Goal: Transaction & Acquisition: Purchase product/service

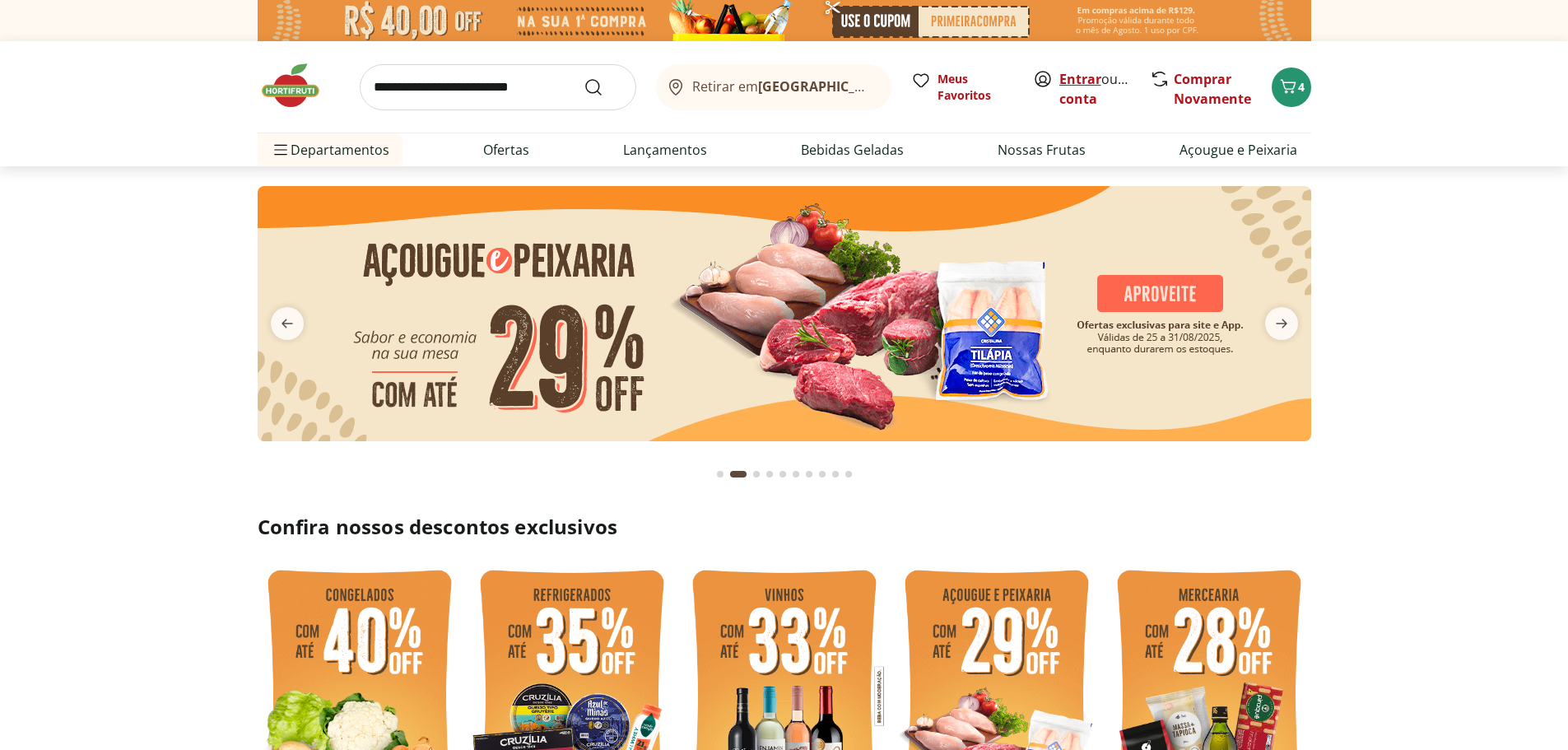
click at [1083, 79] on link "Entrar" at bounding box center [1080, 78] width 42 height 18
click at [1314, 81] on div "Retirar em Rio de Janeiro/RJ Meus Favoritos Olá, Samara Comprar Novamente 4 Dep…" at bounding box center [784, 103] width 1119 height 125
click at [1302, 81] on span "4" at bounding box center [1301, 87] width 7 height 15
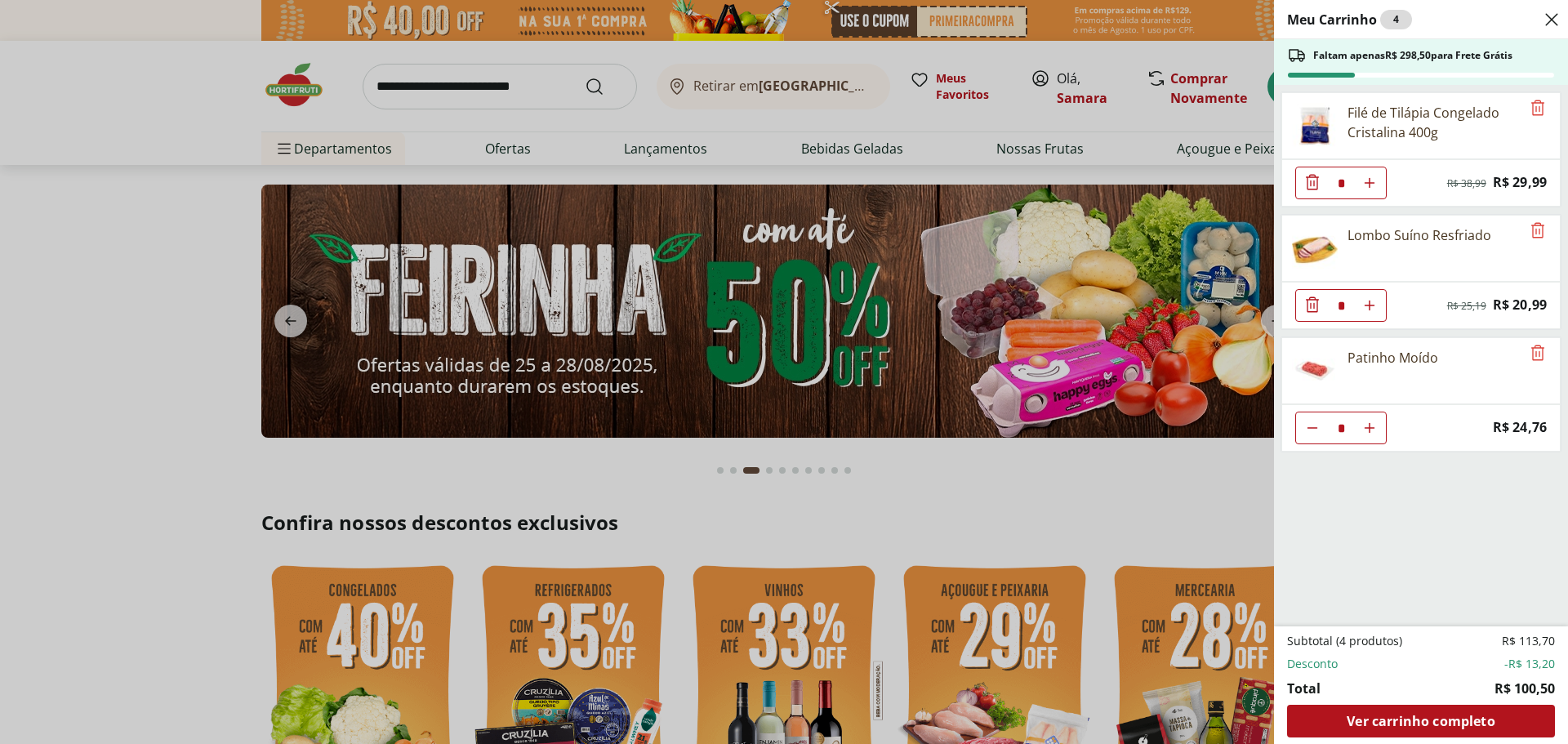
click at [902, 489] on div "Meu Carrinho 4 Faltam apenas R$ 298,50 para Frete Grátis Filé de Tilápia Congel…" at bounding box center [784, 372] width 1568 height 744
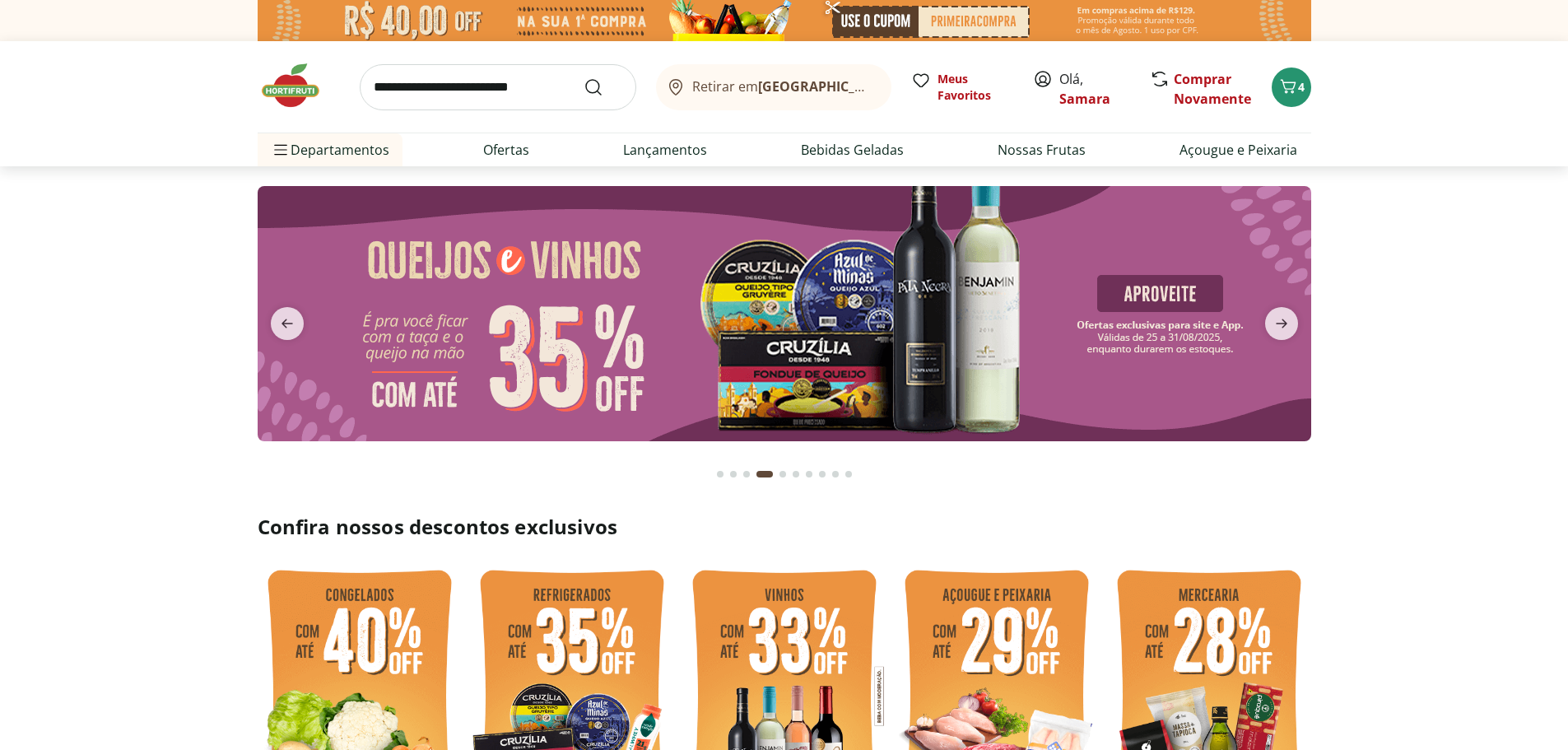
drag, startPoint x: 990, startPoint y: 677, endPoint x: 1001, endPoint y: 633, distance: 45.4
click at [992, 677] on img at bounding box center [997, 697] width 204 height 273
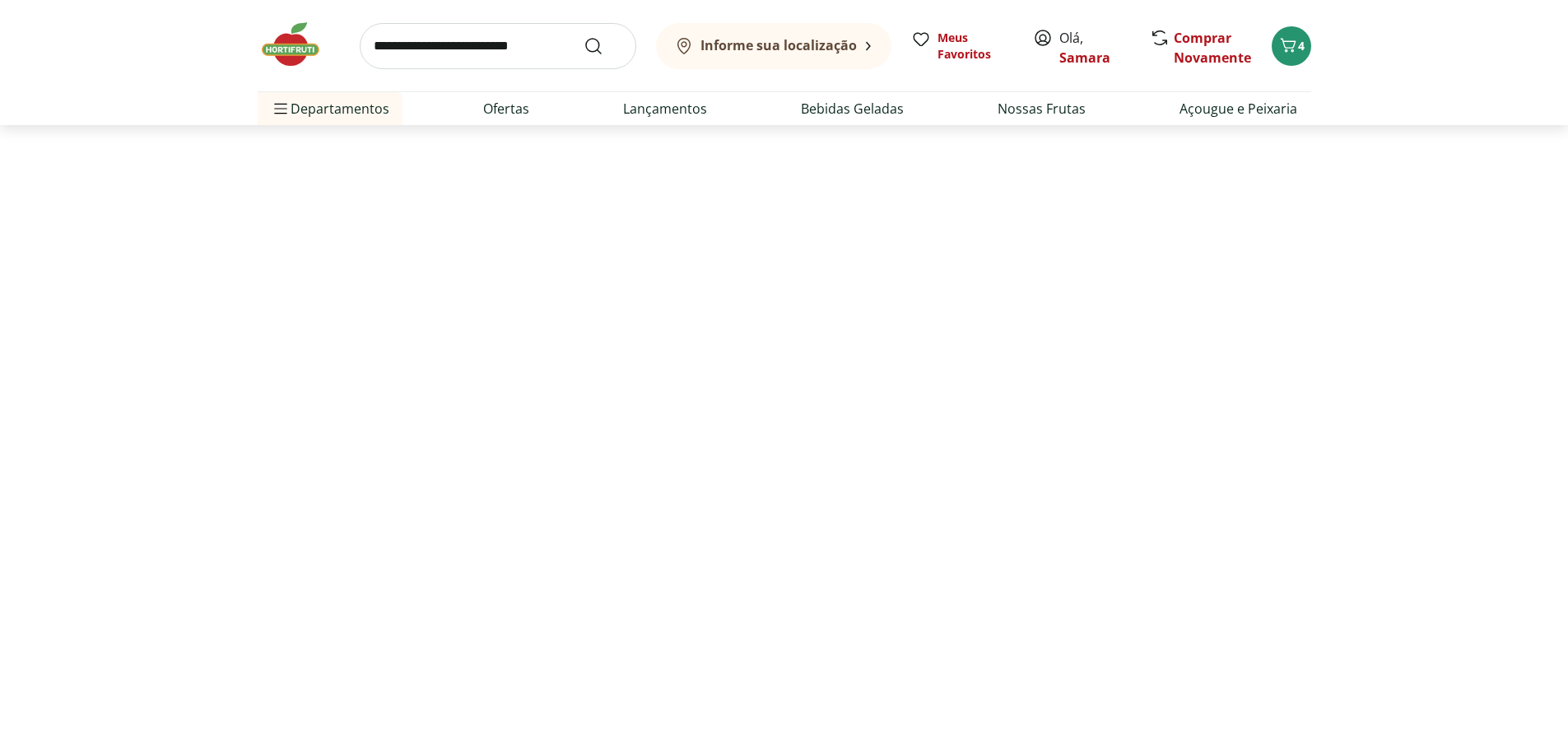
select select "**********"
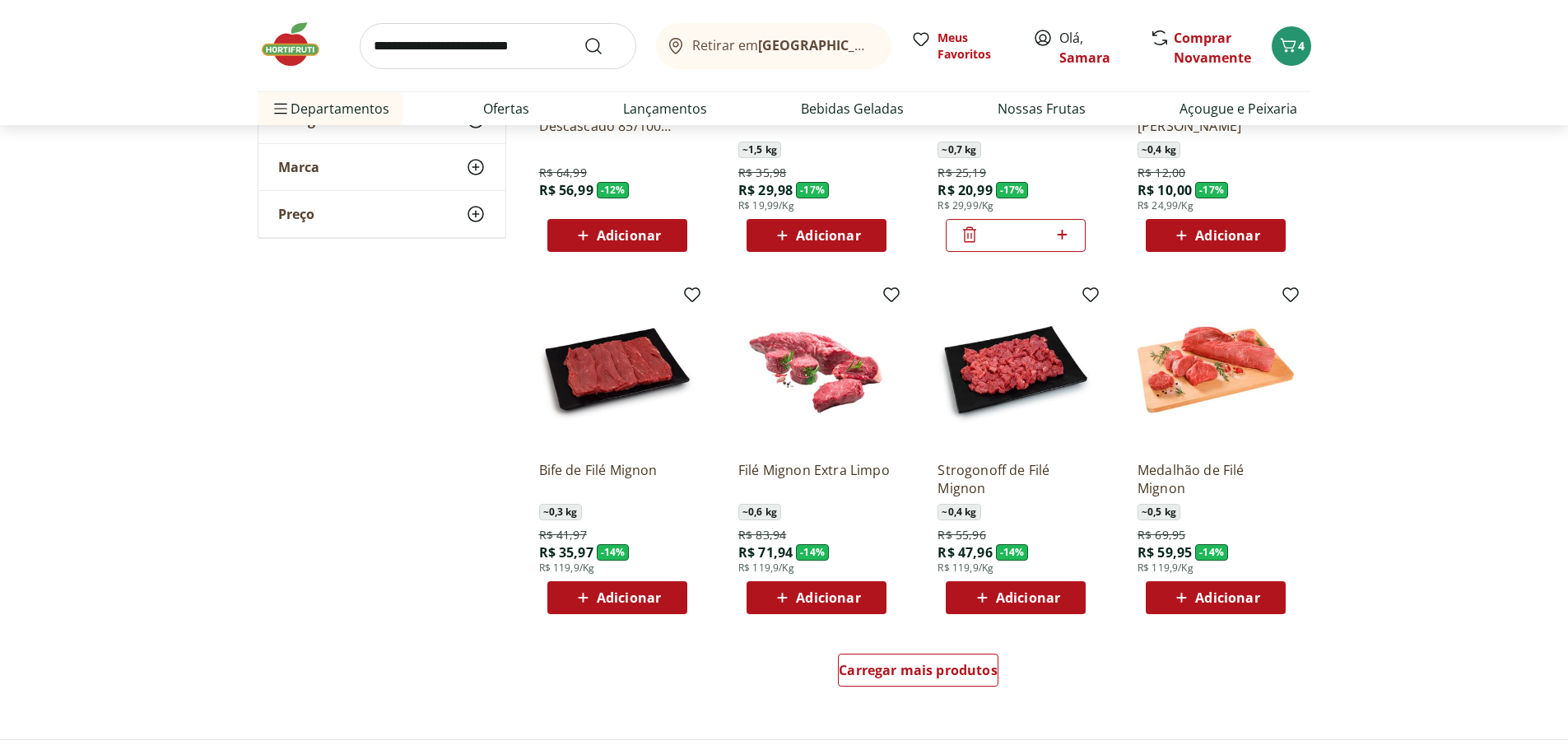
scroll to position [823, 0]
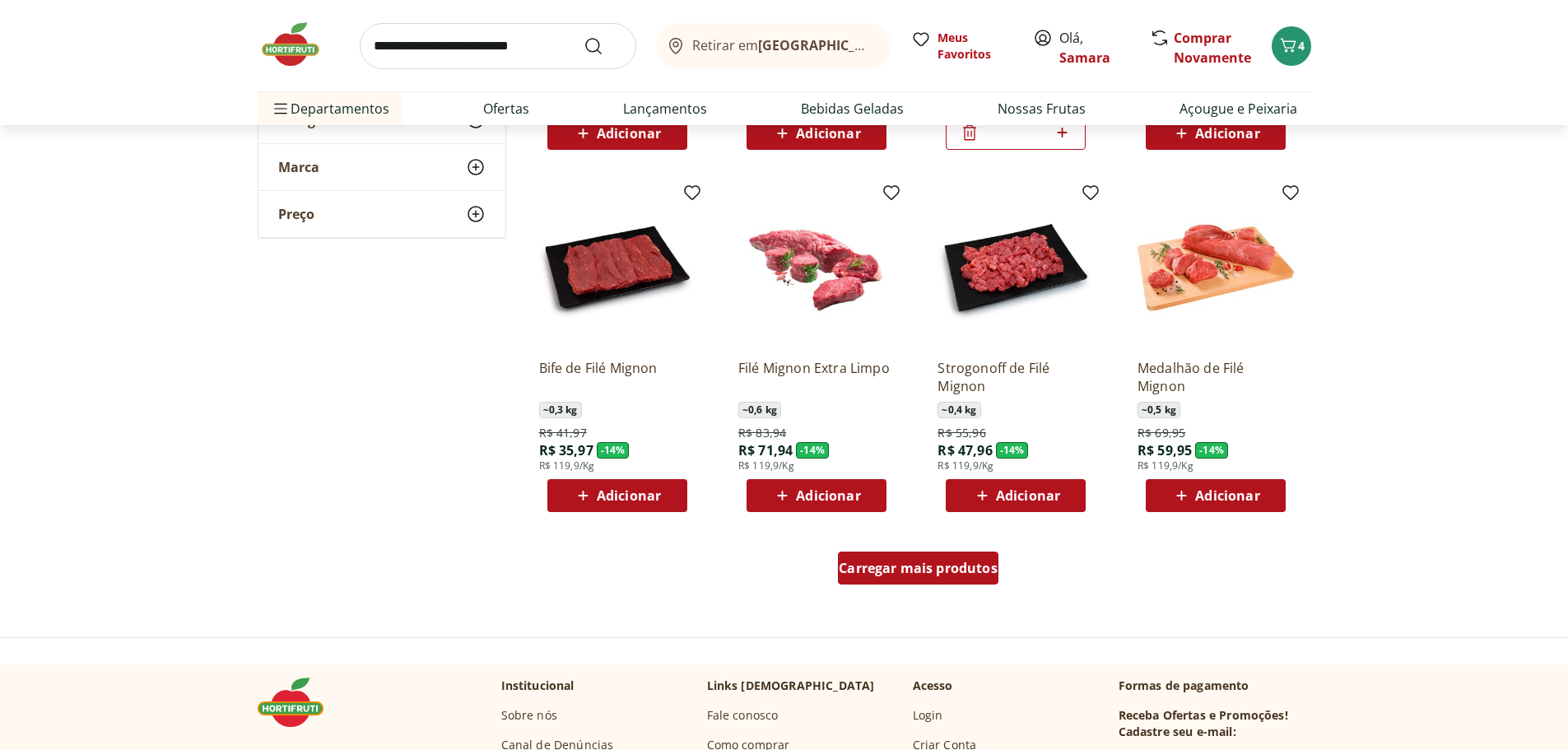
click at [944, 567] on span "Carregar mais produtos" at bounding box center [918, 568] width 159 height 13
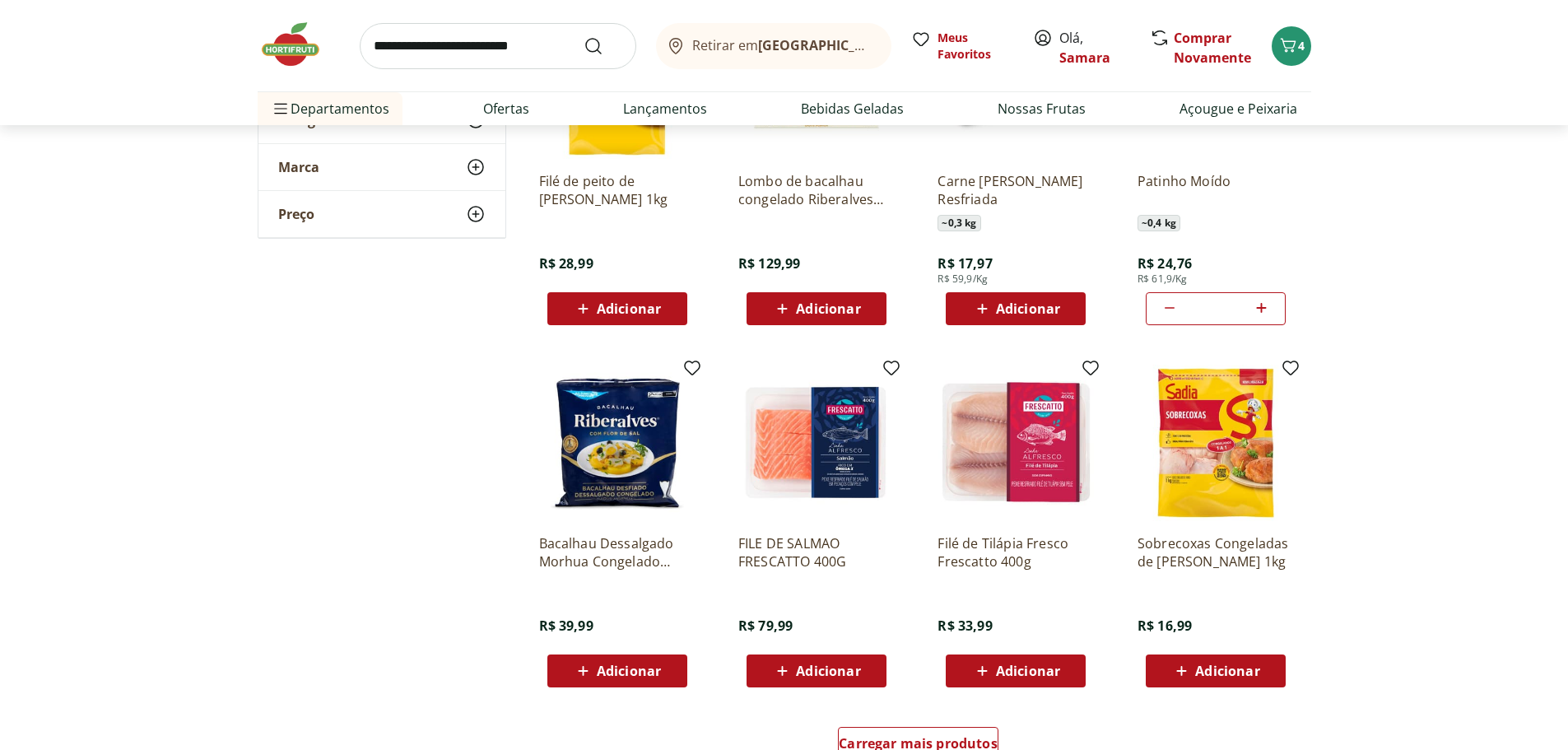
scroll to position [1811, 0]
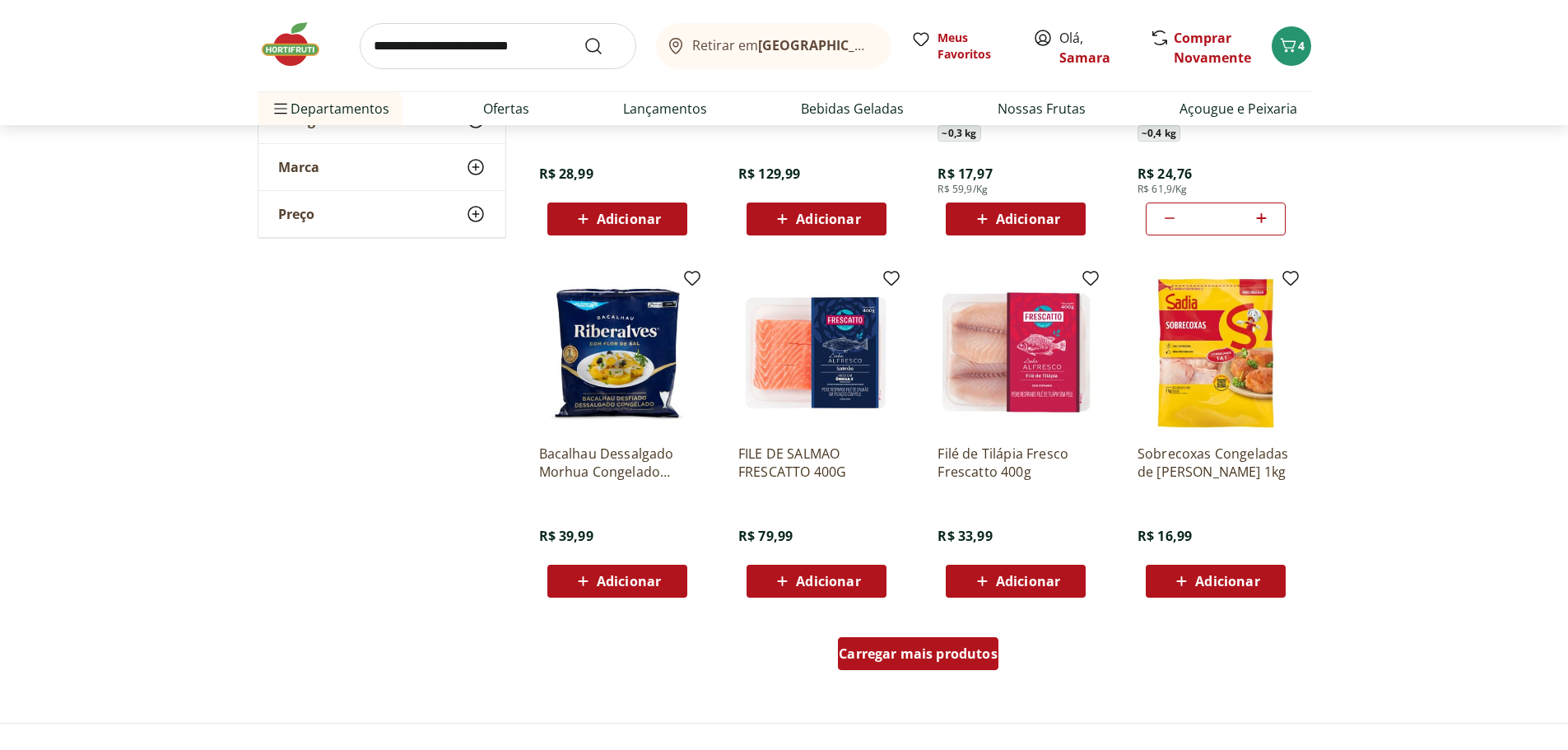
click at [922, 638] on div "Carregar mais produtos" at bounding box center [918, 654] width 160 height 33
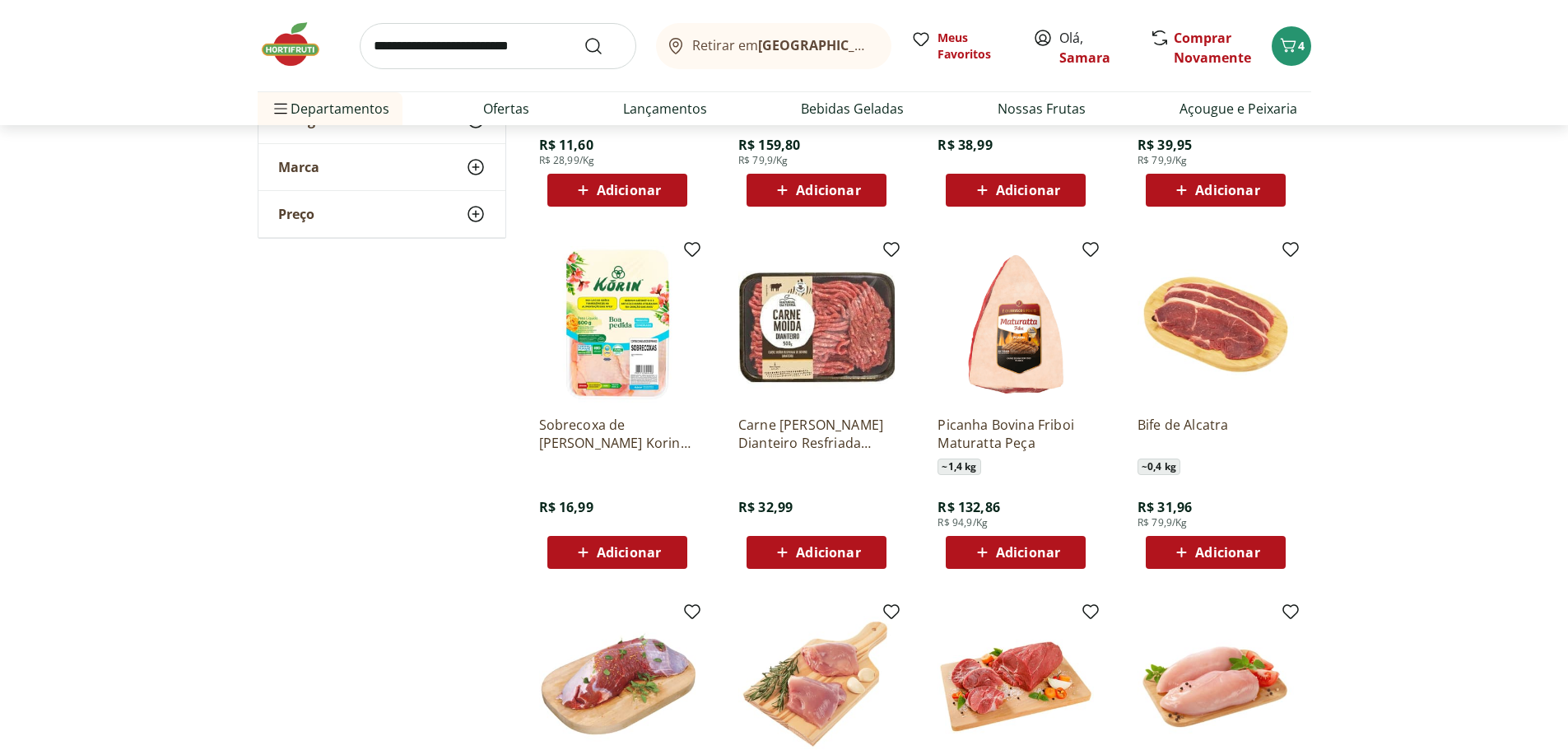
scroll to position [2552, 0]
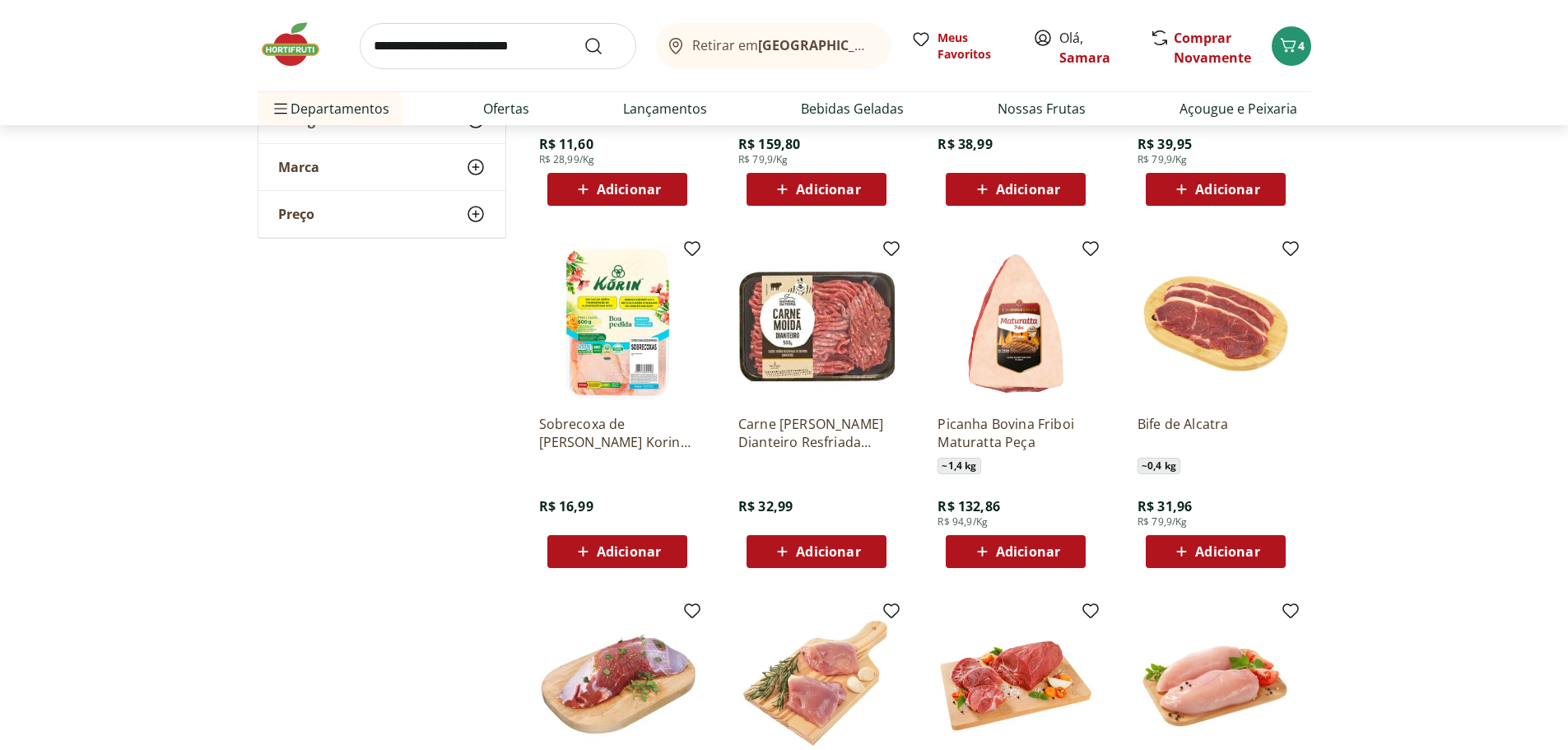
click at [626, 547] on span "Adicionar" at bounding box center [629, 552] width 64 height 13
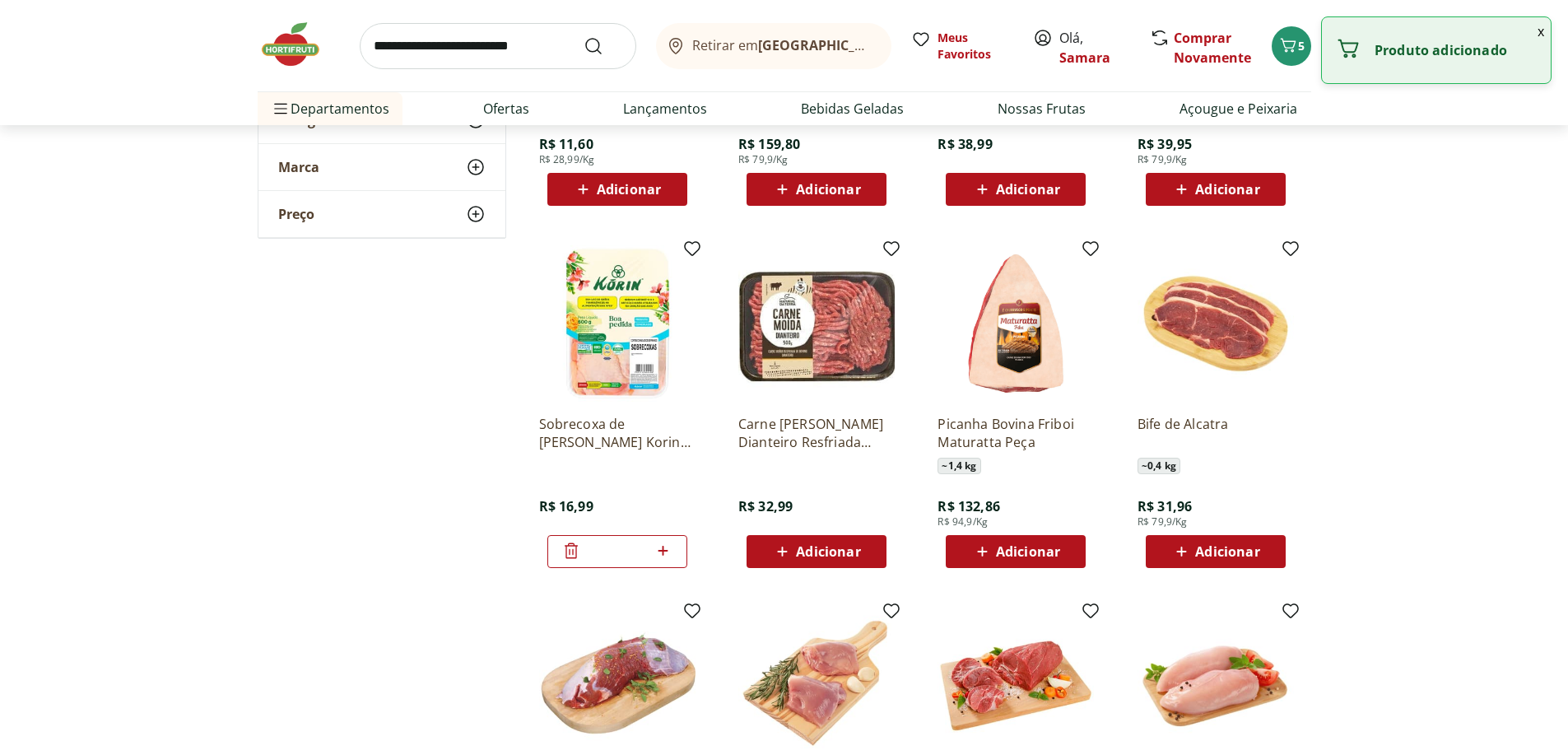
click at [666, 546] on icon at bounding box center [663, 551] width 21 height 20
type input "*"
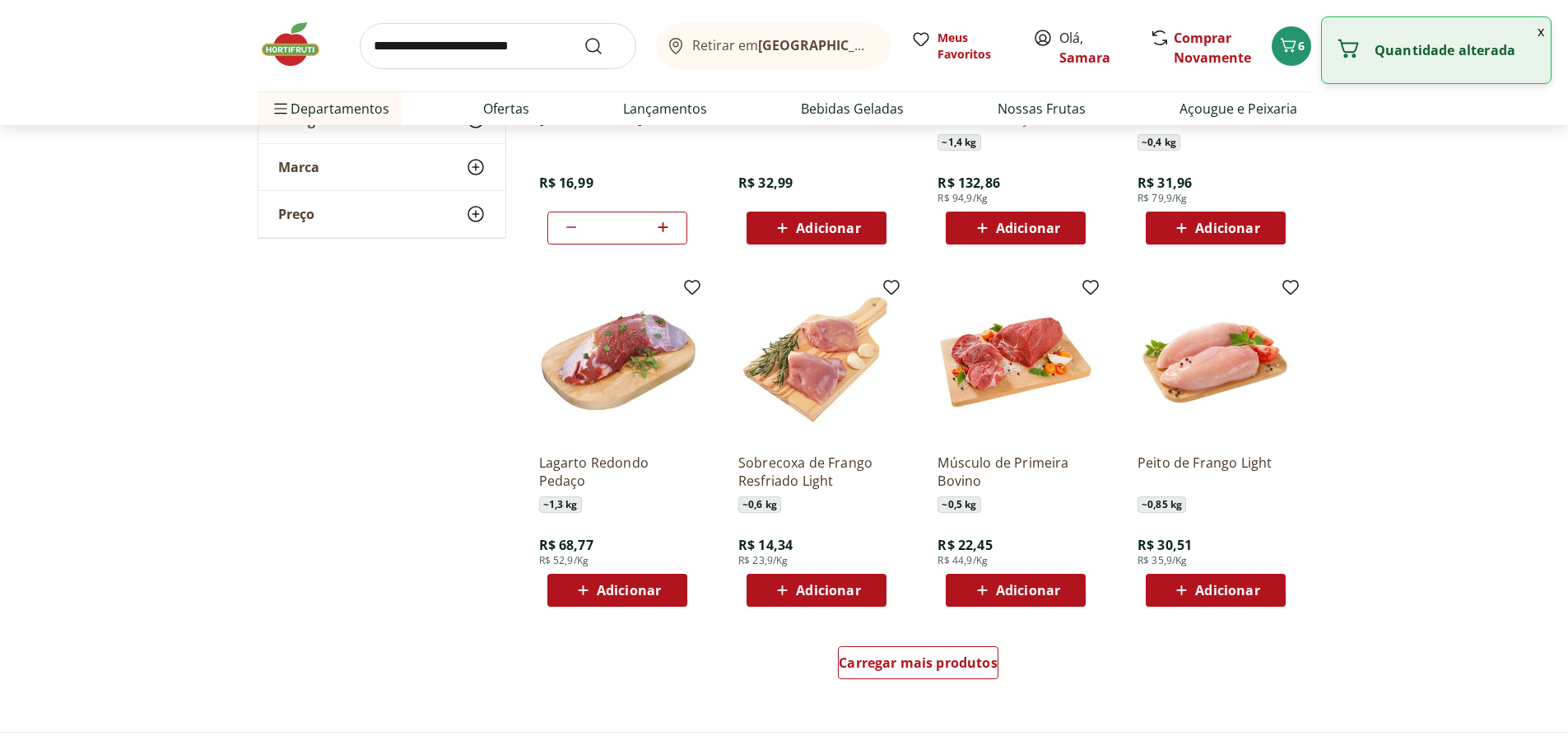
scroll to position [2882, 0]
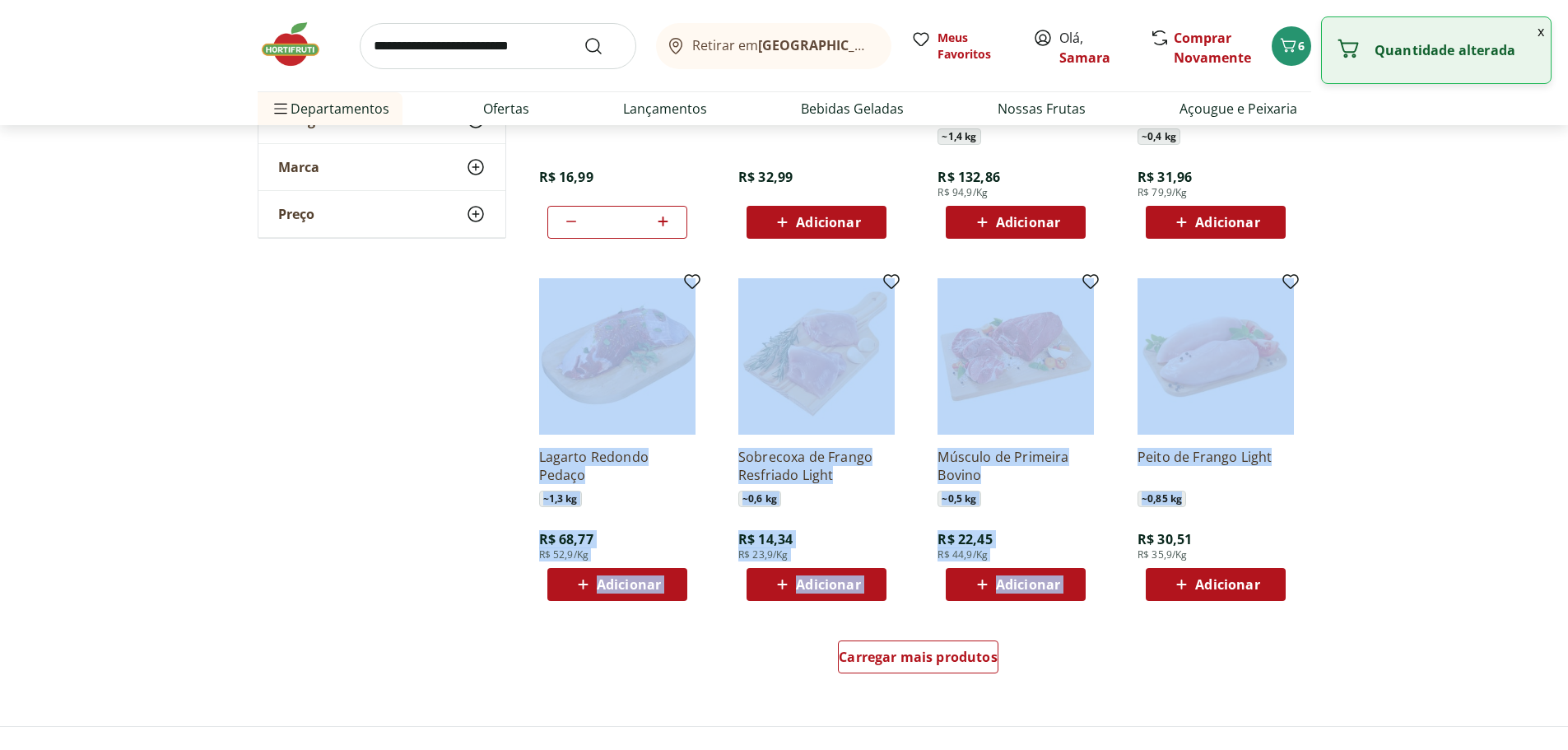
drag, startPoint x: 1566, startPoint y: 489, endPoint x: 1579, endPoint y: 231, distance: 258.3
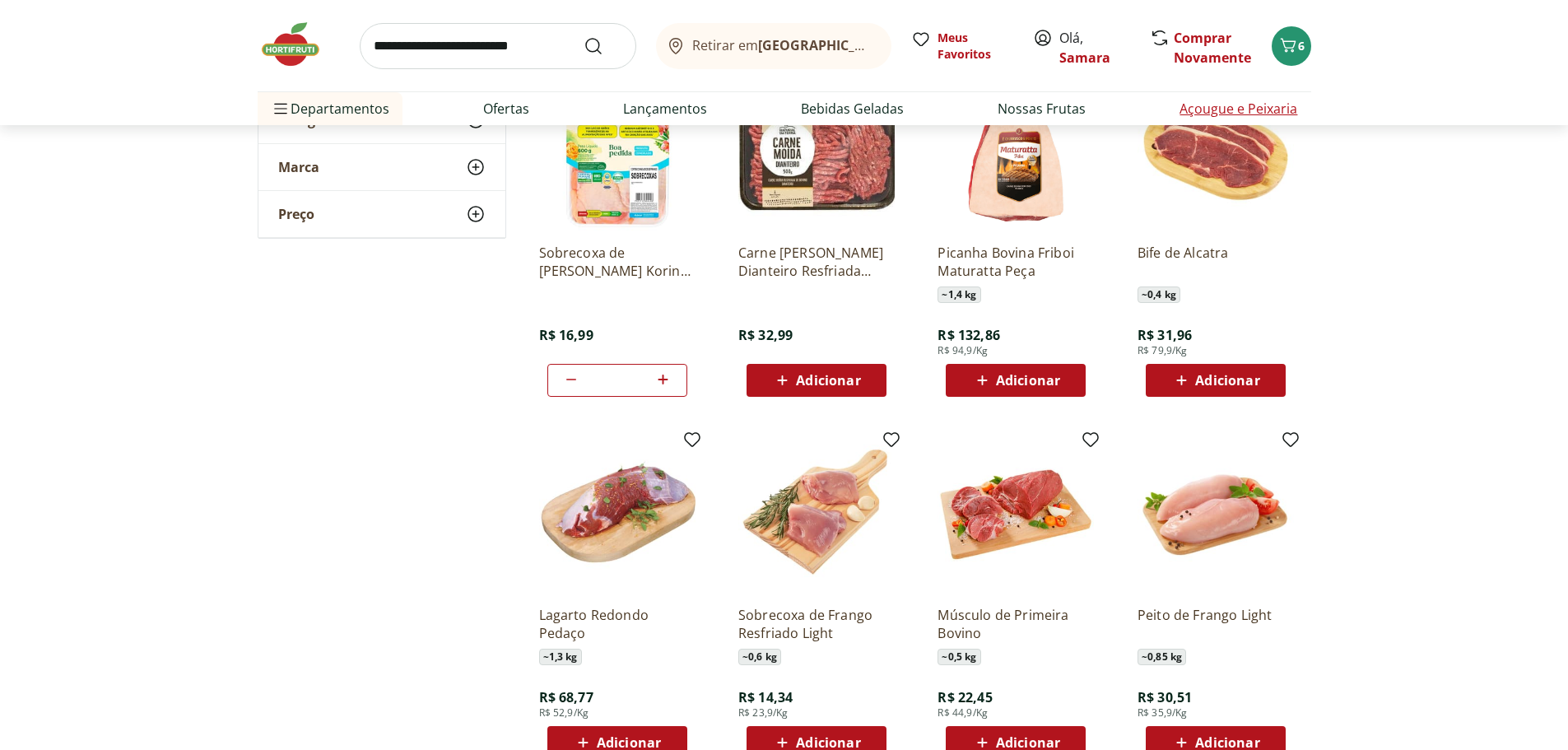
scroll to position [2552, 0]
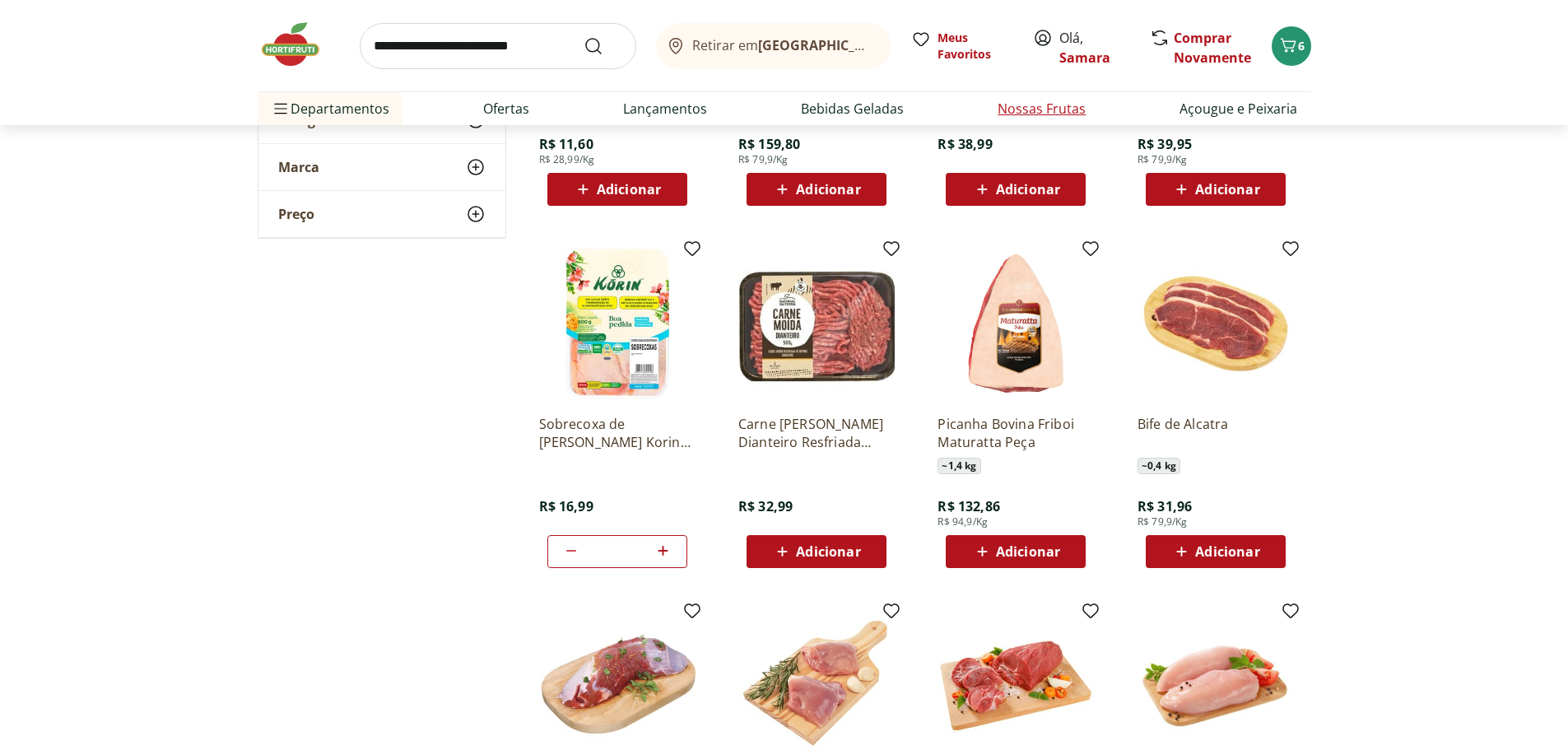
click at [1032, 112] on link "Nossas Frutas" at bounding box center [1042, 109] width 88 height 20
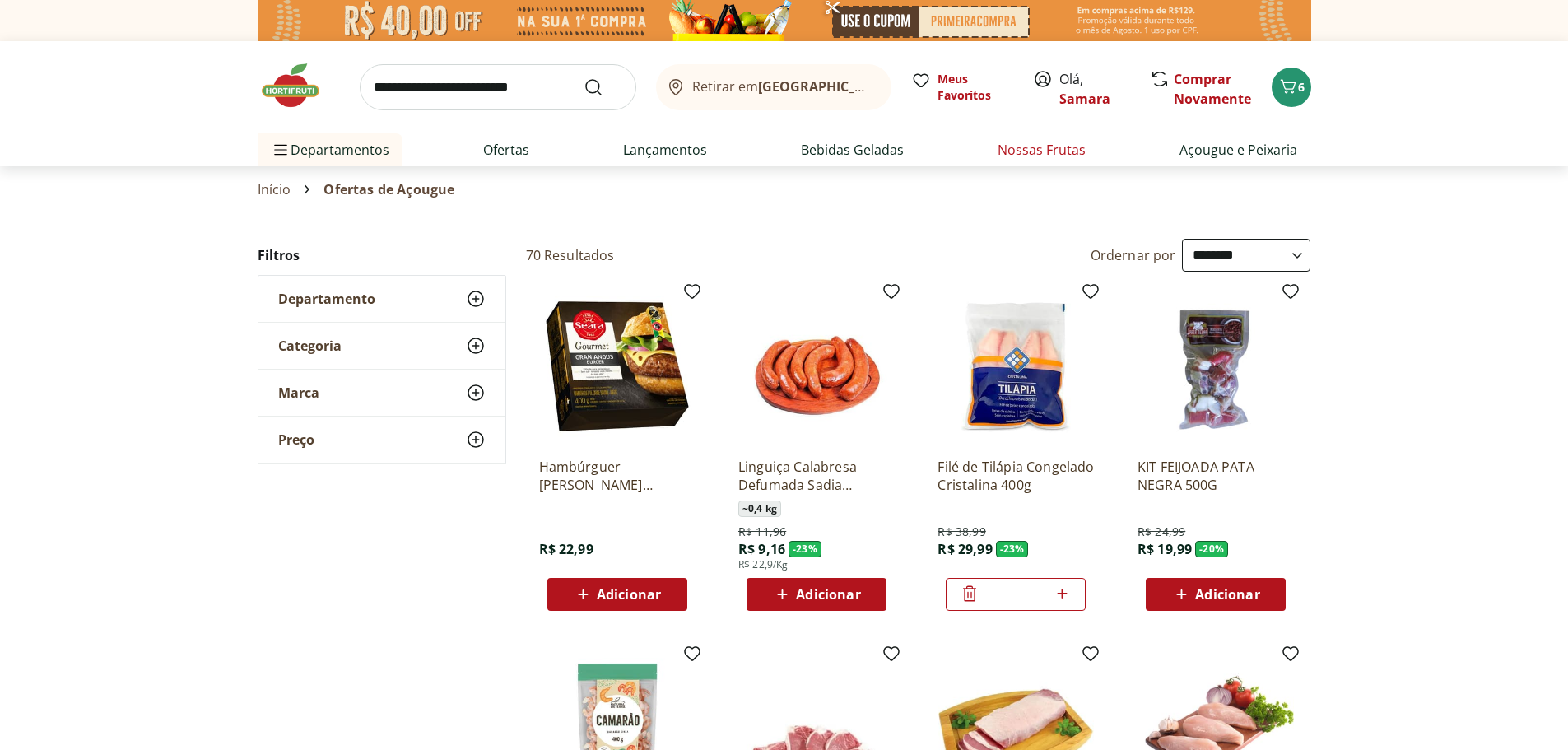
select select "**********"
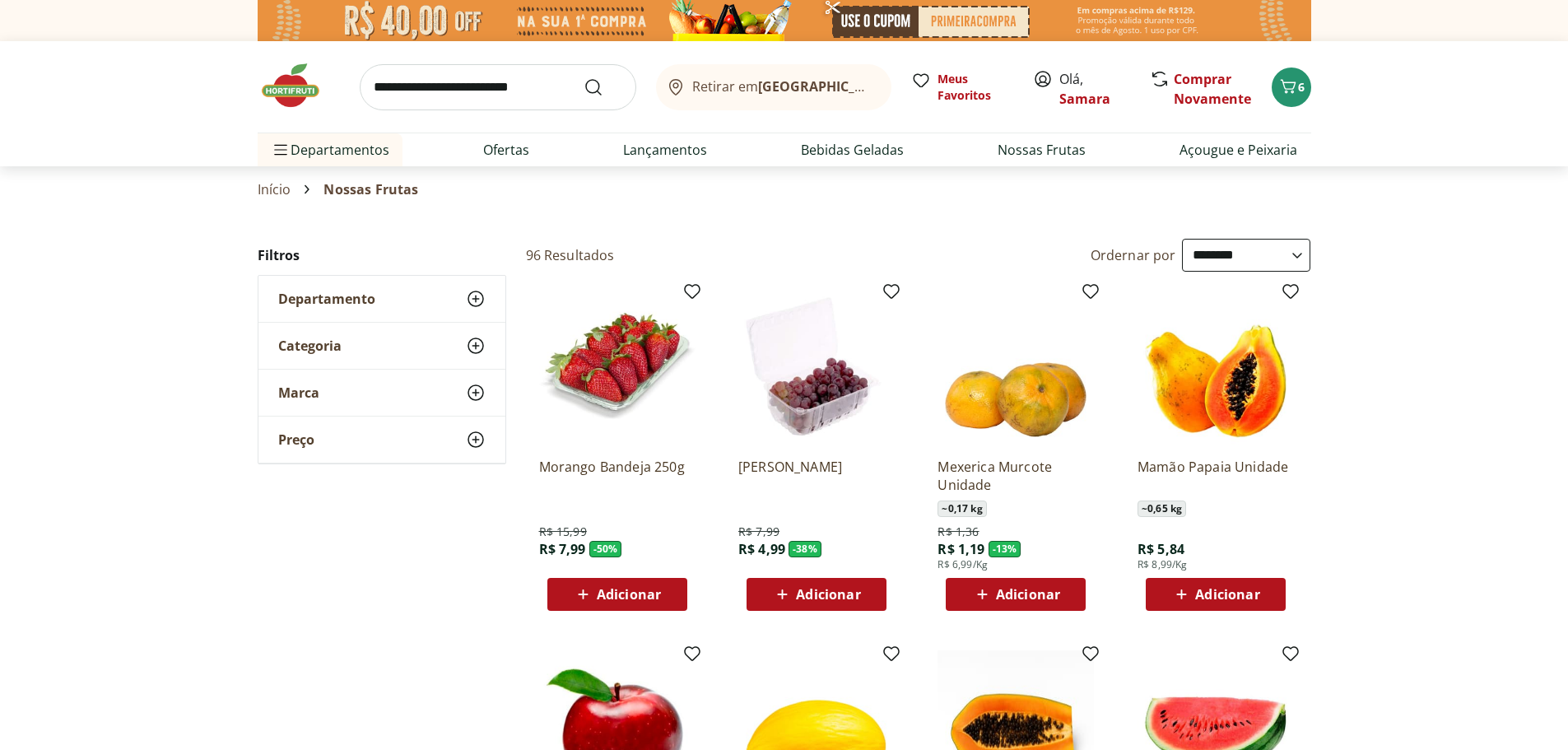
click at [598, 585] on span "Adicionar" at bounding box center [617, 594] width 88 height 20
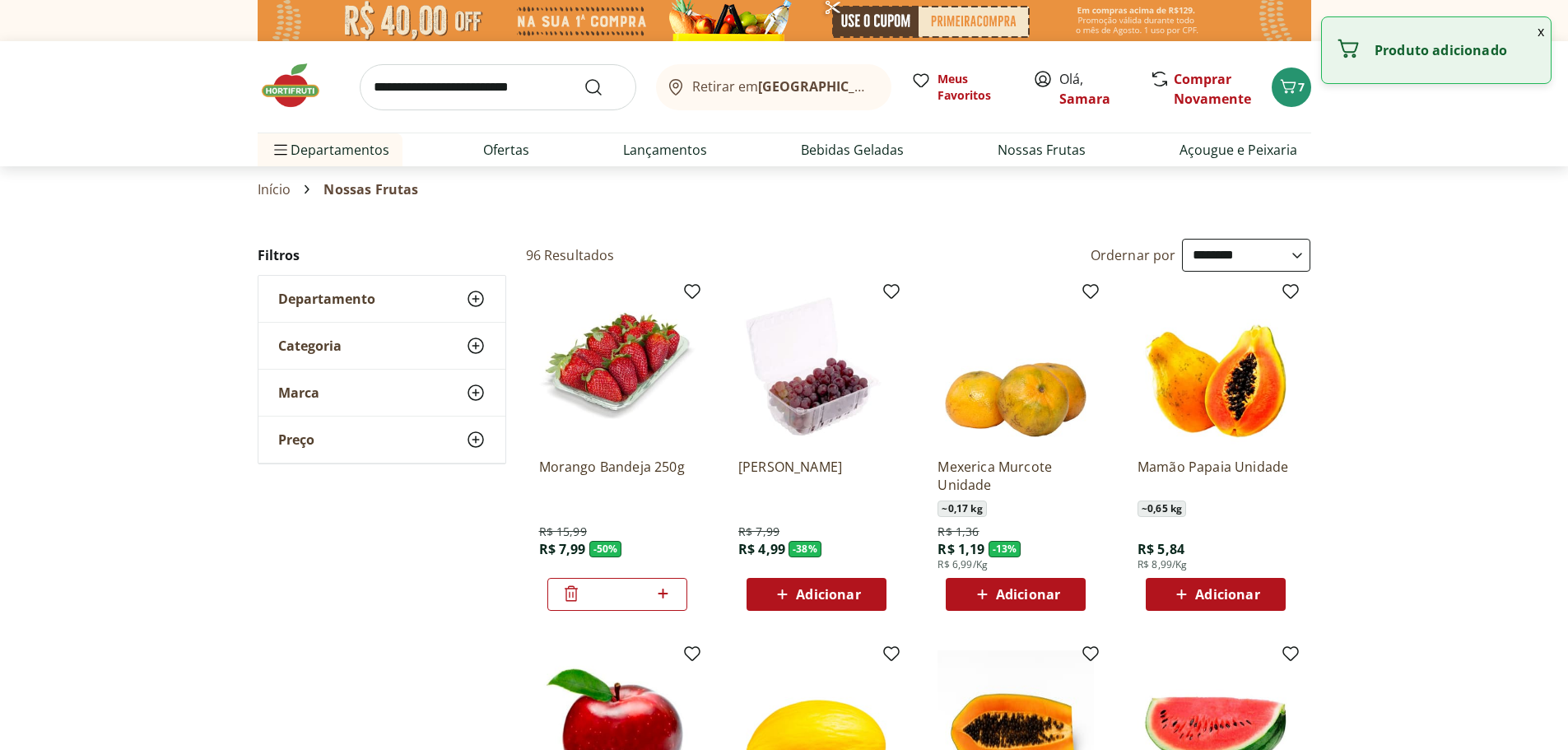
click at [670, 594] on icon at bounding box center [663, 594] width 21 height 20
type input "*"
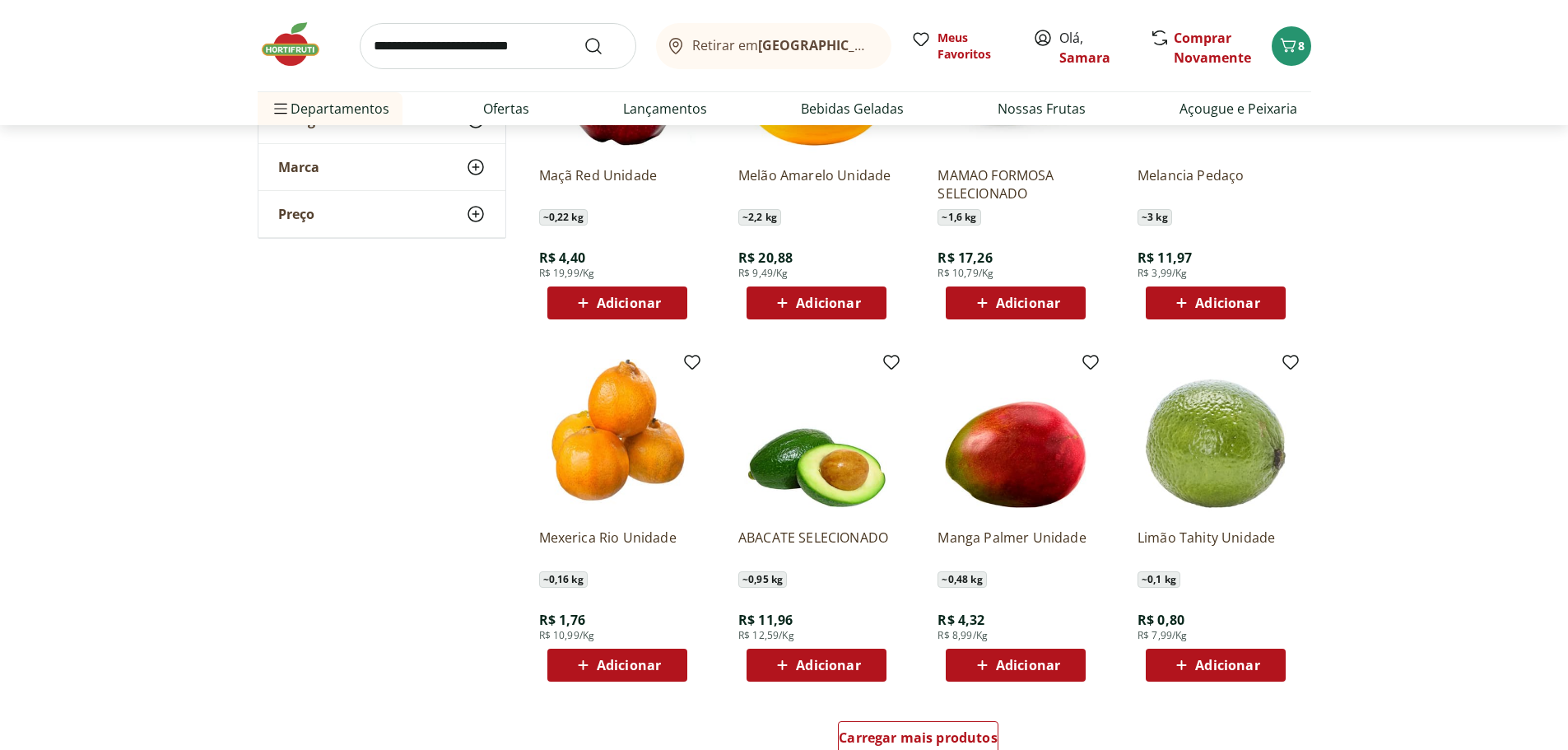
scroll to position [658, 0]
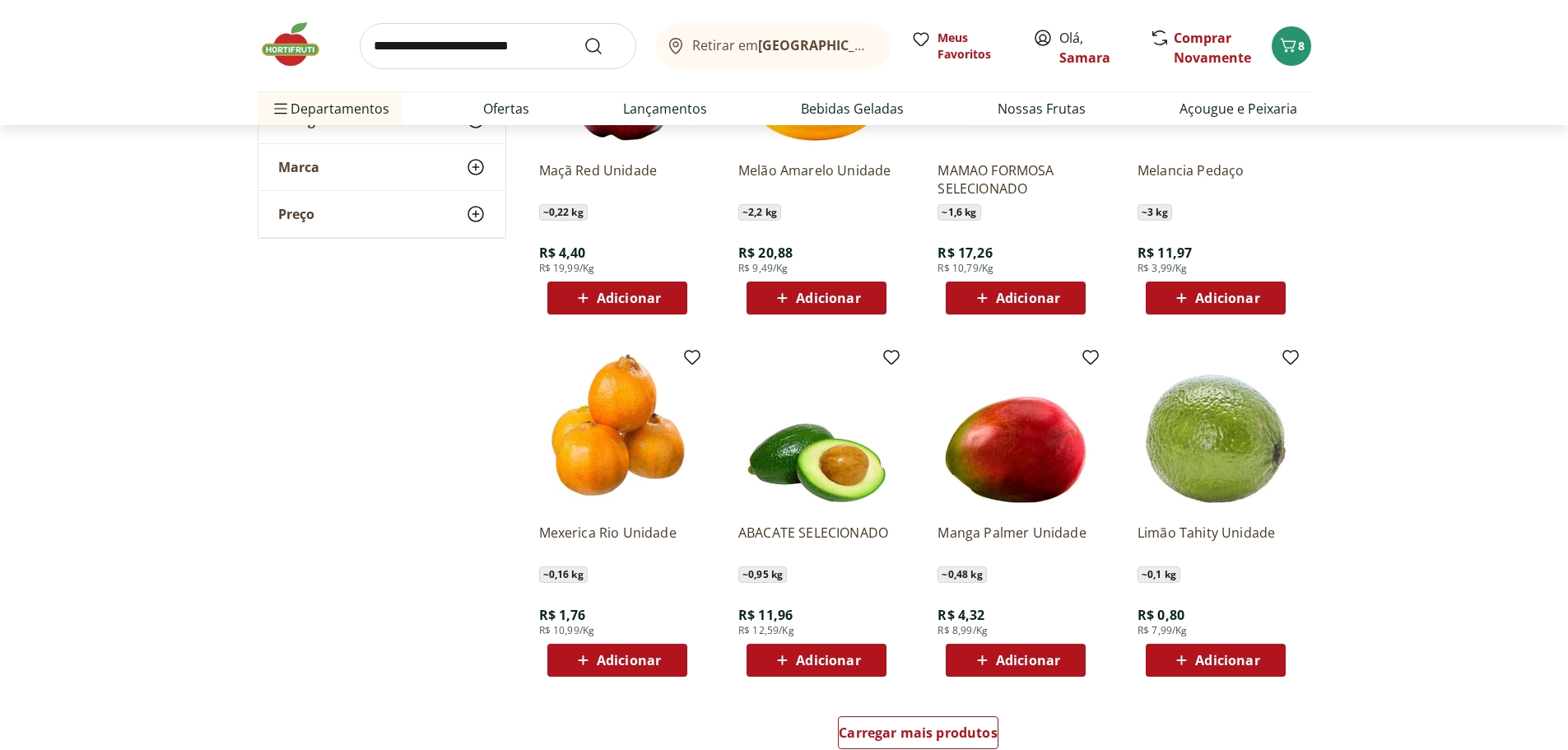
click at [1227, 647] on div "Adicionar" at bounding box center [1215, 659] width 113 height 30
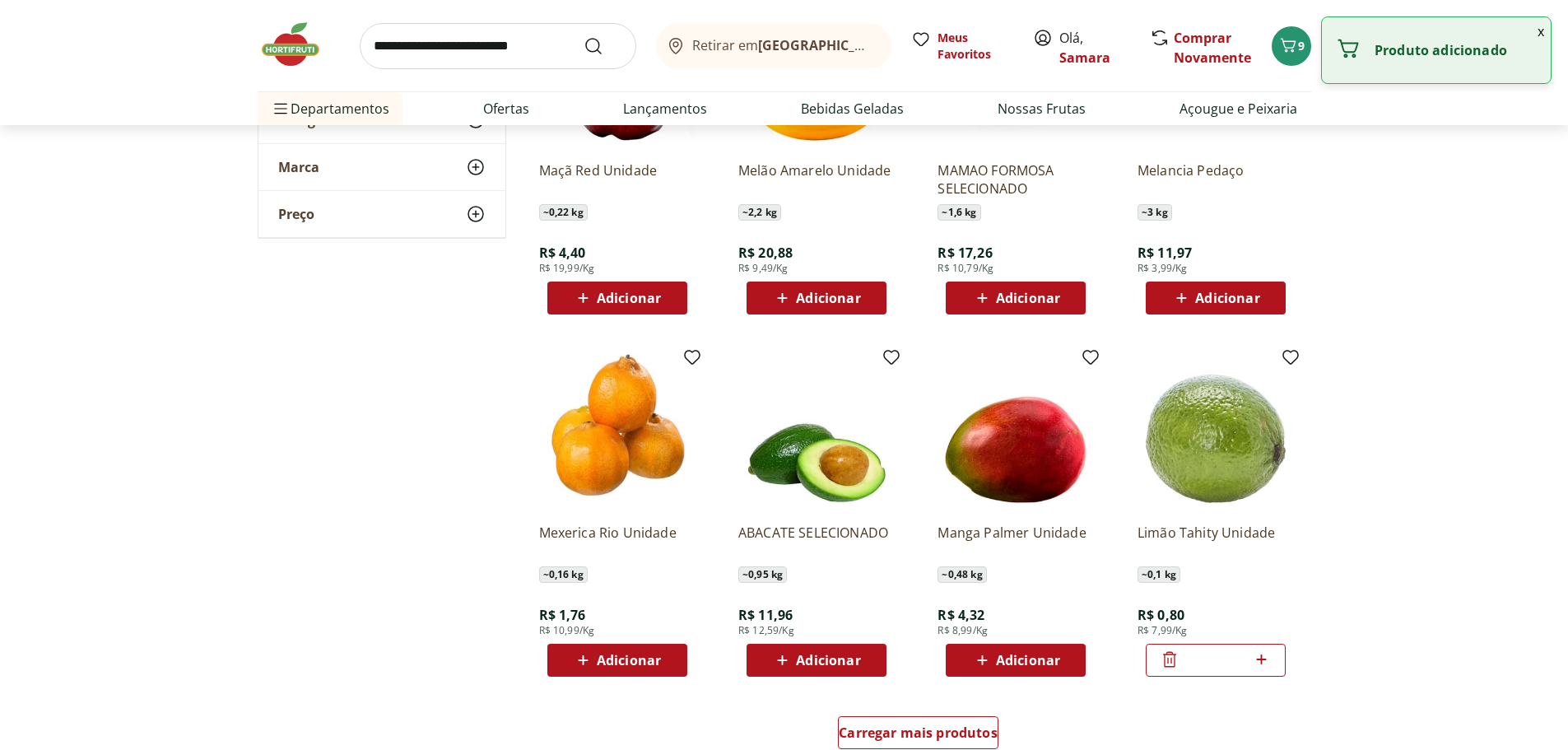
click at [1257, 651] on icon at bounding box center [1261, 659] width 21 height 20
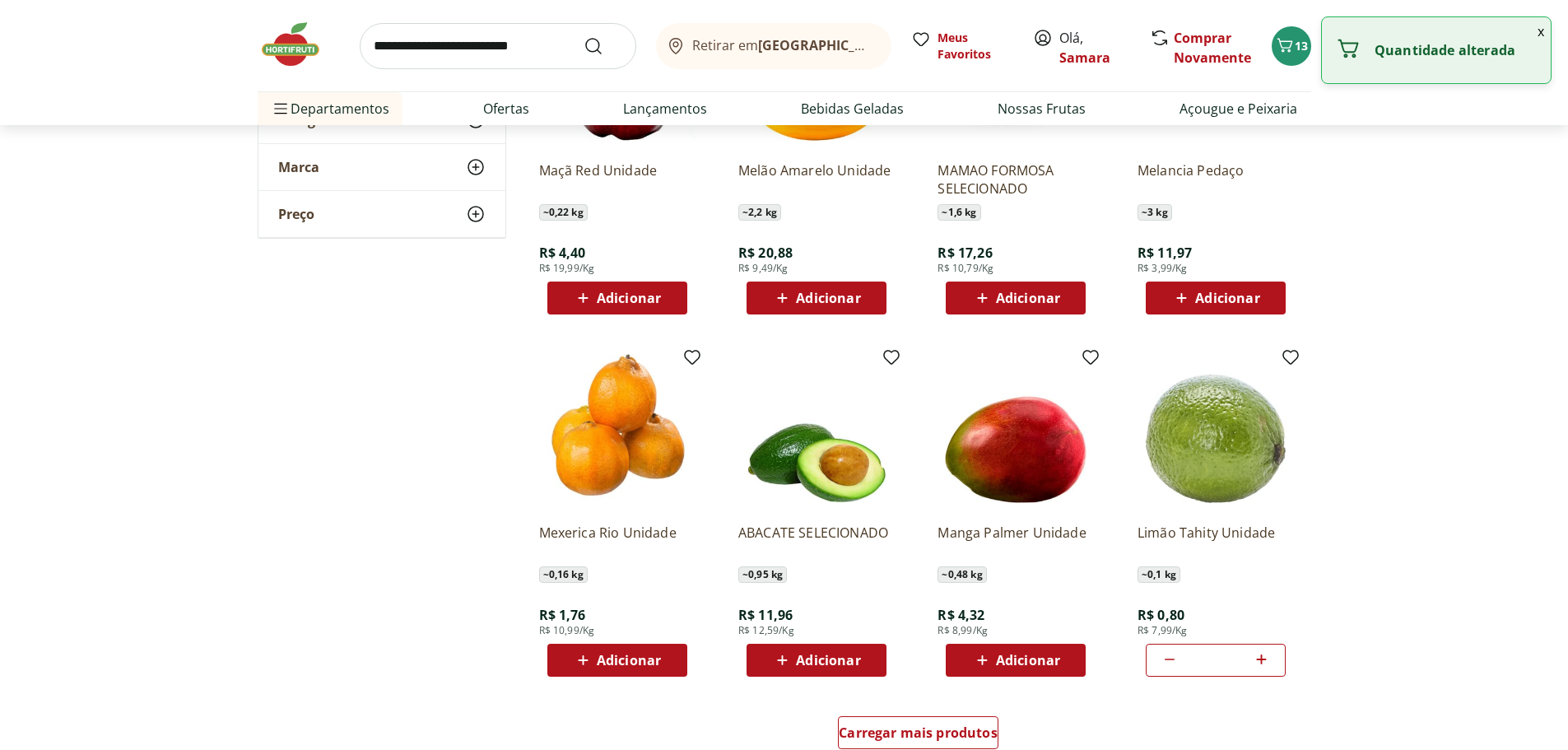
type input "*"
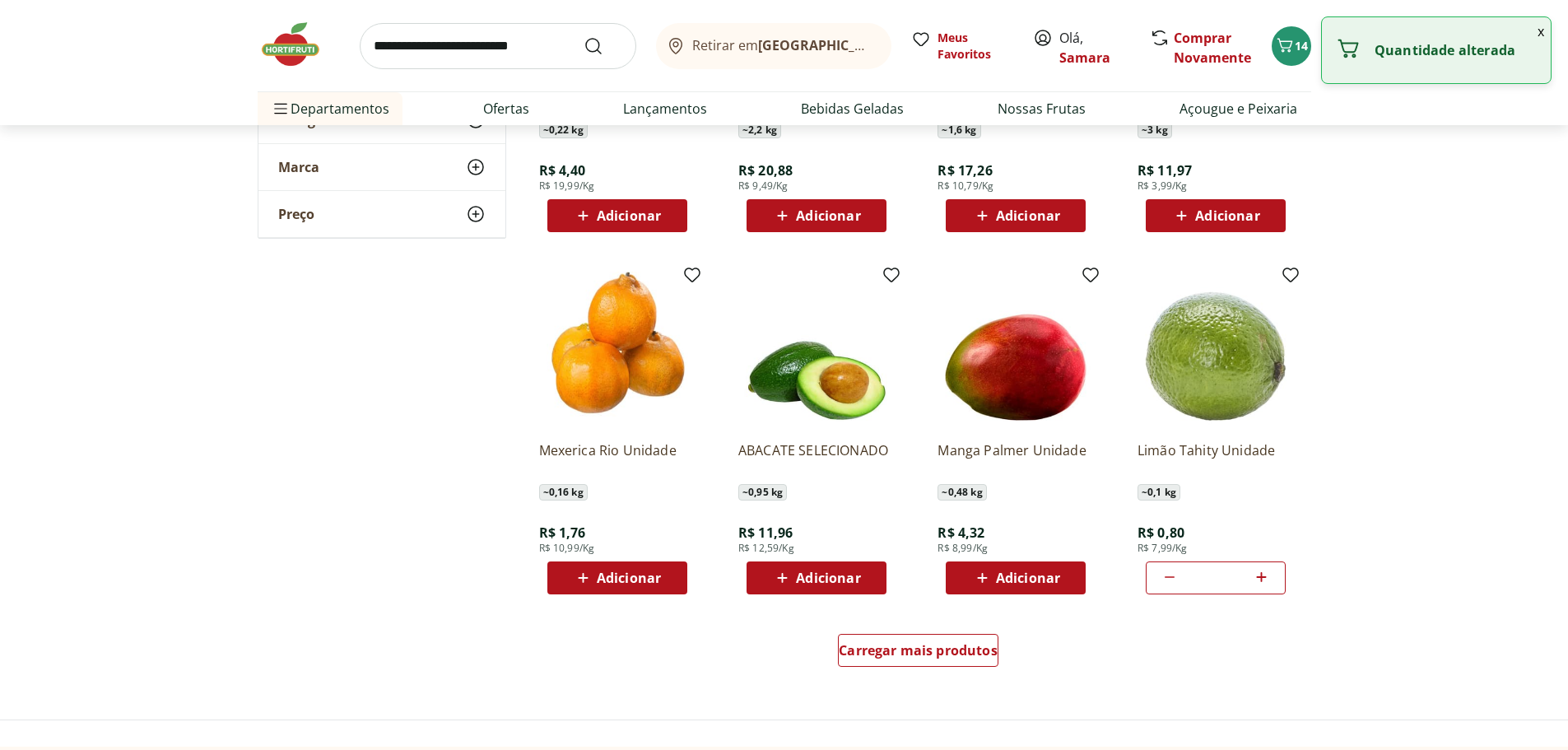
click at [645, 572] on span "Adicionar" at bounding box center [629, 578] width 64 height 13
click at [660, 579] on icon at bounding box center [663, 576] width 21 height 20
type input "*"
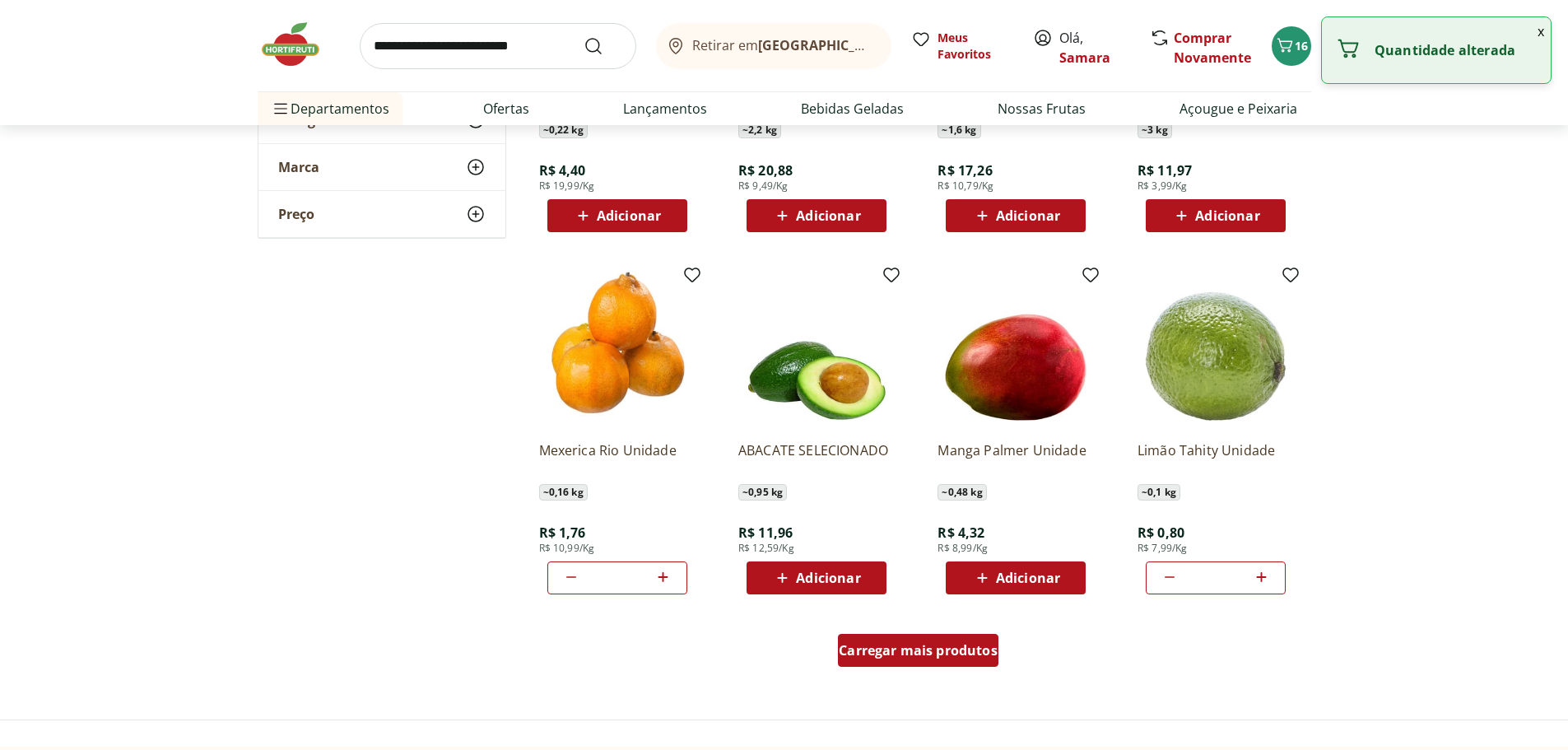
click at [896, 644] on span "Carregar mais produtos" at bounding box center [918, 651] width 159 height 13
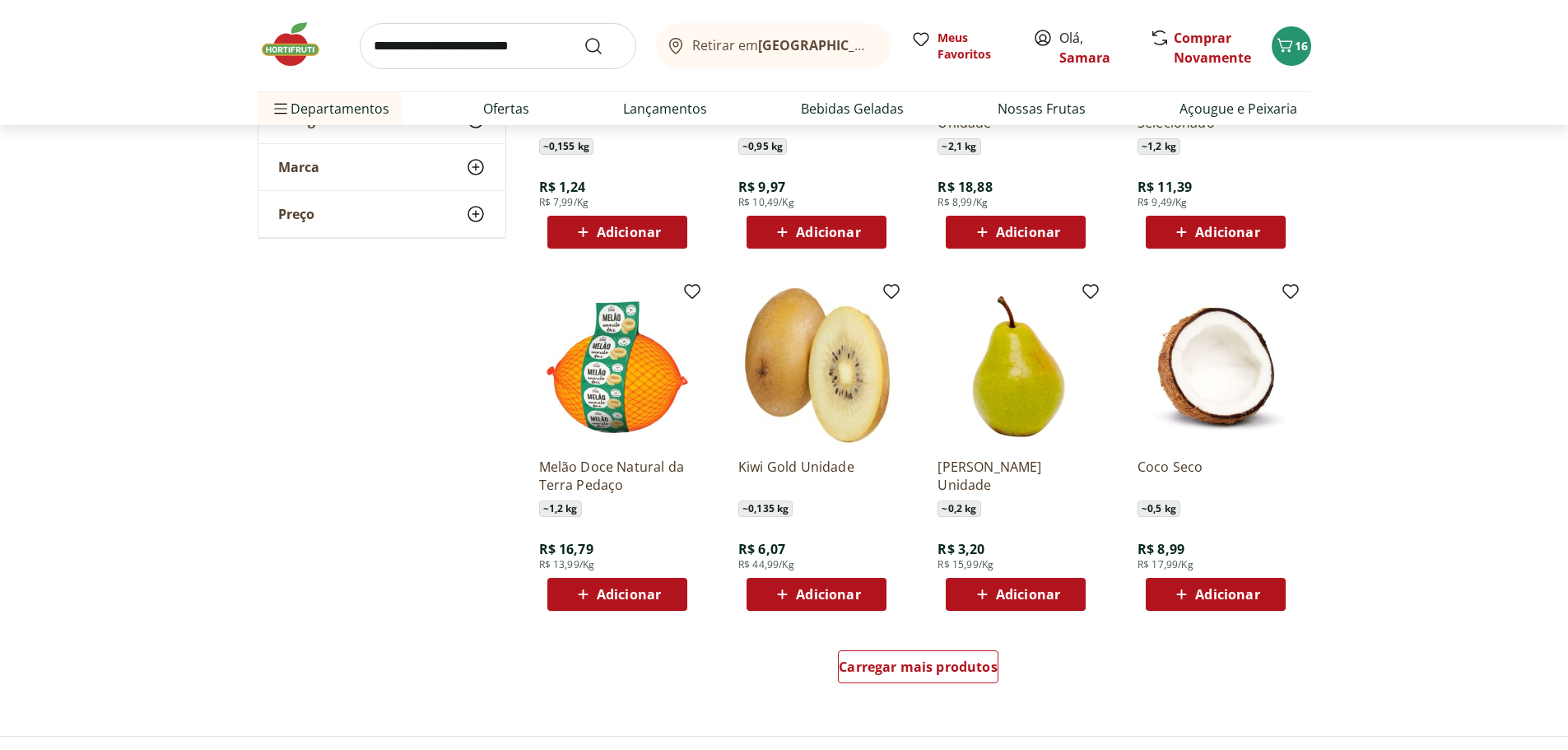
scroll to position [1811, 0]
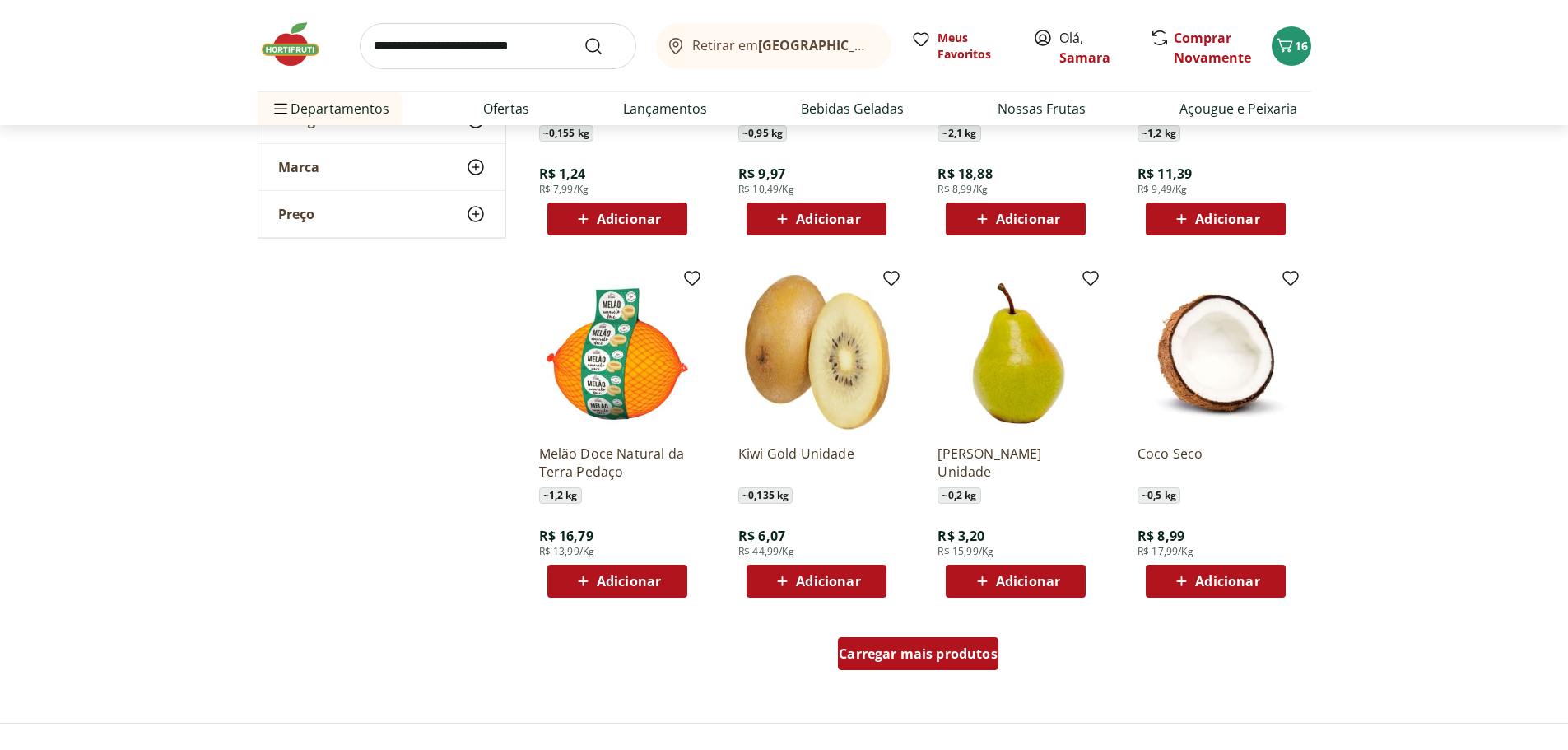
click at [919, 647] on span "Carregar mais produtos" at bounding box center [918, 654] width 159 height 13
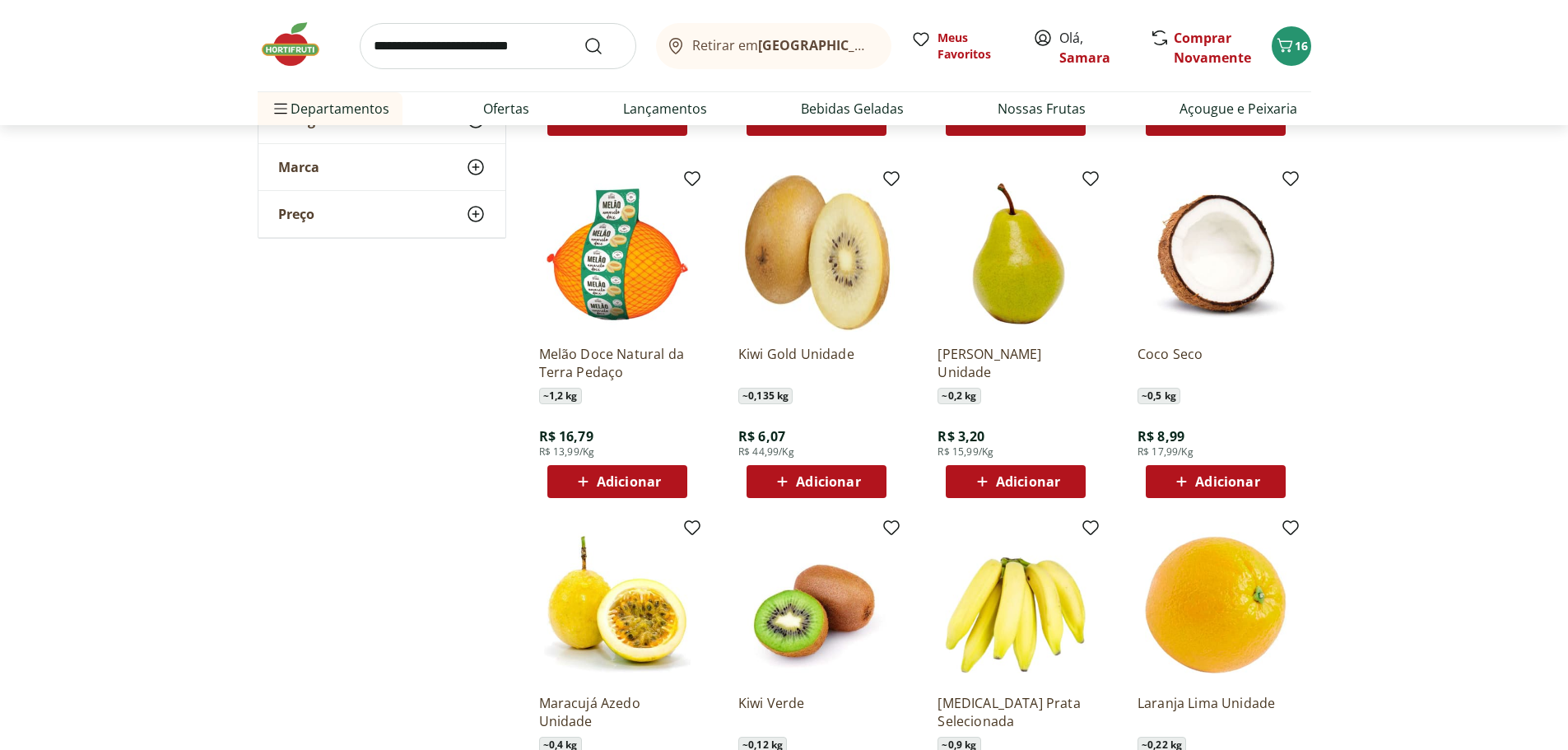
scroll to position [2058, 0]
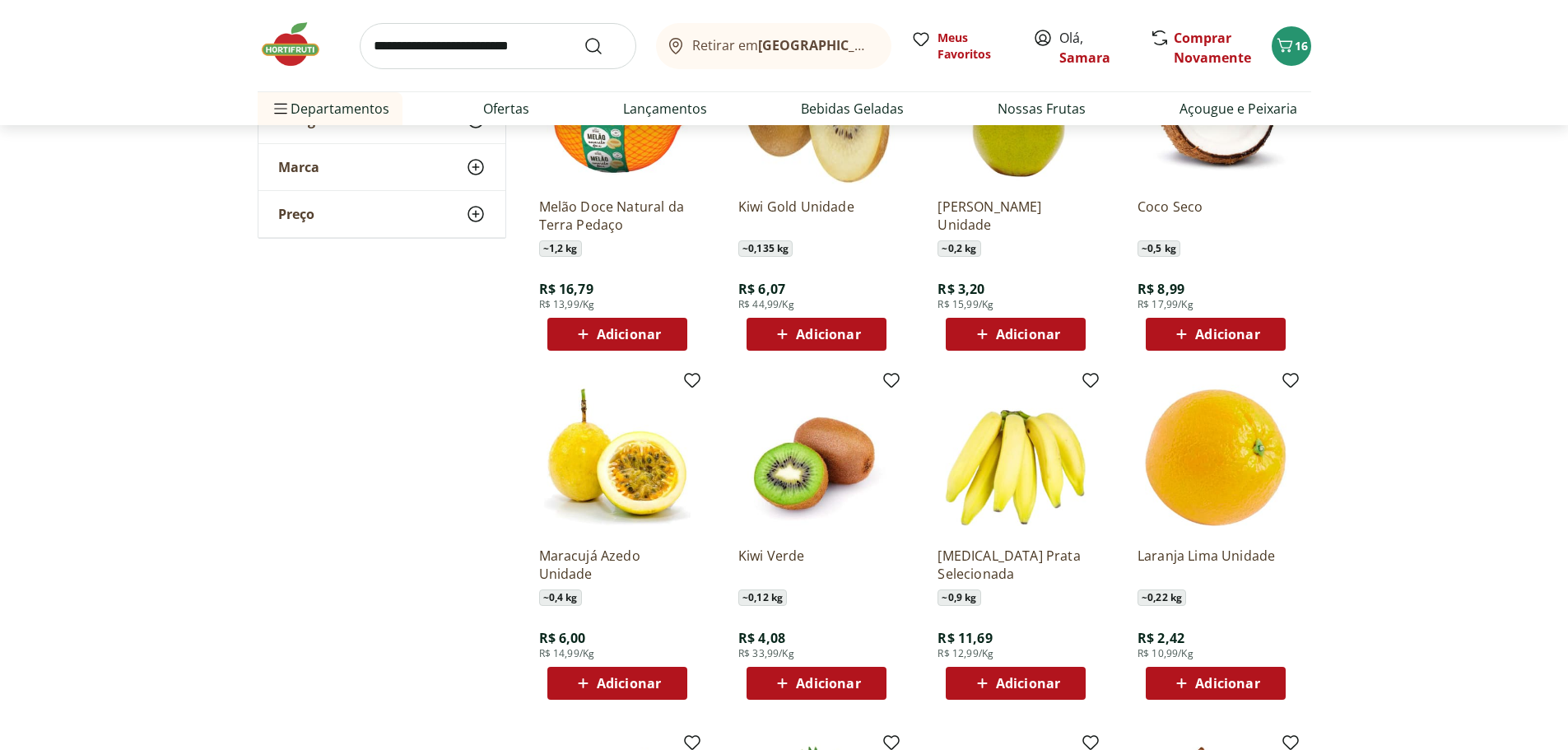
click at [804, 678] on span "Adicionar" at bounding box center [827, 683] width 64 height 13
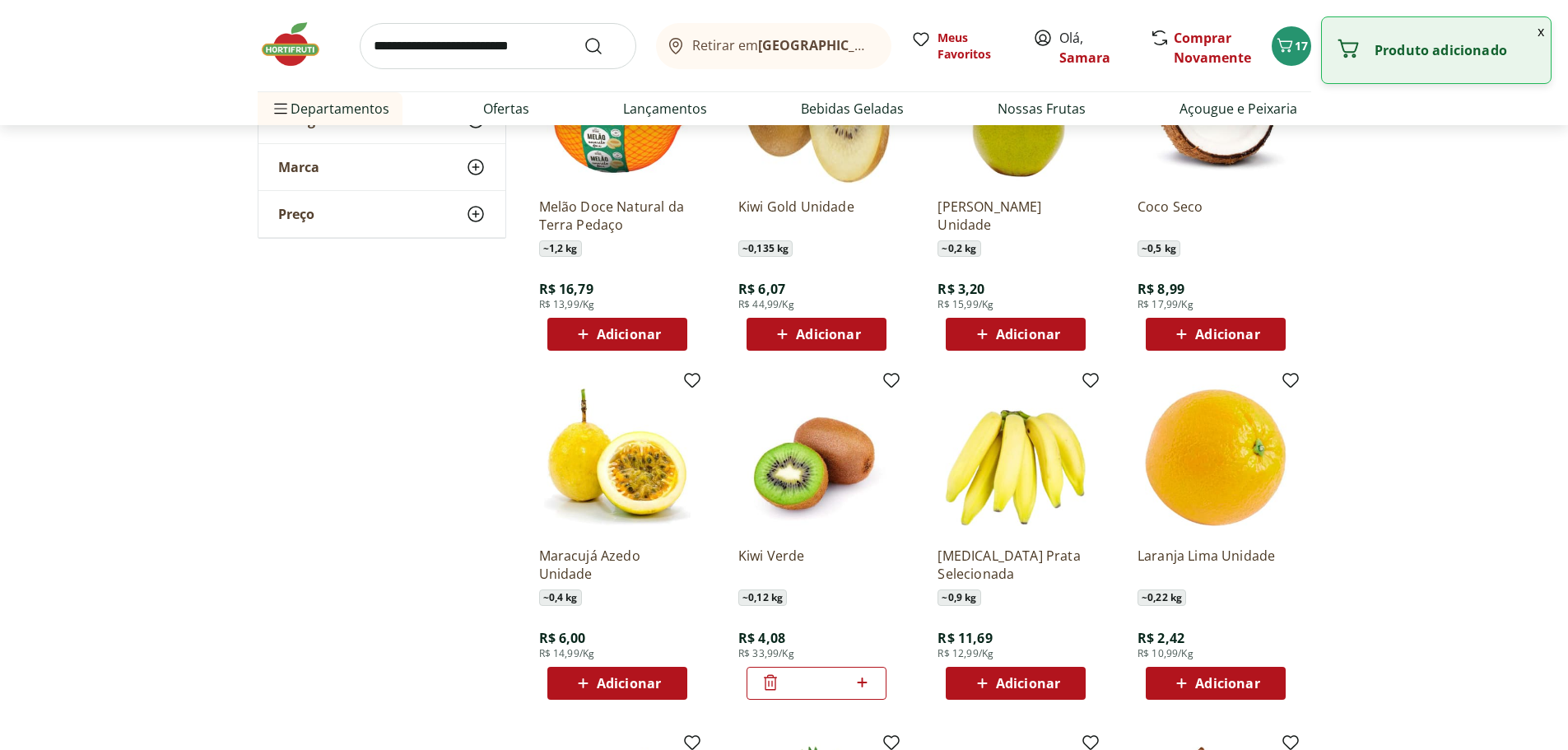
click at [864, 689] on icon at bounding box center [862, 682] width 21 height 20
type input "*"
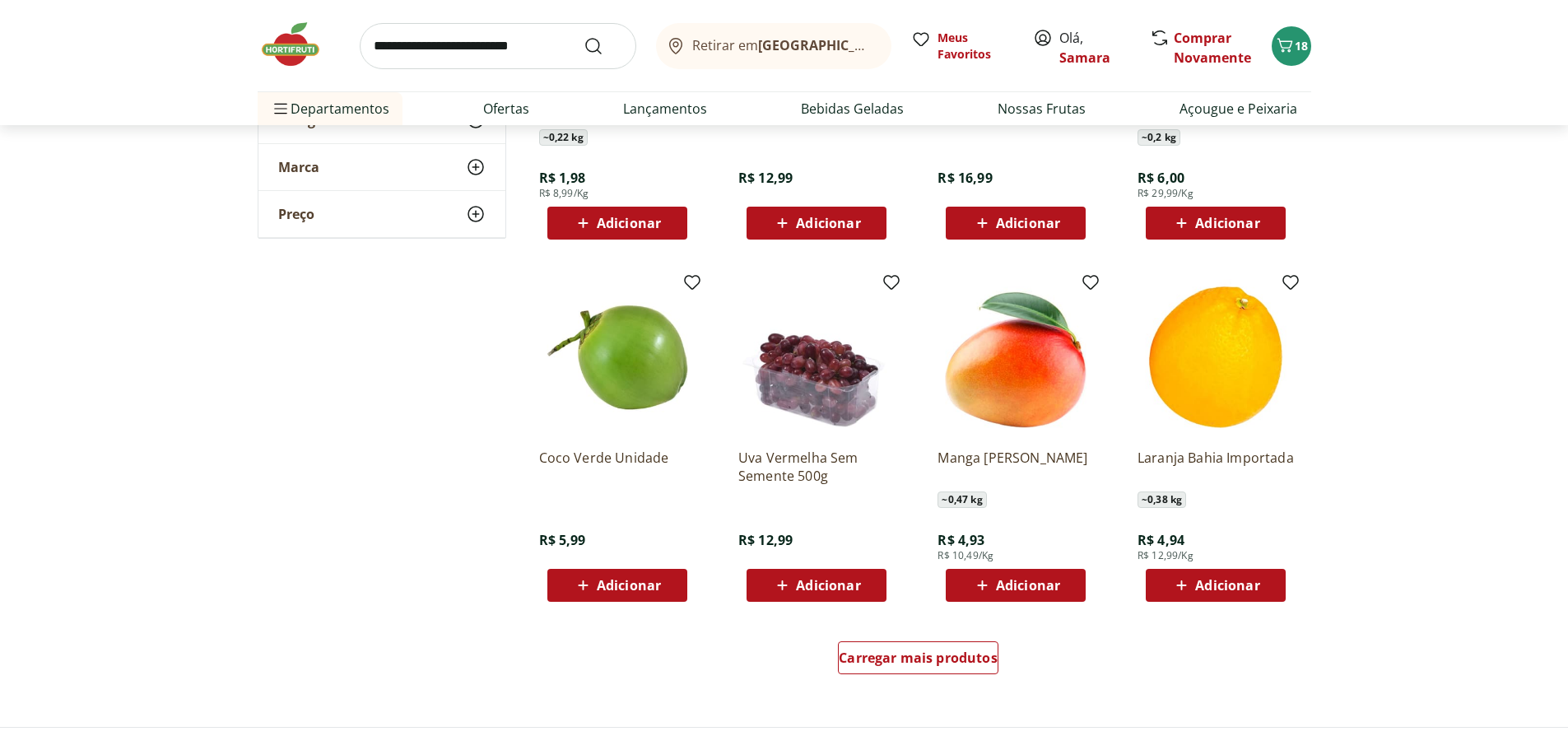
scroll to position [2882, 0]
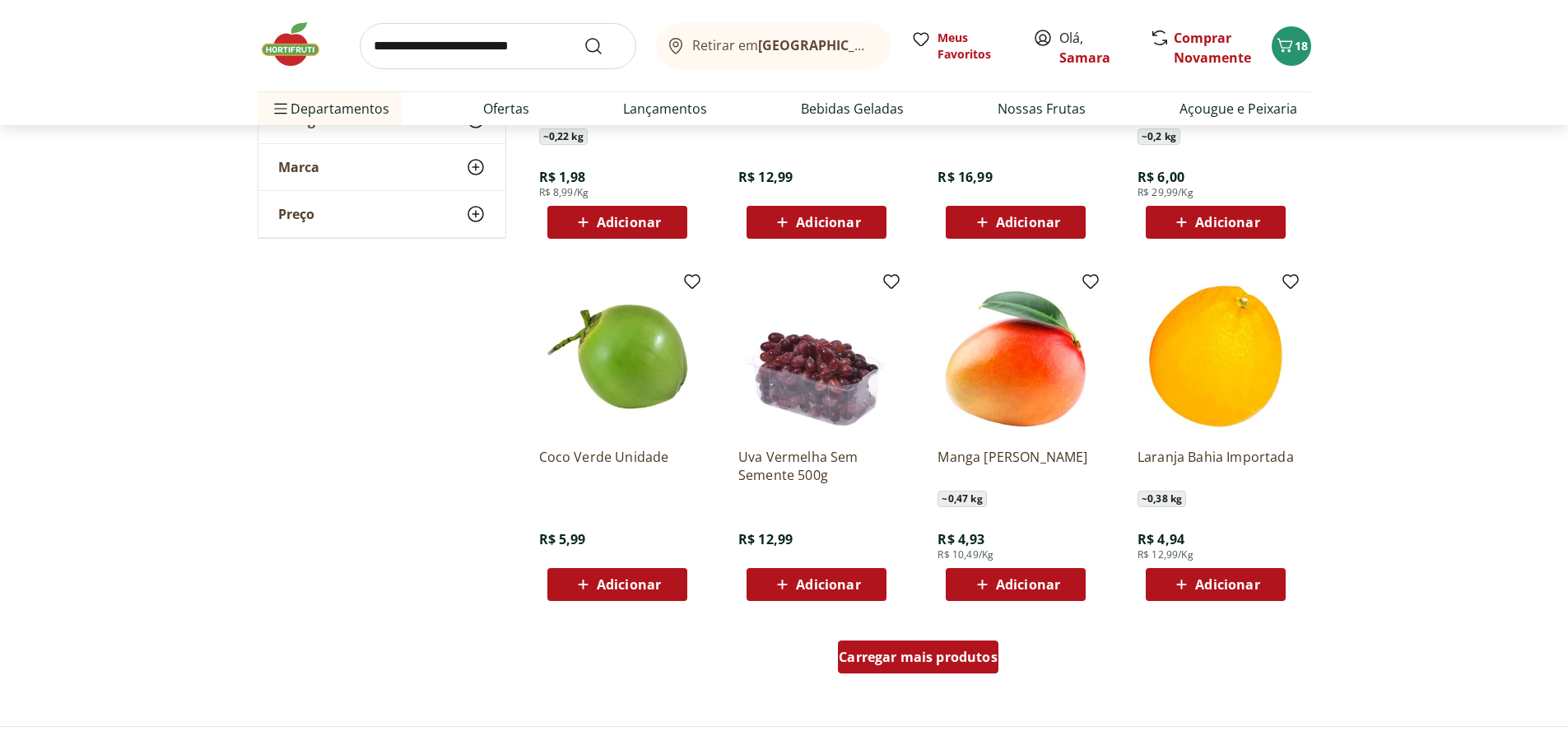
click at [914, 663] on span "Carregar mais produtos" at bounding box center [918, 657] width 159 height 13
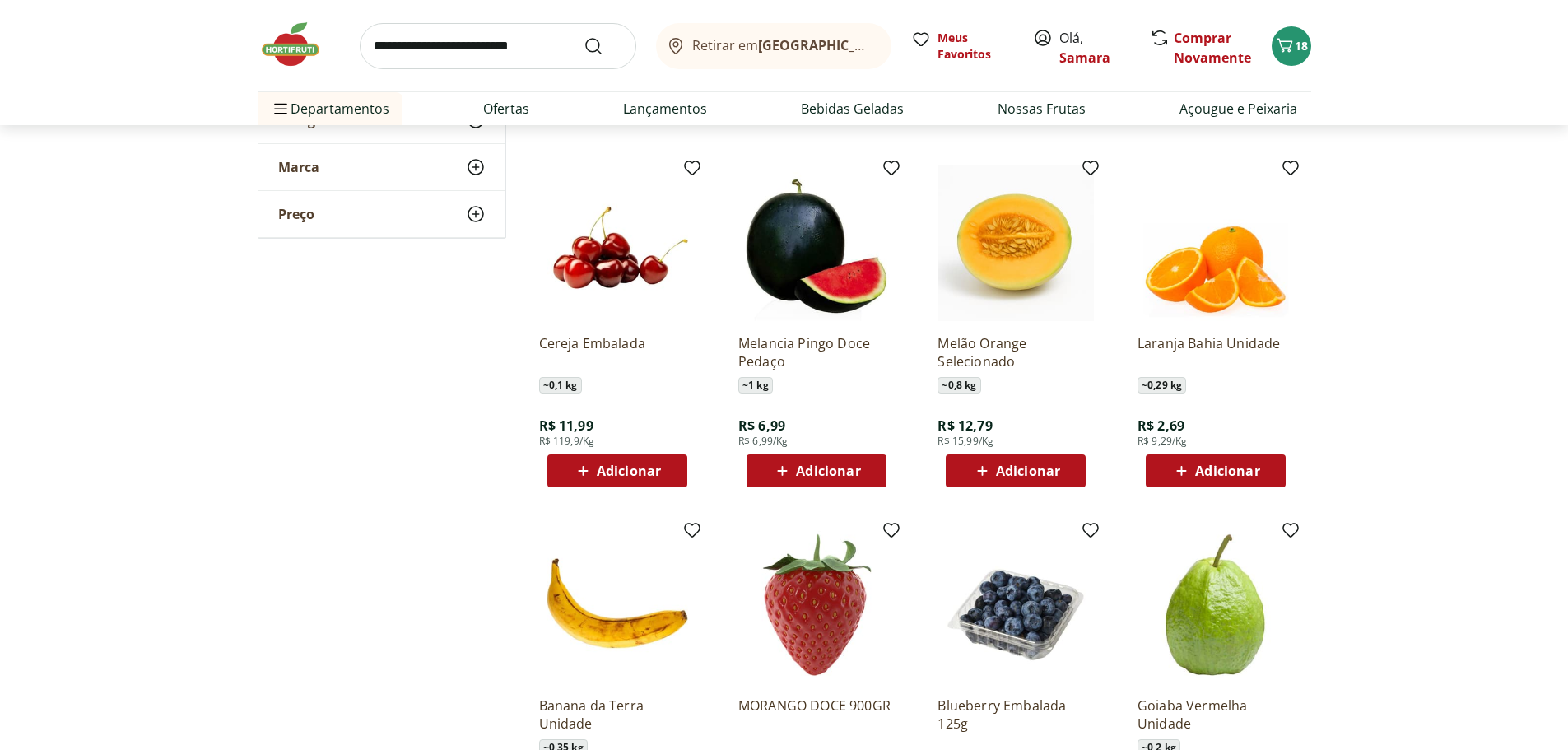
scroll to position [3869, 0]
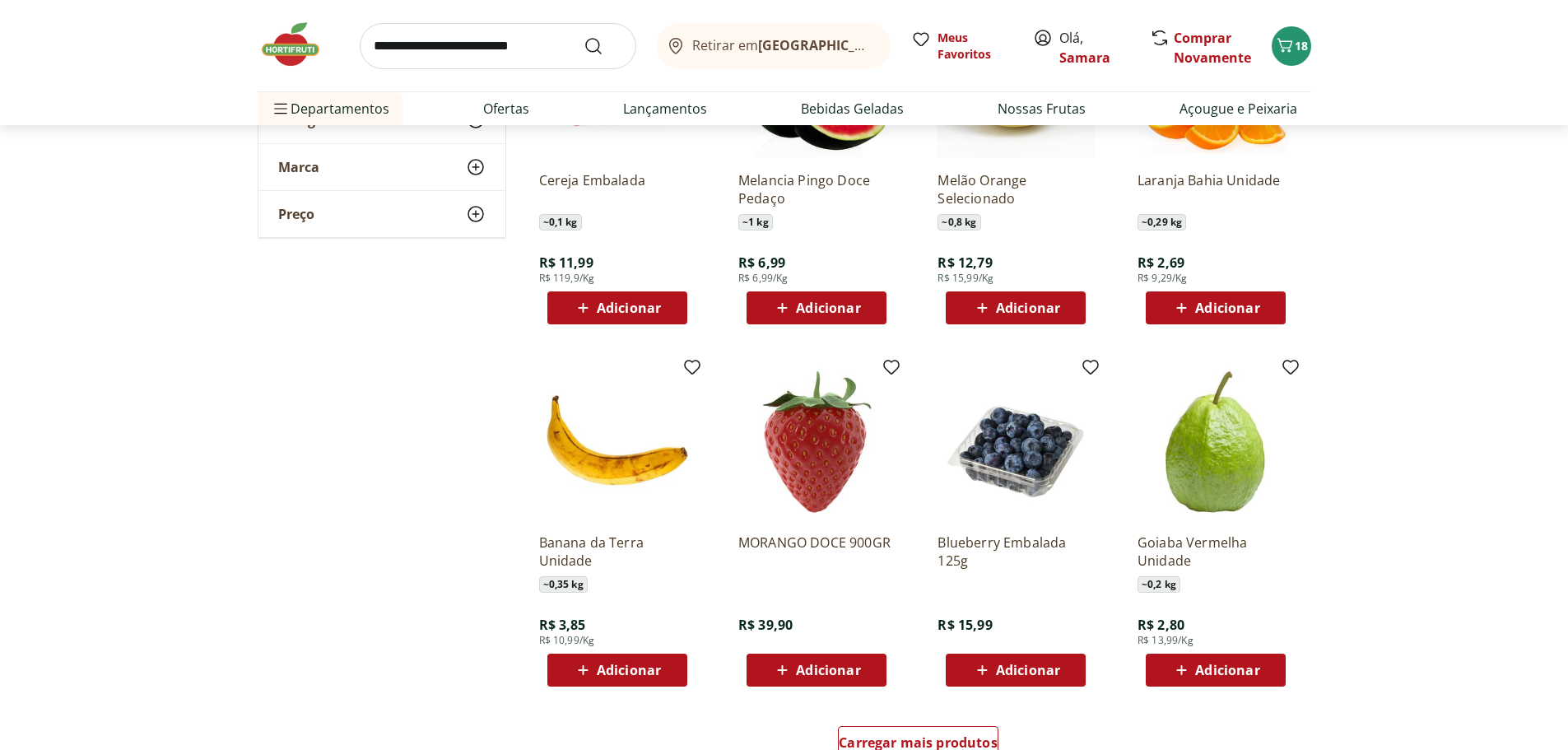
click at [1207, 679] on span "Adicionar" at bounding box center [1215, 670] width 88 height 20
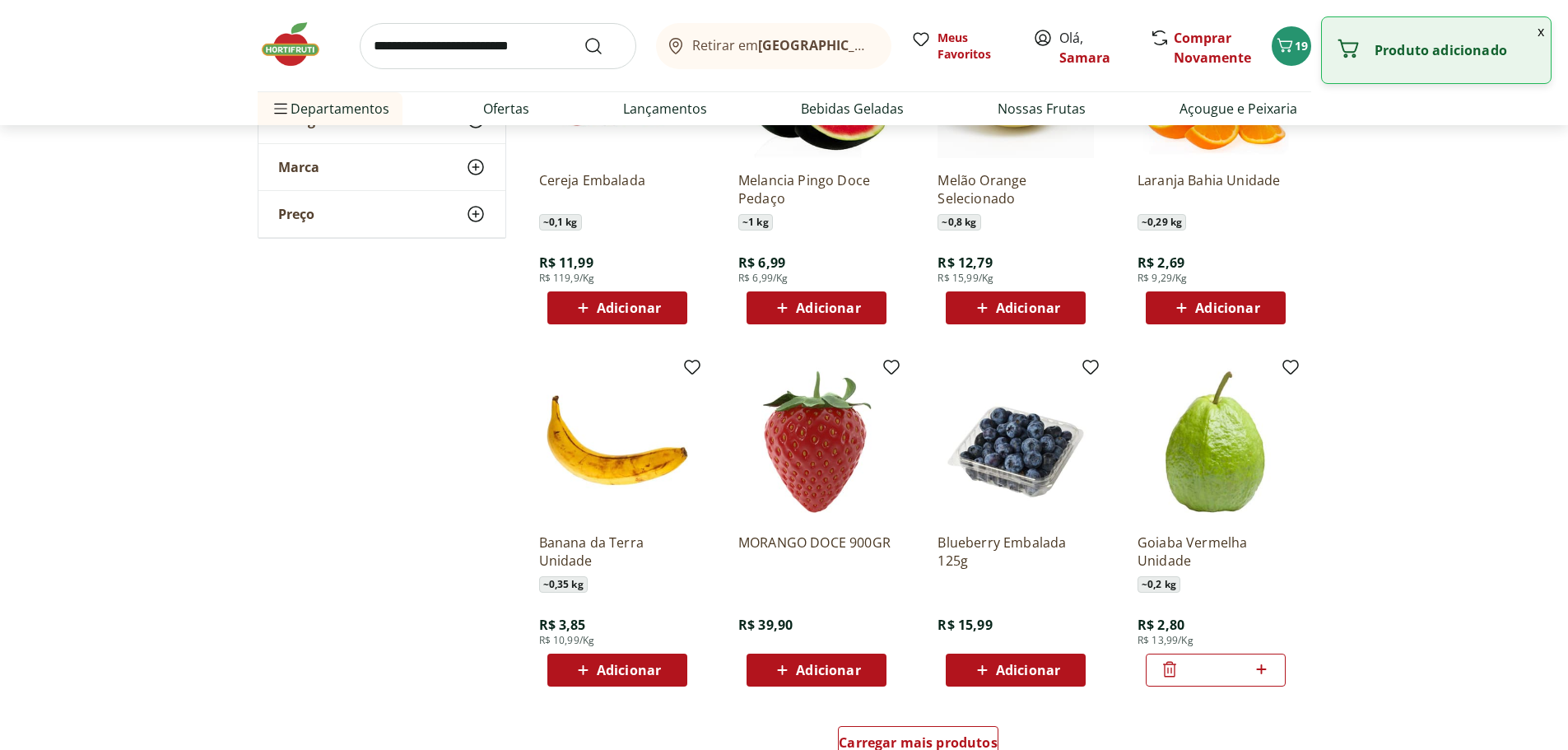
click at [1270, 670] on icon at bounding box center [1261, 669] width 21 height 20
type input "*"
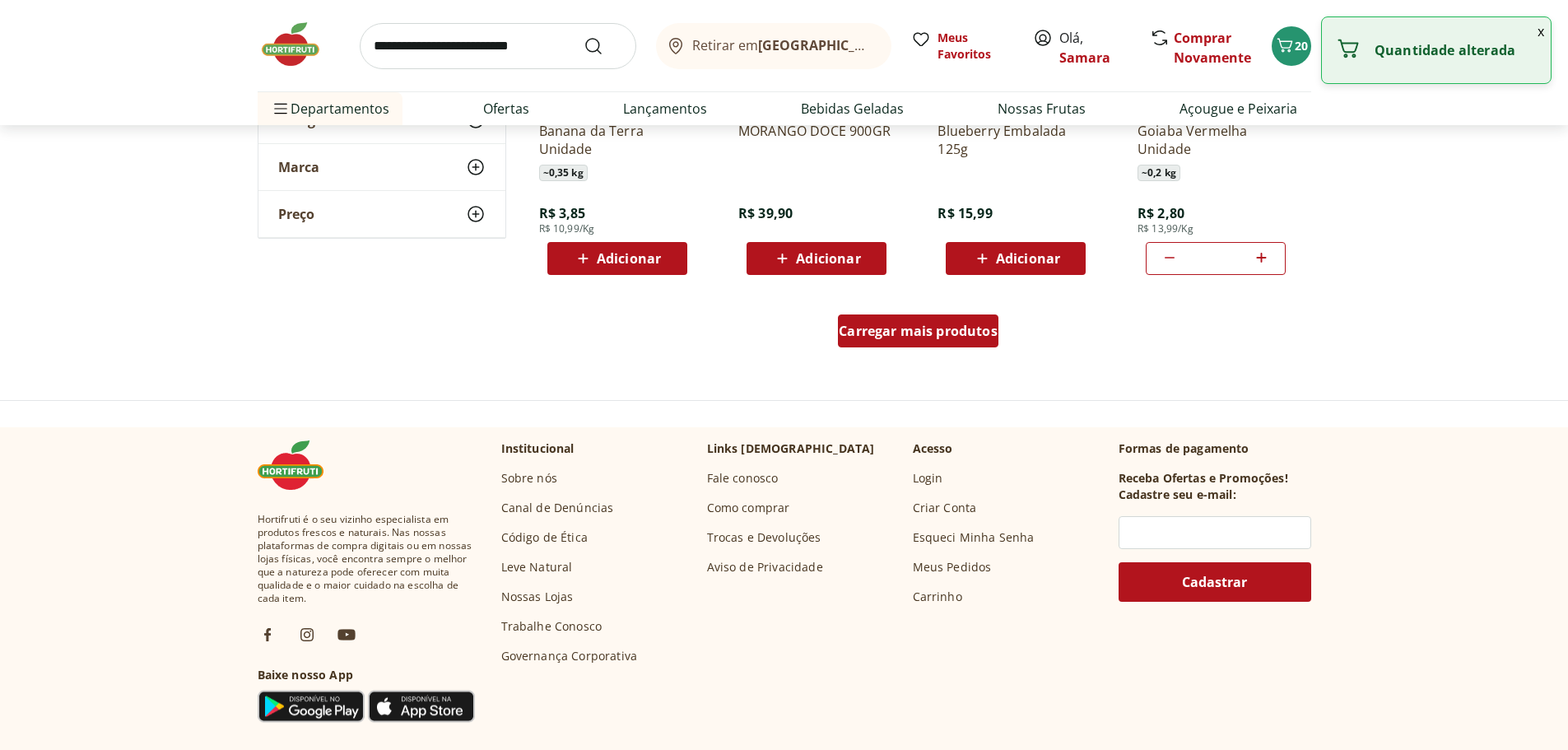
click at [927, 325] on span "Carregar mais produtos" at bounding box center [918, 331] width 159 height 13
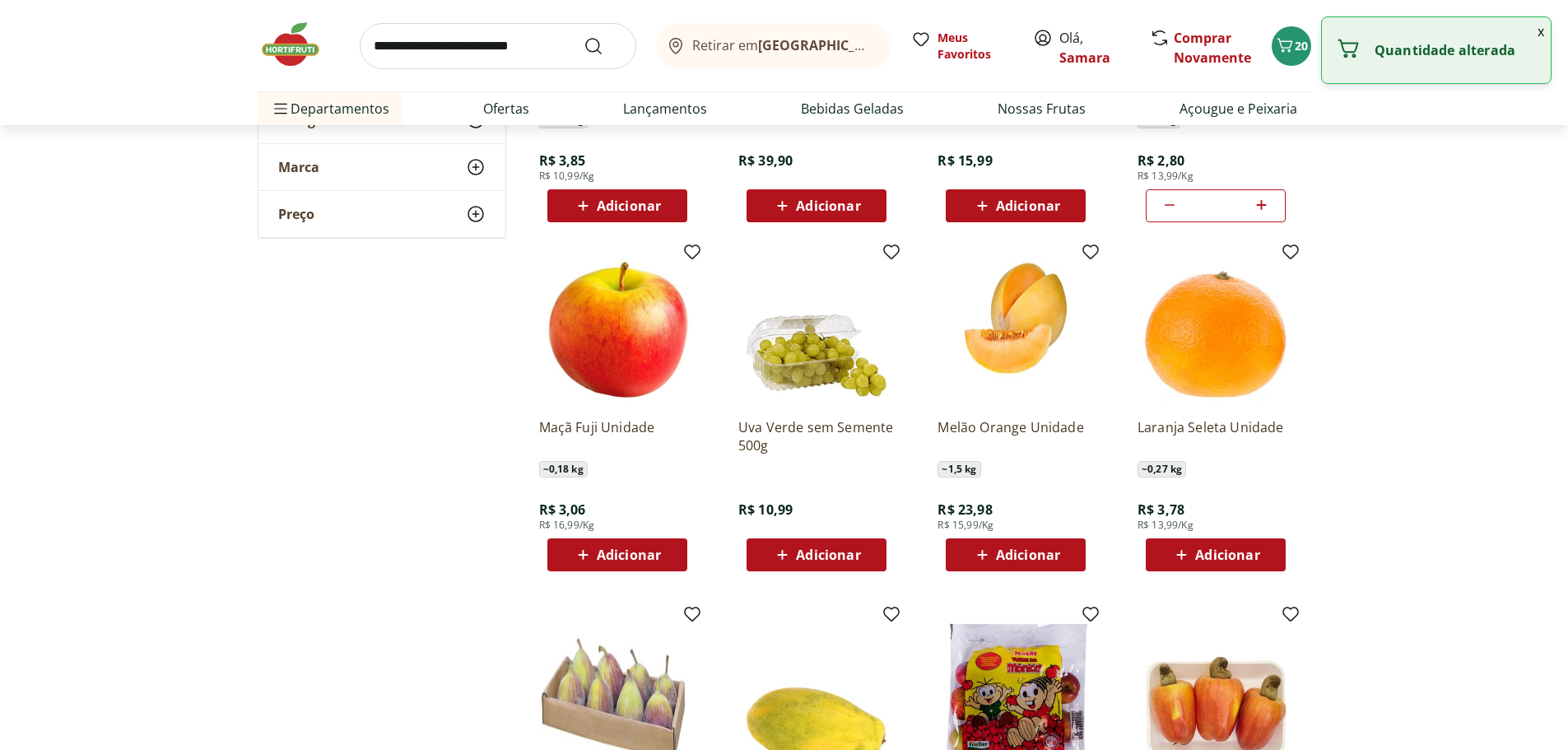
scroll to position [4364, 0]
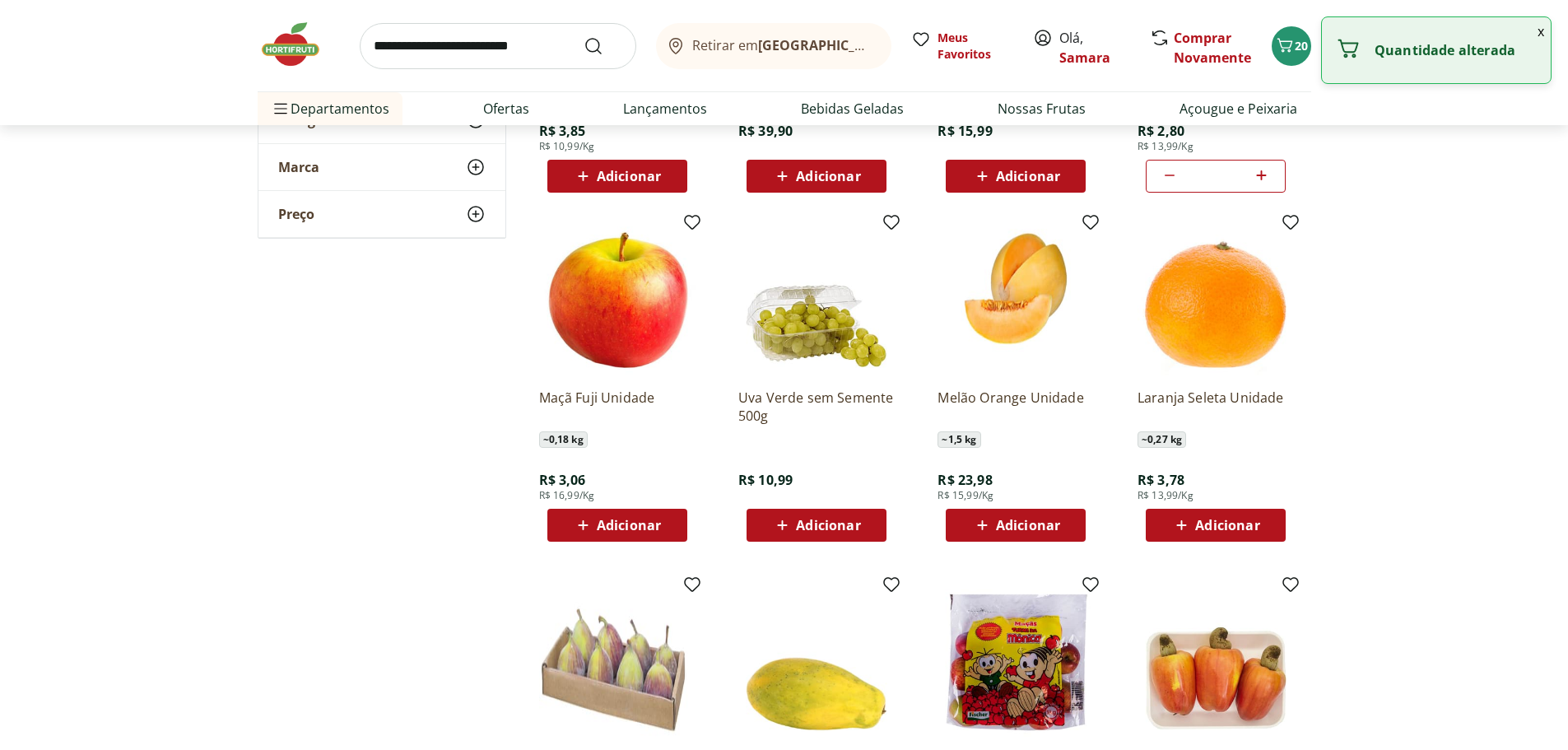
click at [836, 531] on span "Adicionar" at bounding box center [827, 526] width 64 height 13
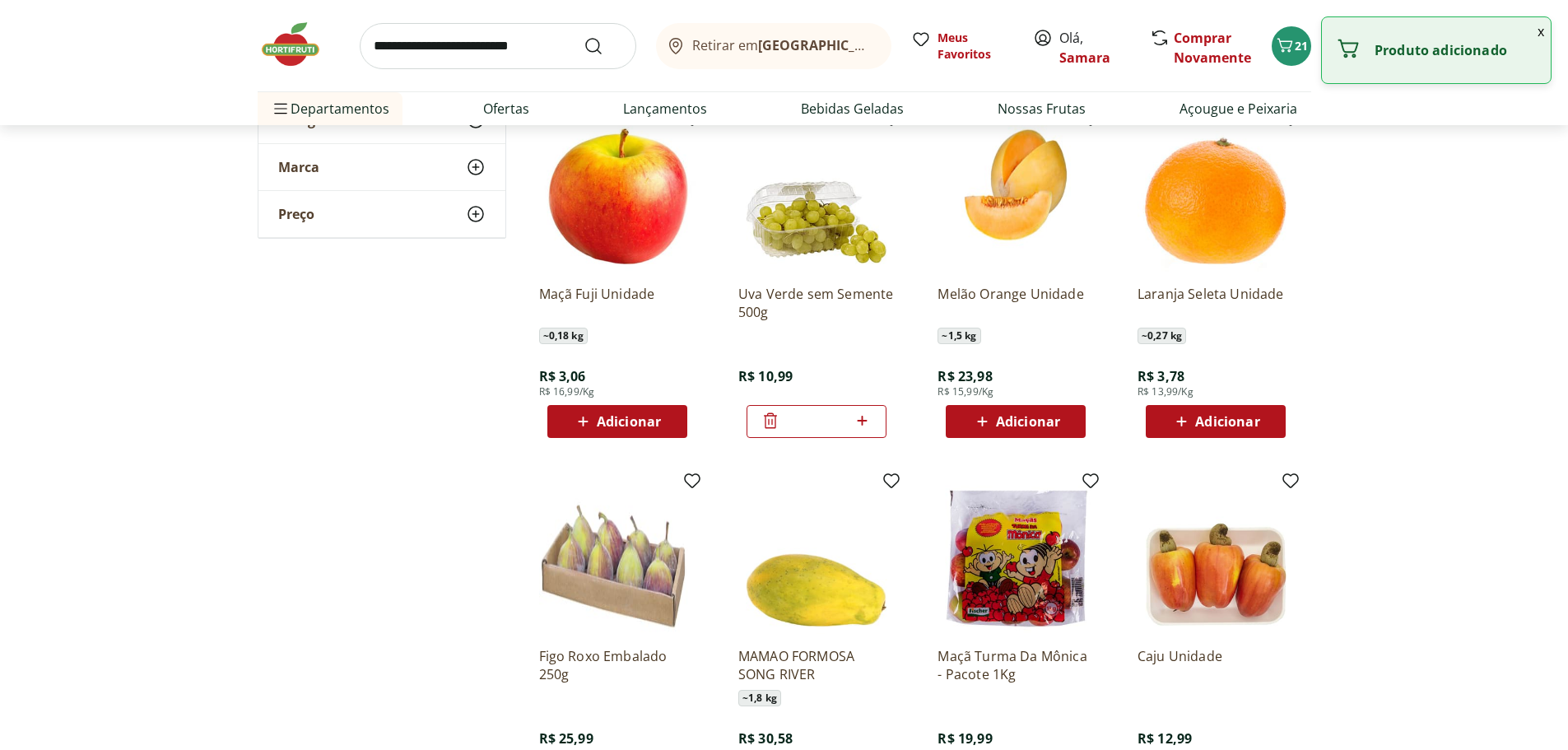
scroll to position [4693, 0]
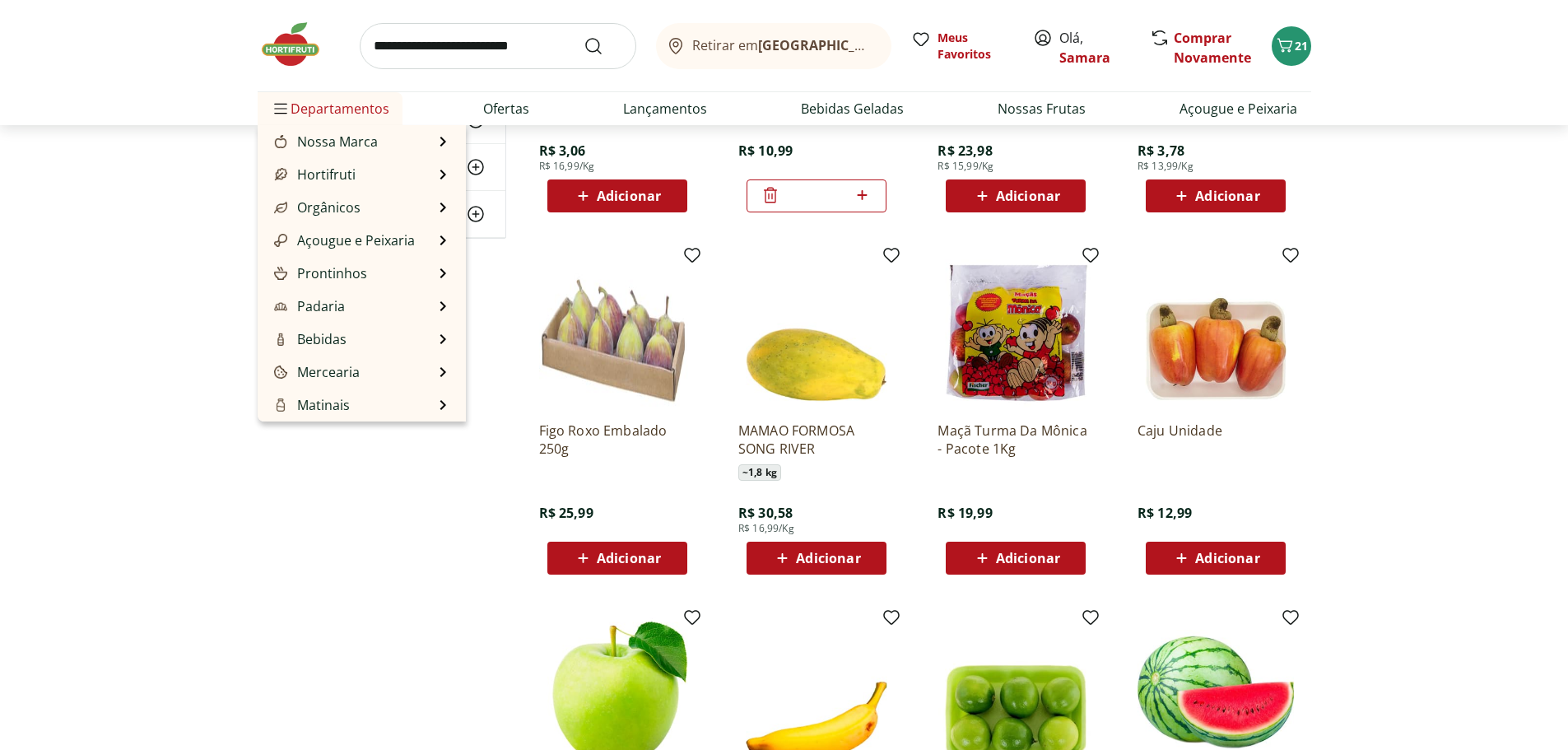
click at [356, 105] on span "Departamentos" at bounding box center [330, 108] width 118 height 39
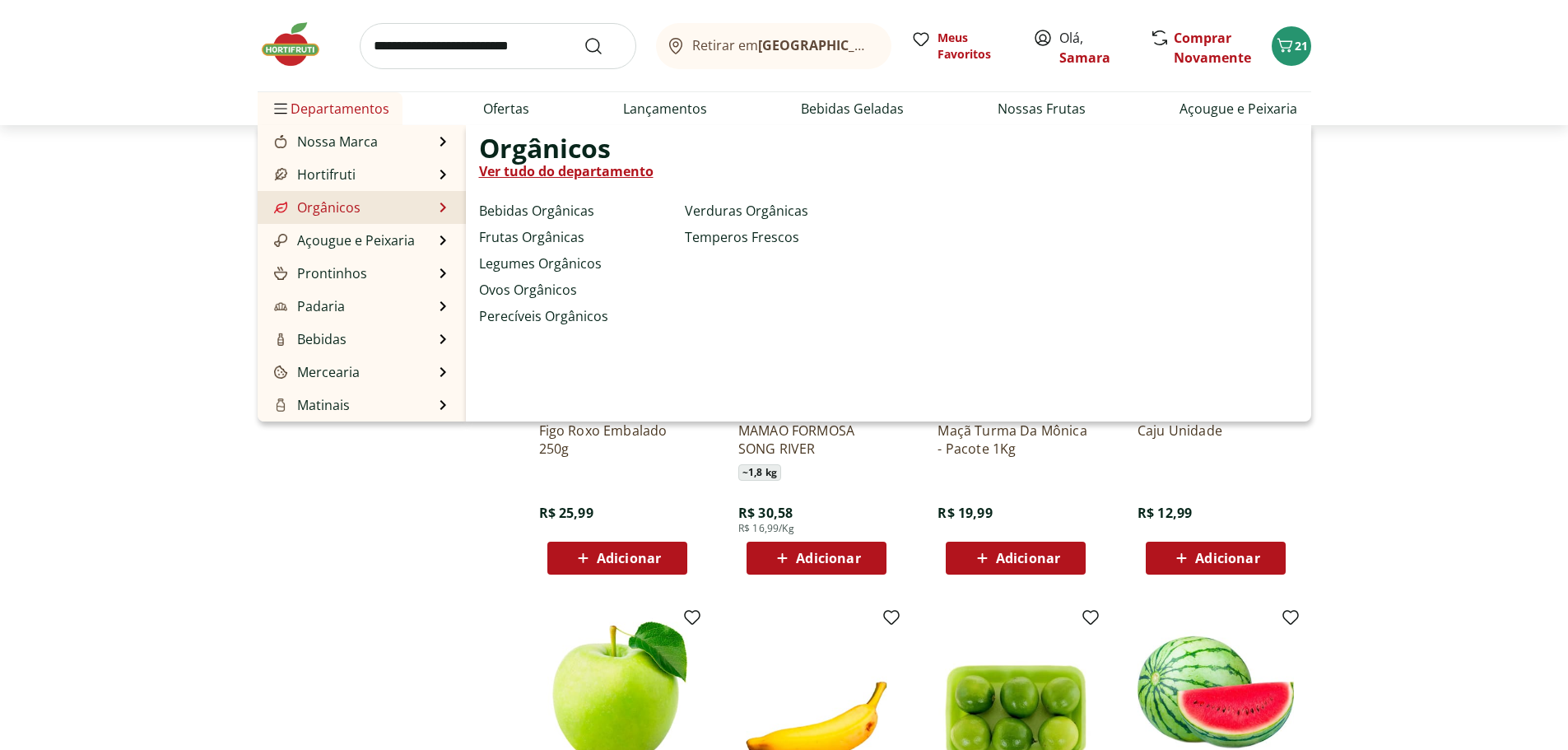
click at [339, 207] on link "Orgânicos" at bounding box center [316, 207] width 90 height 20
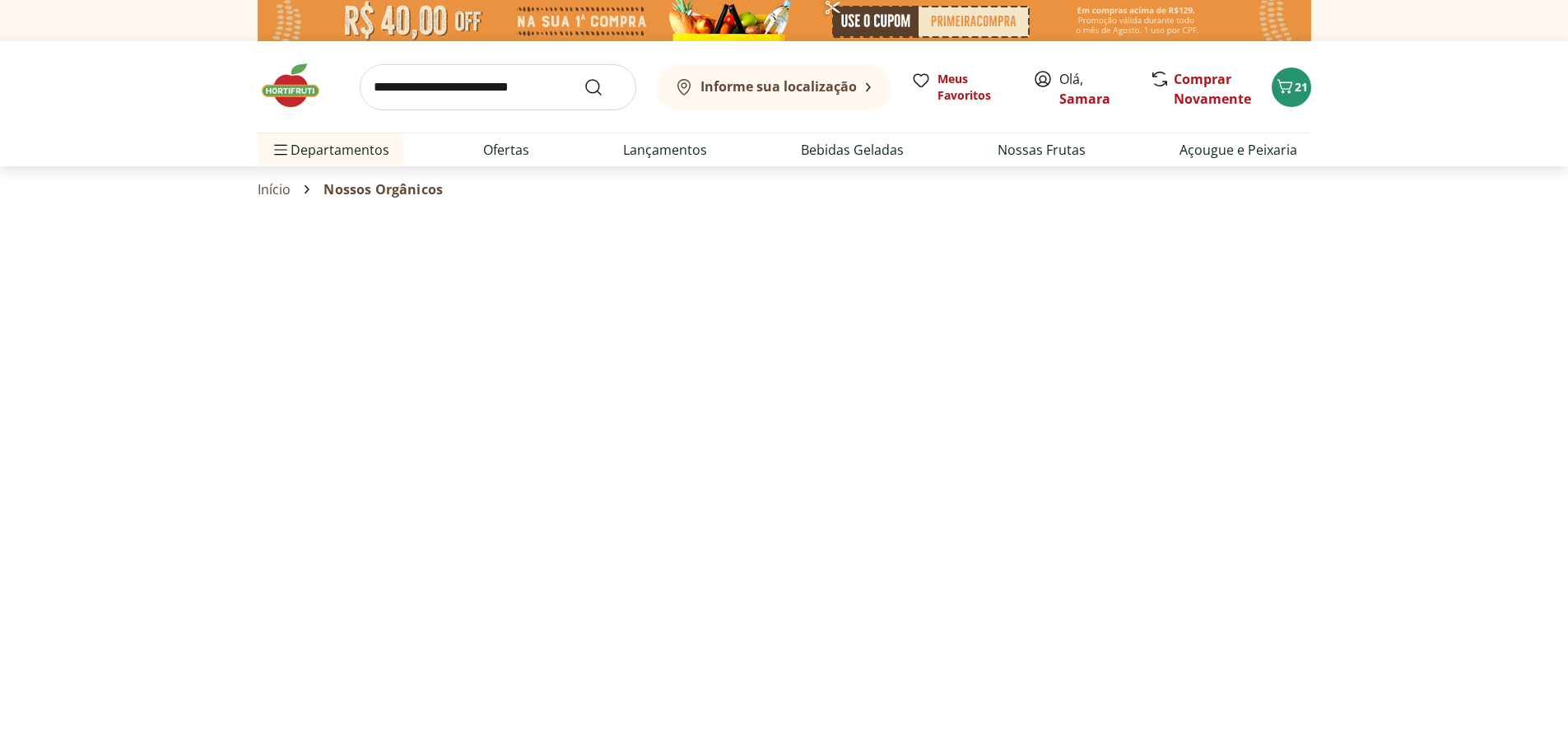
select select "**********"
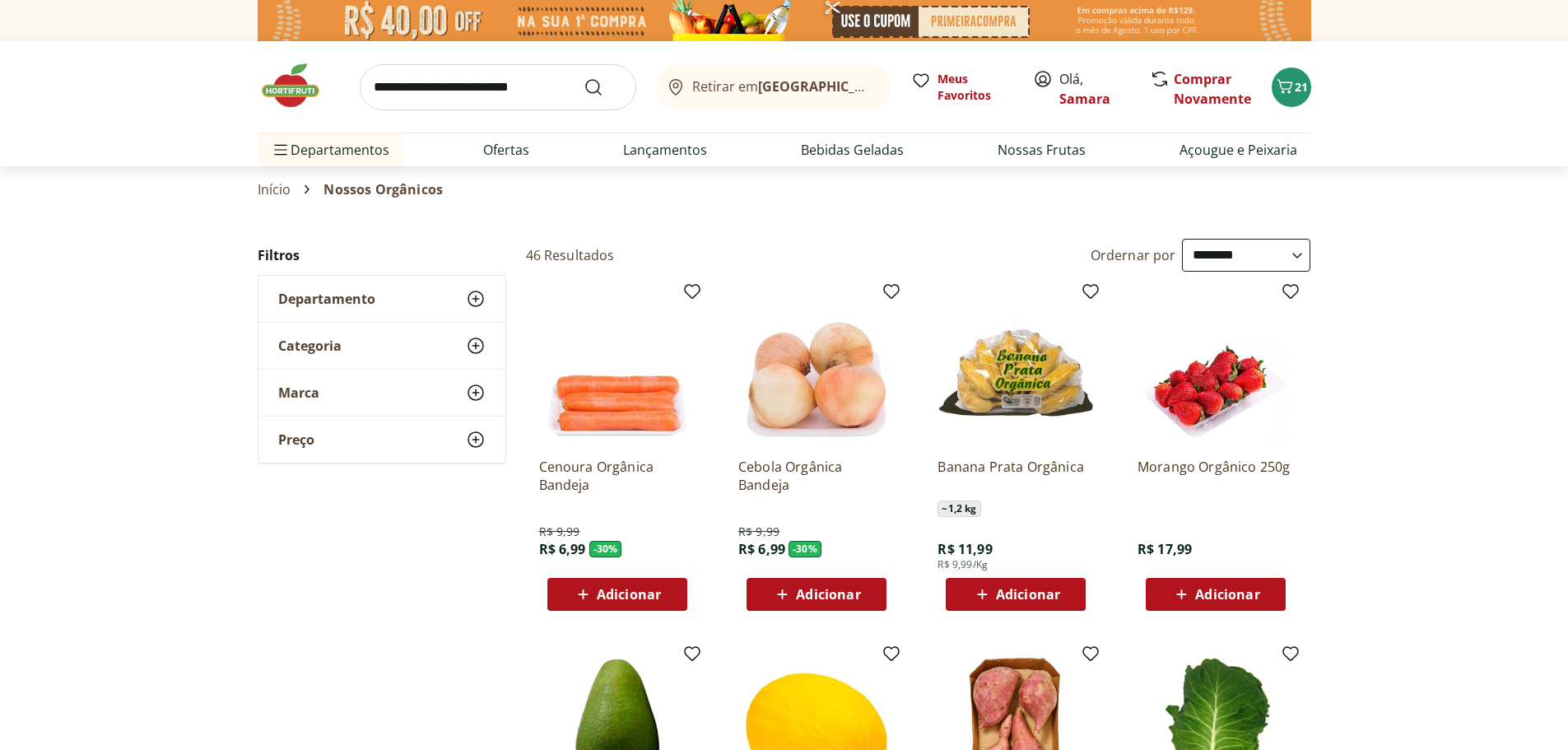
click at [1009, 596] on span "Adicionar" at bounding box center [1027, 594] width 64 height 13
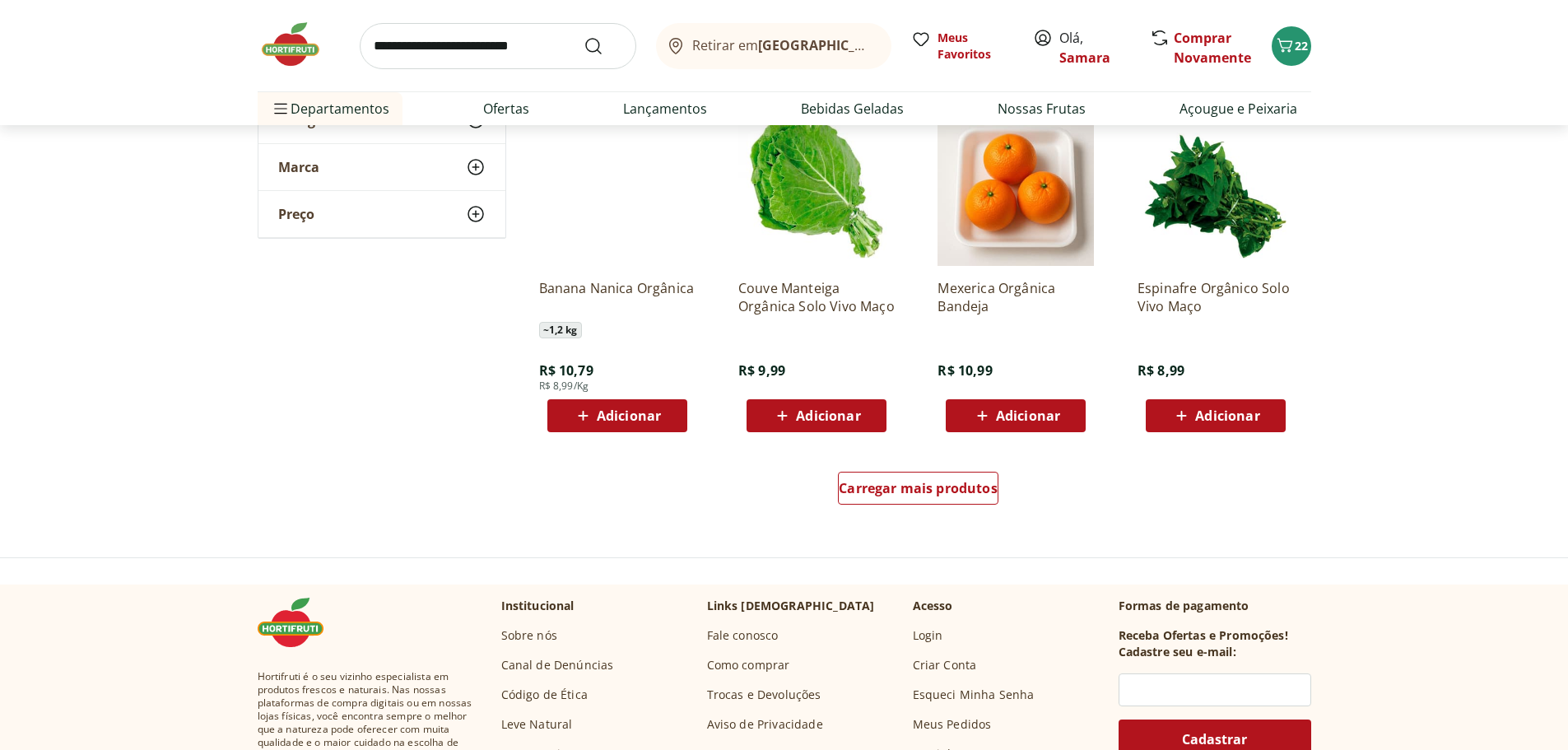
scroll to position [988, 0]
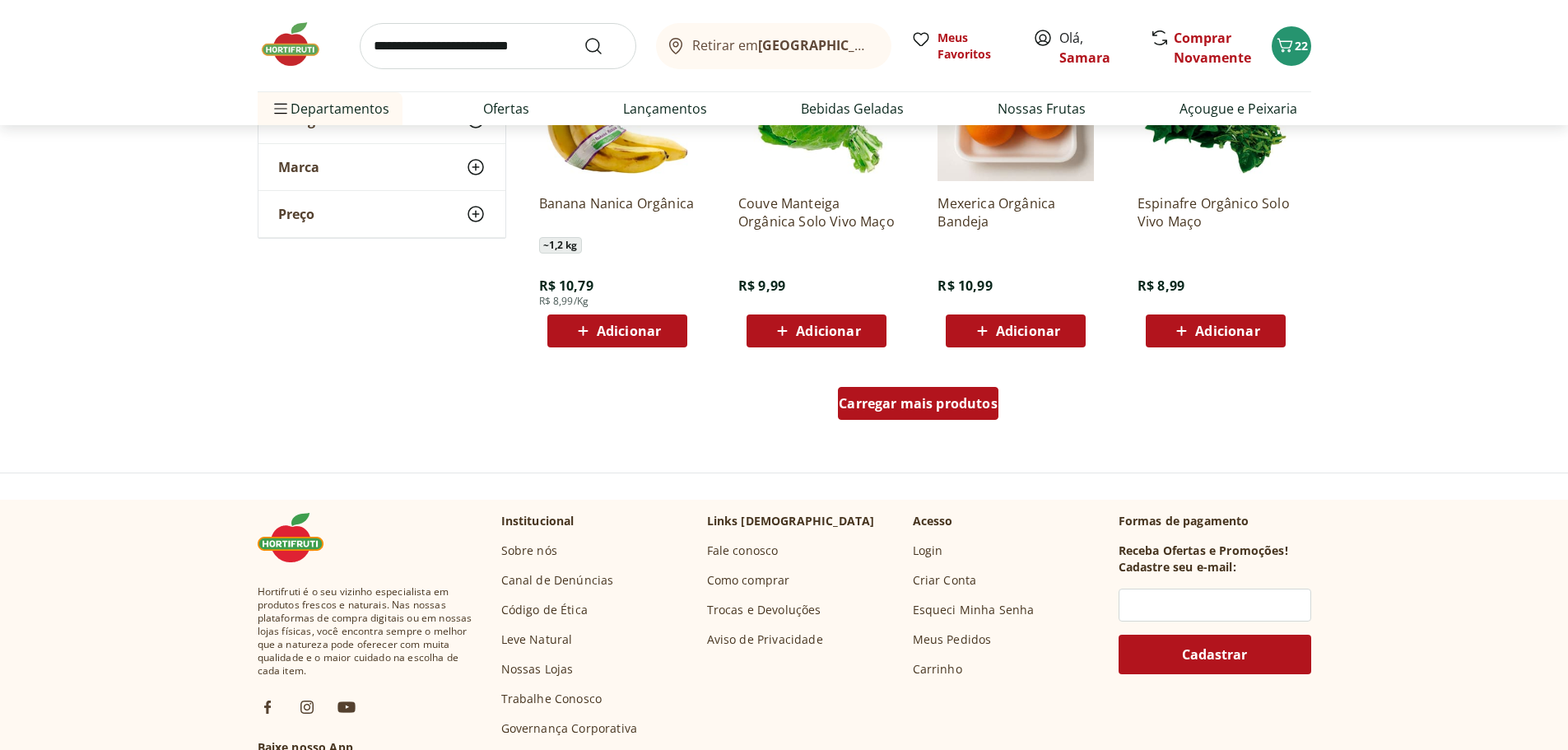
click at [883, 397] on span "Carregar mais produtos" at bounding box center [918, 404] width 159 height 13
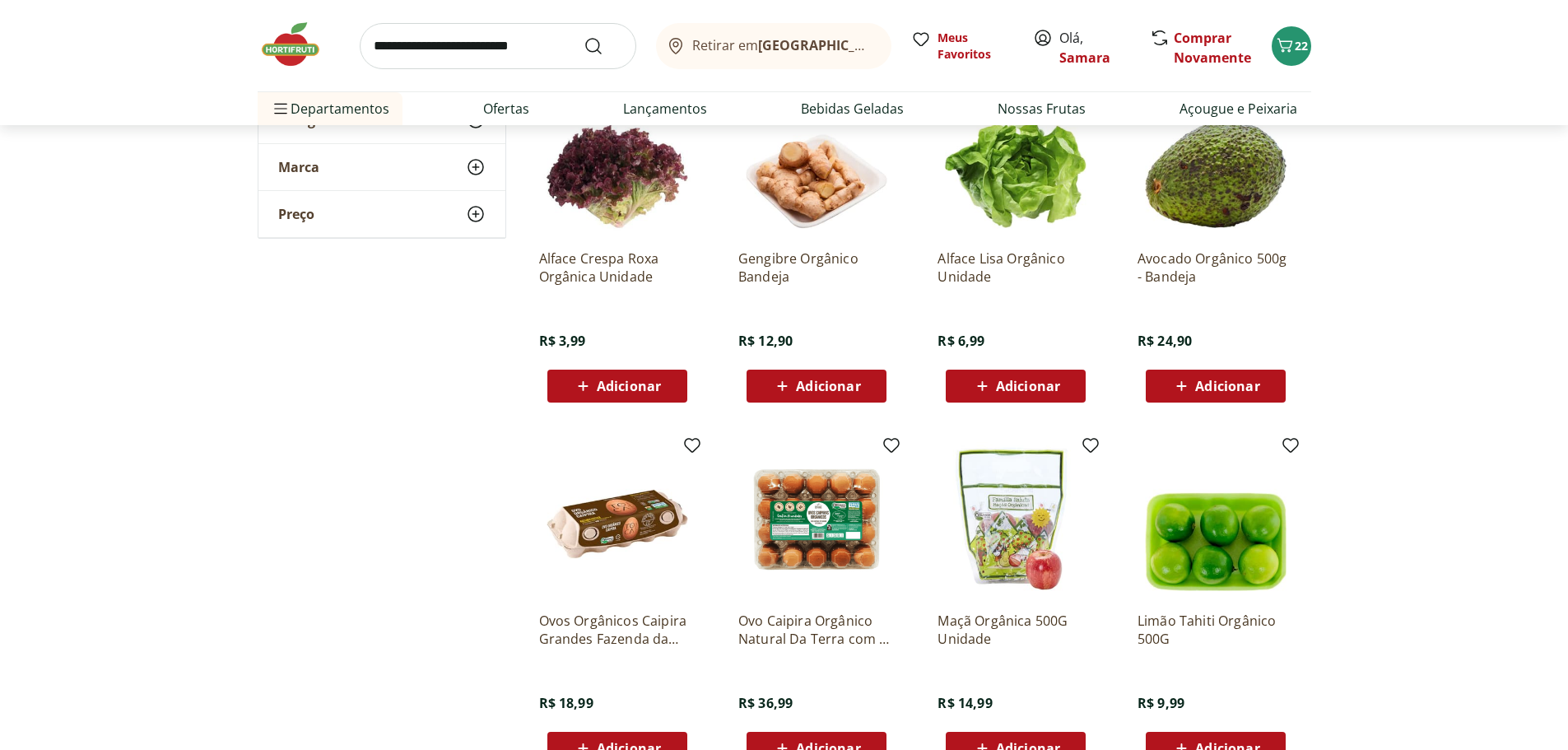
scroll to position [1564, 0]
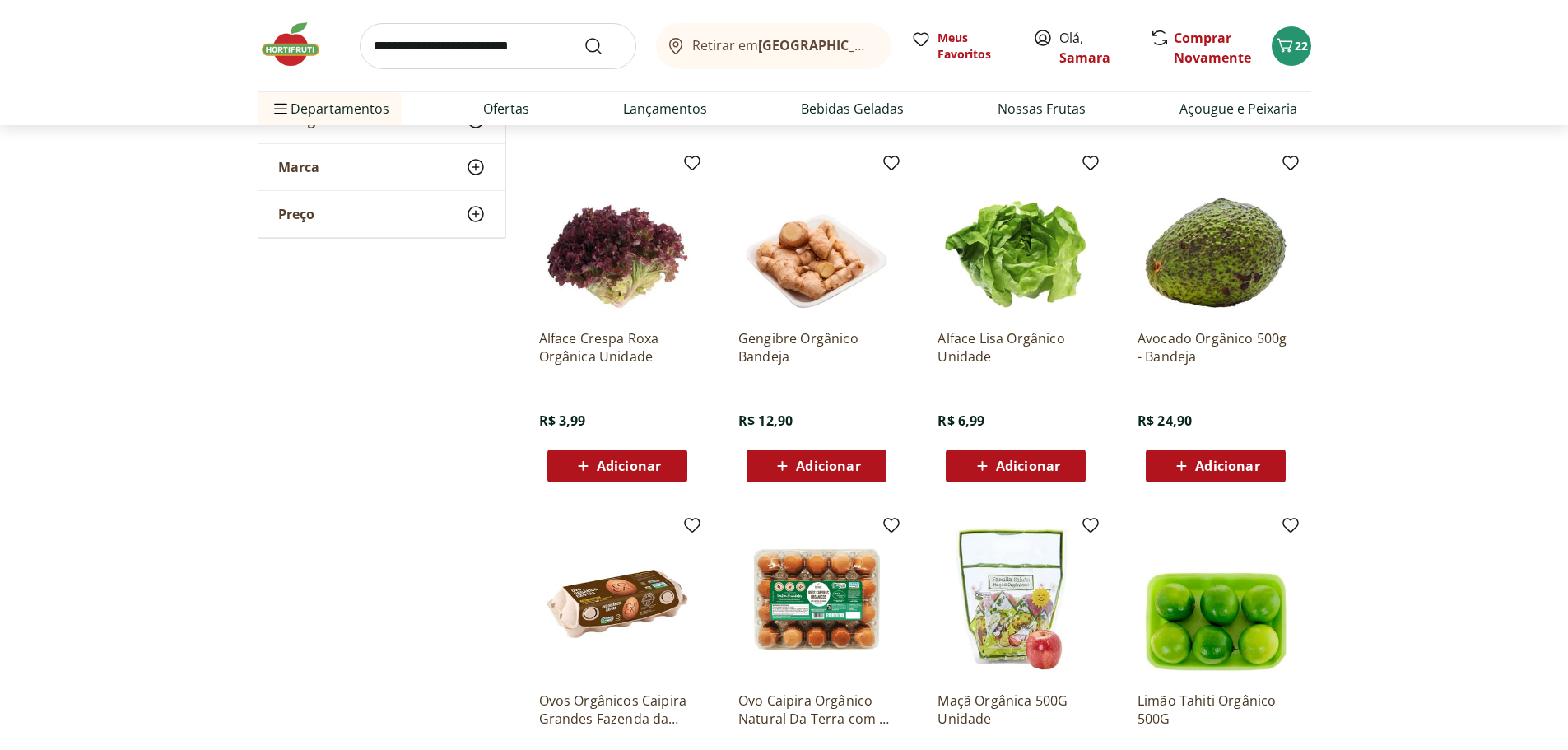
click at [1001, 467] on span "Adicionar" at bounding box center [1027, 466] width 64 height 13
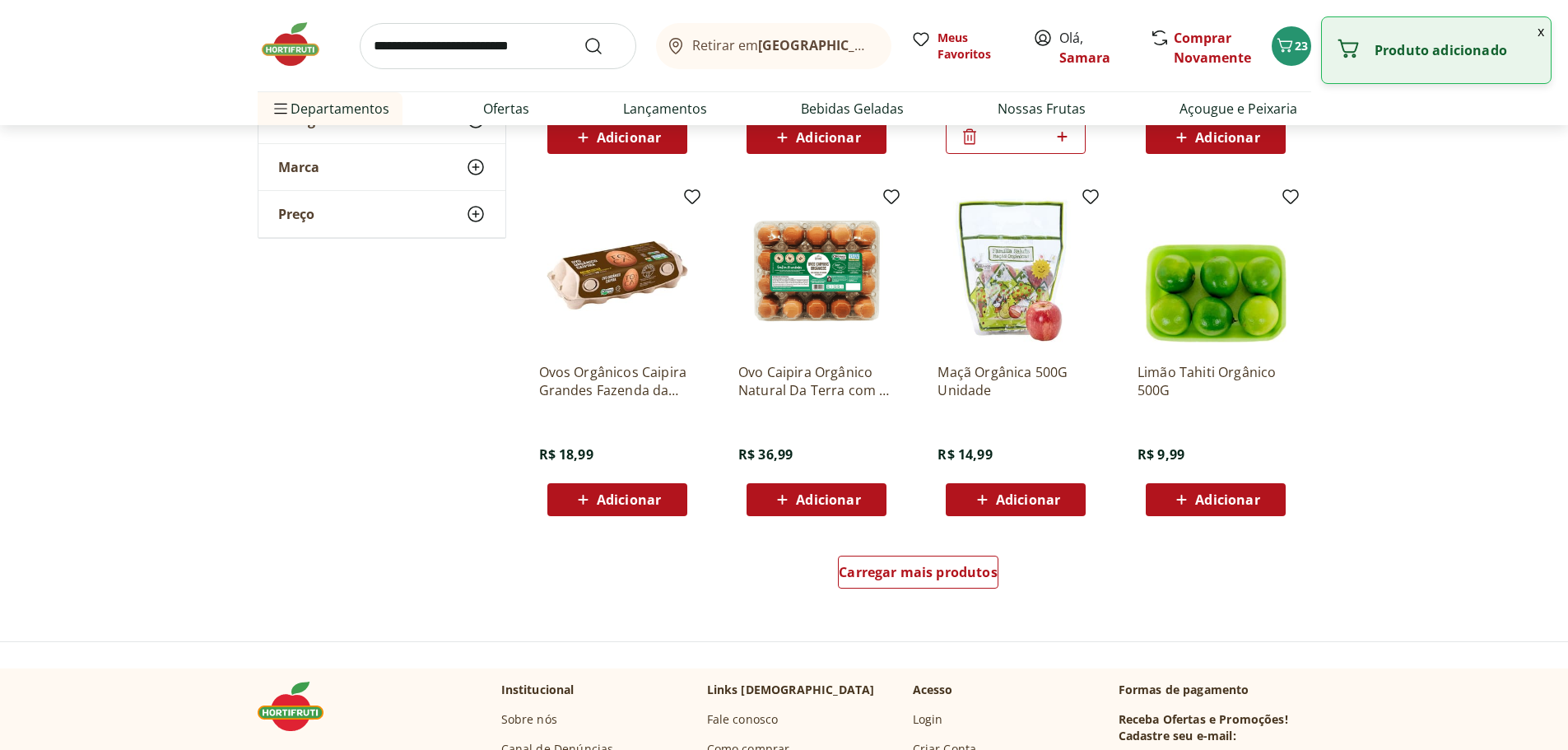
scroll to position [1893, 0]
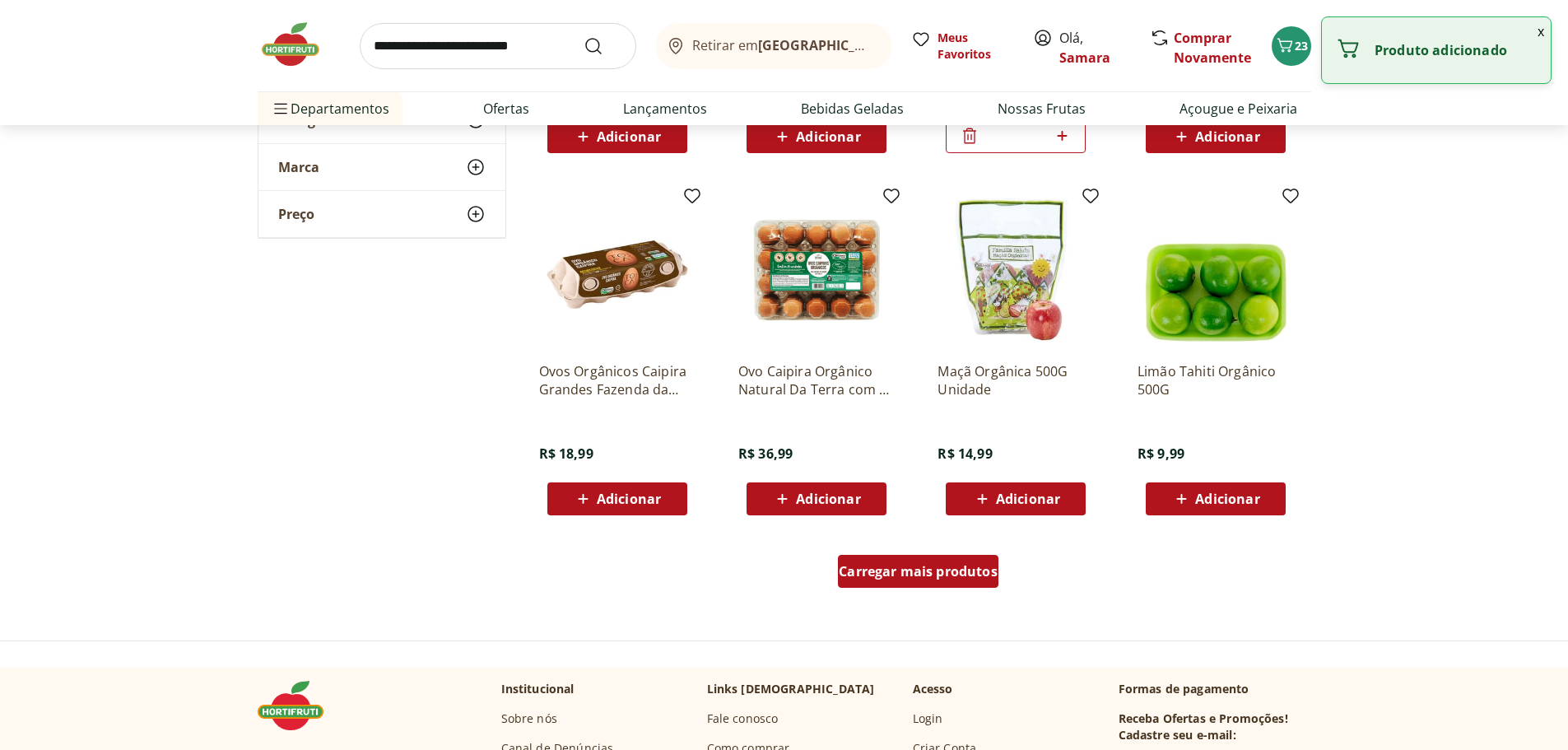
click at [897, 587] on div "Carregar mais produtos" at bounding box center [918, 572] width 160 height 33
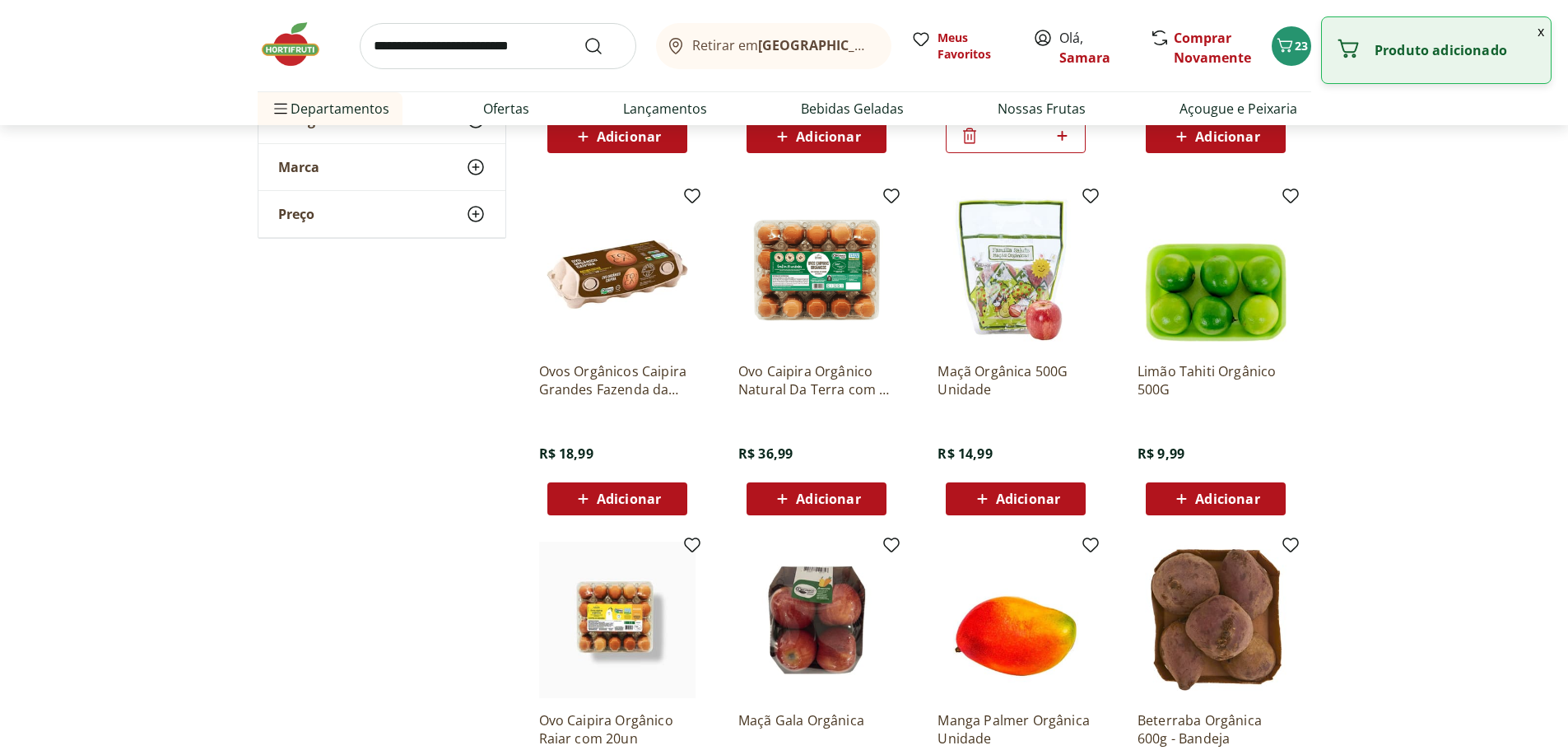
click at [804, 501] on span "Adicionar" at bounding box center [827, 499] width 64 height 13
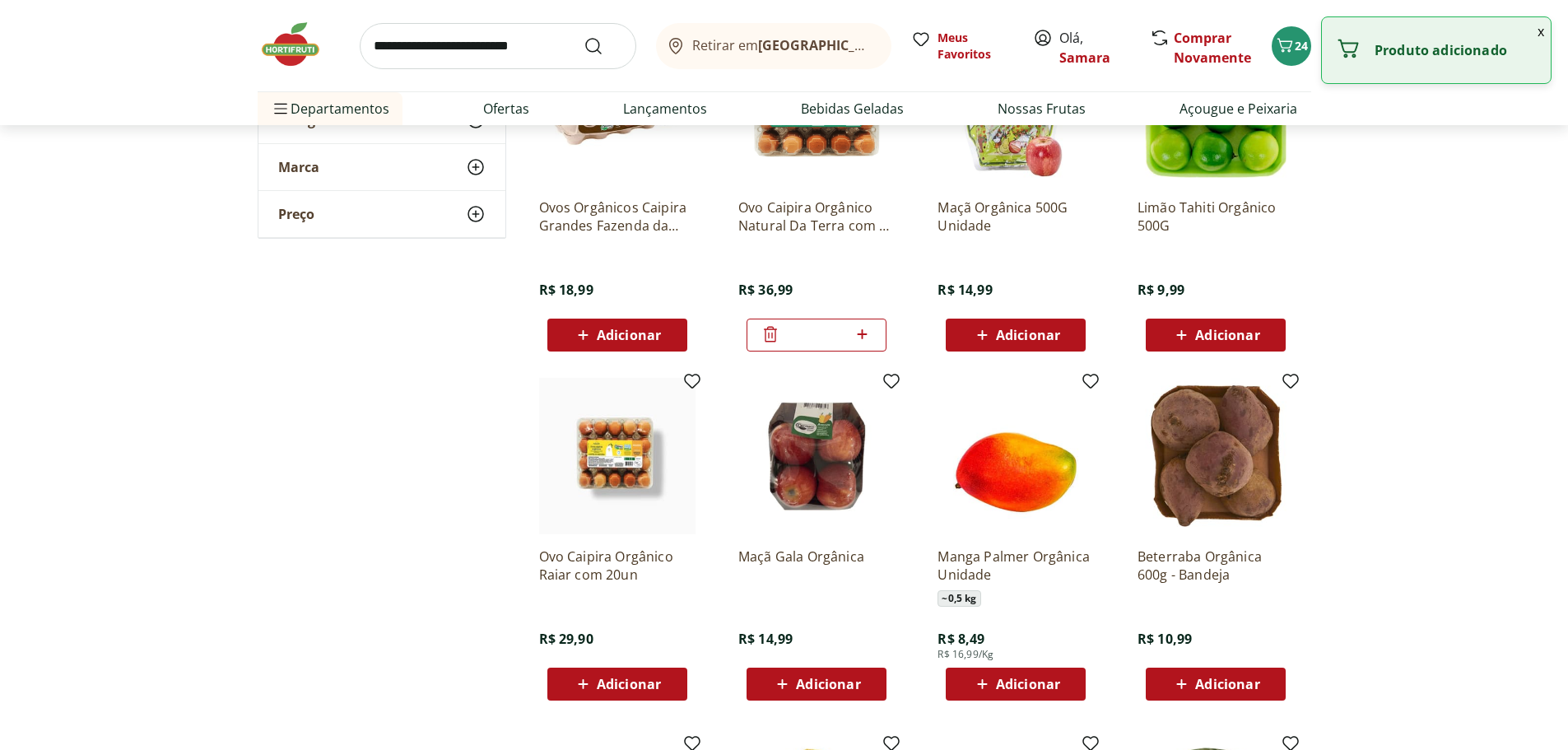
scroll to position [2058, 0]
click at [773, 340] on icon at bounding box center [770, 333] width 20 height 20
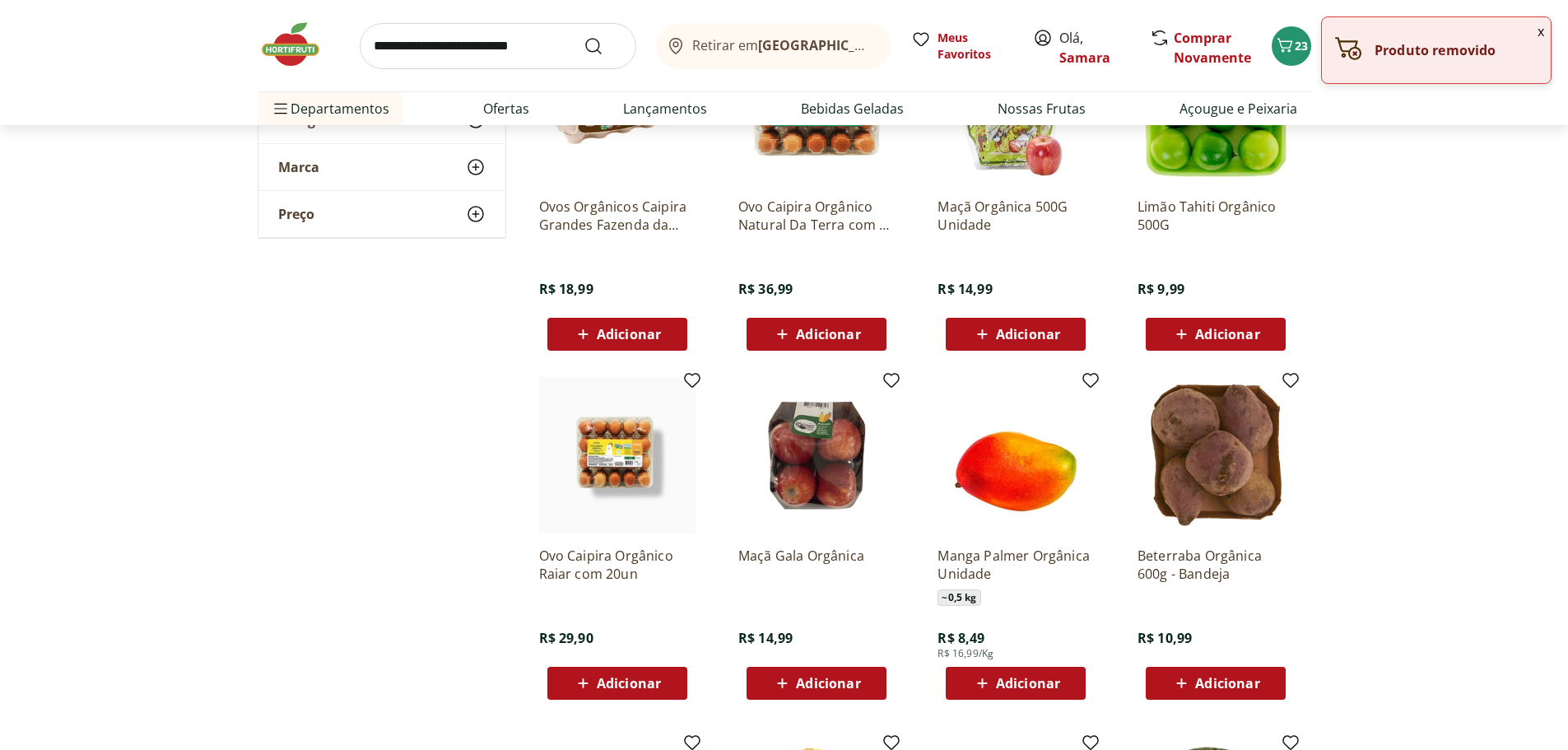
click at [620, 674] on span "Adicionar" at bounding box center [617, 683] width 88 height 20
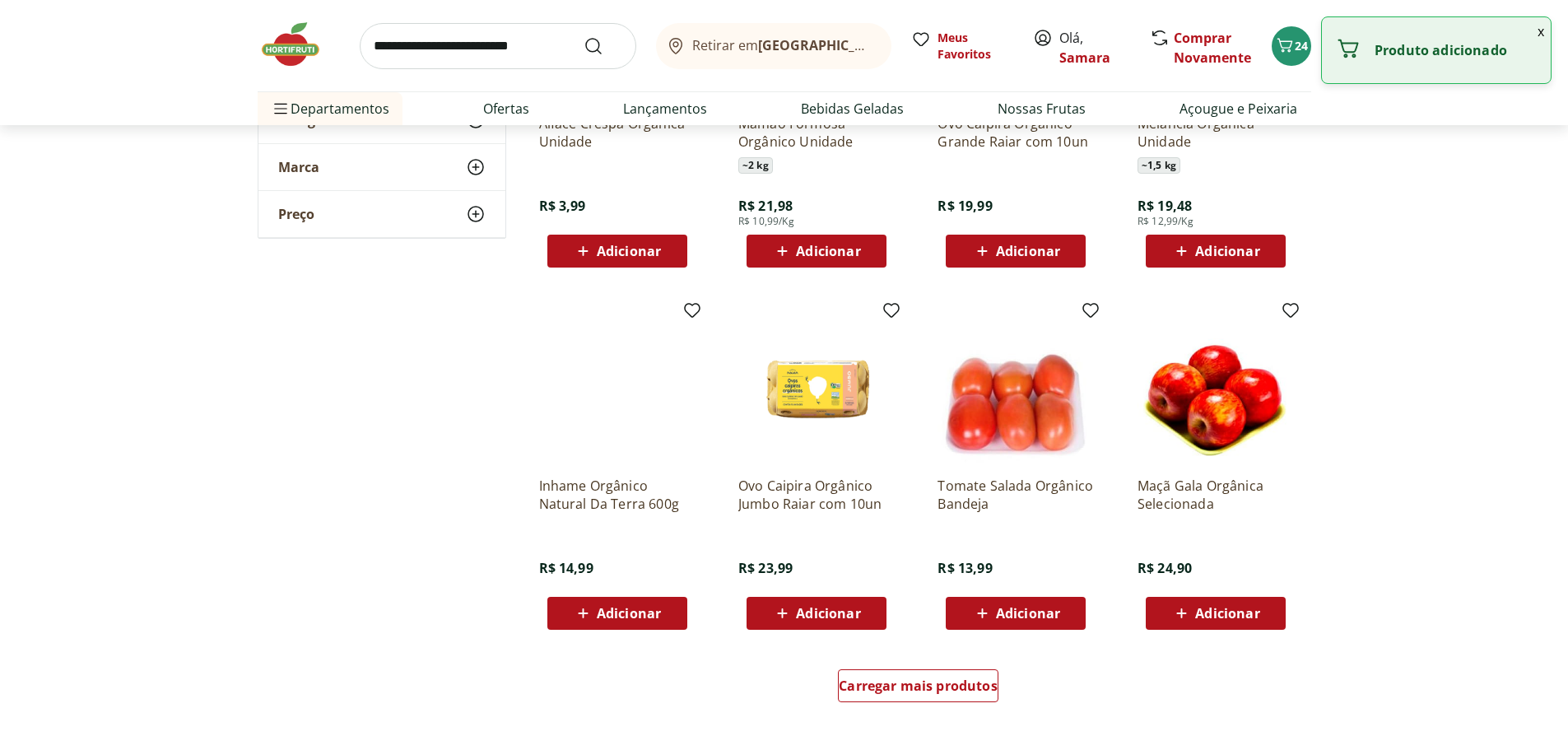
scroll to position [2882, 0]
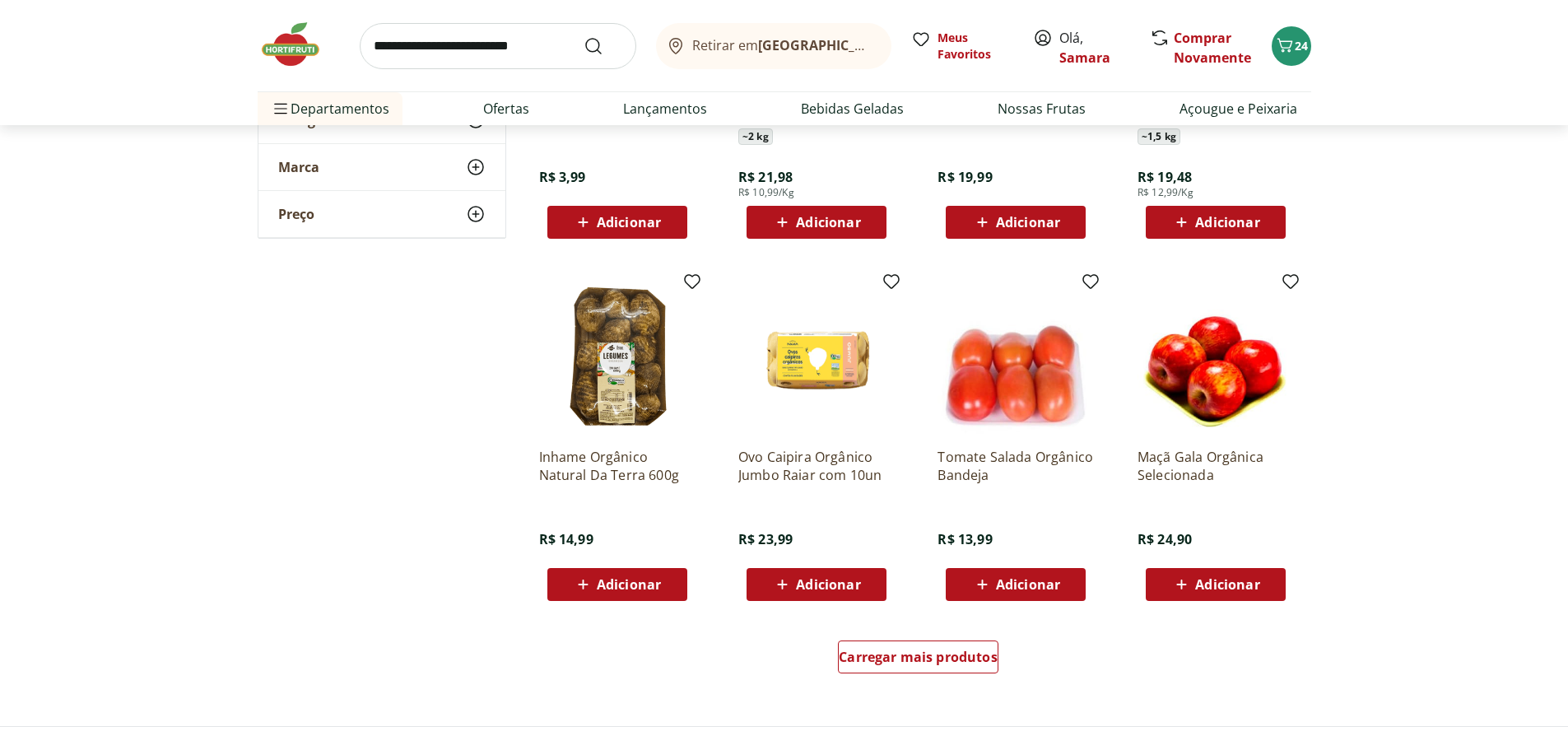
click at [1015, 591] on span "Adicionar" at bounding box center [1027, 585] width 64 height 13
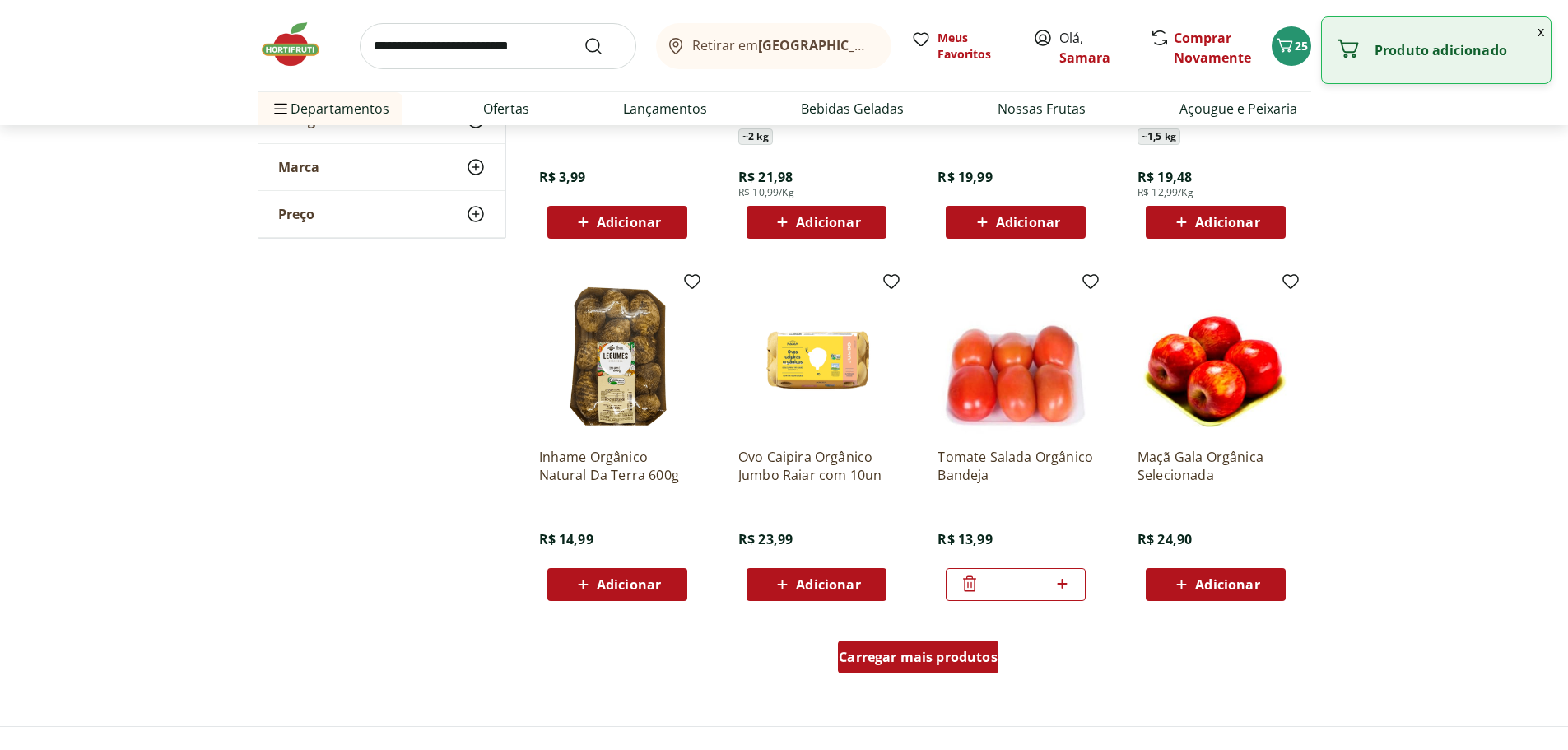
click at [911, 660] on span "Carregar mais produtos" at bounding box center [918, 657] width 159 height 13
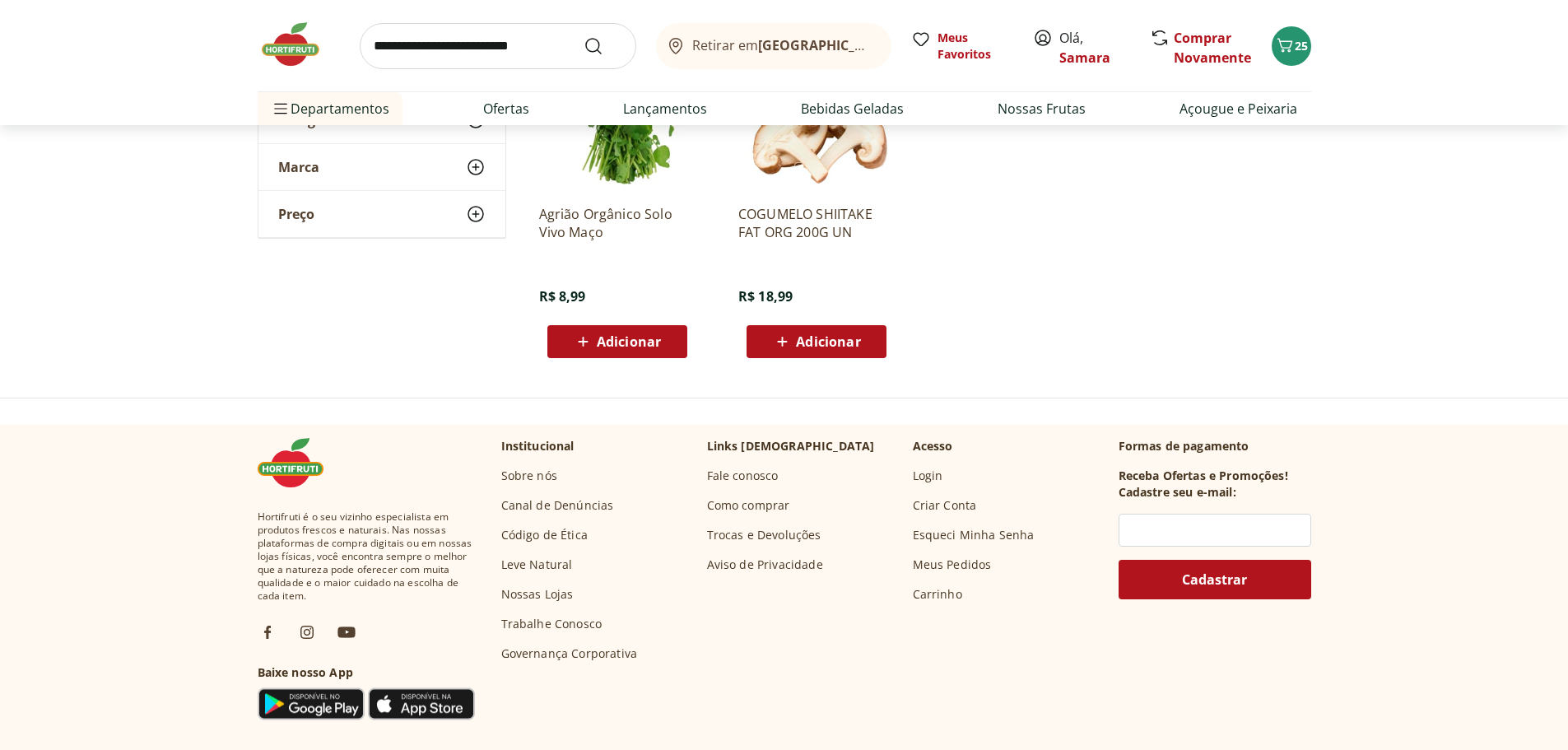
scroll to position [4198, 0]
click at [457, 48] on input "search" at bounding box center [498, 46] width 277 height 46
type input "*******"
click at [584, 36] on button "Submit Search" at bounding box center [603, 46] width 39 height 20
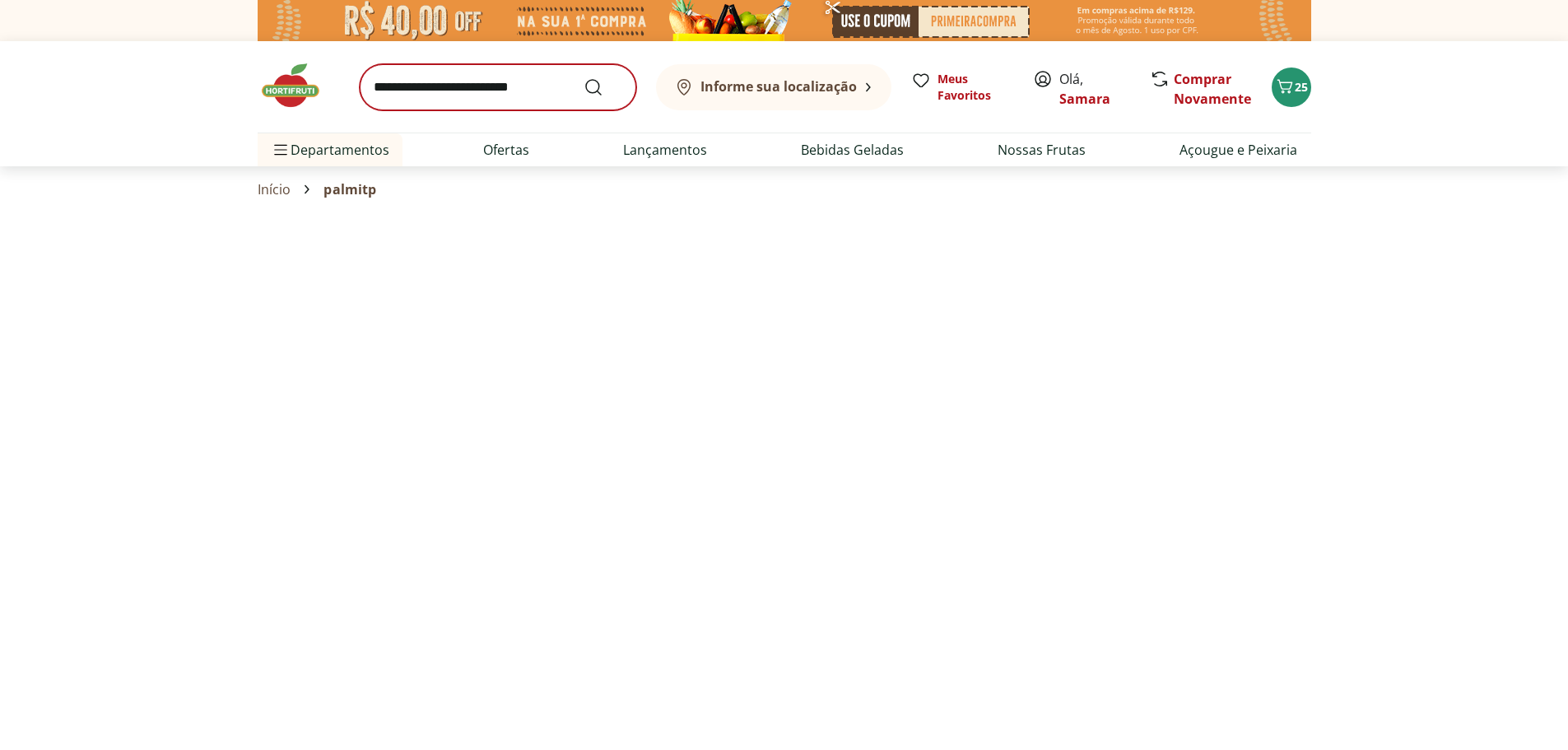
select select "**********"
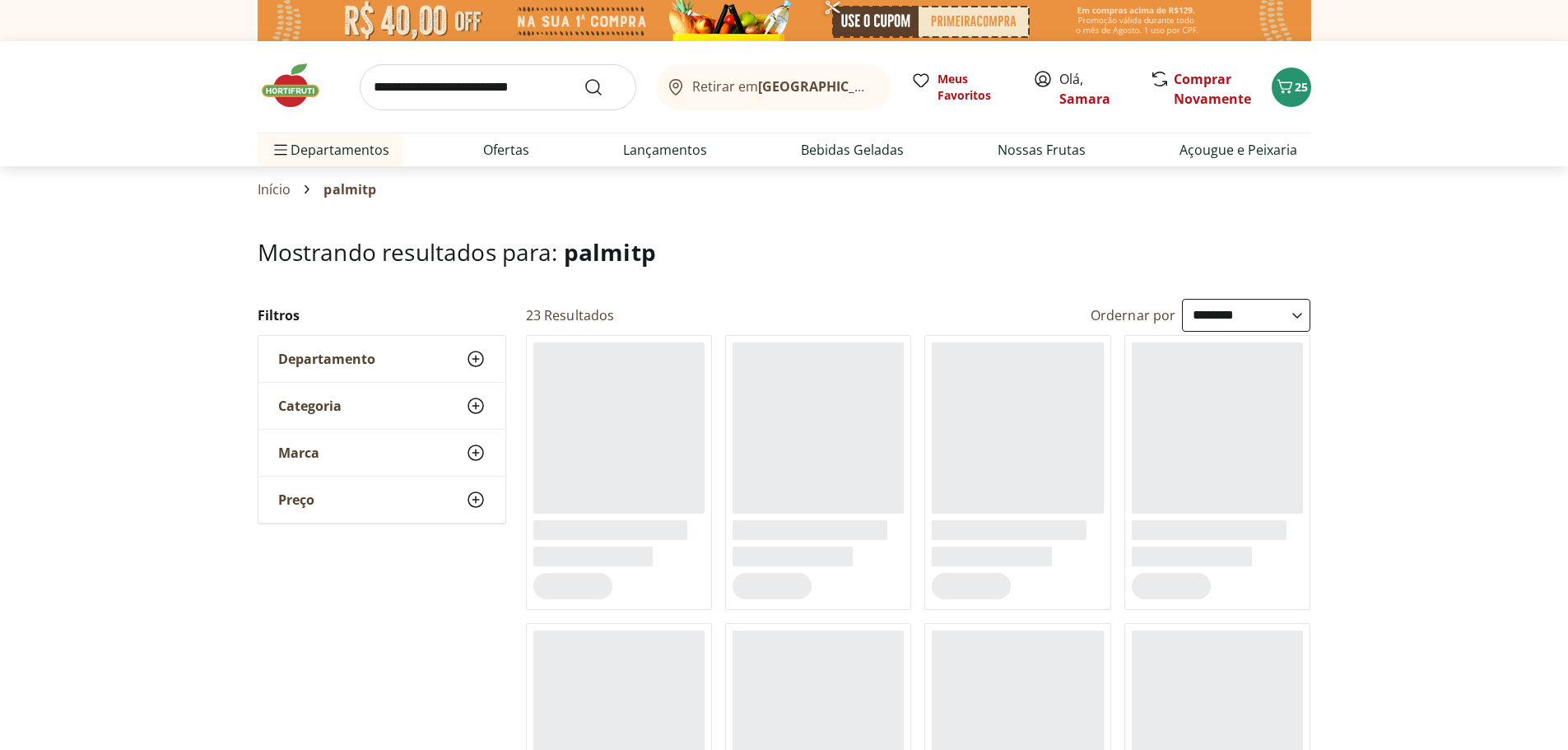
click at [443, 88] on input "search" at bounding box center [498, 87] width 277 height 46
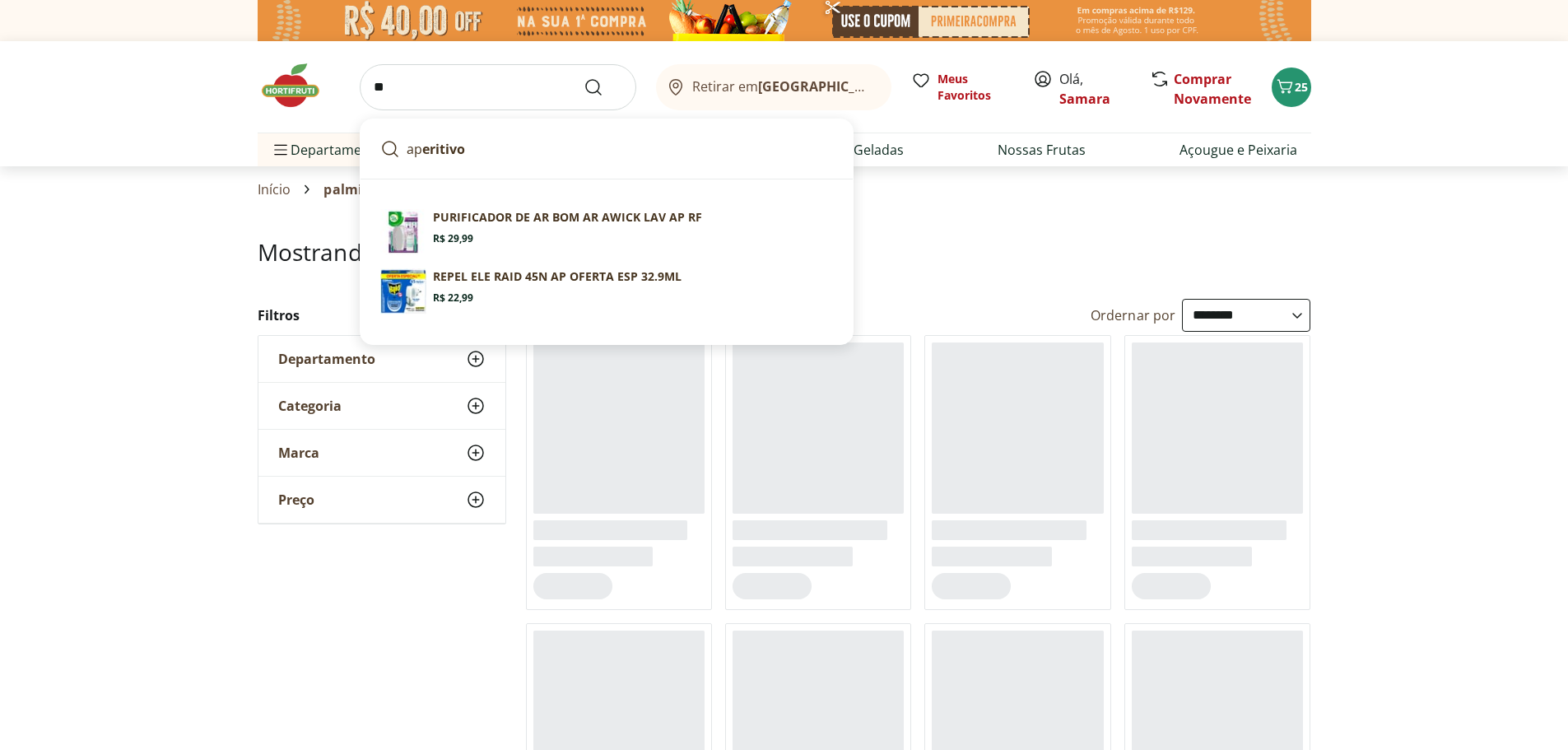
type input "*"
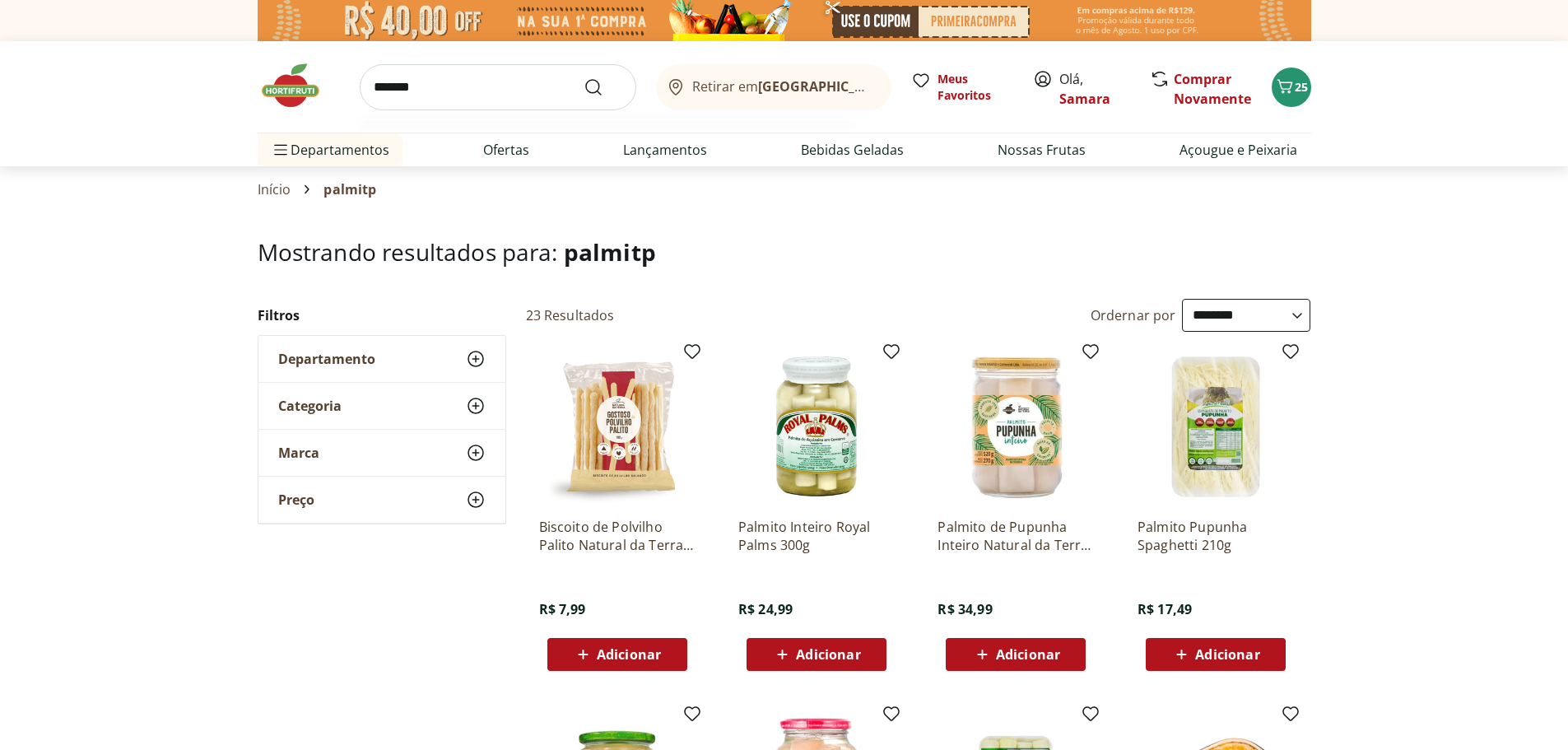
type input "*******"
click at [584, 77] on button "Submit Search" at bounding box center [603, 87] width 39 height 20
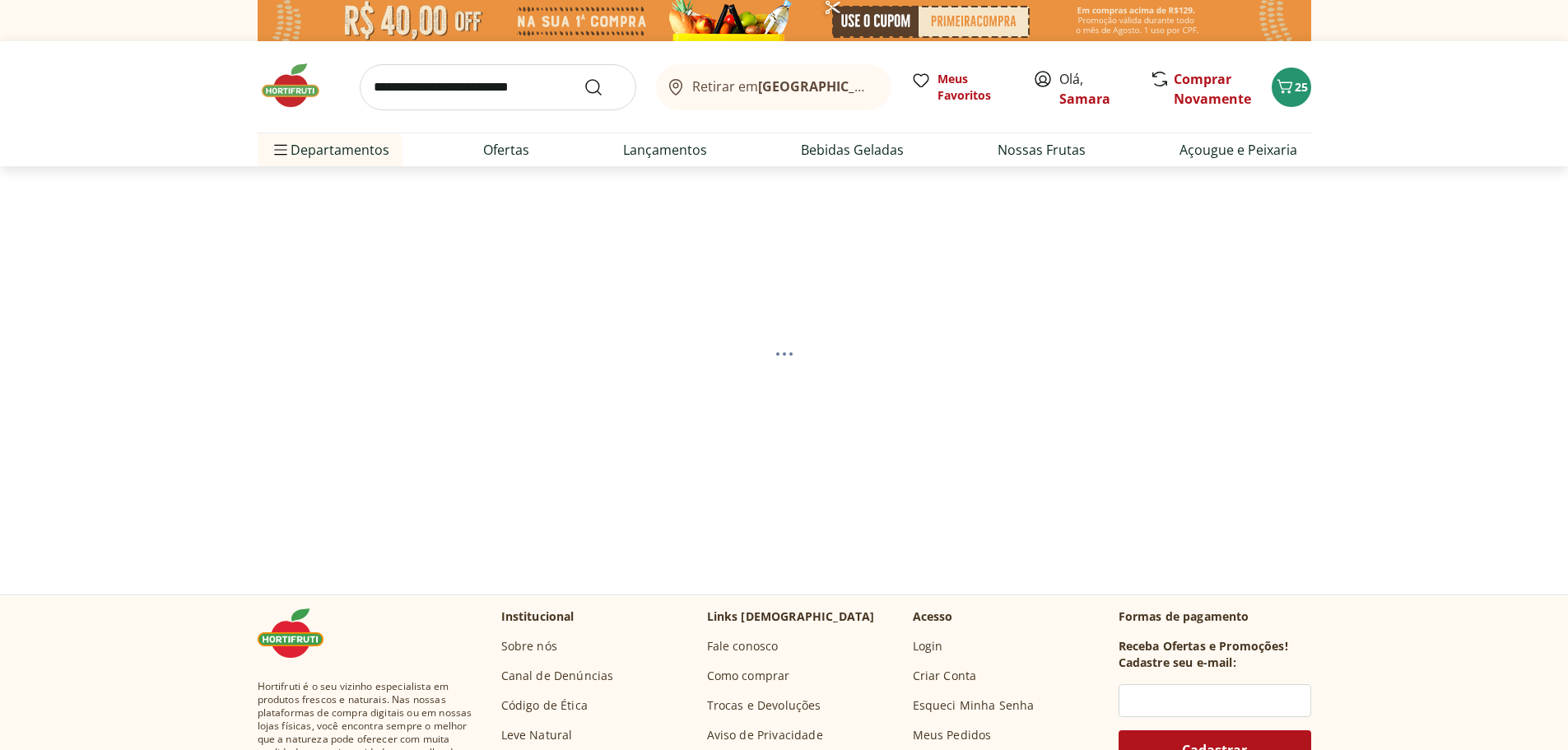
select select "**********"
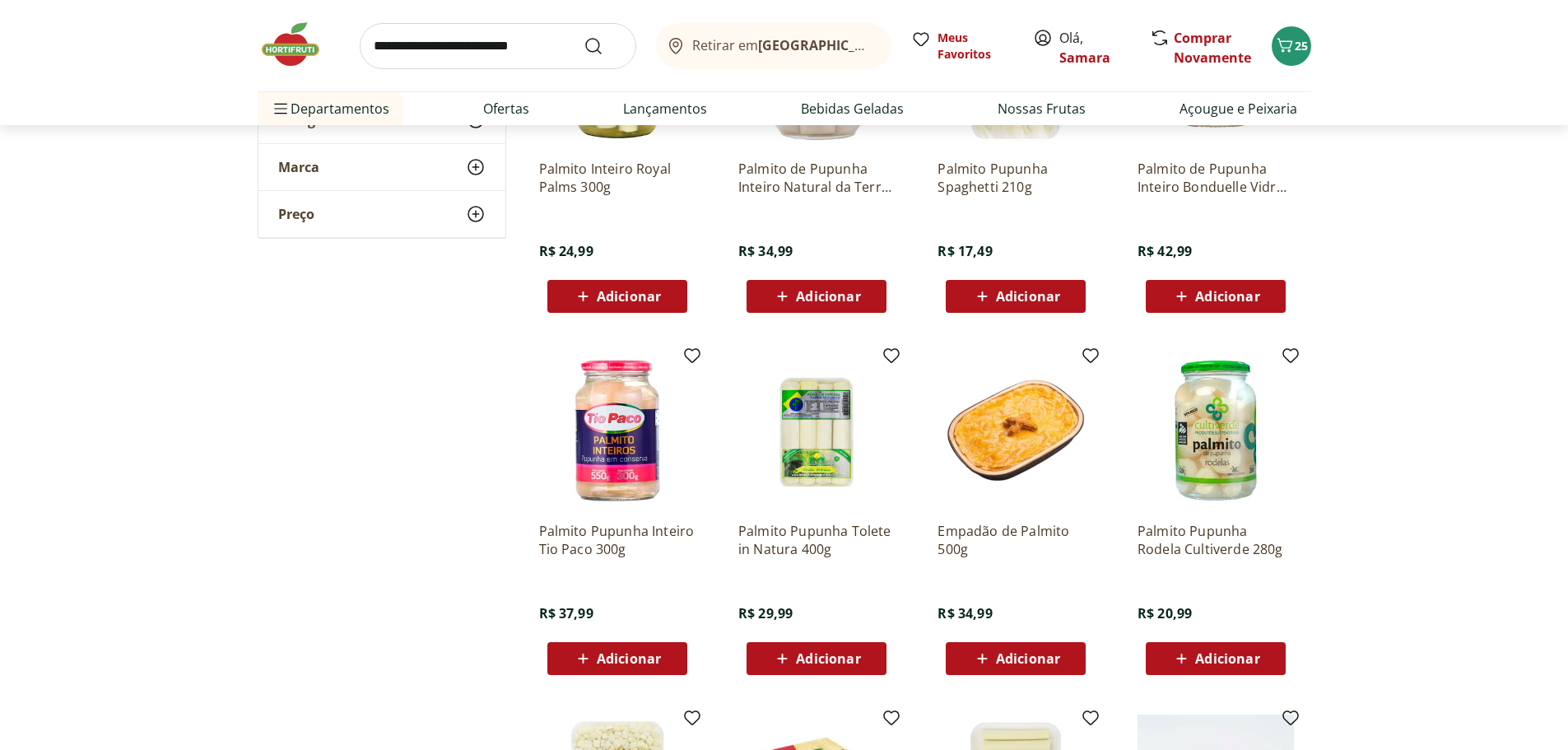
scroll to position [329, 0]
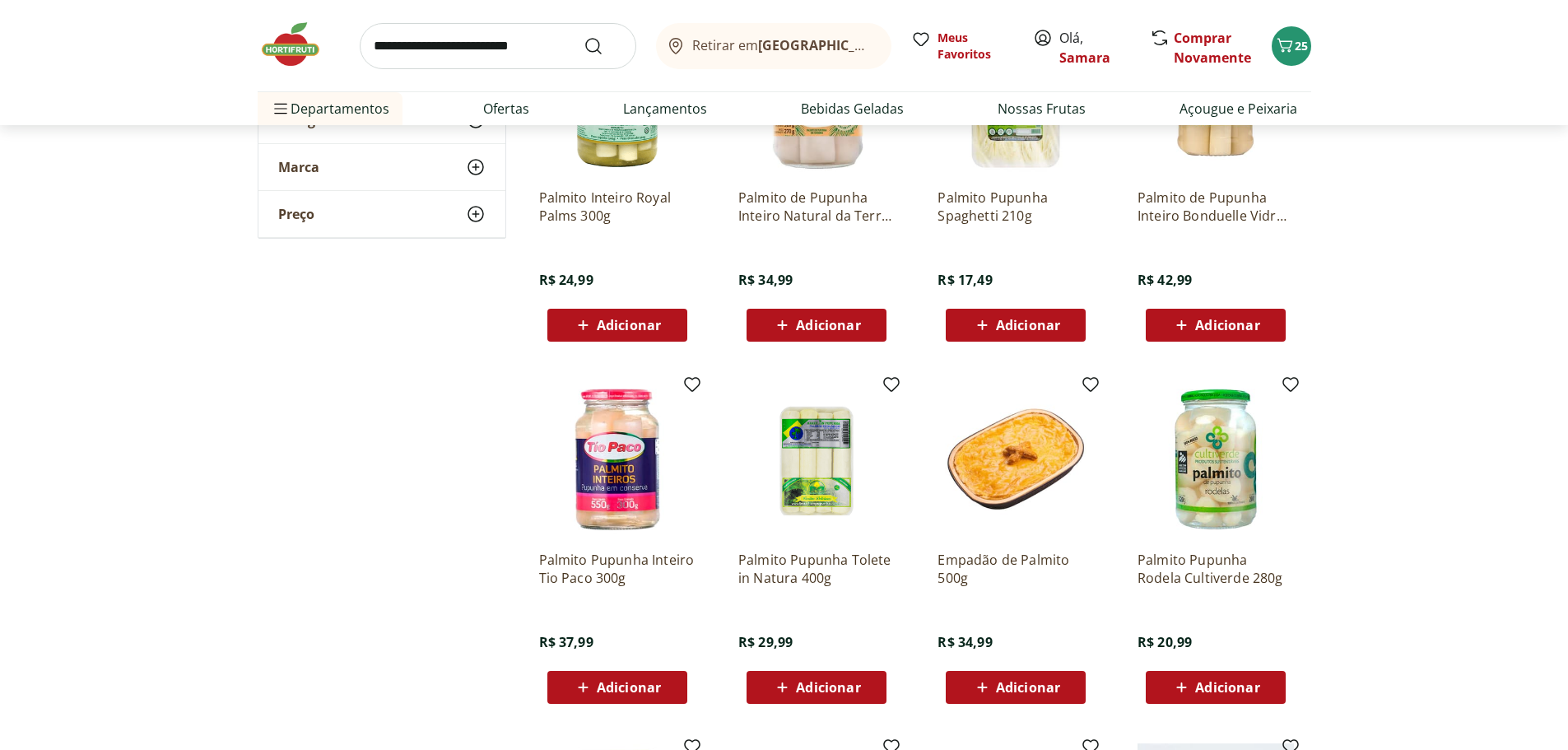
click at [810, 160] on img at bounding box center [816, 97] width 156 height 156
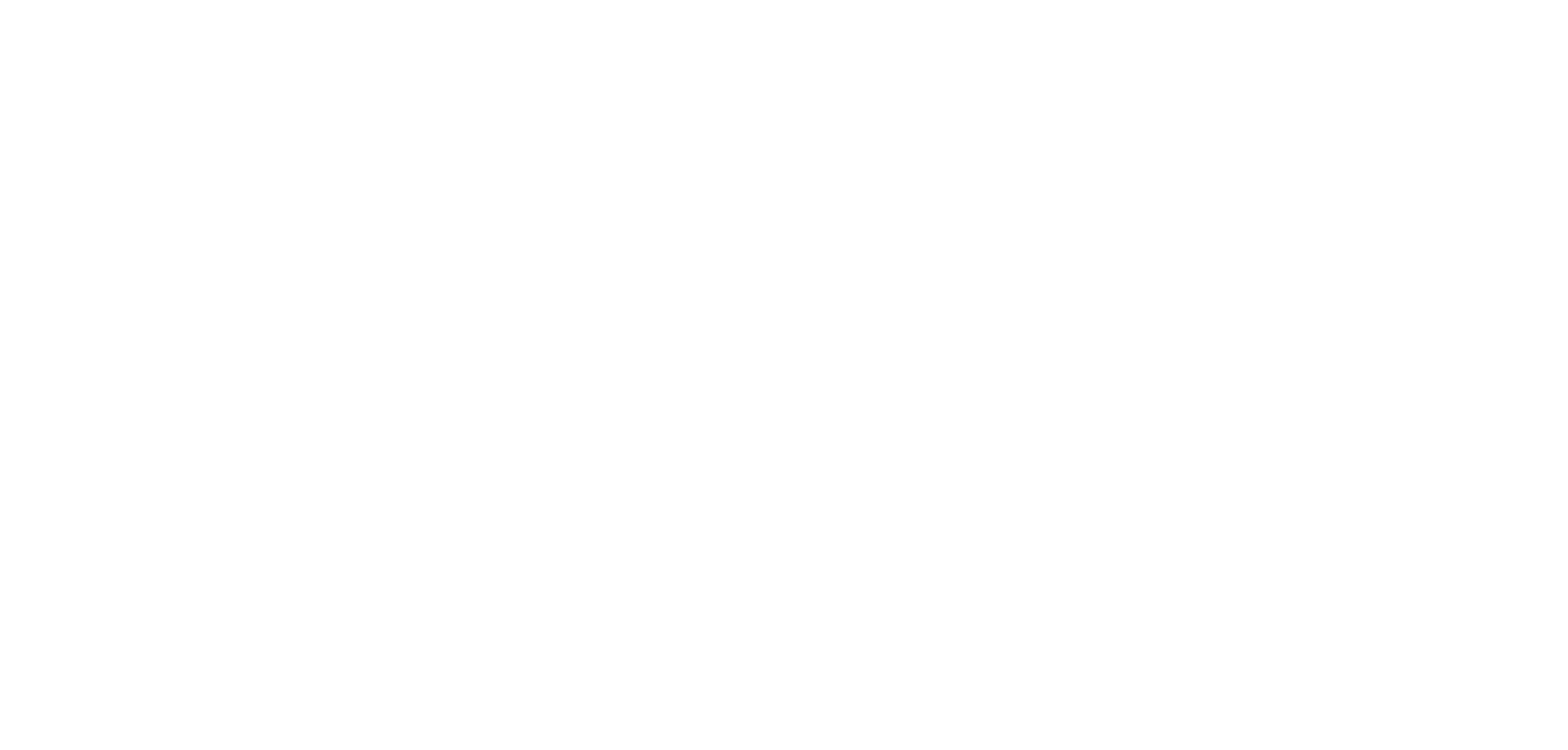
scroll to position [329, 0]
select select "**********"
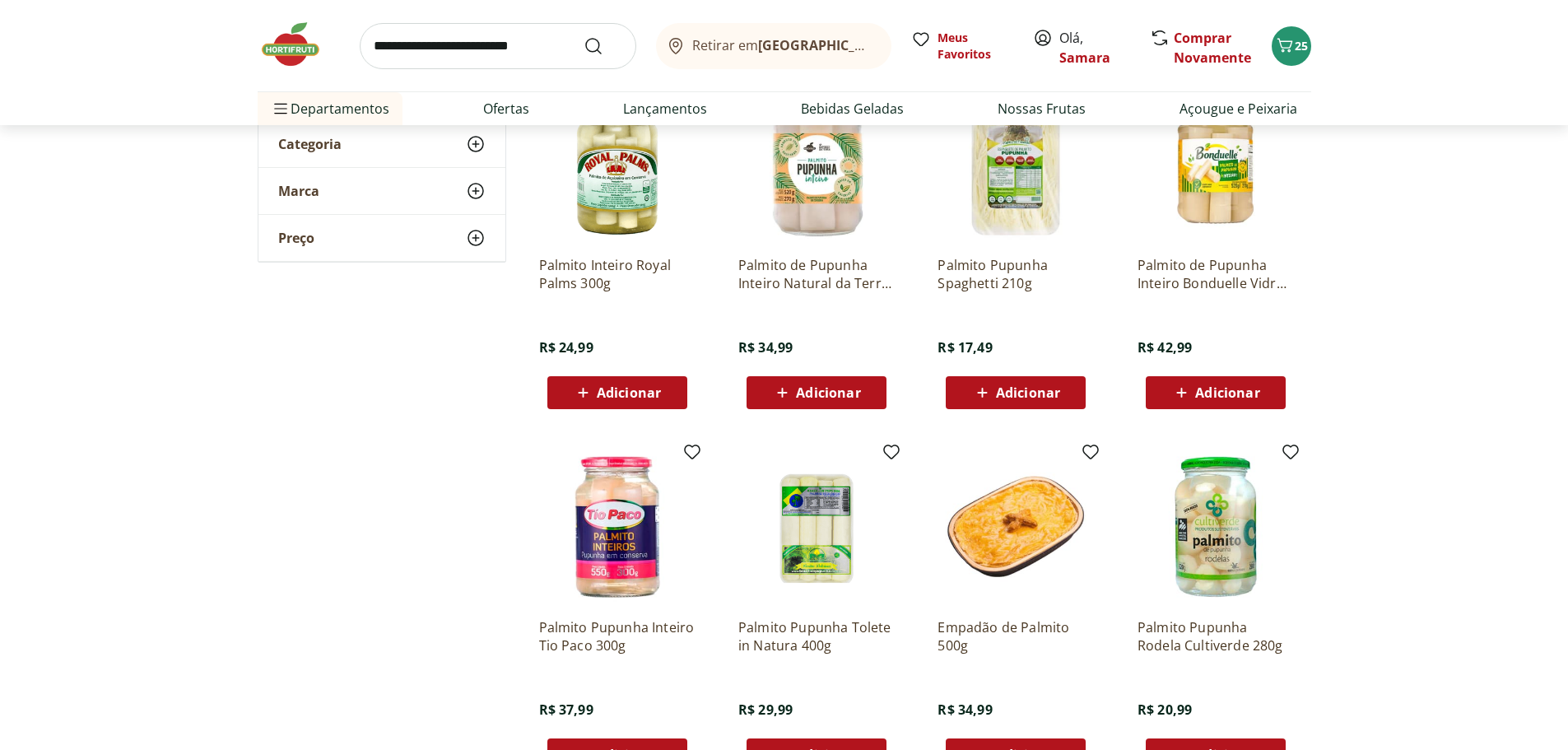
scroll to position [165, 0]
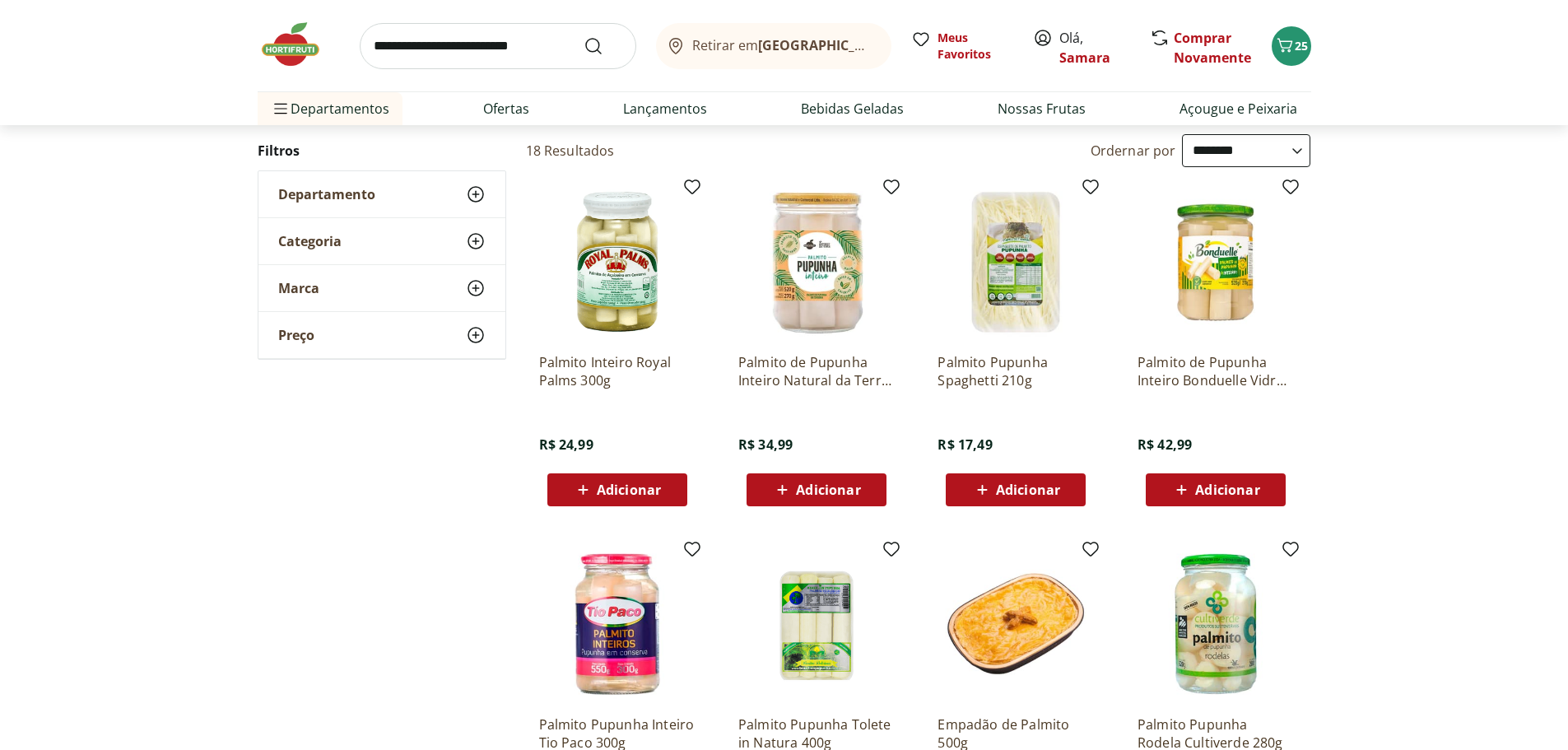
click at [625, 477] on div "Adicionar" at bounding box center [617, 490] width 113 height 30
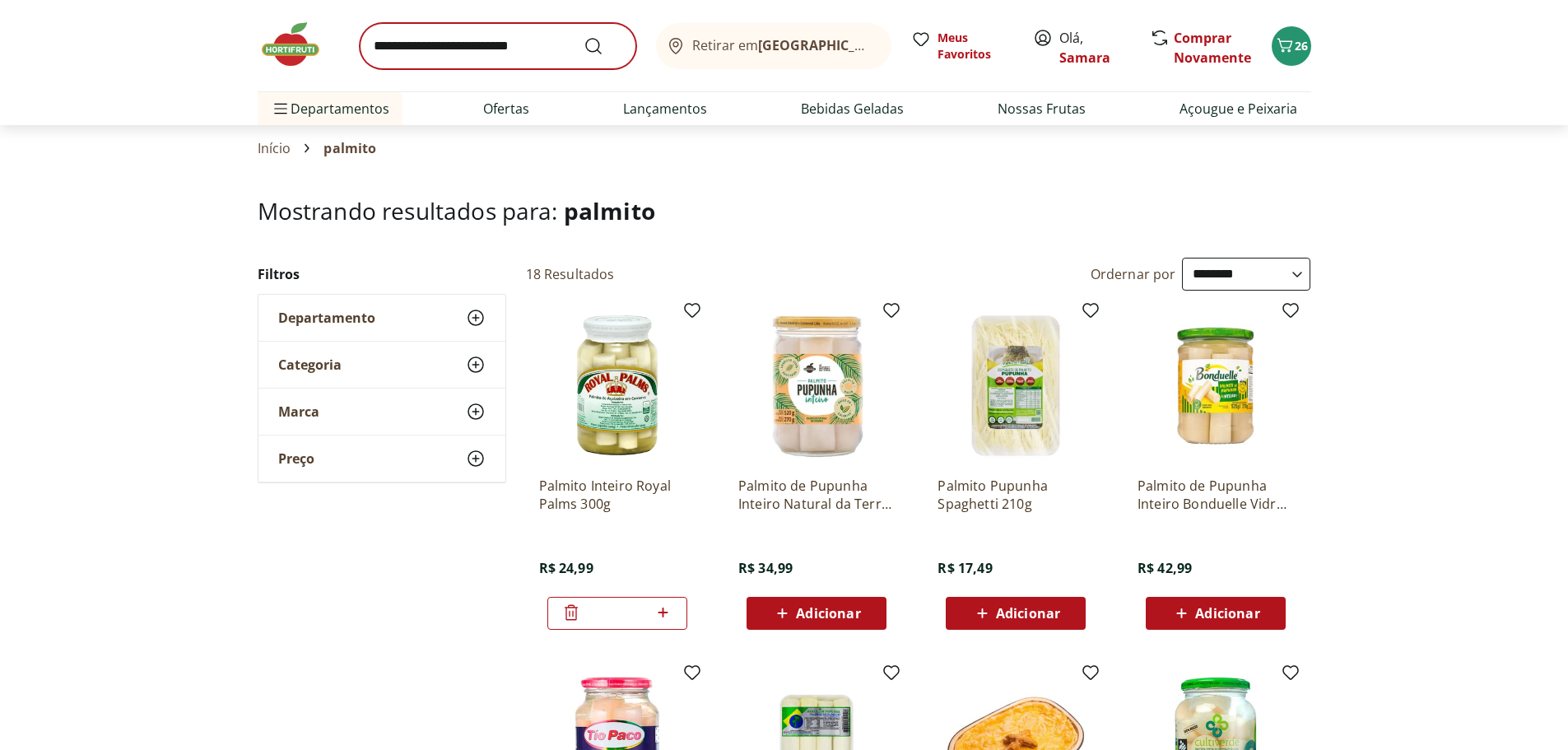
scroll to position [0, 0]
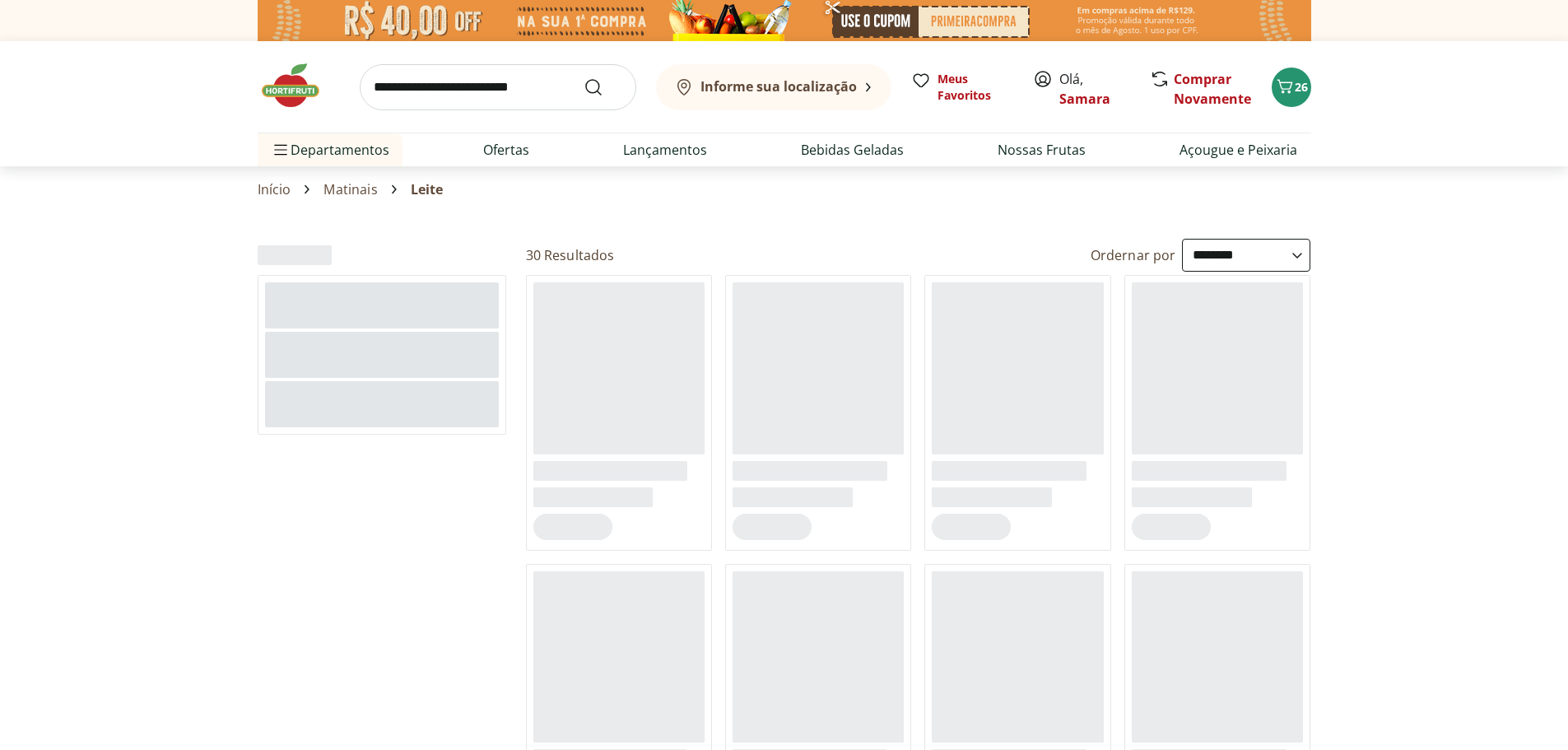
select select "**********"
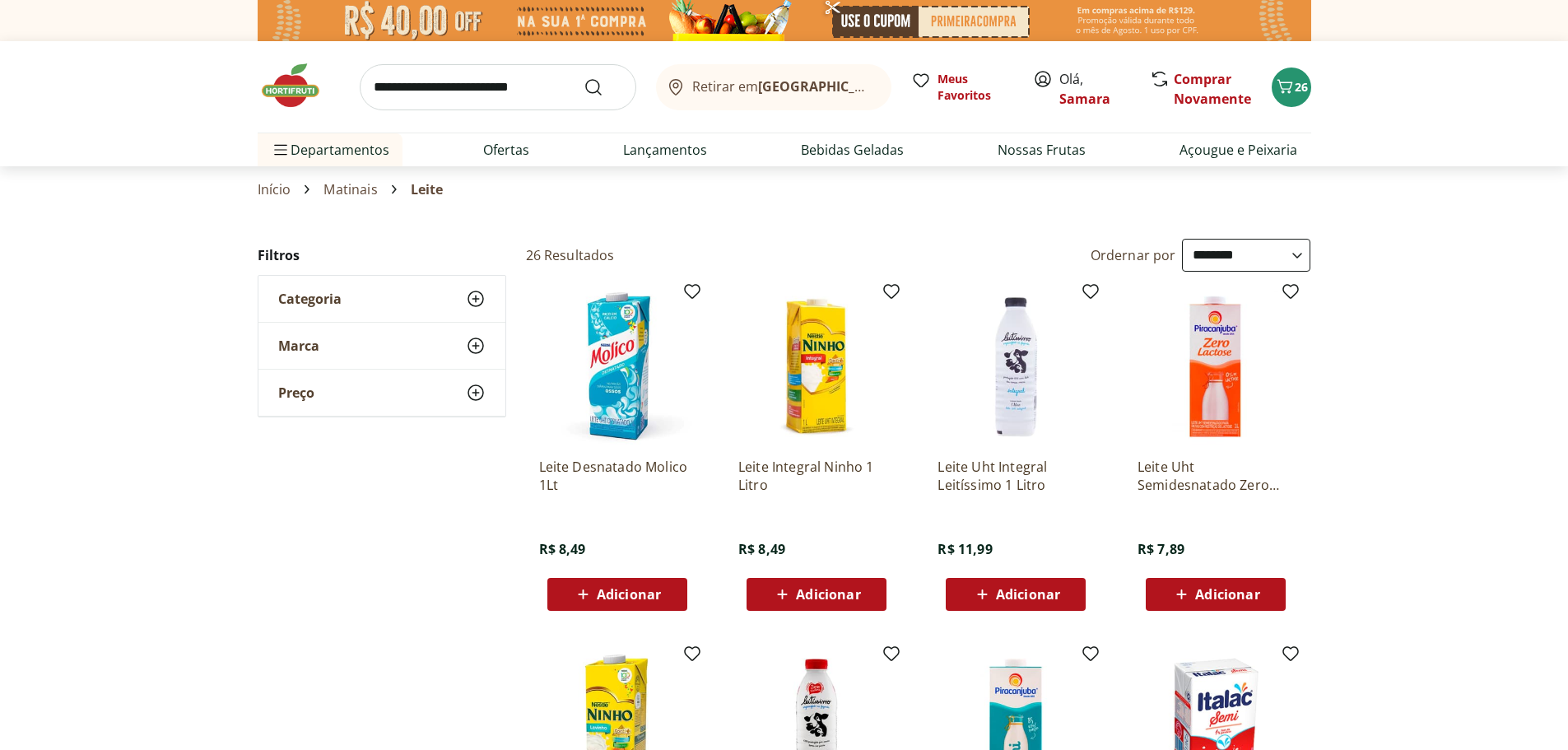
click at [639, 607] on div "Adicionar" at bounding box center [617, 594] width 113 height 30
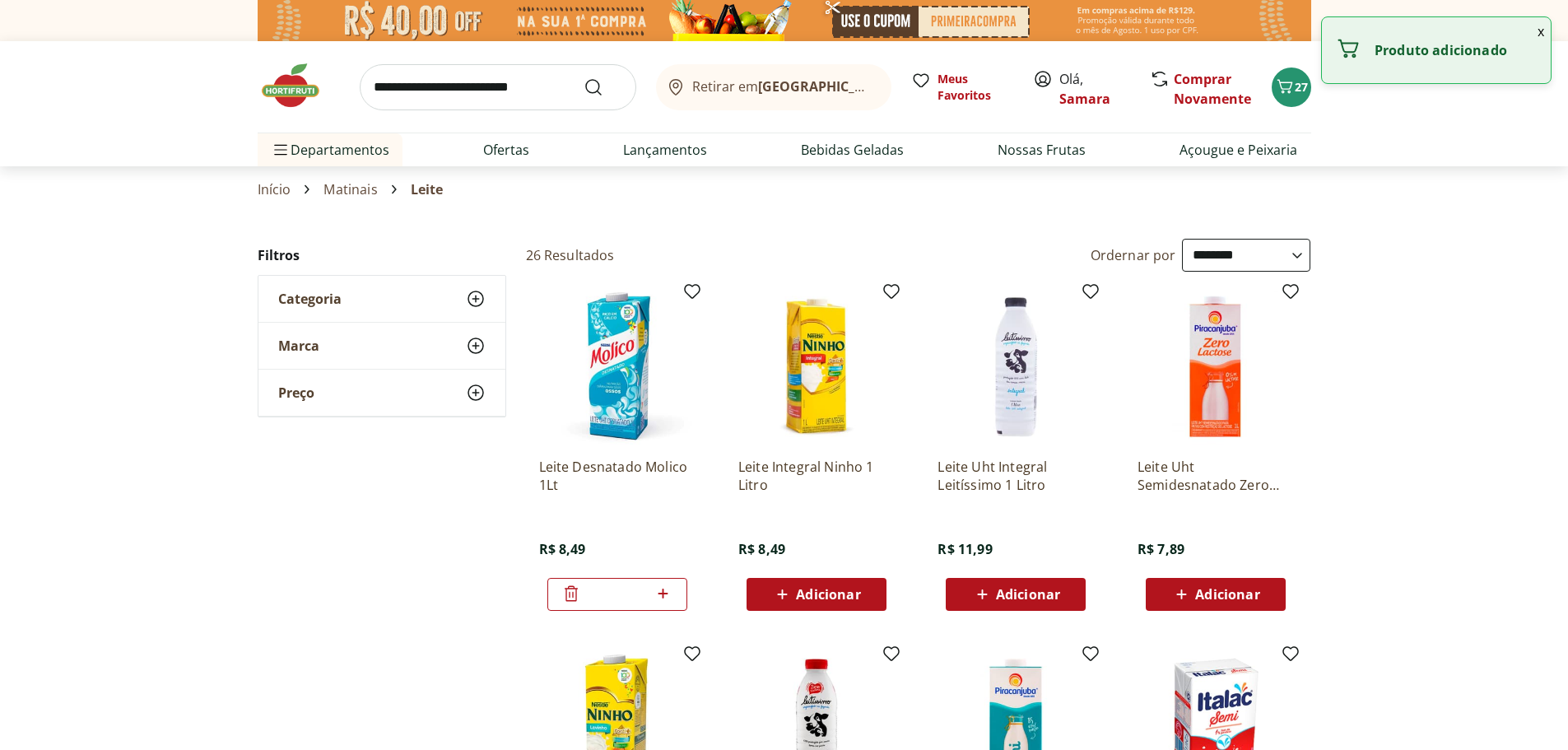
click at [658, 588] on icon at bounding box center [663, 594] width 21 height 20
type input "*"
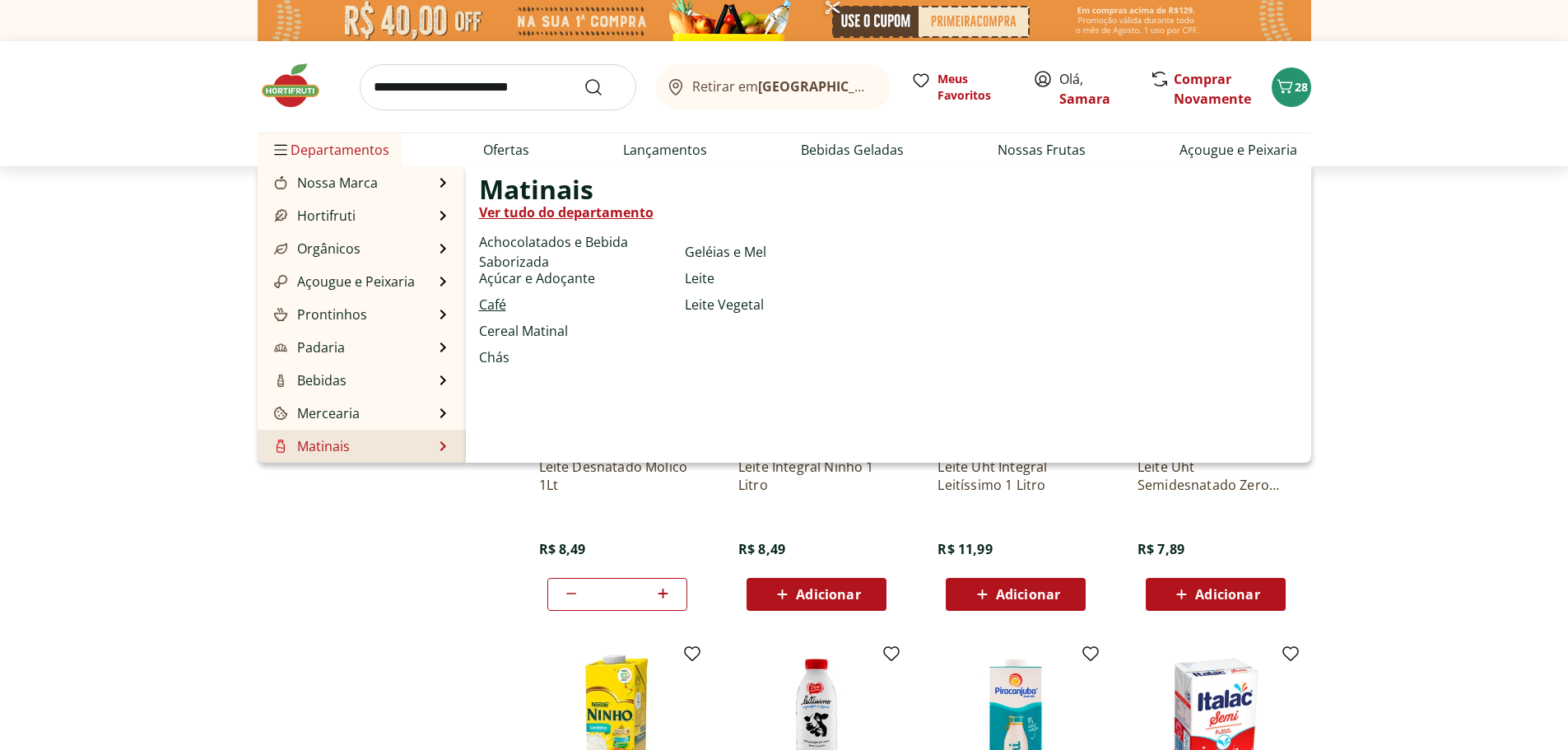
click at [489, 298] on link "Café" at bounding box center [492, 304] width 27 height 20
select select "**********"
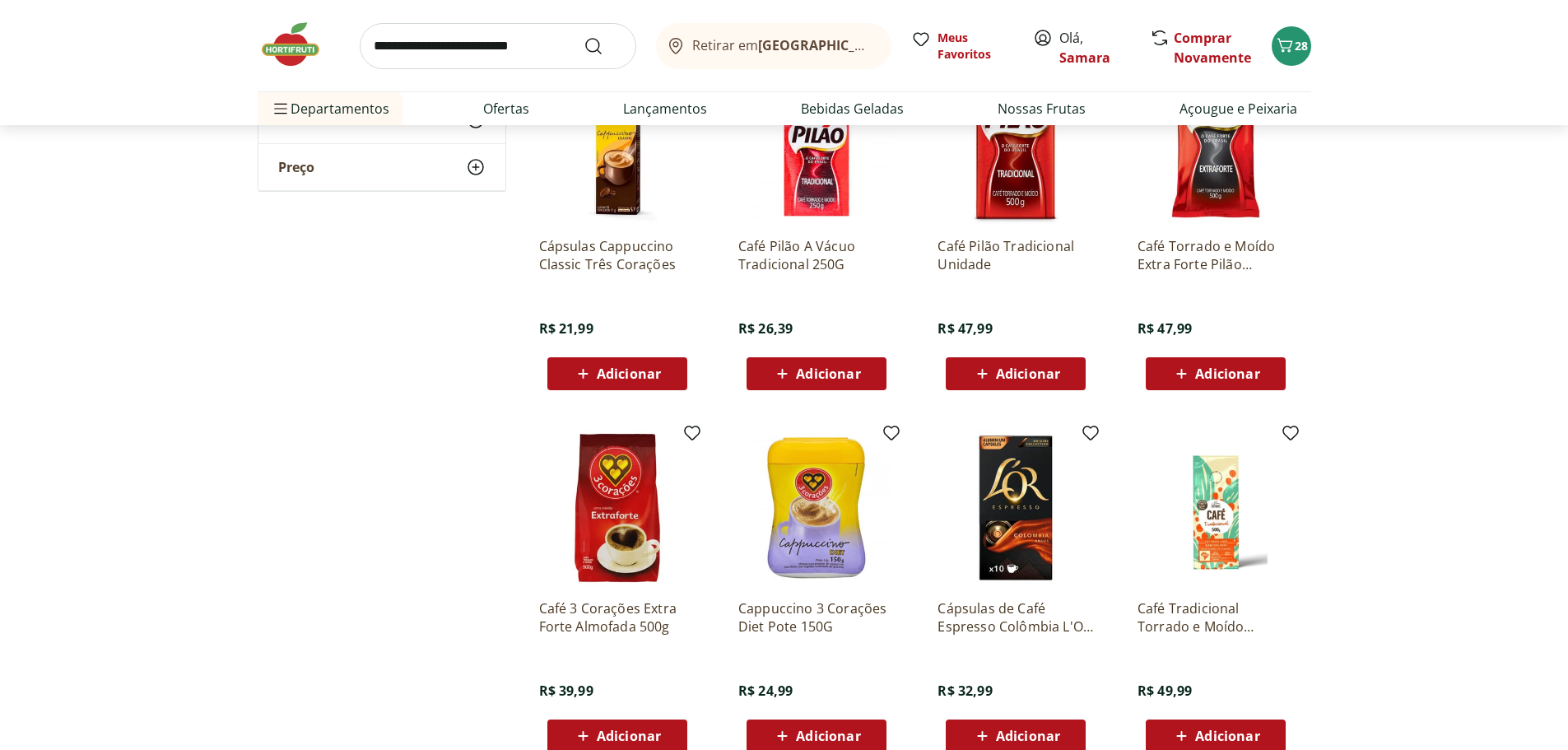
scroll to position [823, 0]
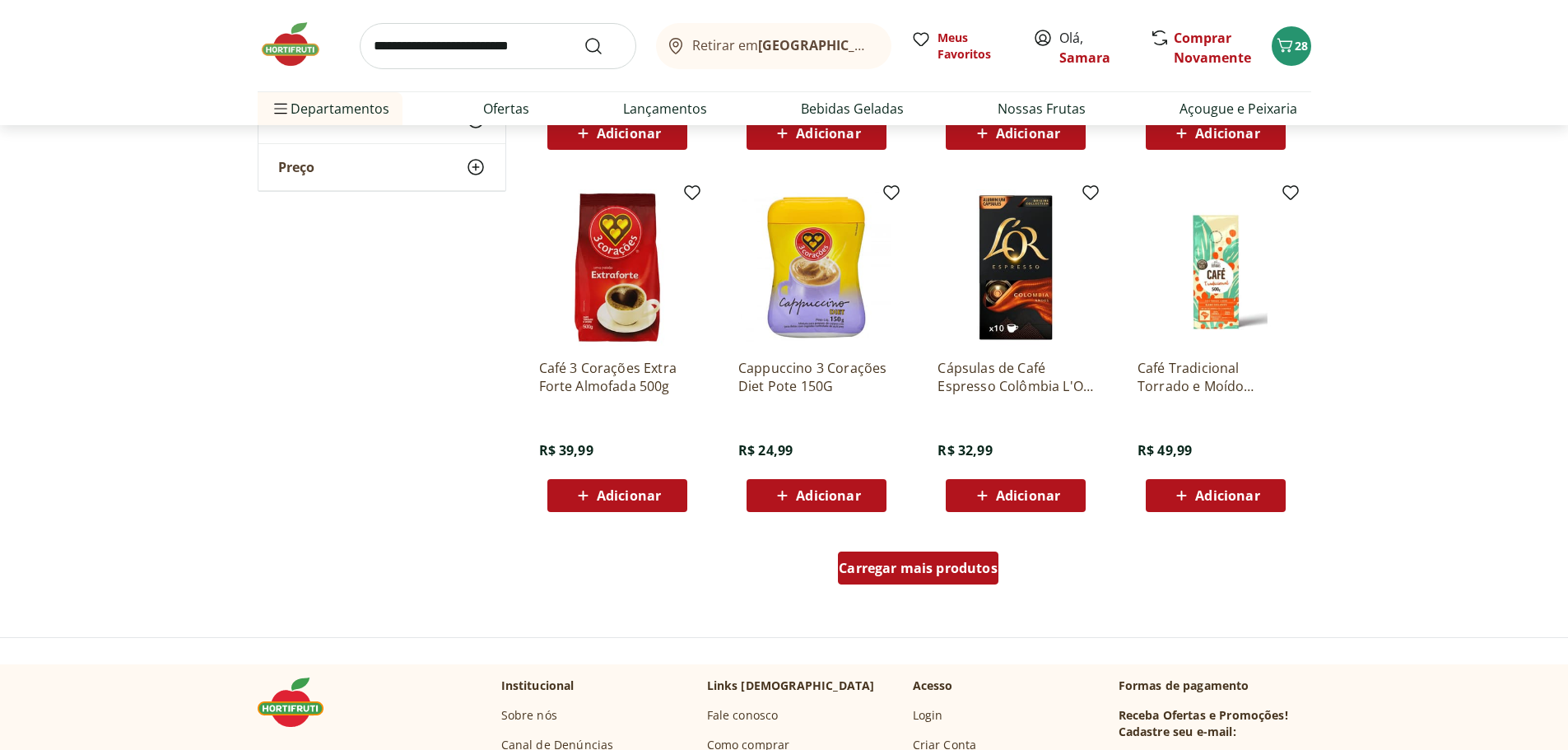
click at [932, 573] on span "Carregar mais produtos" at bounding box center [918, 568] width 159 height 13
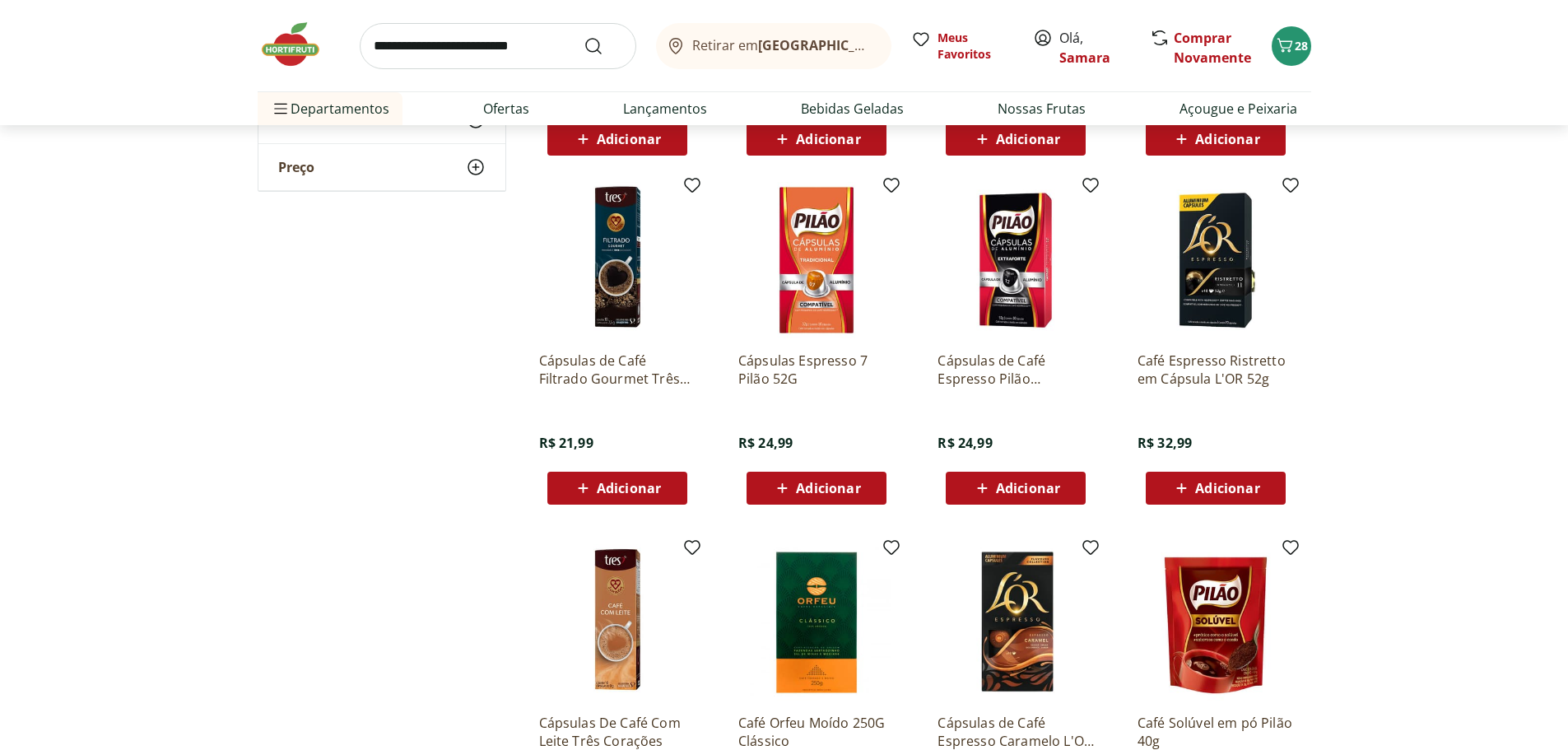
scroll to position [1153, 0]
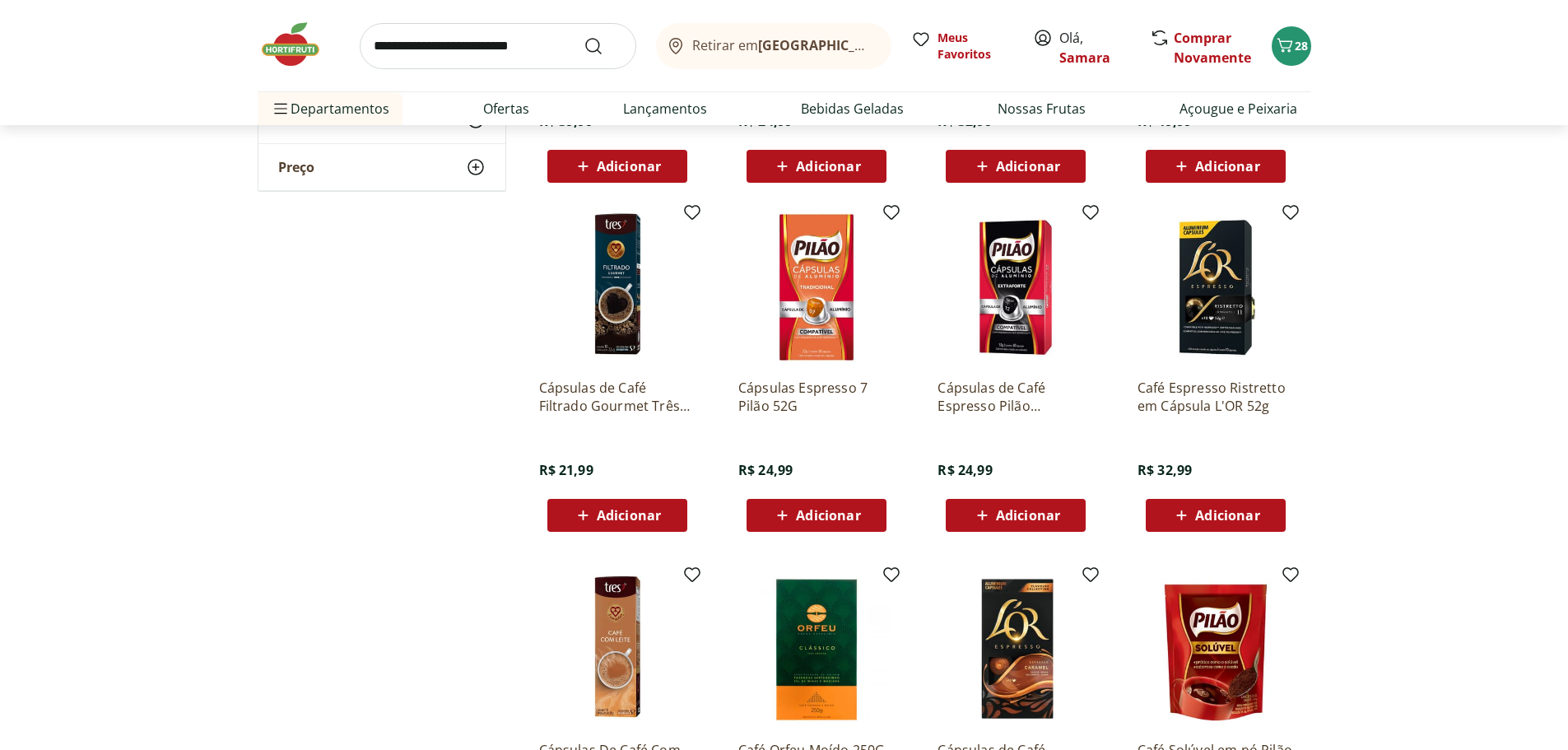
click at [1004, 519] on span "Adicionar" at bounding box center [1027, 515] width 64 height 13
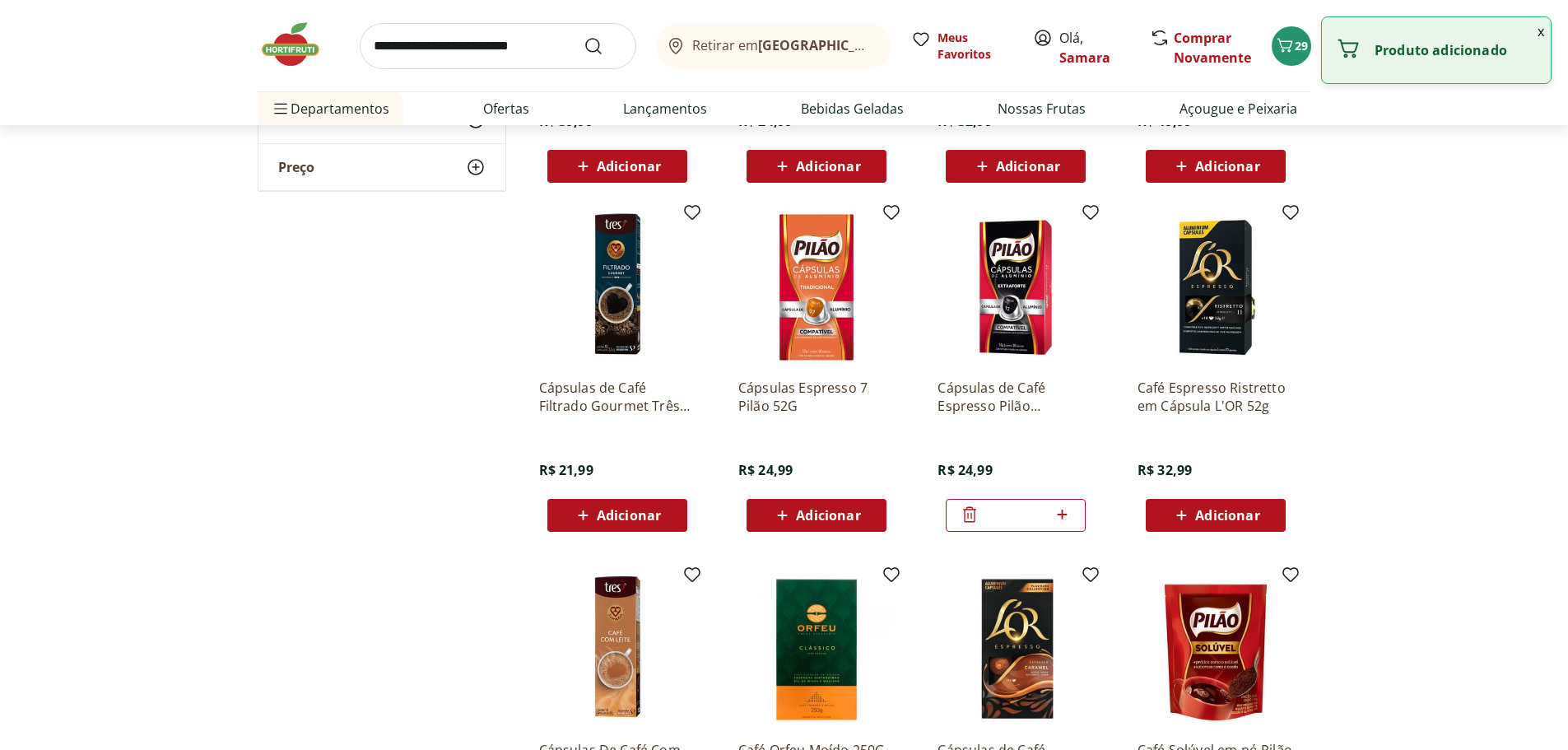
click at [815, 522] on span "Adicionar" at bounding box center [827, 515] width 64 height 13
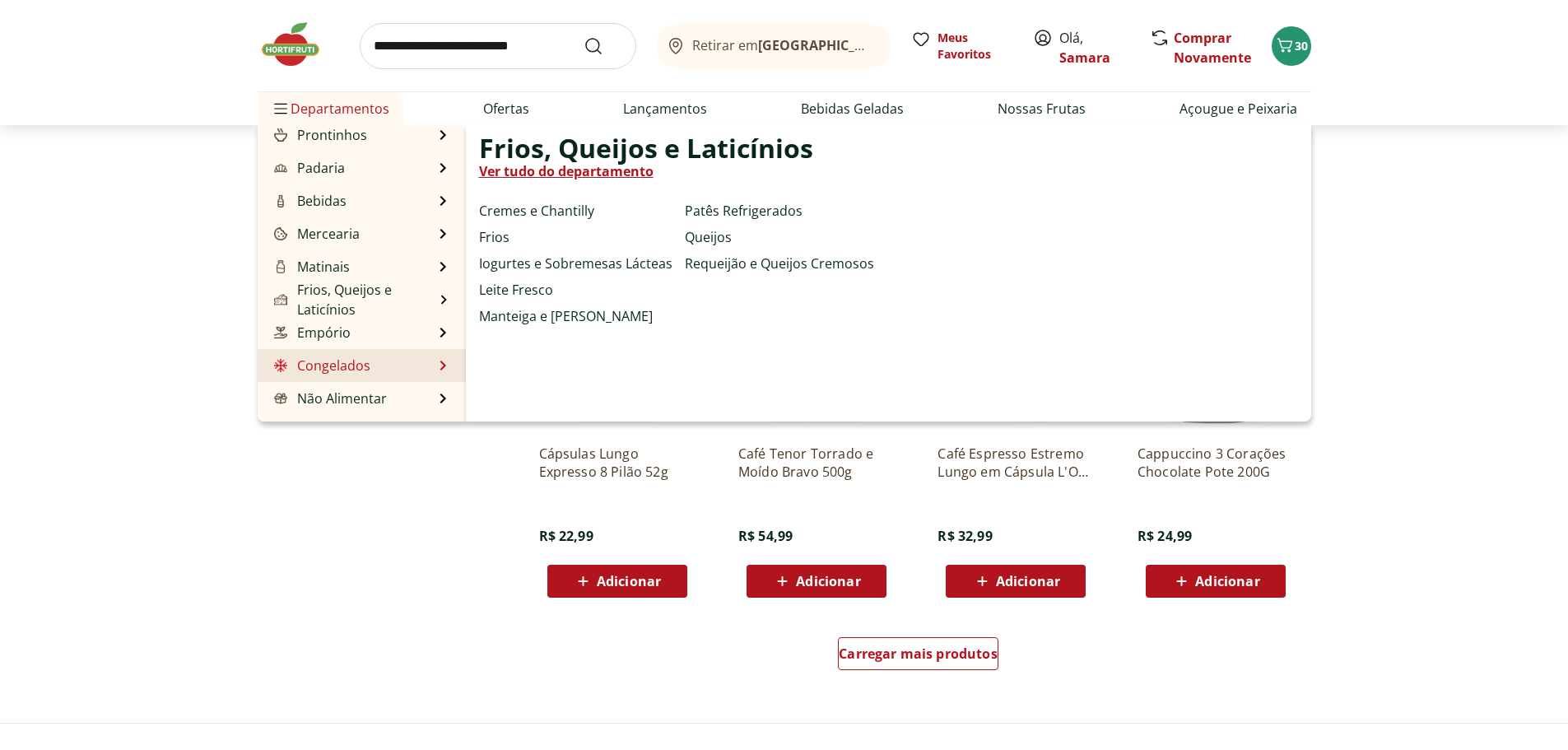
scroll to position [165, 0]
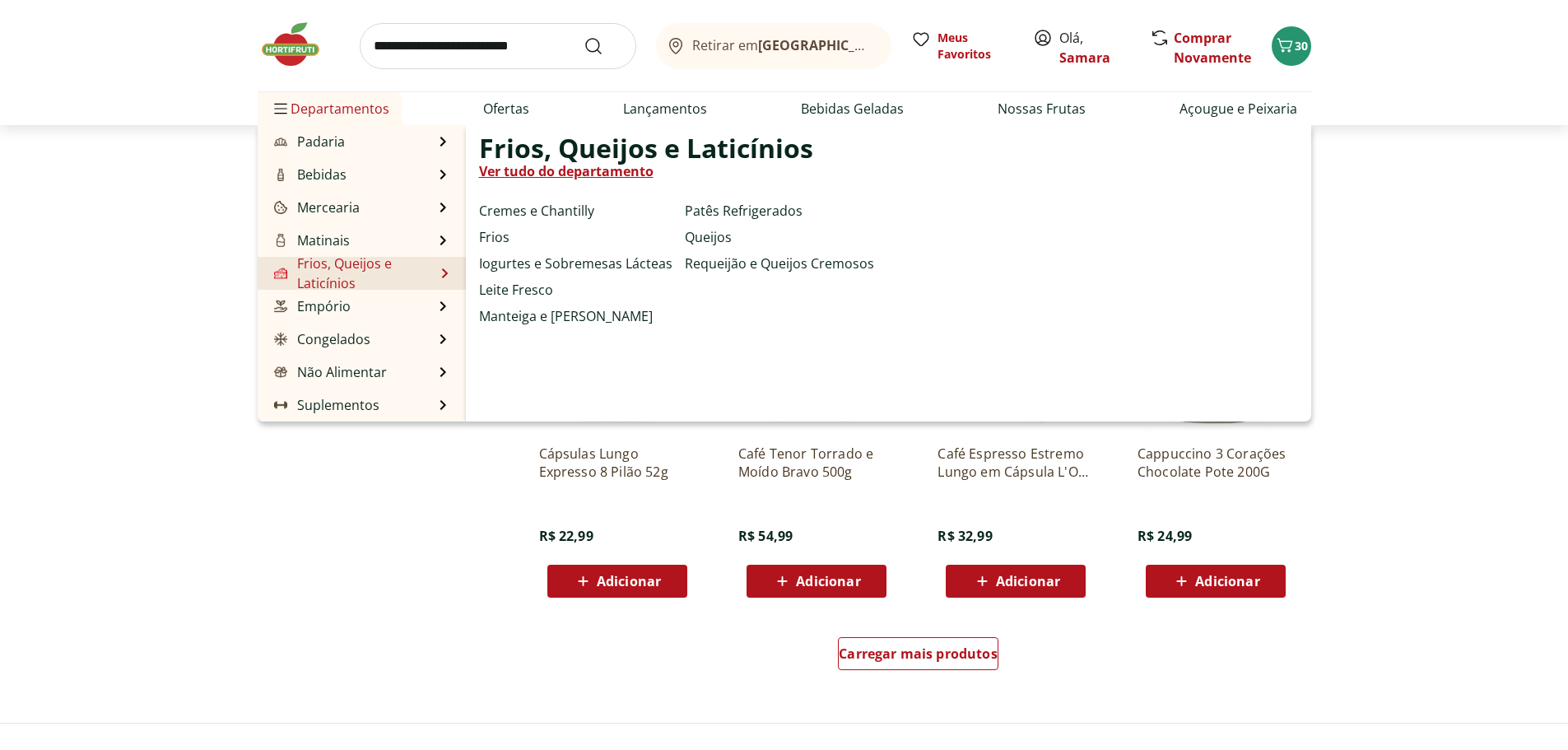
click at [387, 264] on link "Frios, Queijos e Laticínios" at bounding box center [353, 273] width 164 height 39
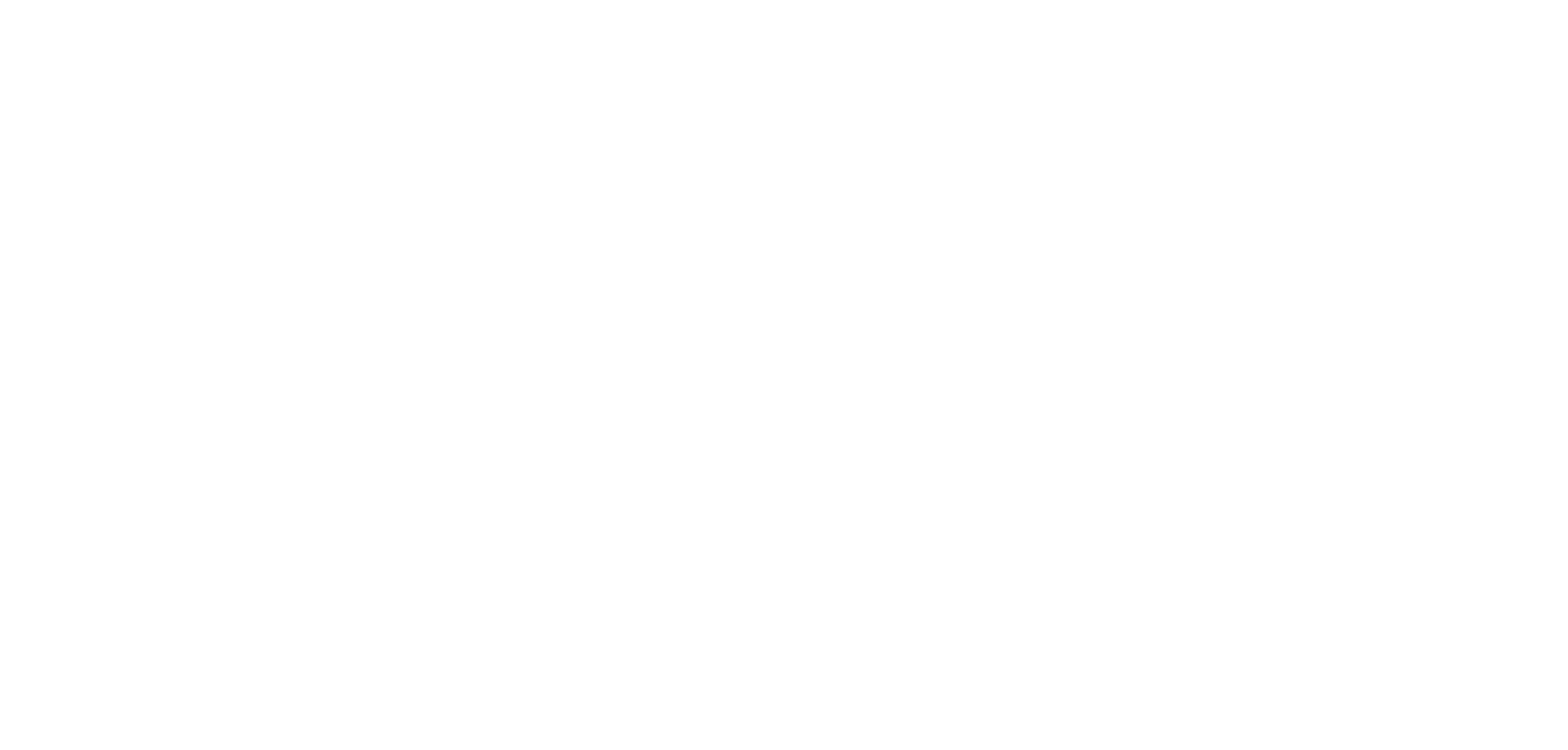
select select "**********"
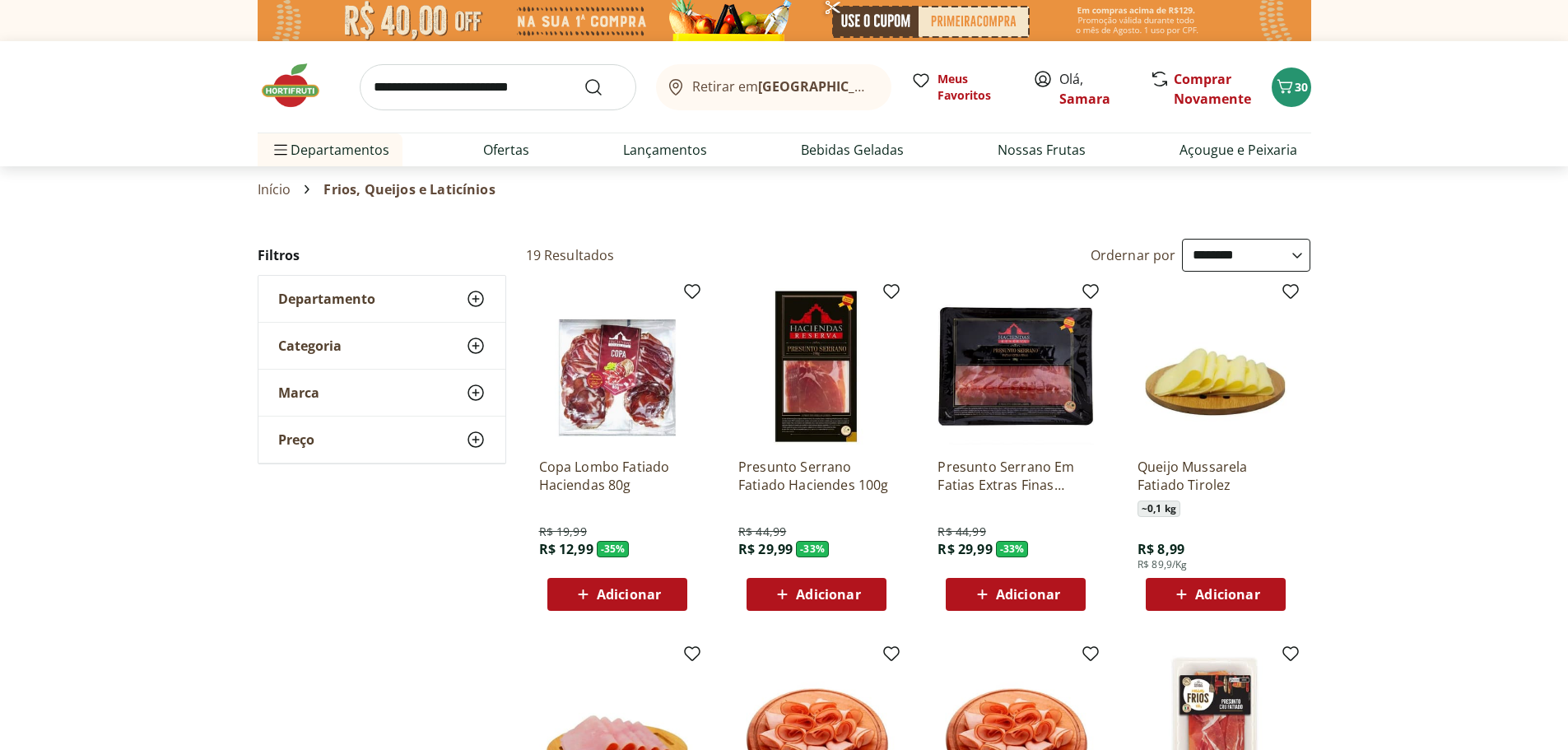
click at [645, 601] on span "Adicionar" at bounding box center [629, 594] width 64 height 13
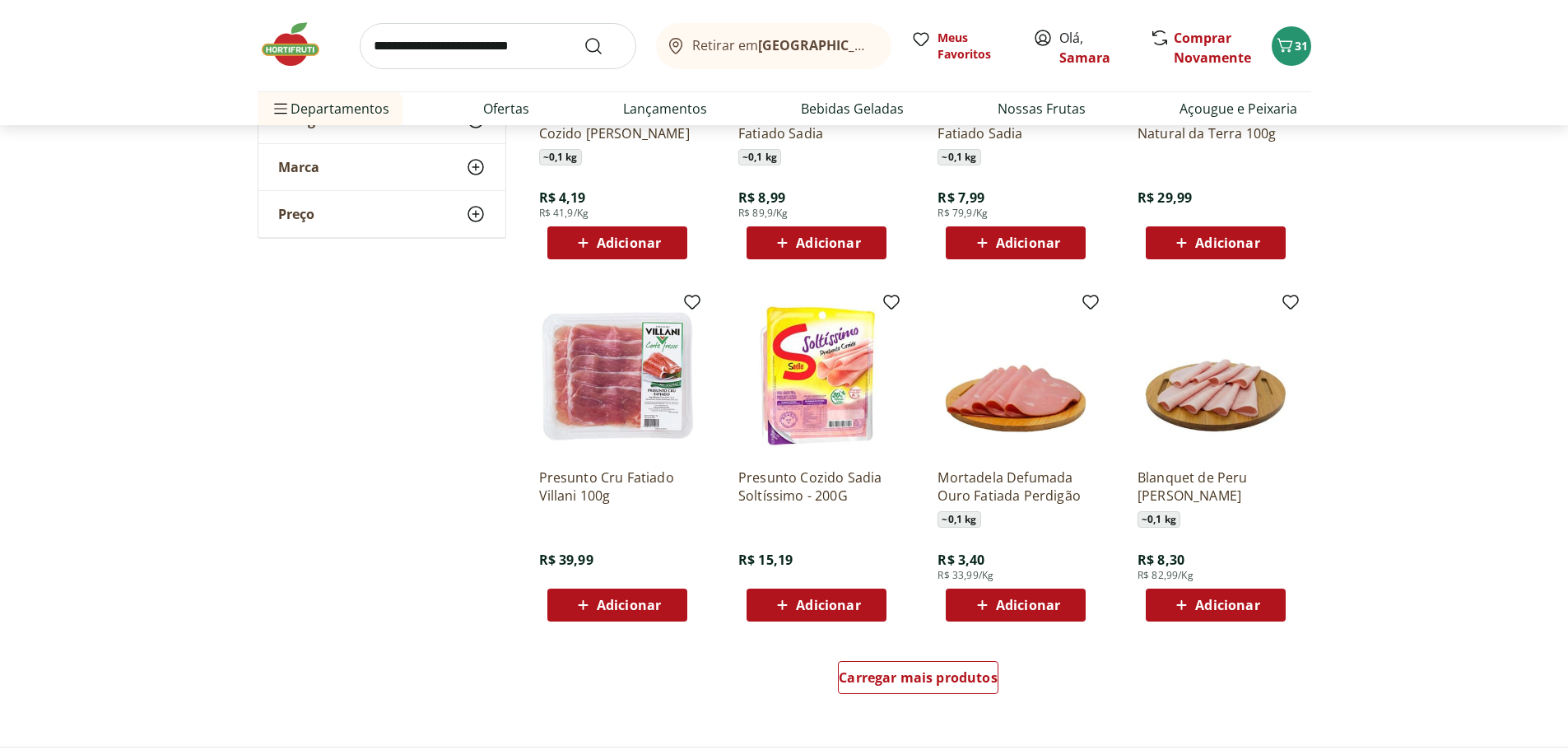
scroll to position [741, 0]
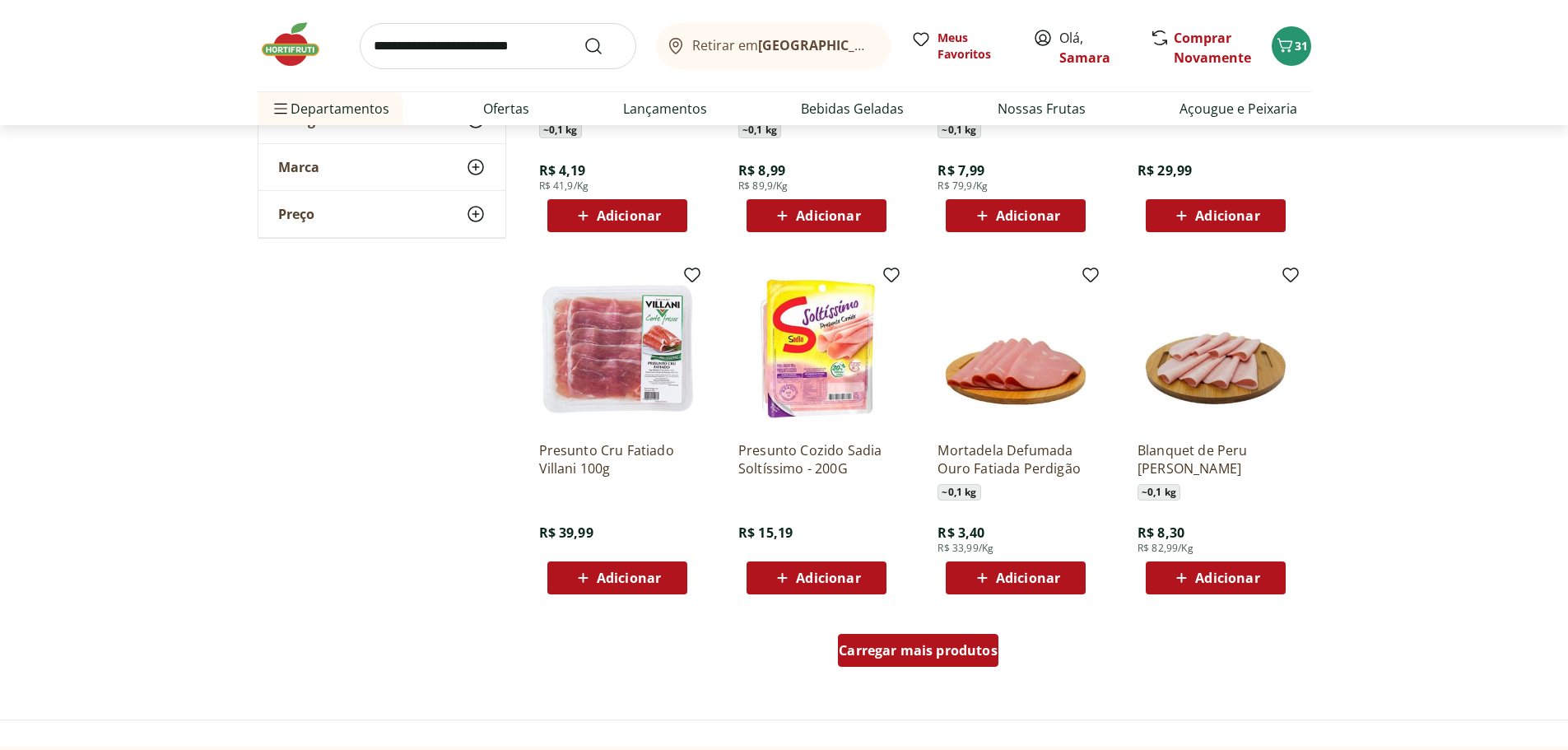
click at [908, 657] on span "Carregar mais produtos" at bounding box center [918, 651] width 159 height 13
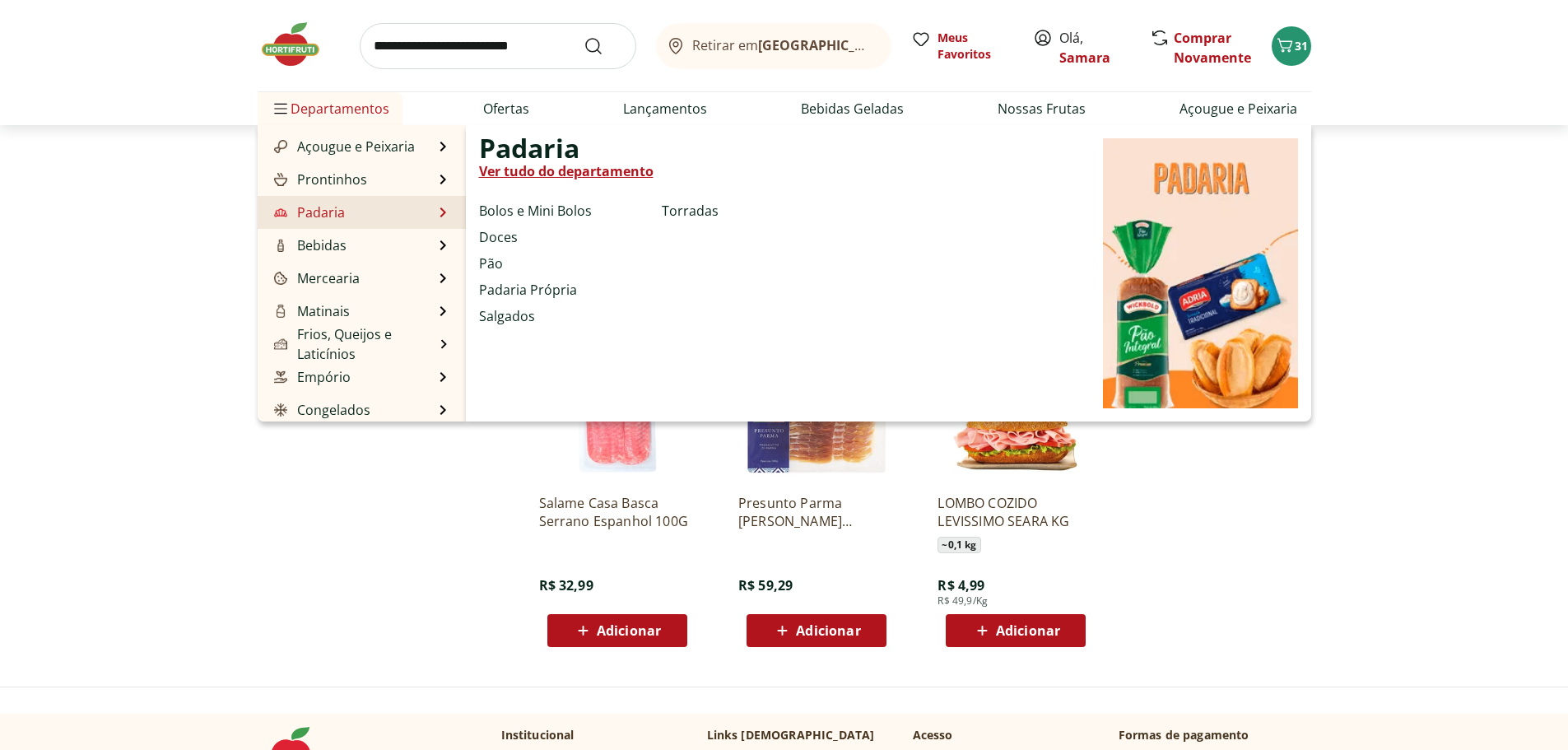
scroll to position [165, 0]
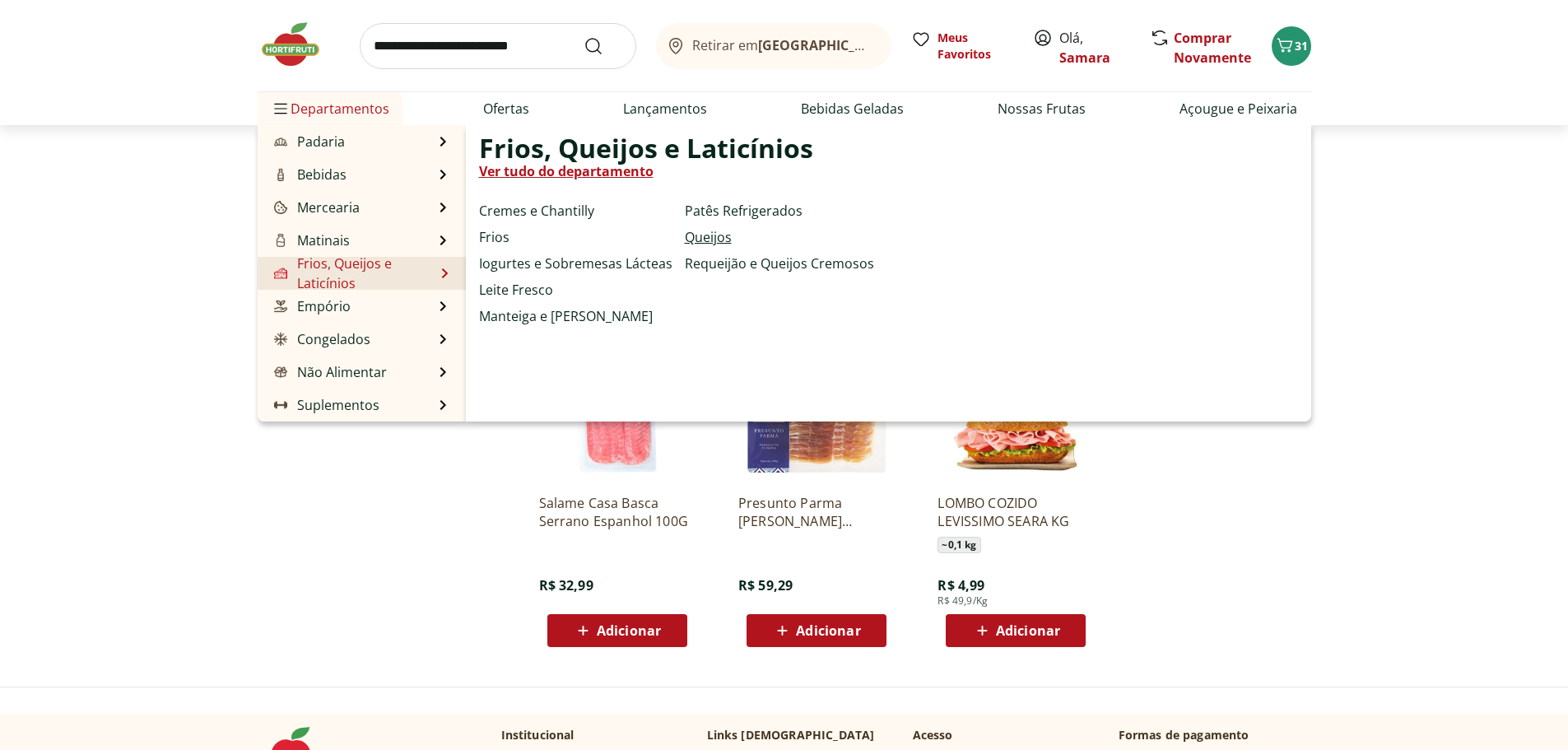
click at [695, 237] on link "Queijos" at bounding box center [708, 237] width 47 height 20
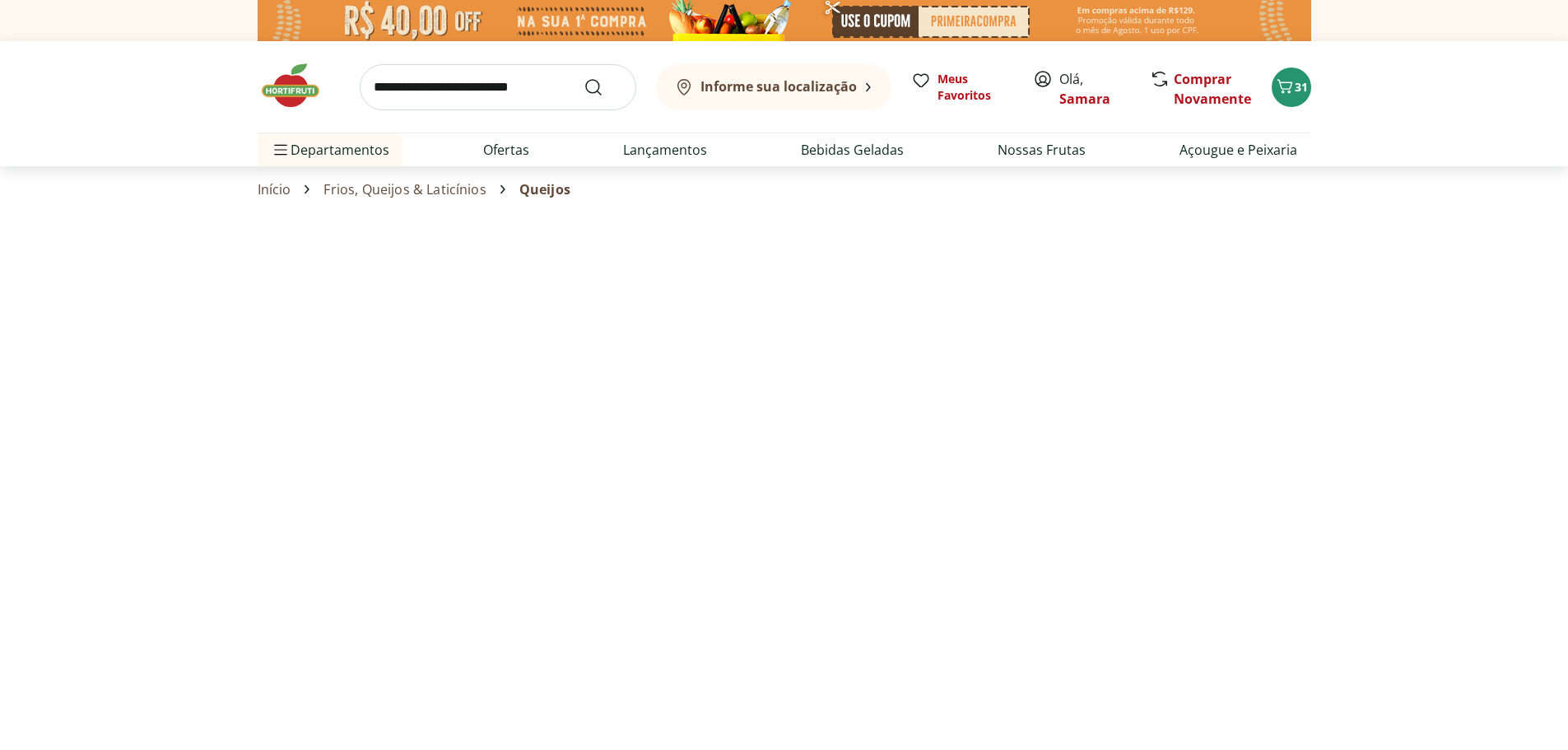
select select "**********"
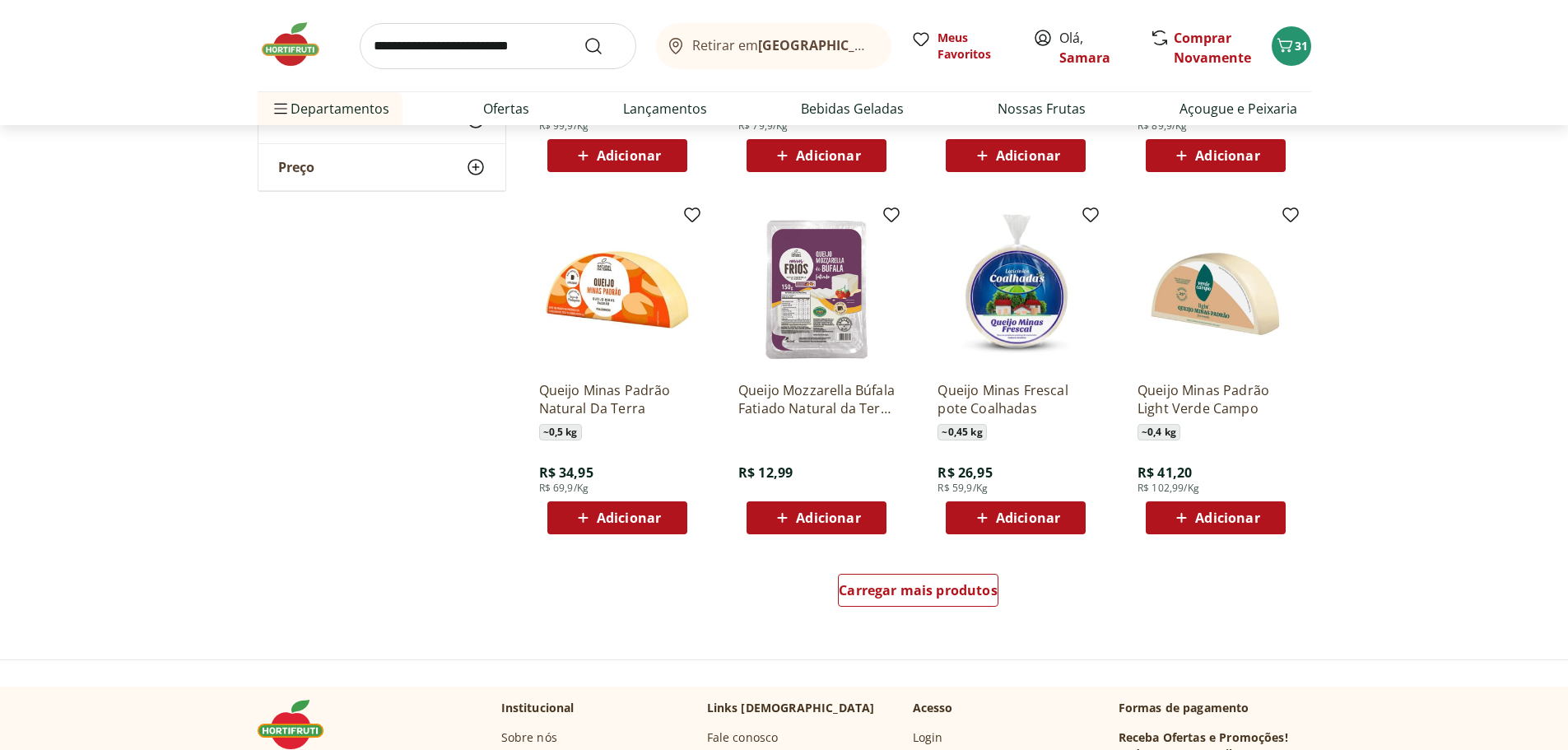
scroll to position [823, 0]
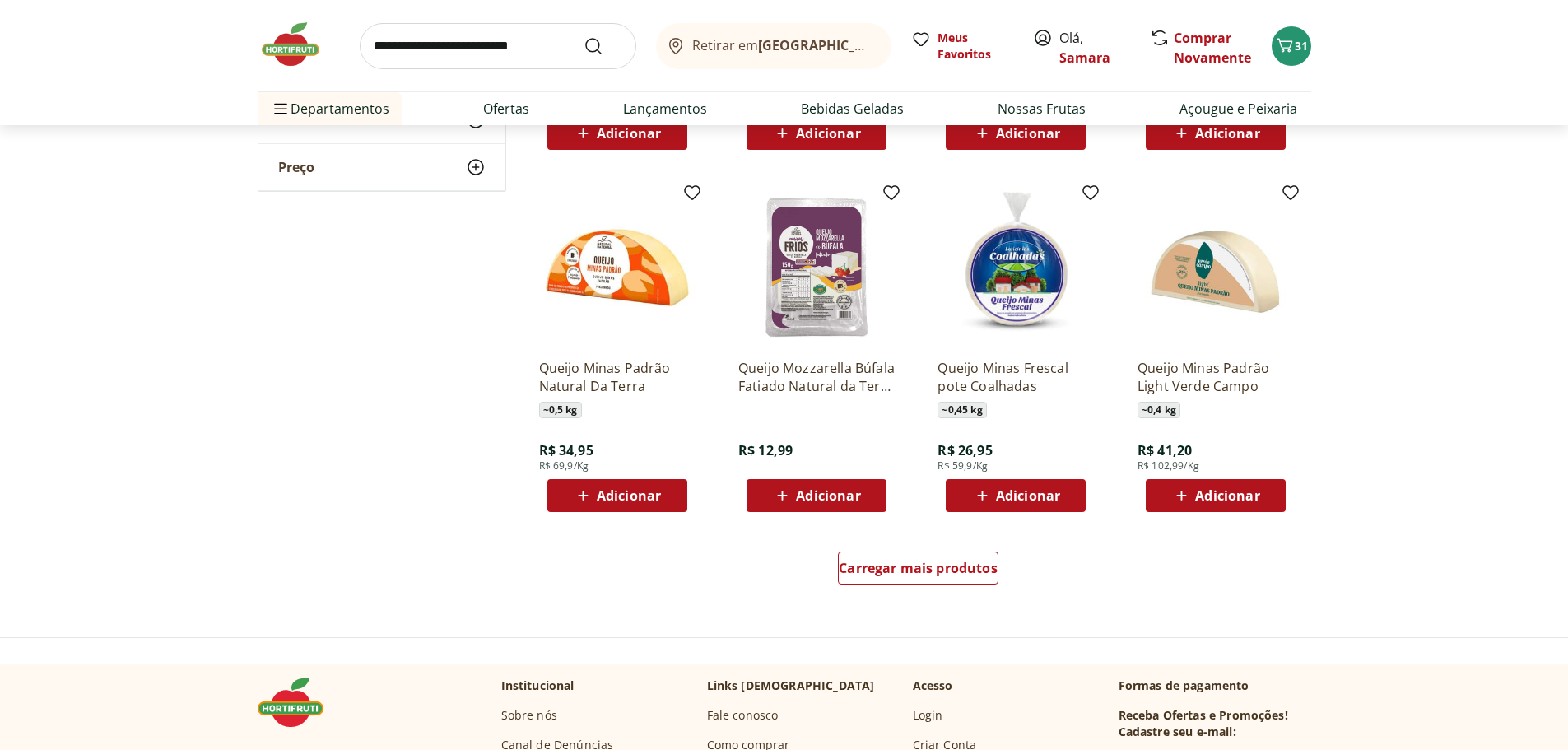
click at [606, 497] on span "Adicionar" at bounding box center [629, 496] width 64 height 13
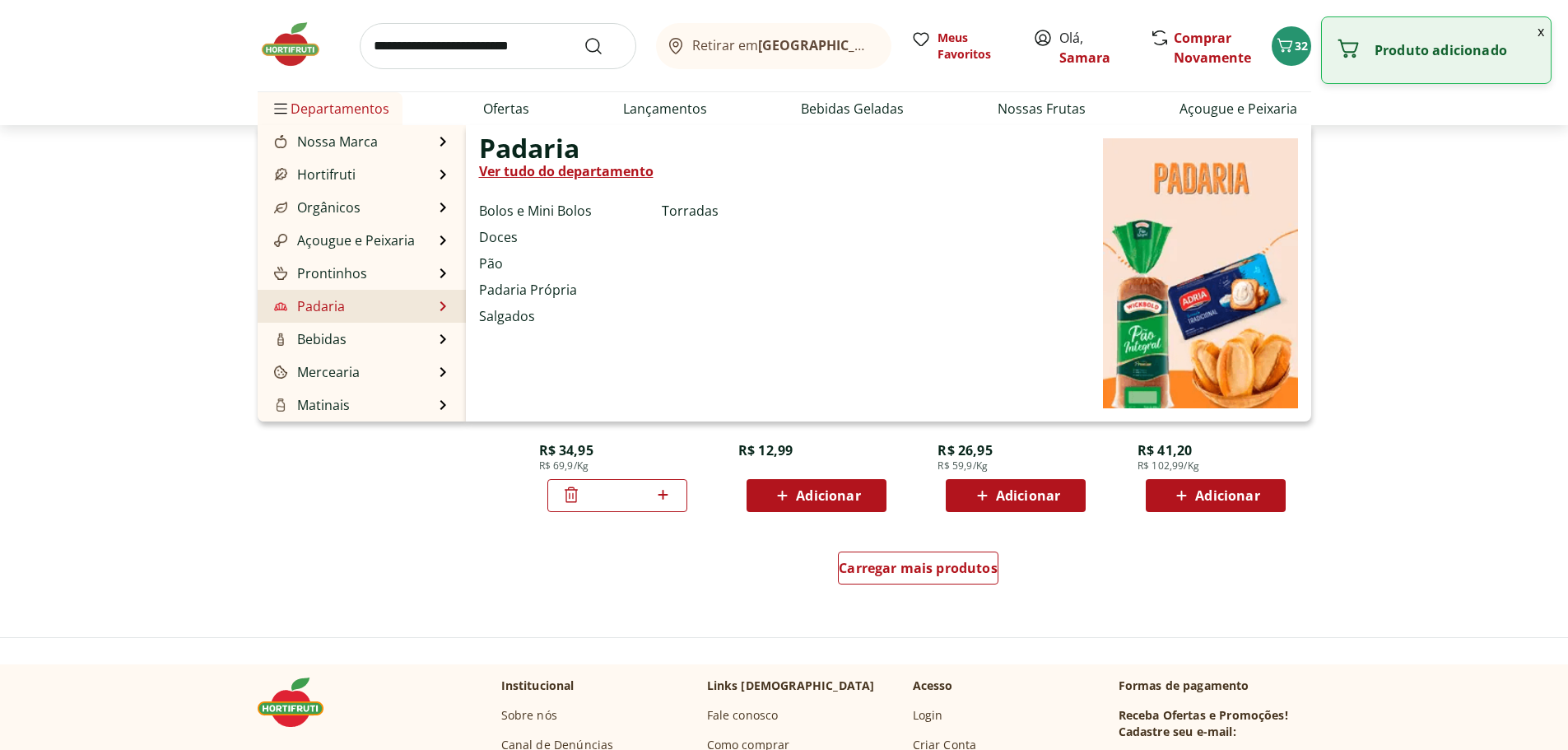
scroll to position [165, 0]
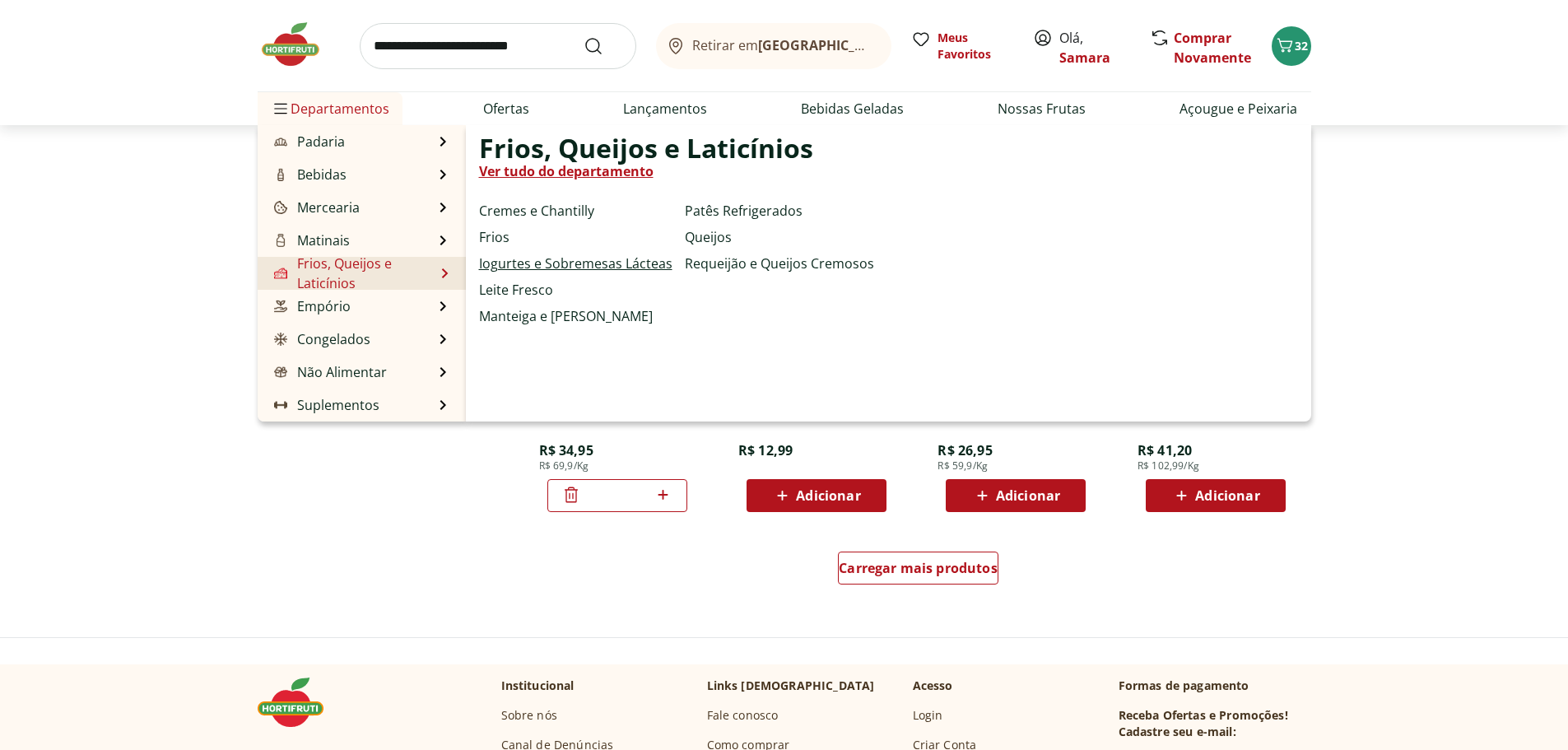
click at [610, 267] on link "Iogurtes e Sobremesas Lácteas" at bounding box center [575, 263] width 194 height 20
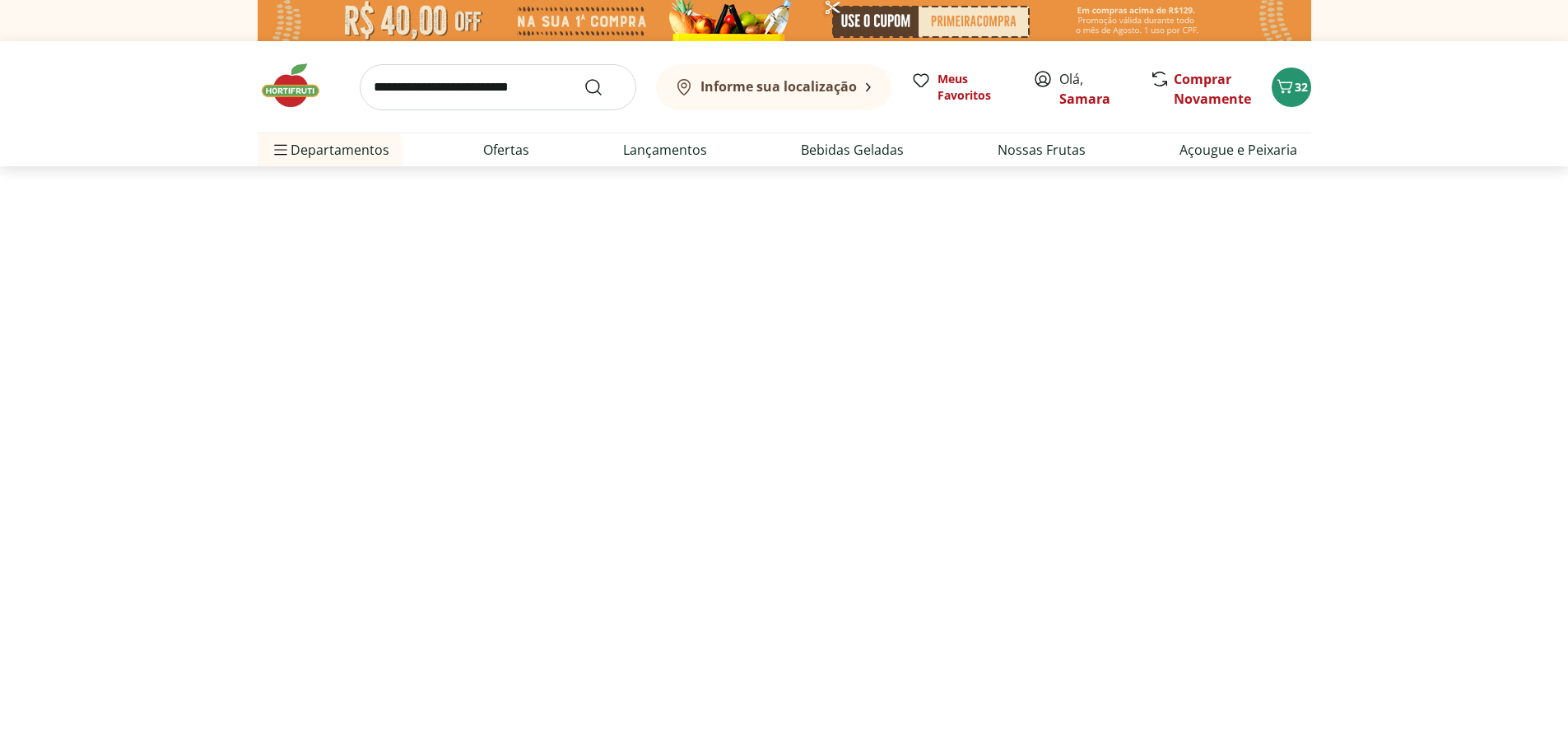
select select "**********"
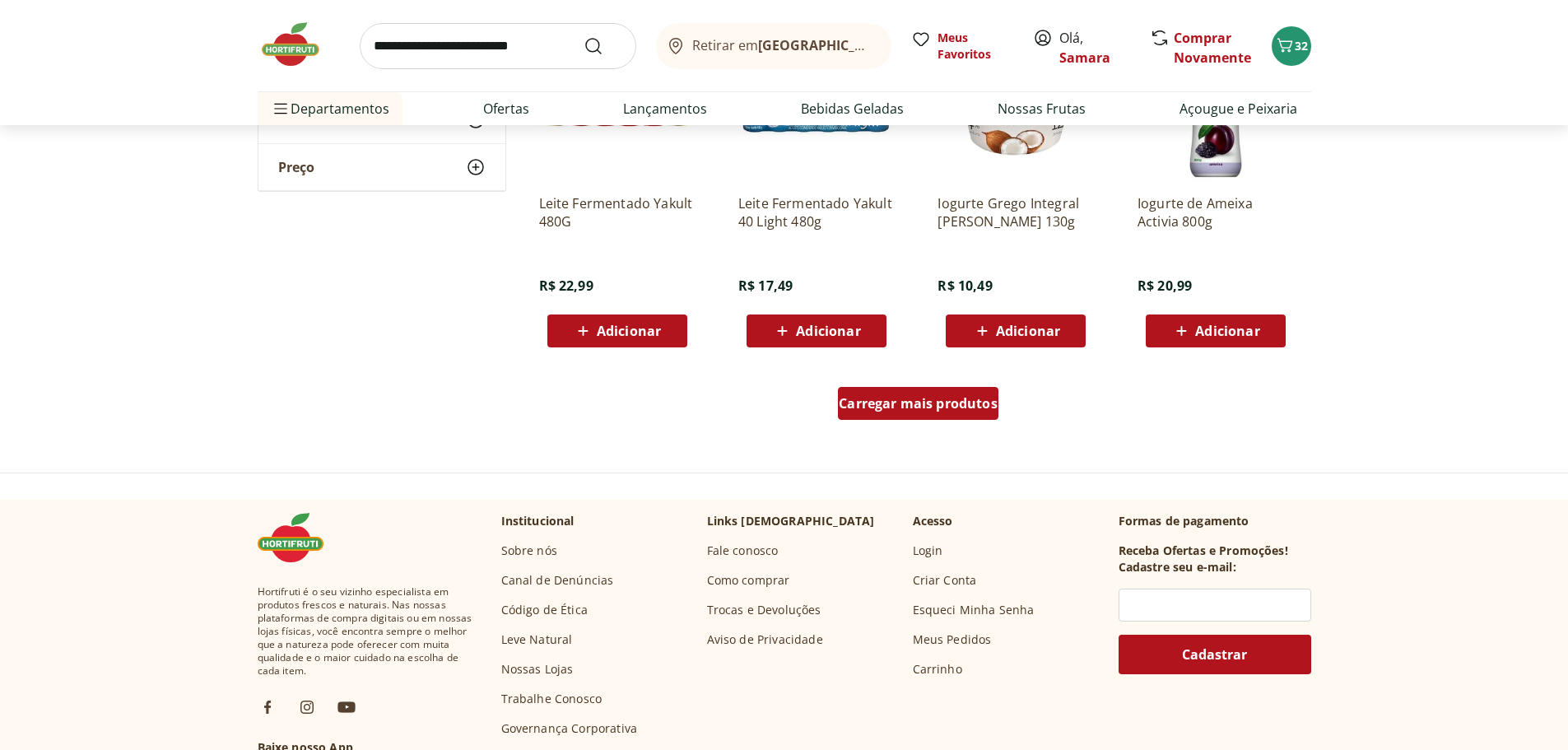
click at [940, 405] on span "Carregar mais produtos" at bounding box center [918, 404] width 159 height 13
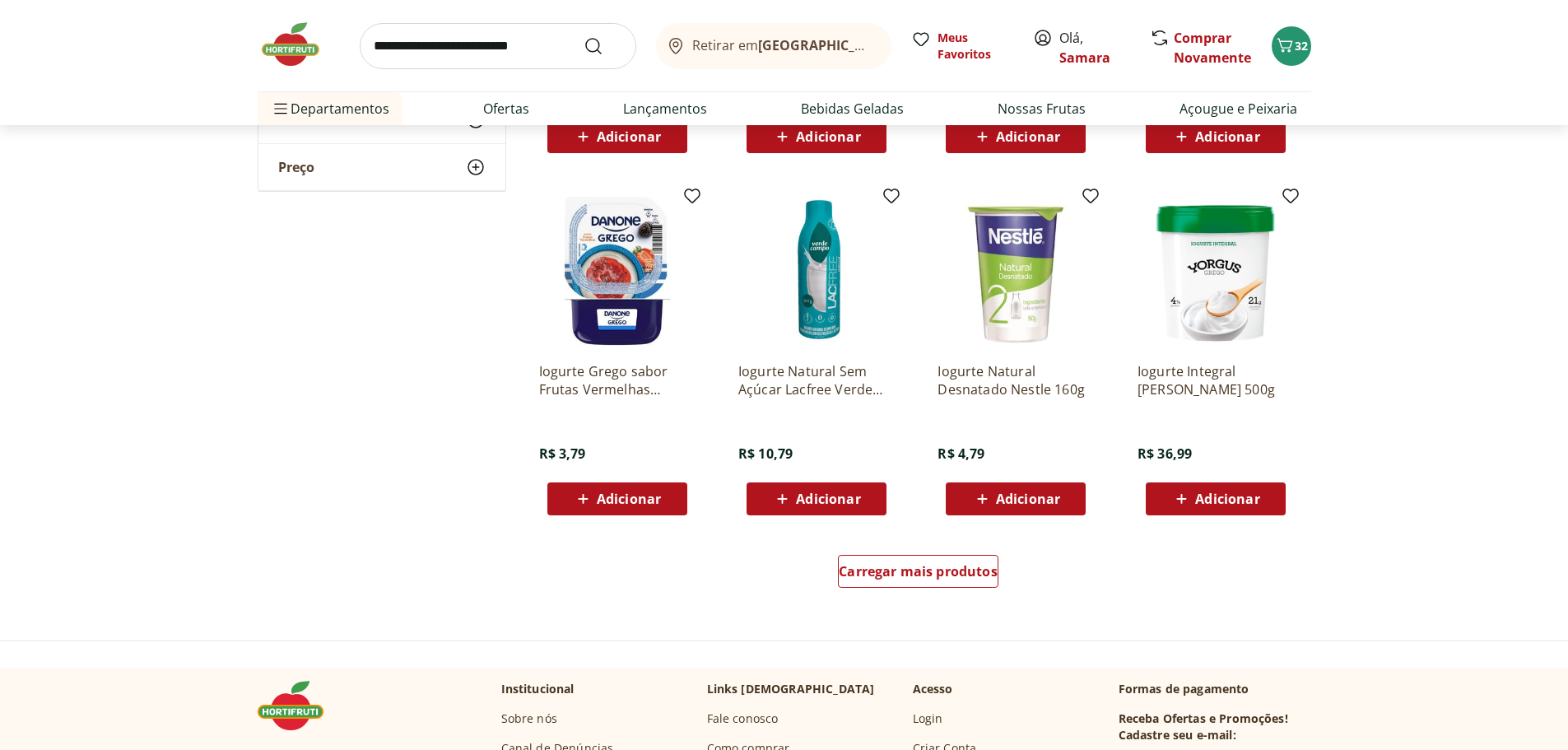
scroll to position [1976, 0]
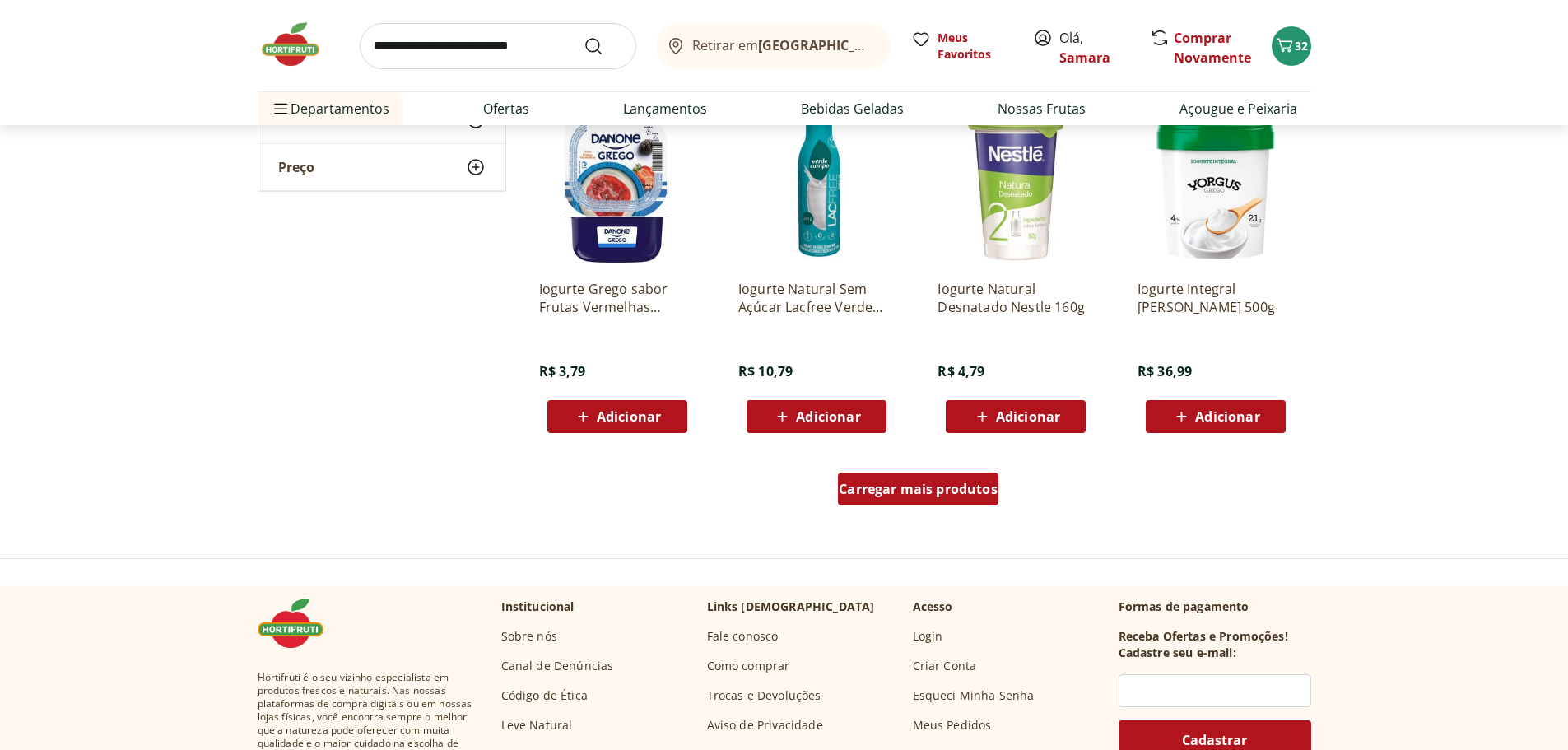
click at [927, 483] on span "Carregar mais produtos" at bounding box center [918, 490] width 159 height 13
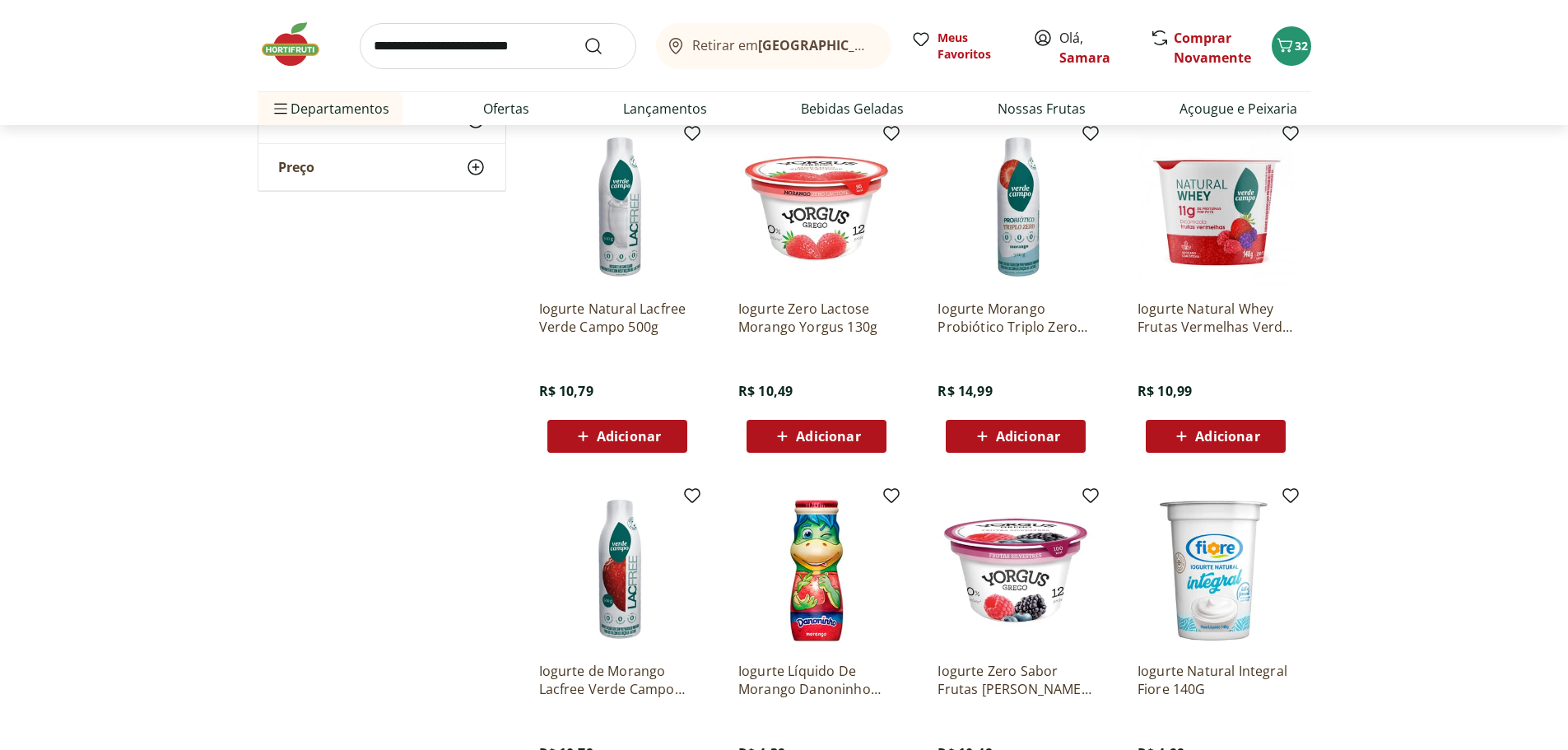
scroll to position [2469, 0]
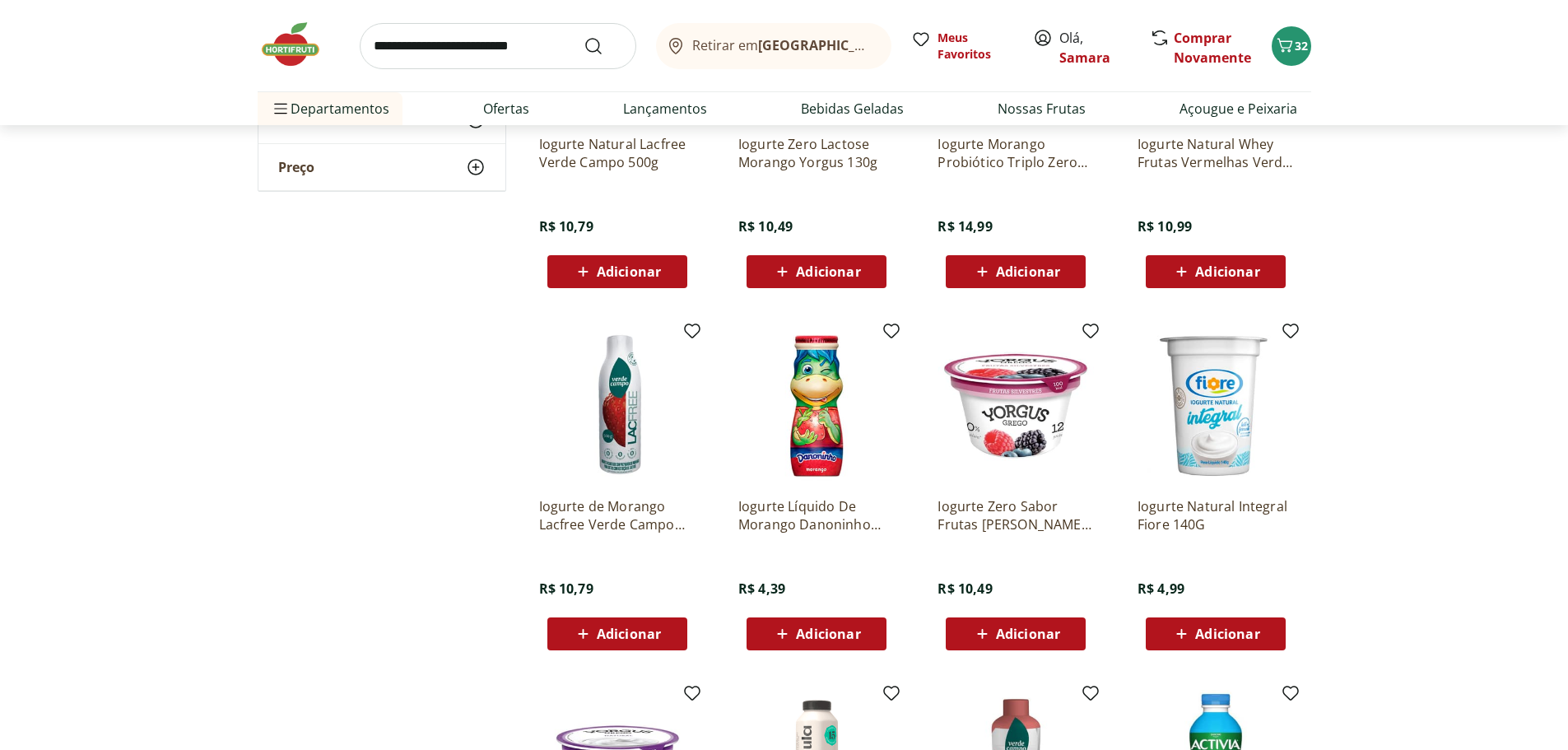
click at [616, 633] on span "Adicionar" at bounding box center [629, 634] width 64 height 13
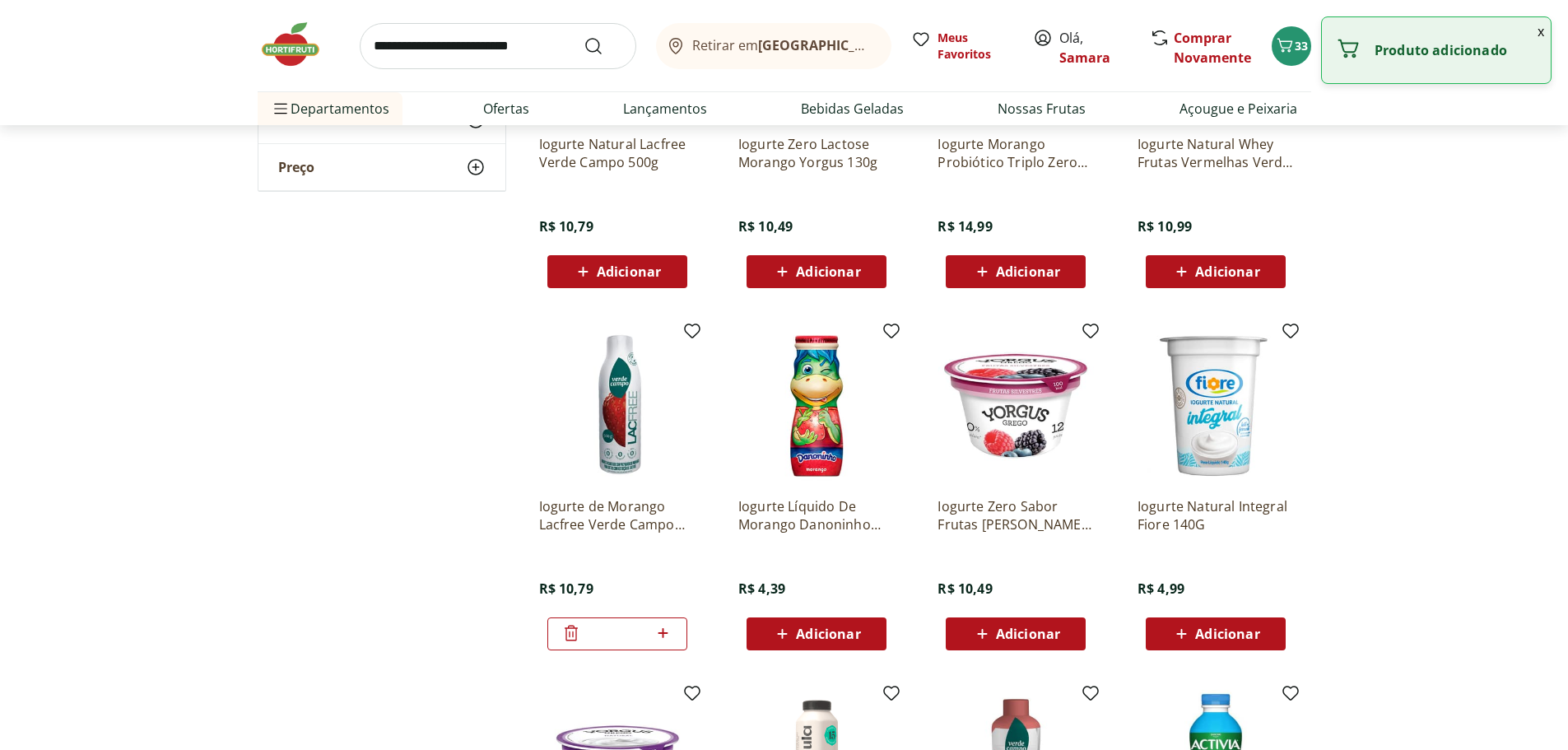
click at [660, 638] on icon at bounding box center [663, 633] width 21 height 20
type input "*"
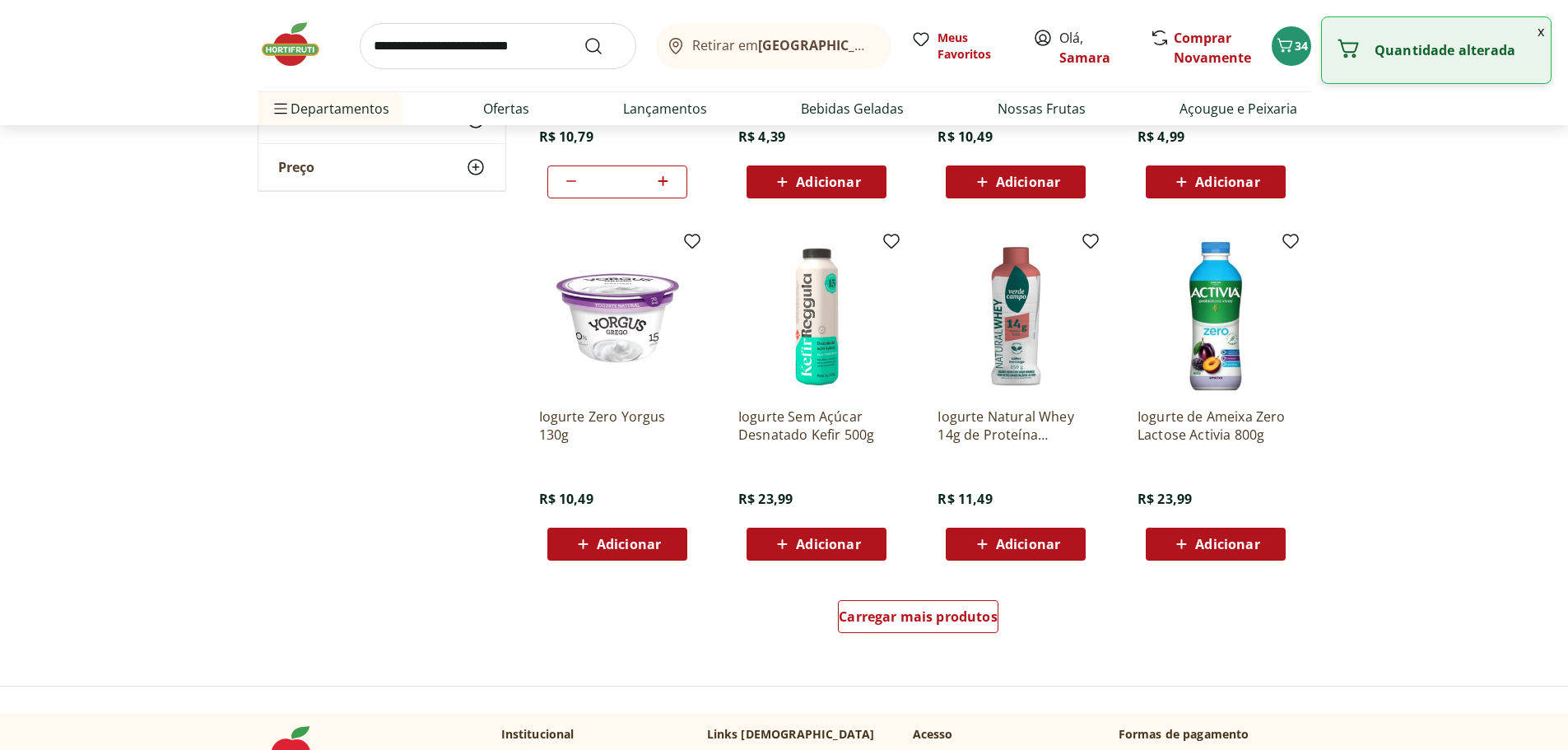
scroll to position [3129, 0]
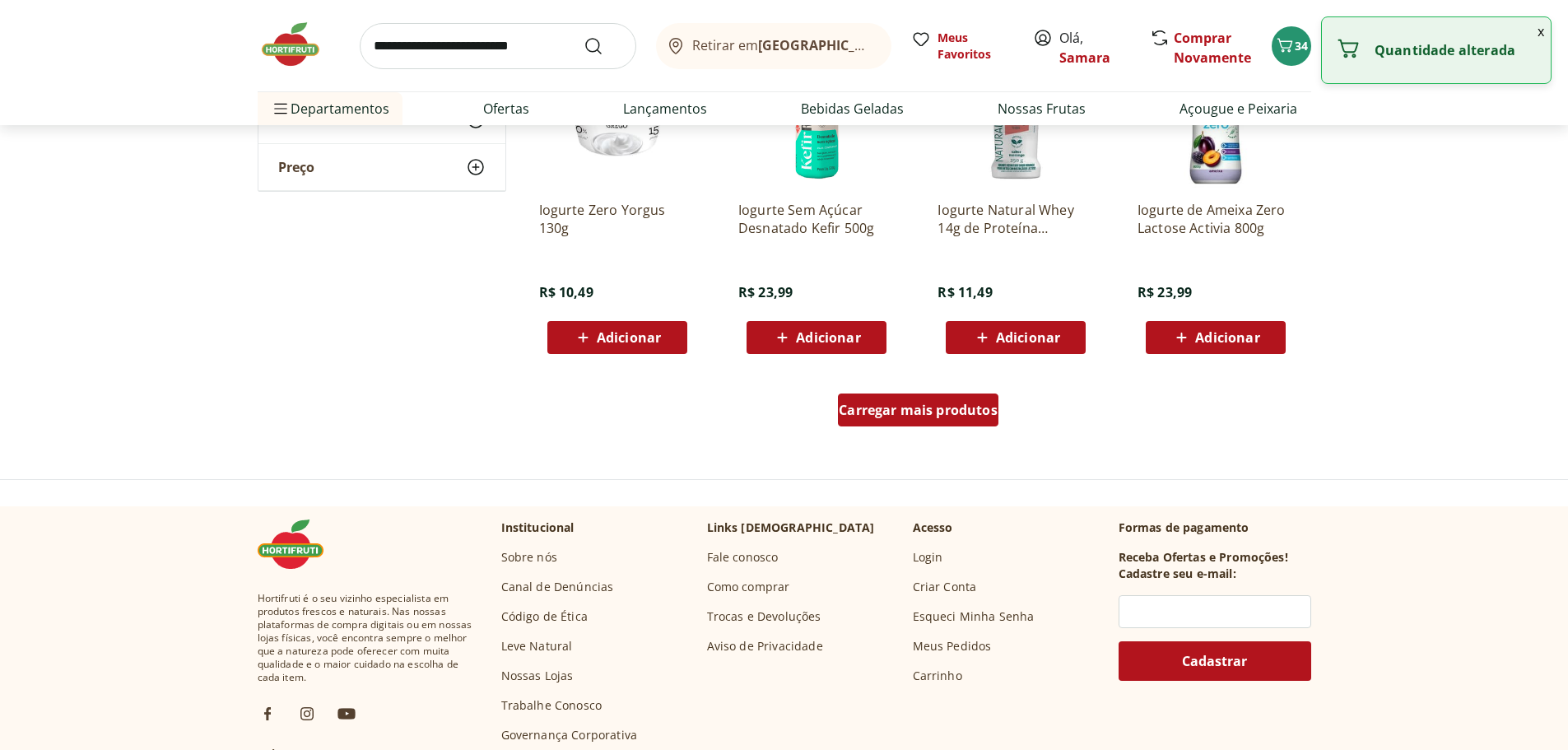
click at [927, 412] on span "Carregar mais produtos" at bounding box center [918, 410] width 159 height 13
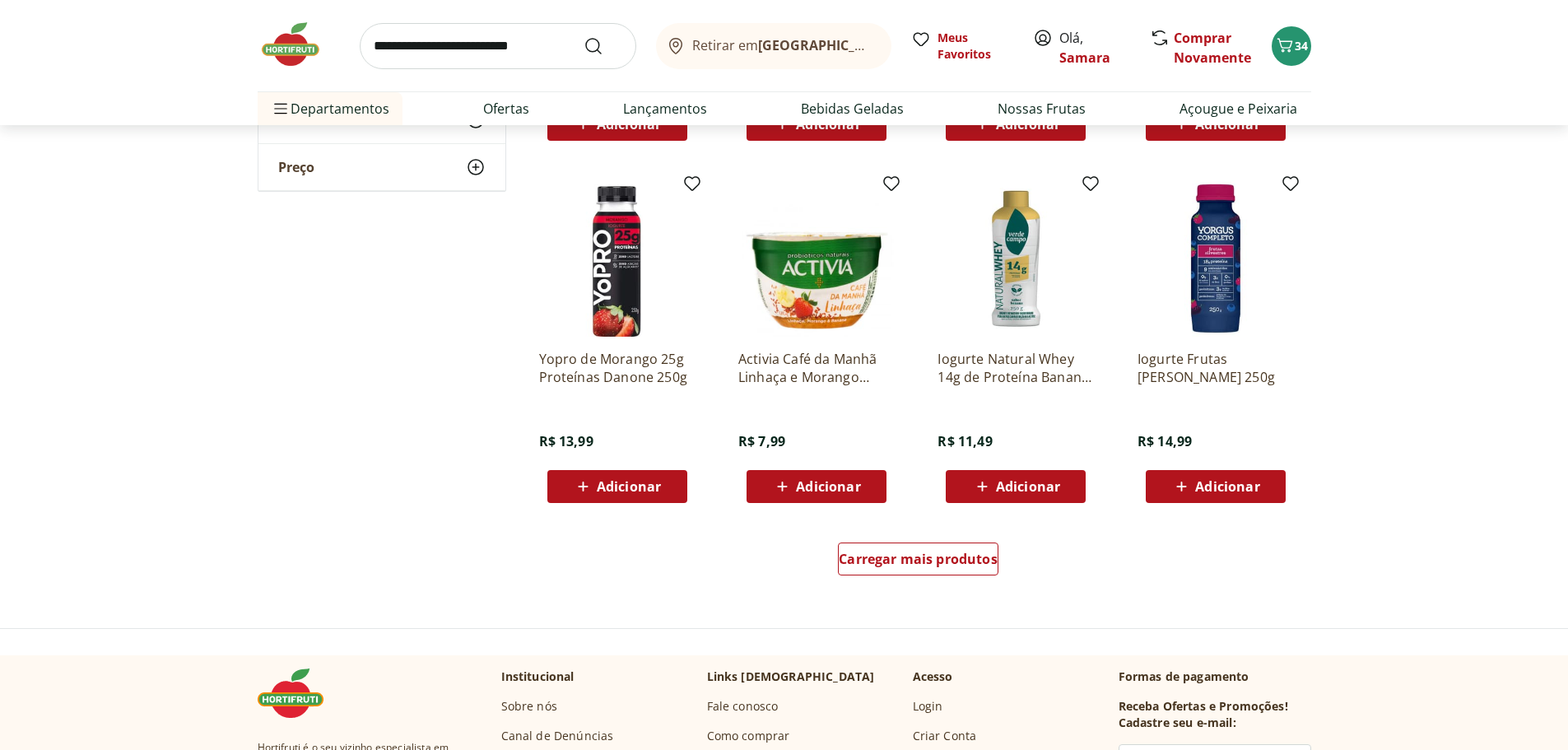
scroll to position [4281, 0]
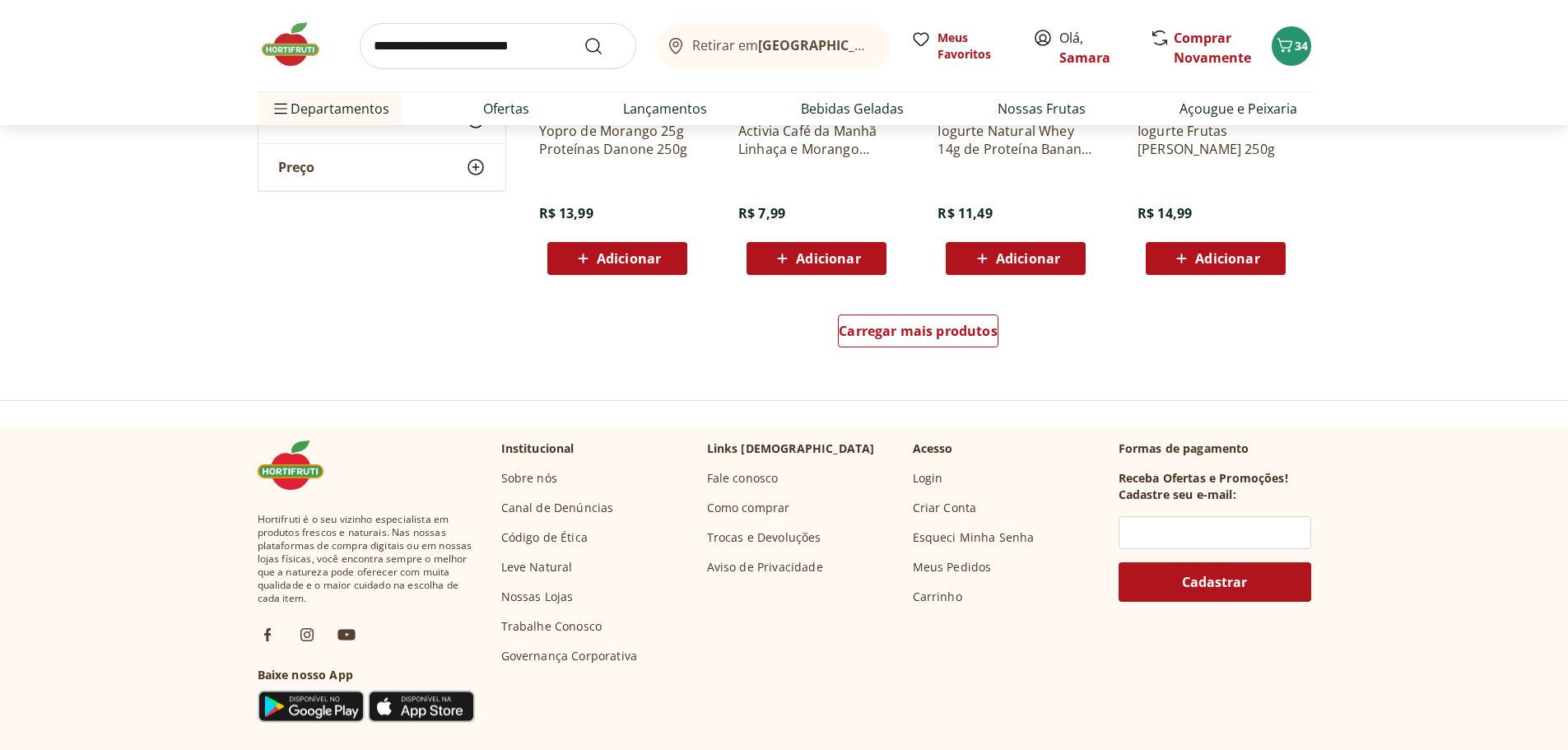
click at [896, 311] on div "Carregar mais produtos" at bounding box center [918, 334] width 798 height 79
click at [910, 324] on span "Carregar mais produtos" at bounding box center [918, 331] width 159 height 13
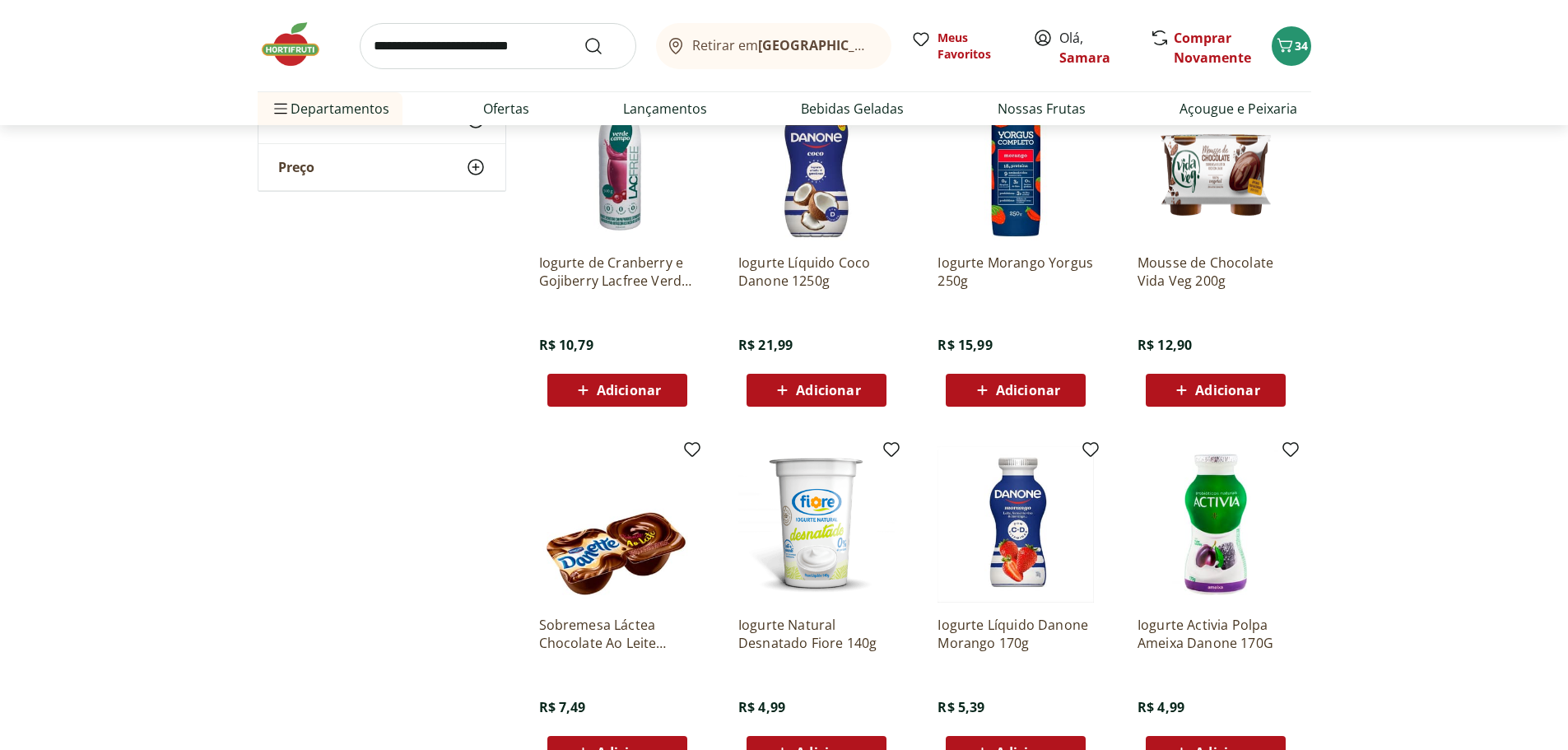
scroll to position [4528, 0]
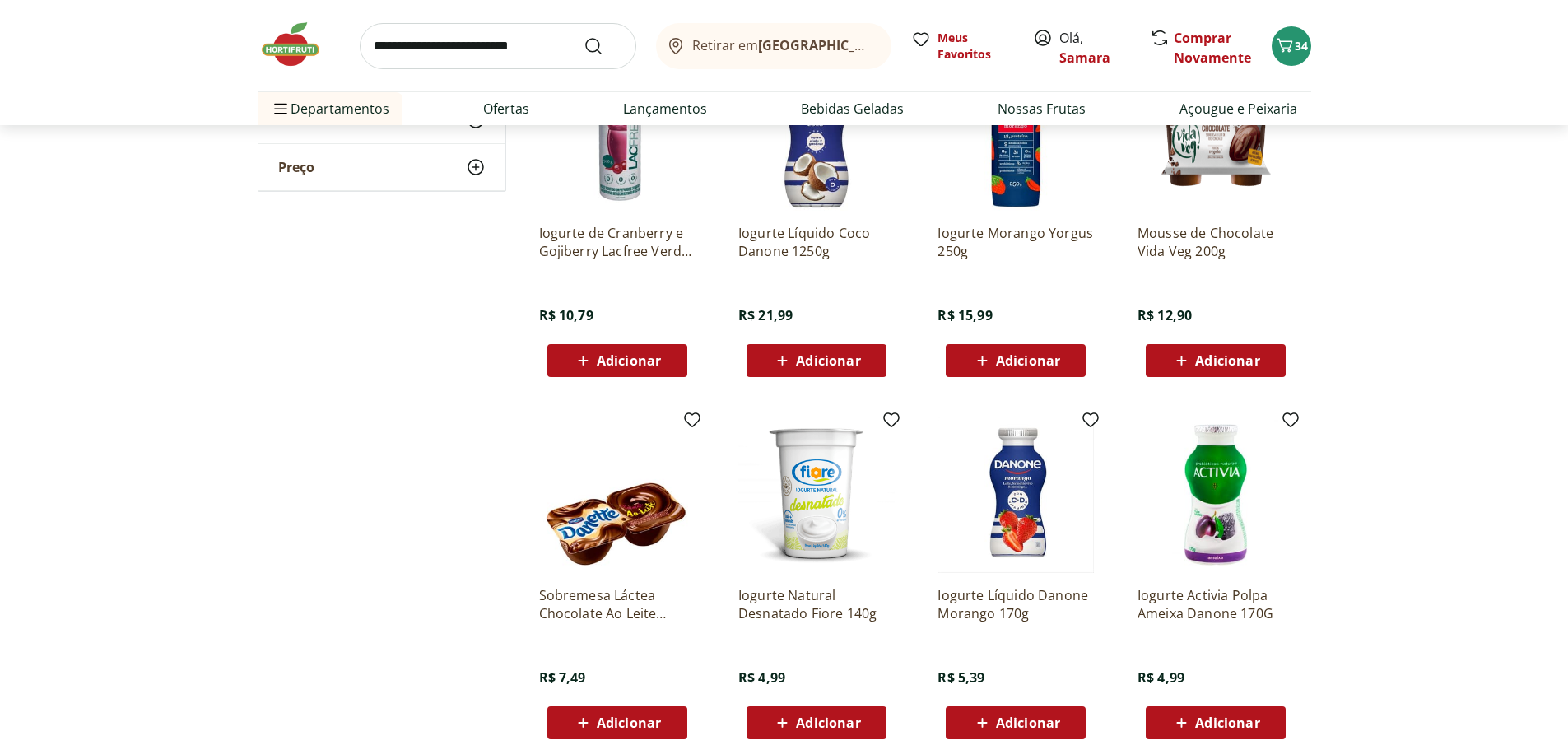
click at [640, 357] on span "Adicionar" at bounding box center [629, 361] width 64 height 13
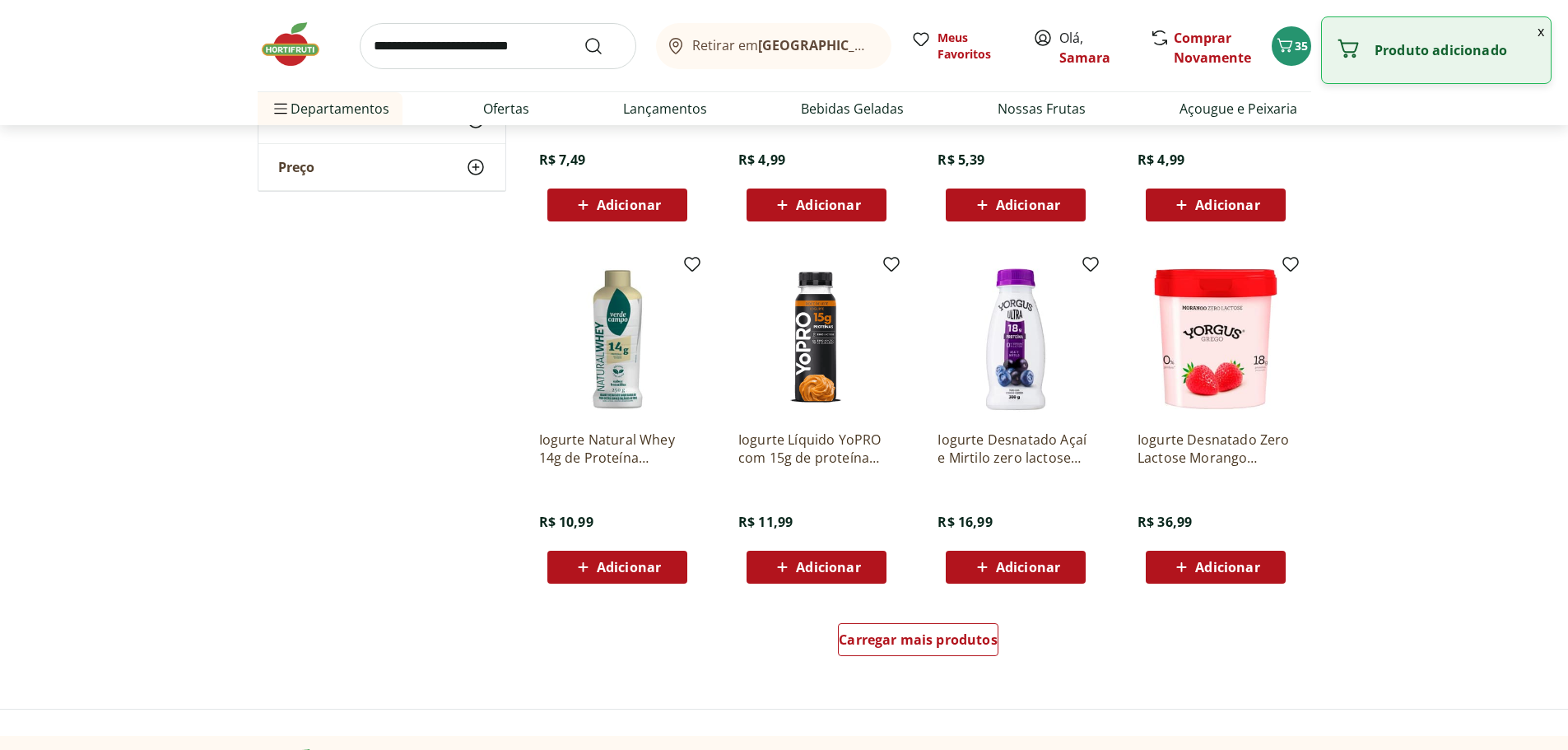
scroll to position [5187, 0]
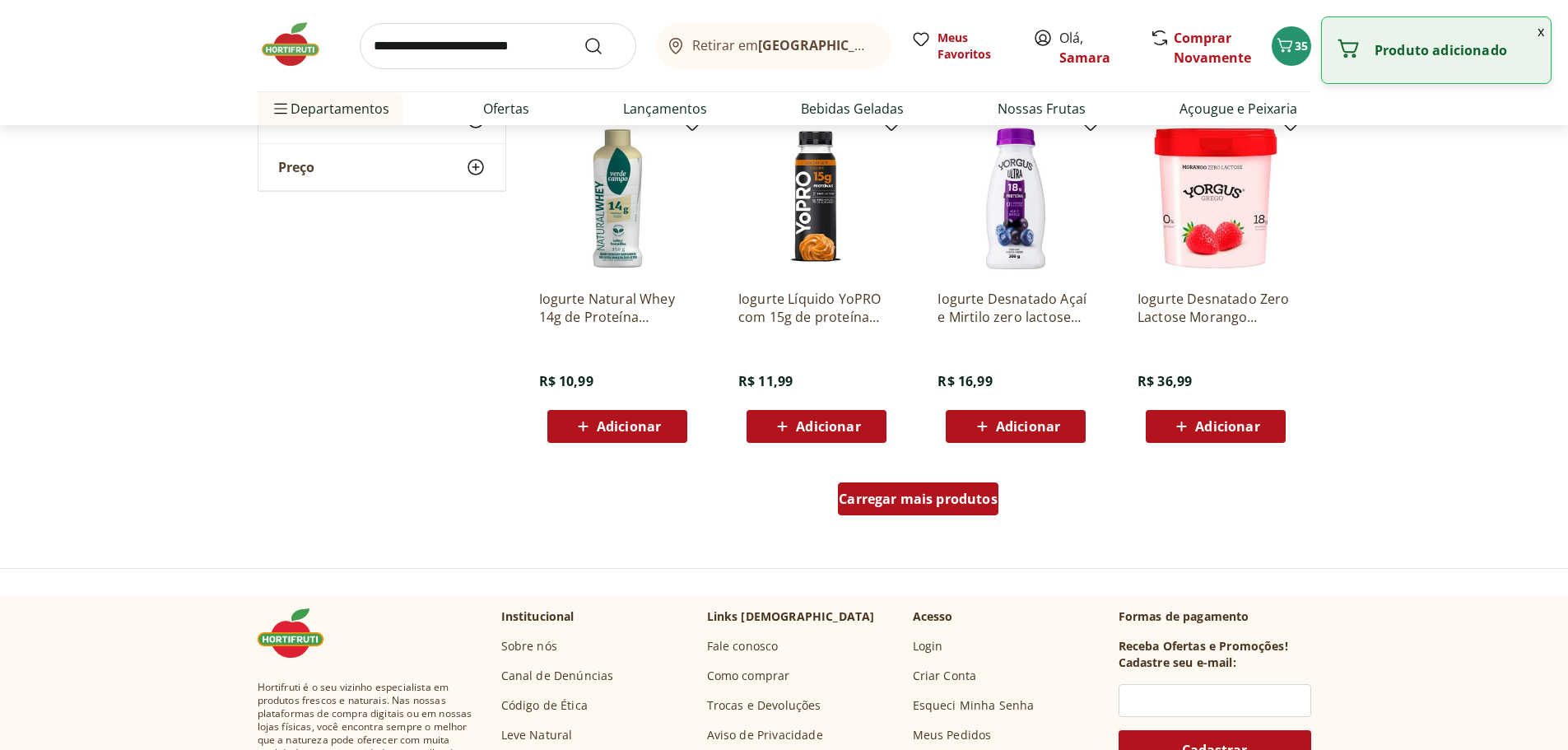
click at [915, 511] on div "Carregar mais produtos" at bounding box center [918, 499] width 160 height 33
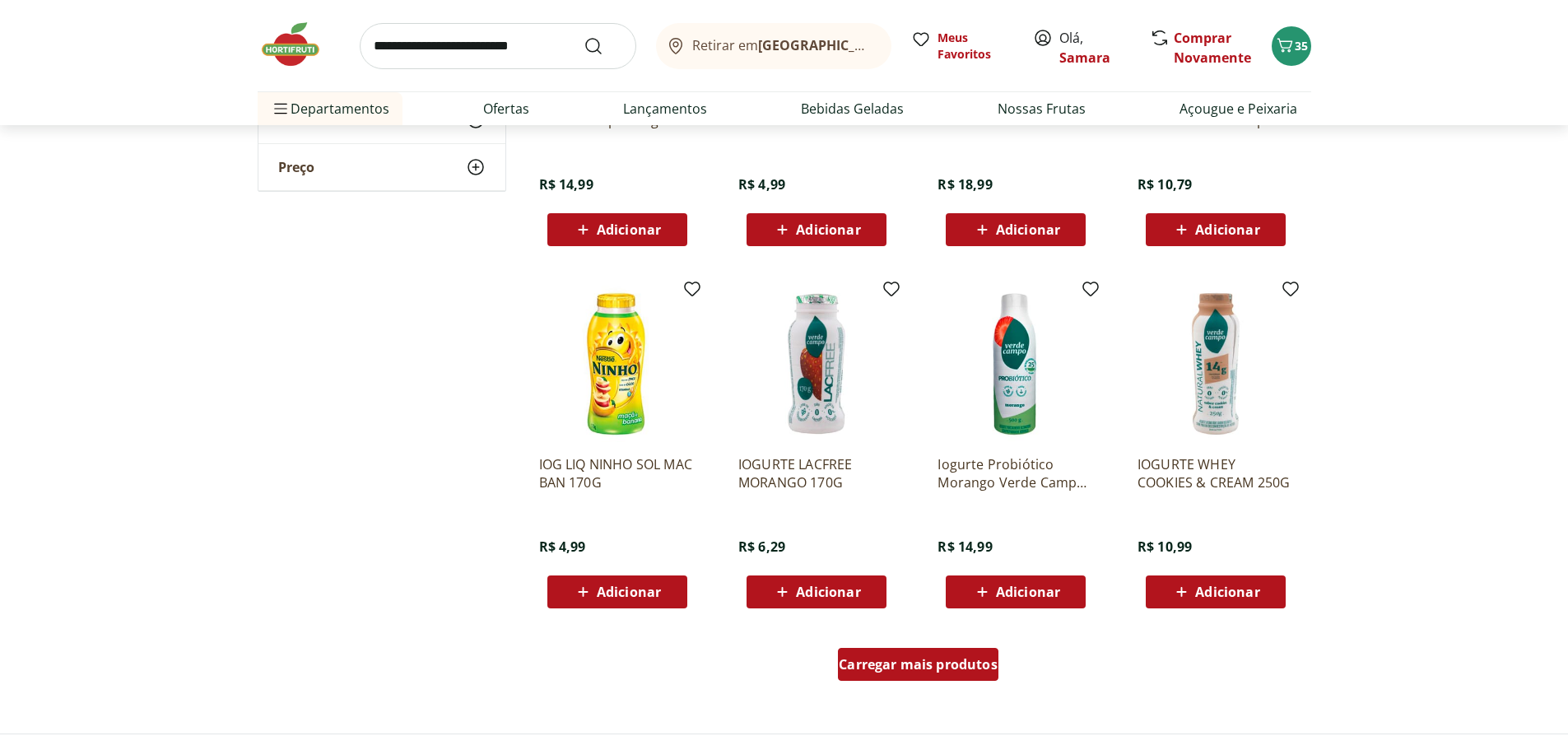
scroll to position [6175, 0]
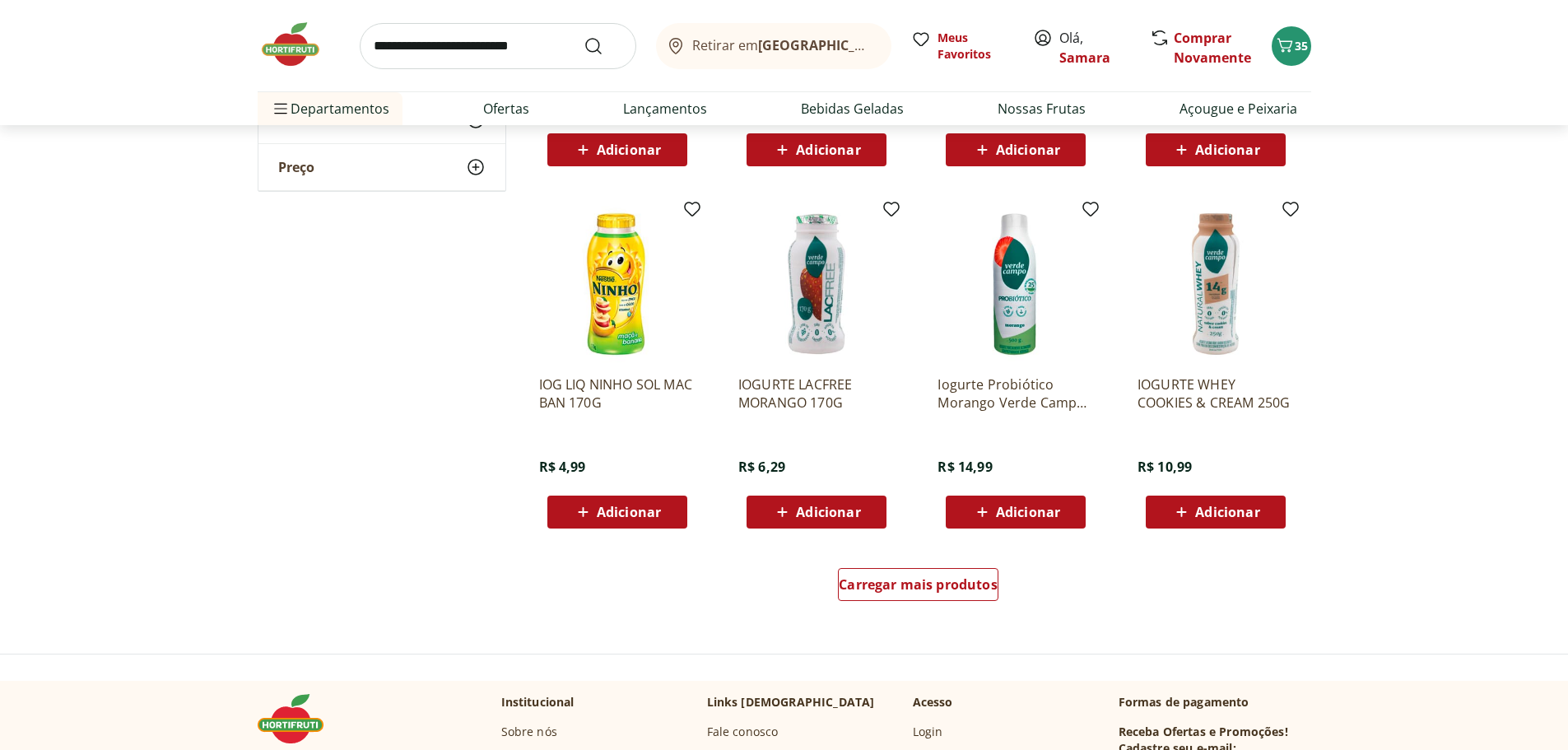
click at [855, 513] on span "Adicionar" at bounding box center [827, 512] width 64 height 13
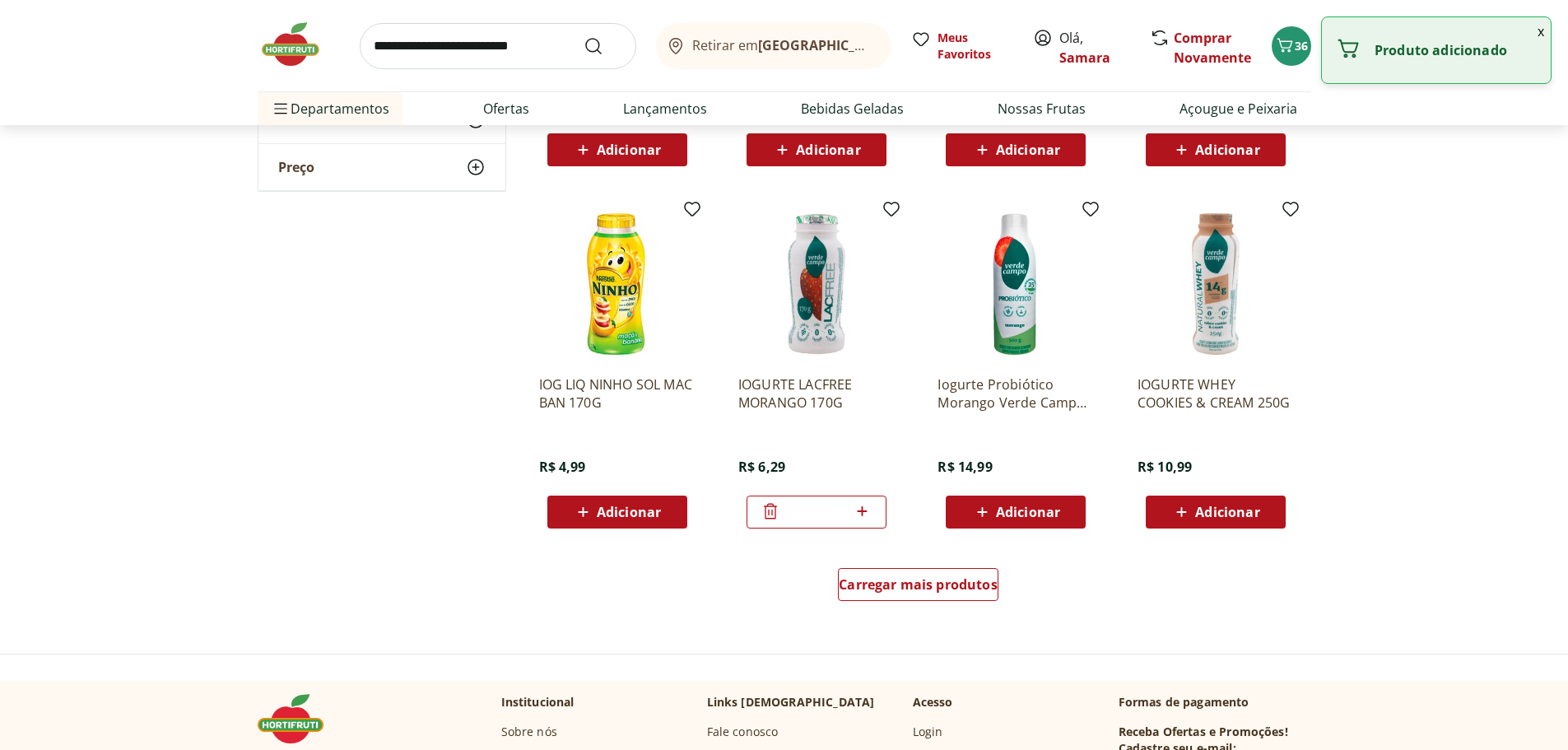
click at [866, 518] on icon at bounding box center [862, 510] width 21 height 20
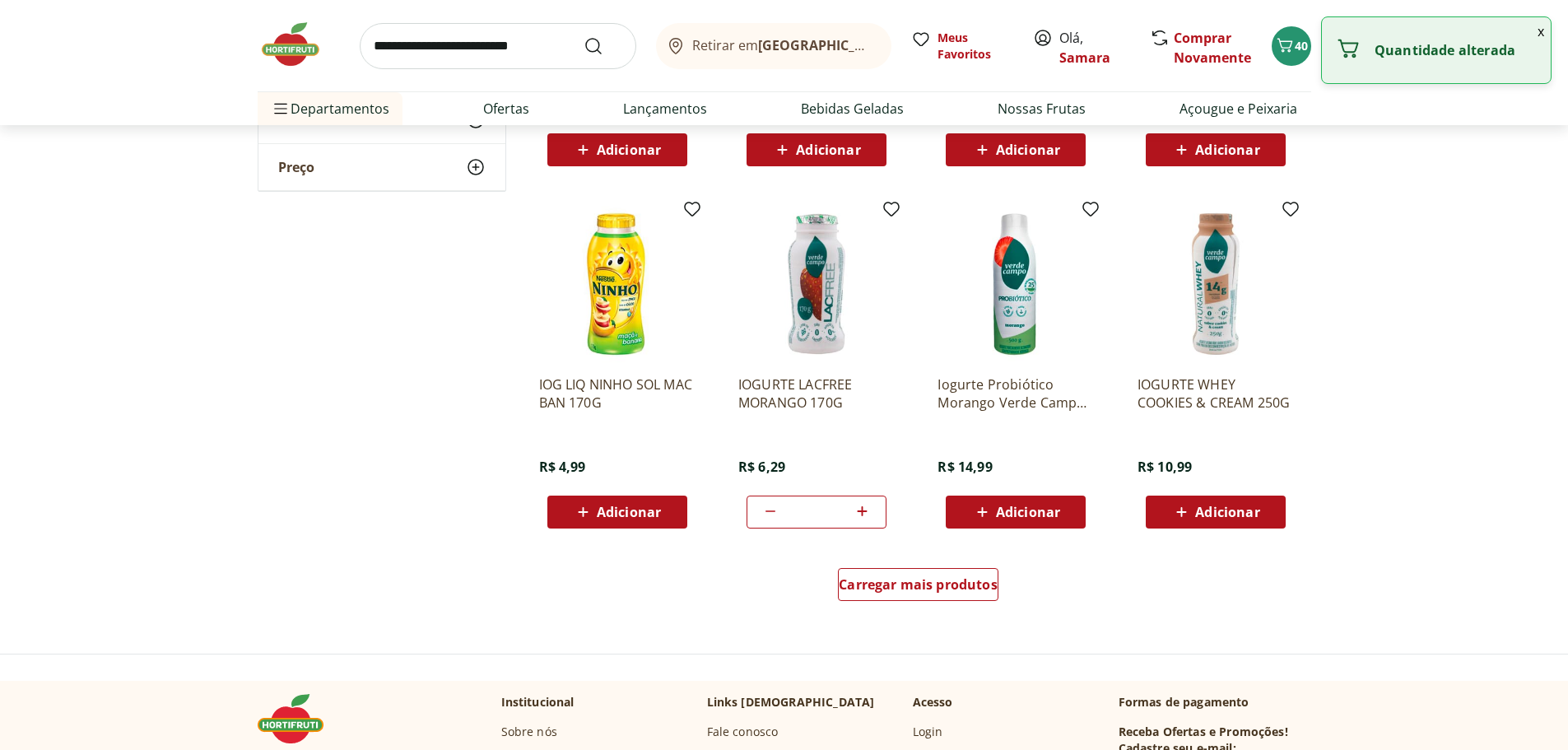
type input "*"
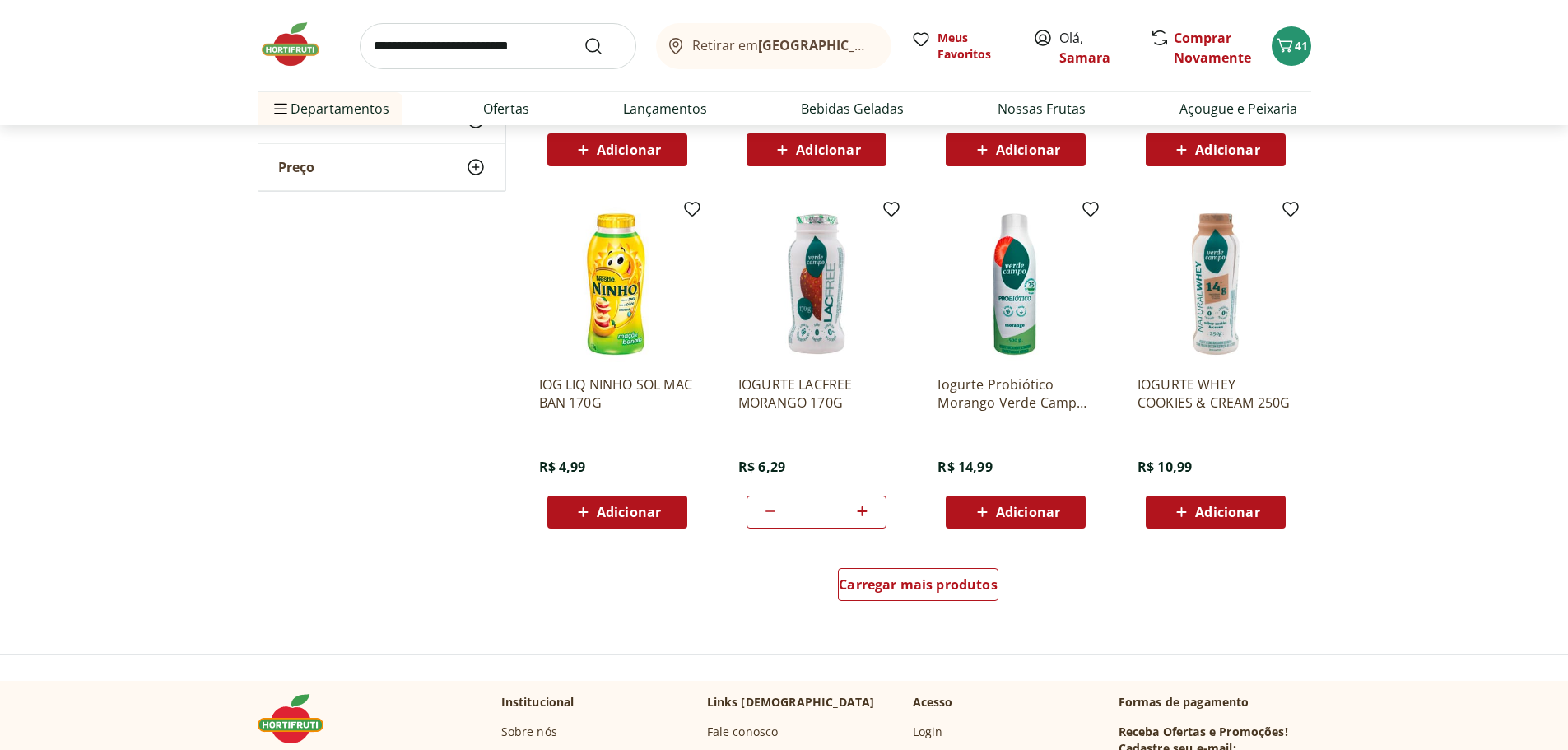
scroll to position [0, 0]
click at [489, 54] on input "search" at bounding box center [498, 46] width 277 height 46
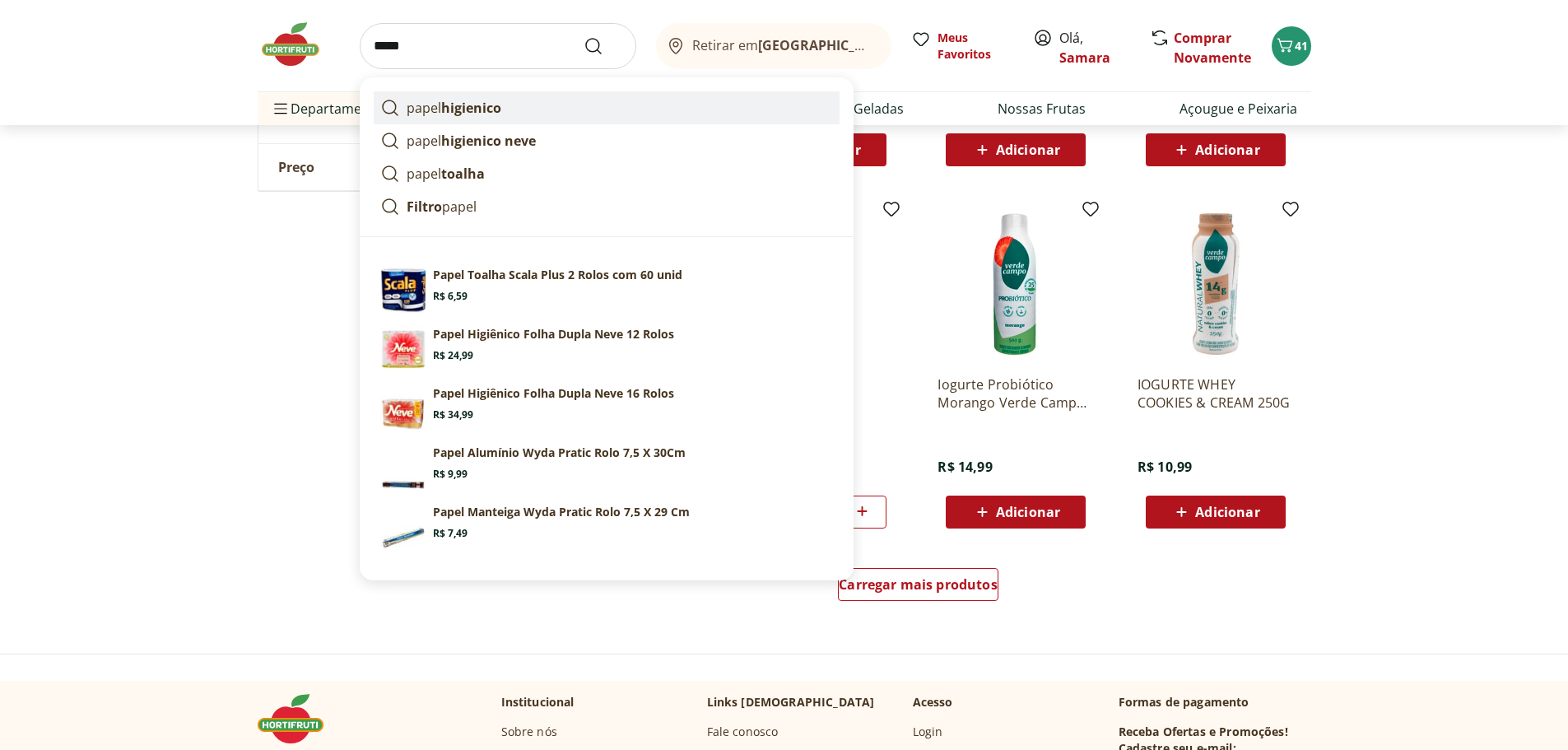
click at [509, 111] on link "papel higienico" at bounding box center [607, 108] width 465 height 33
type input "**********"
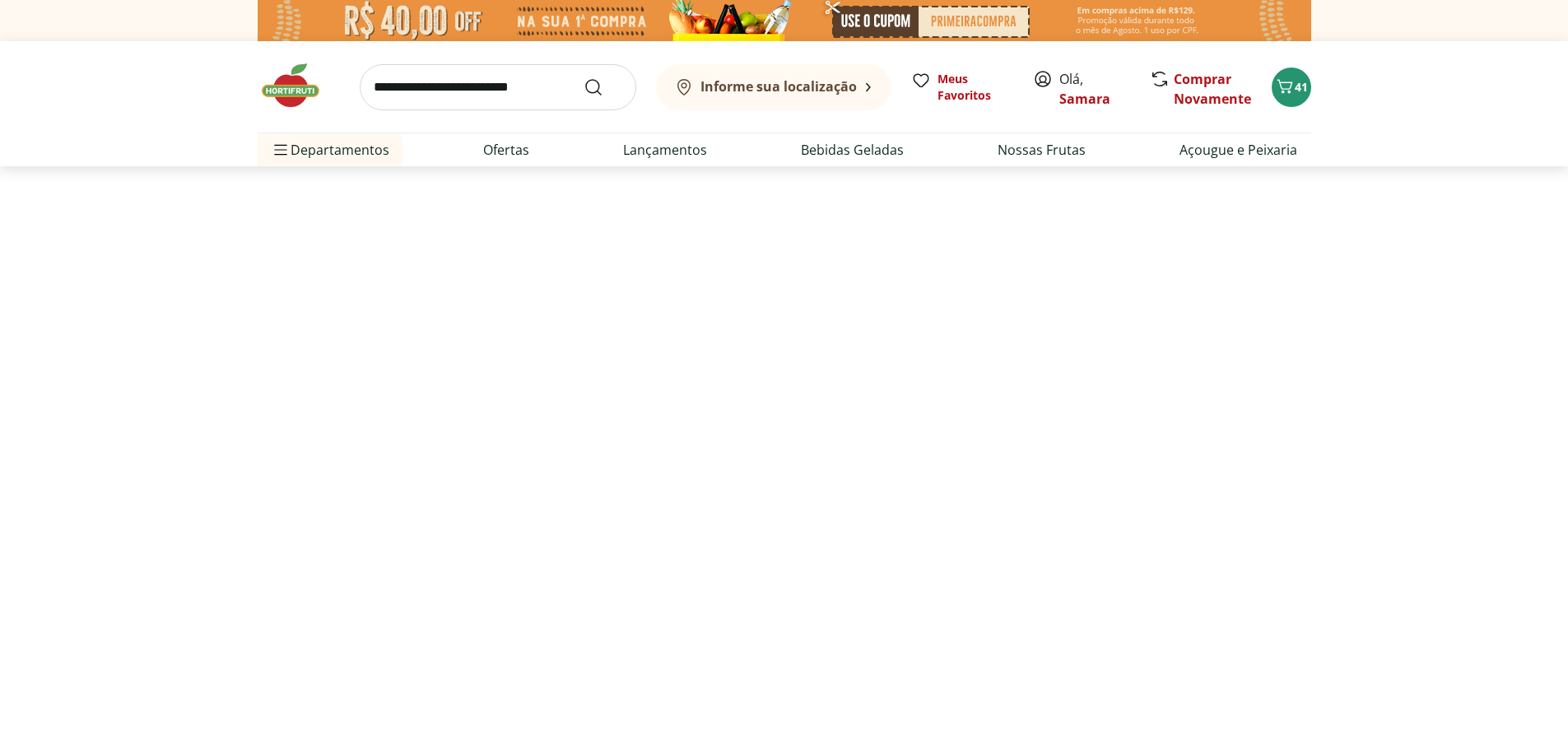
select select "**********"
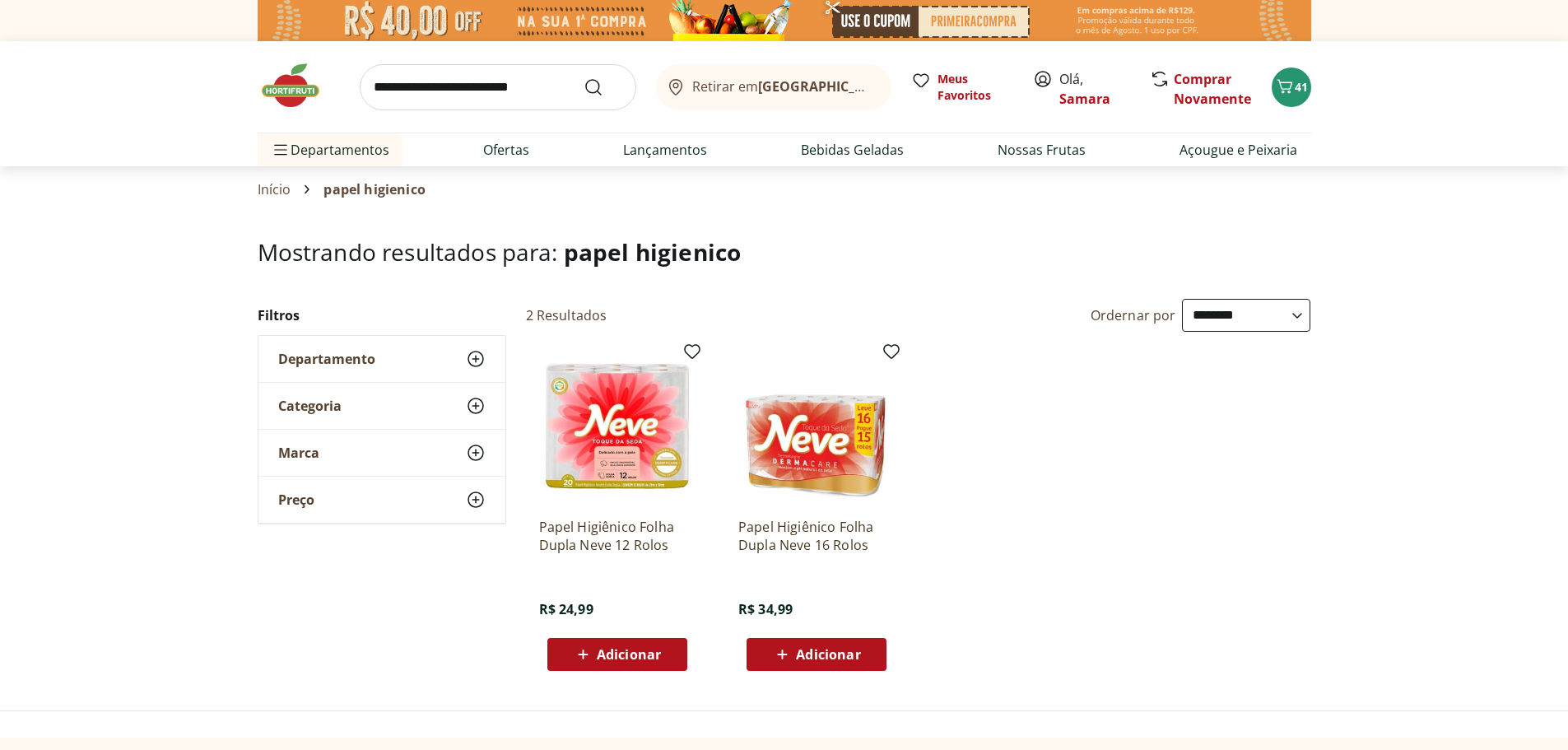
scroll to position [82, 0]
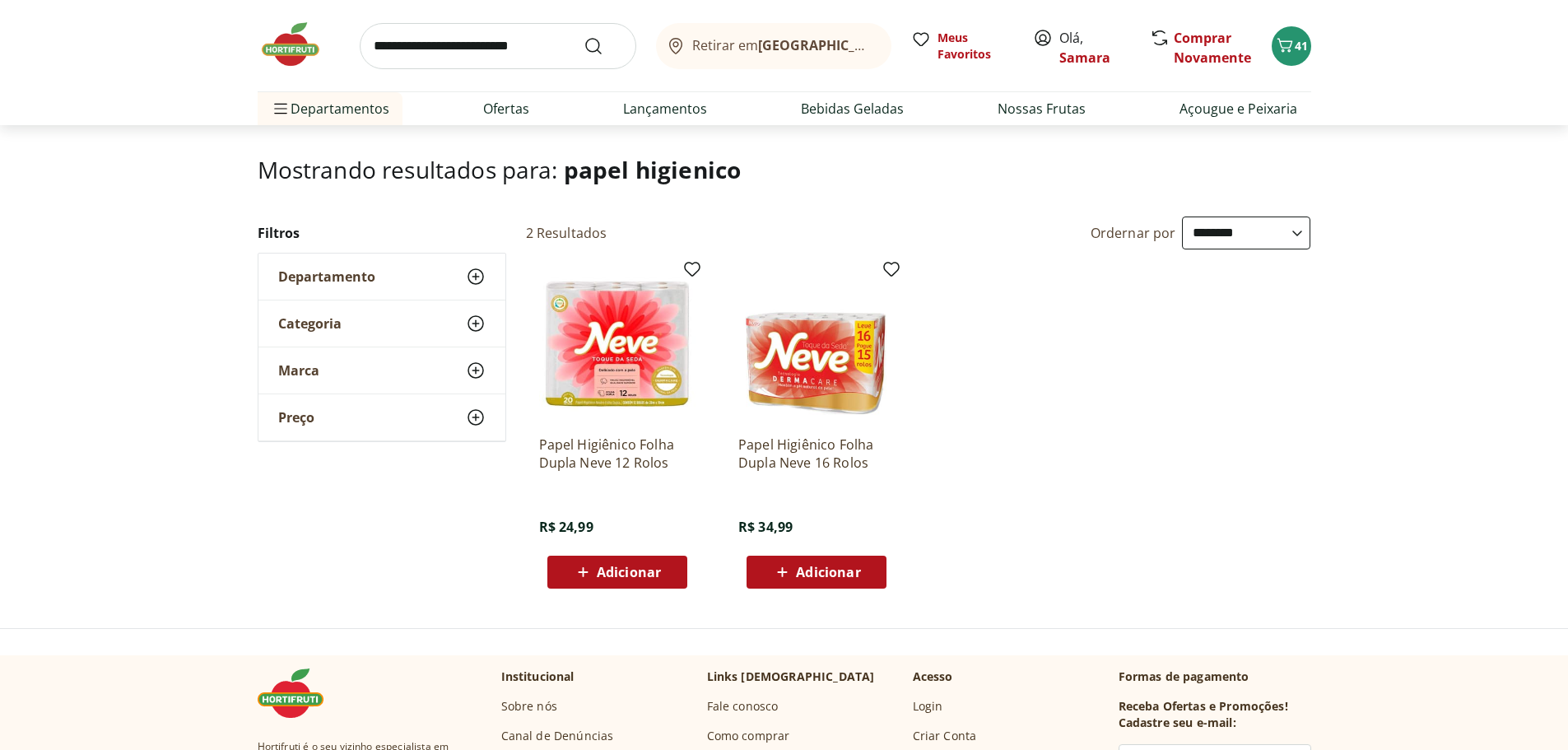
drag, startPoint x: 618, startPoint y: 560, endPoint x: 713, endPoint y: 542, distance: 96.7
click at [618, 560] on div "Adicionar" at bounding box center [617, 572] width 113 height 30
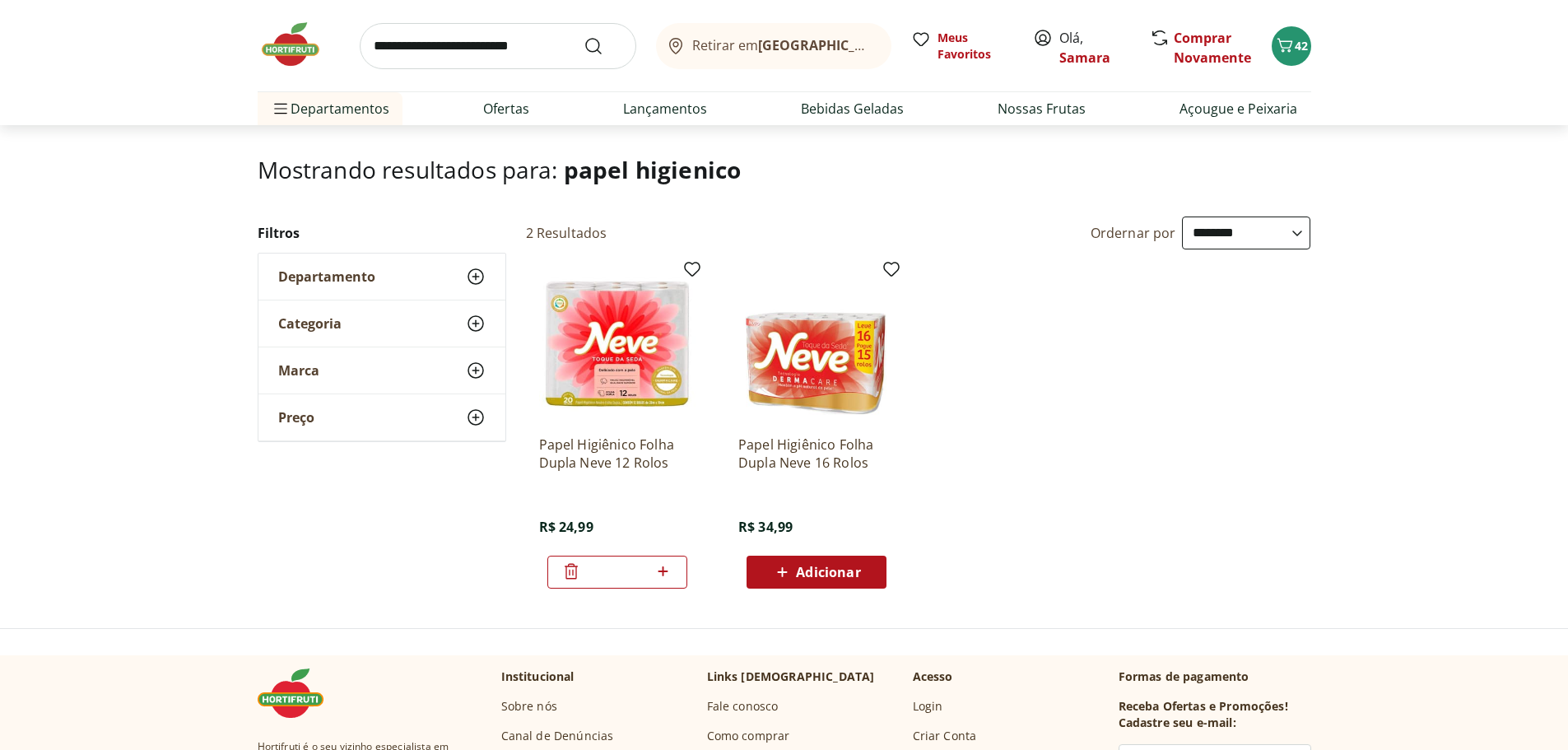
click at [494, 38] on input "search" at bounding box center [498, 46] width 277 height 46
type input "****"
click at [590, 51] on use "Submit Search" at bounding box center [593, 46] width 20 height 20
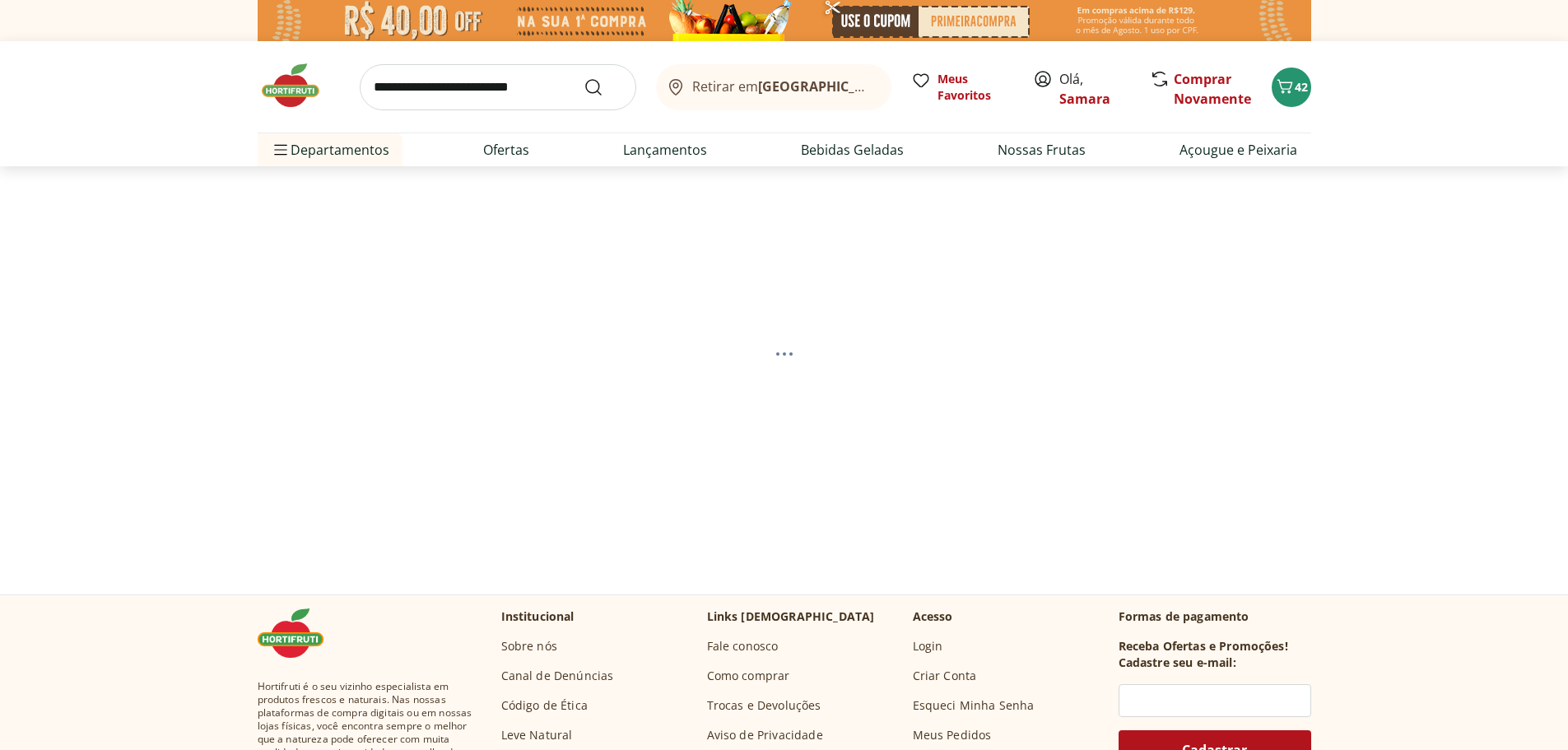
select select "**********"
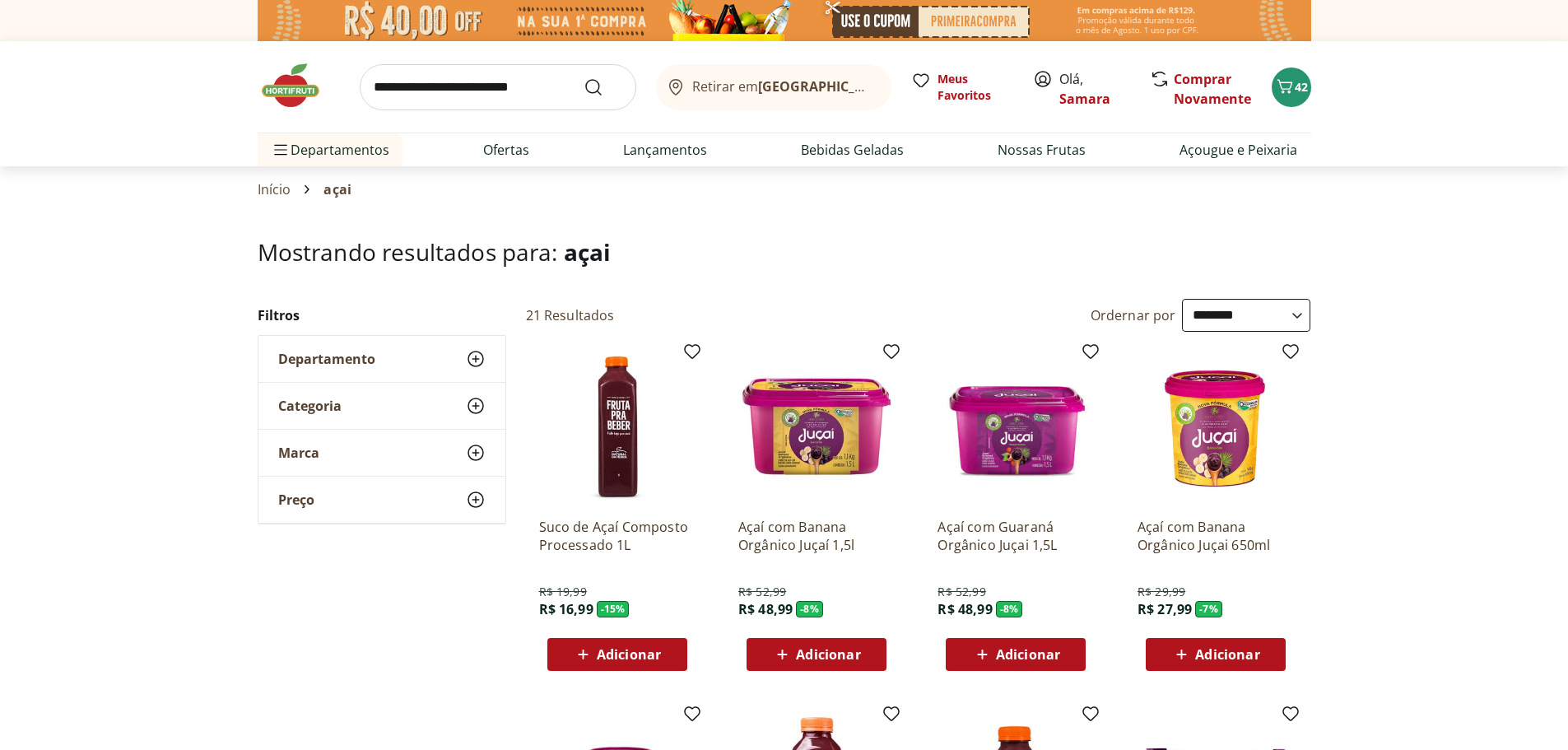
click at [616, 648] on span "Adicionar" at bounding box center [629, 655] width 64 height 13
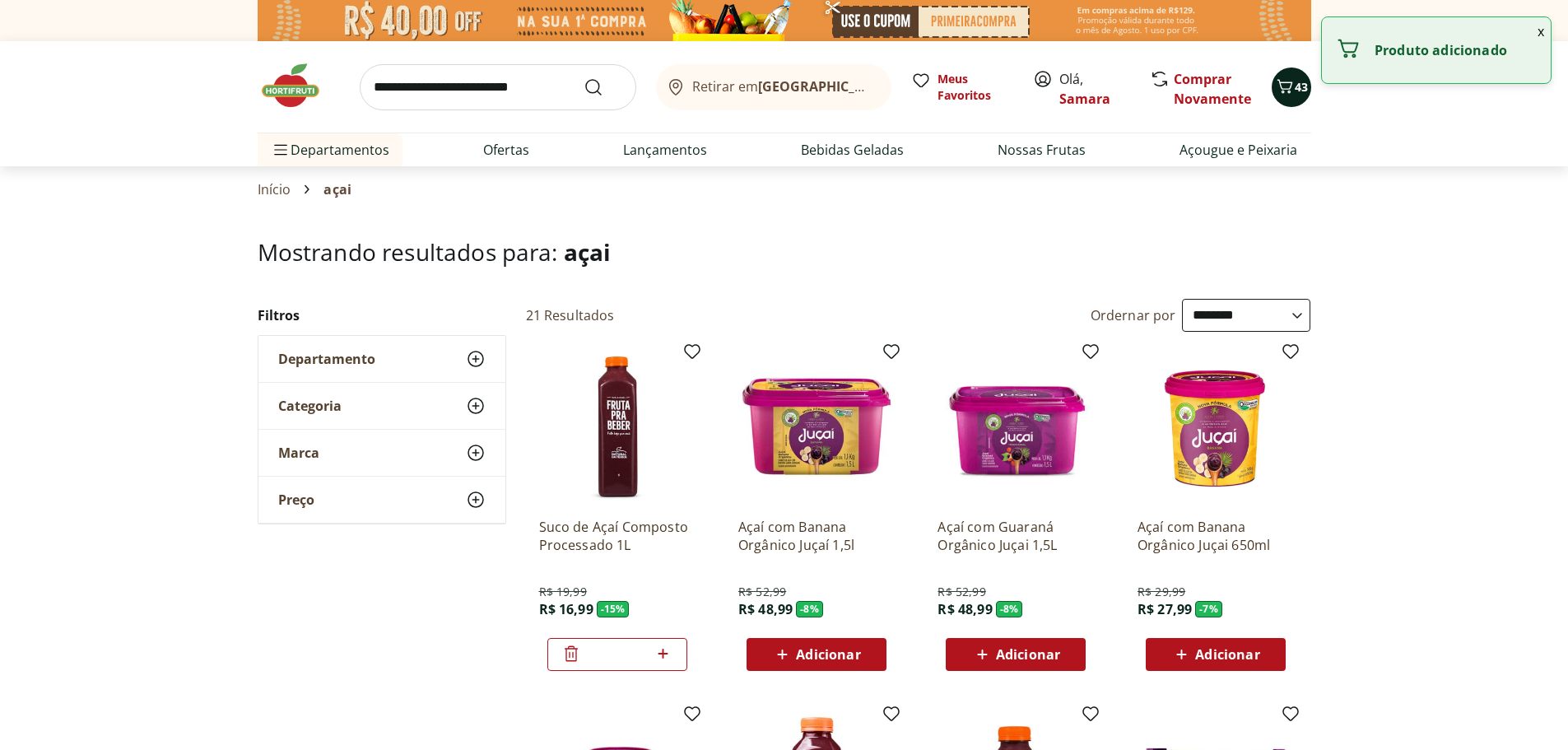
click at [1292, 93] on icon "Carrinho" at bounding box center [1284, 86] width 20 height 20
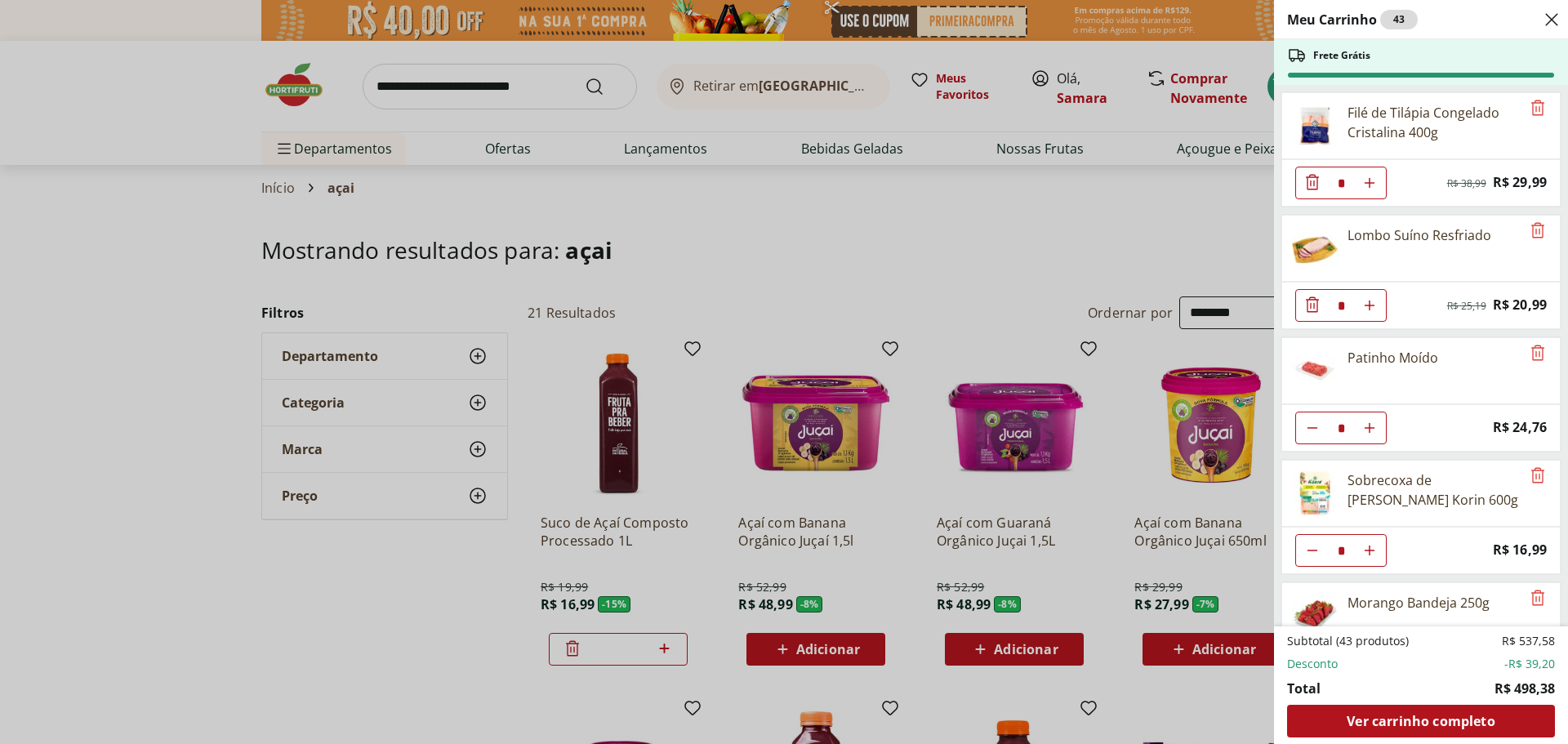
click at [1304, 200] on button "Diminuir Quantidade" at bounding box center [1312, 183] width 33 height 33
type input "*"
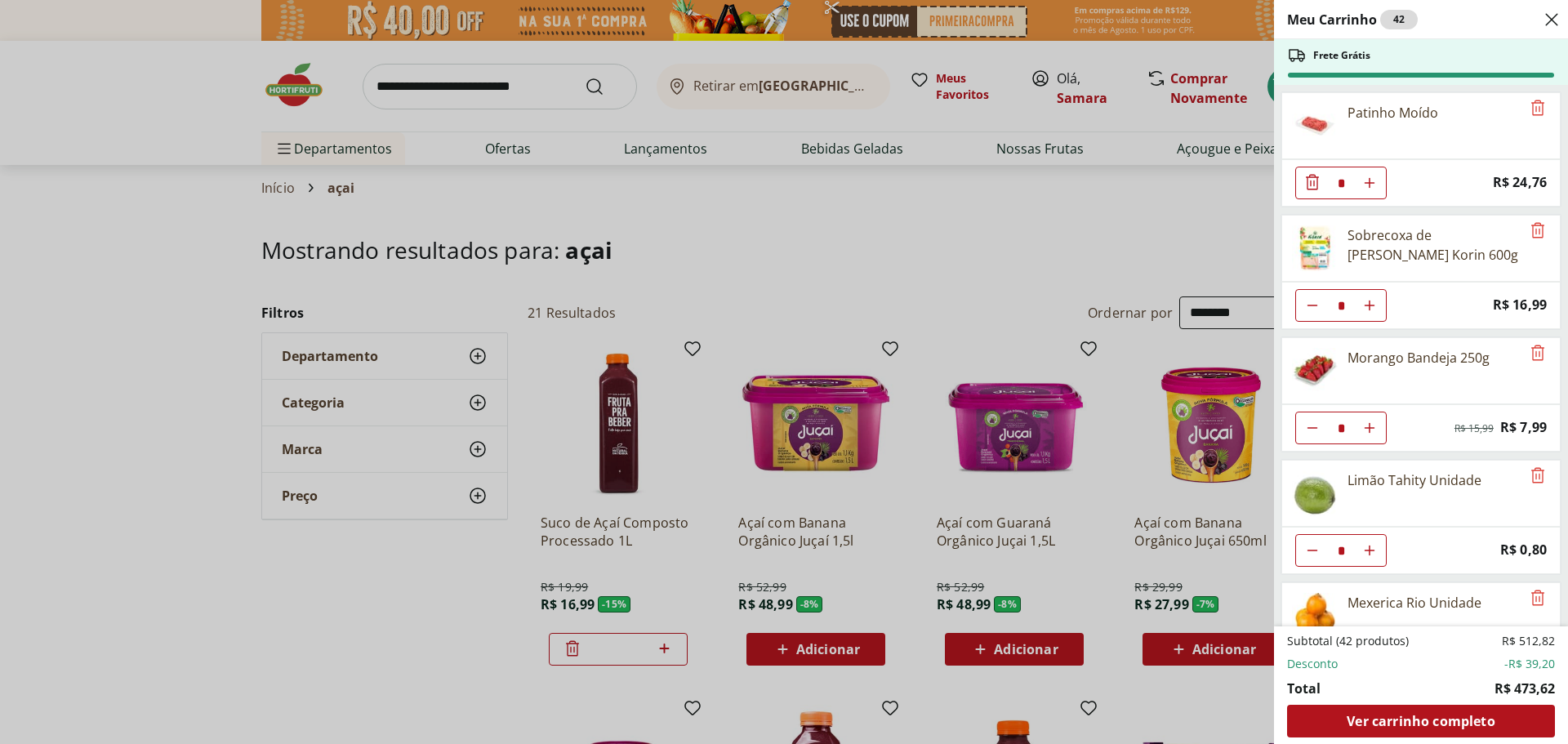
scroll to position [327, 0]
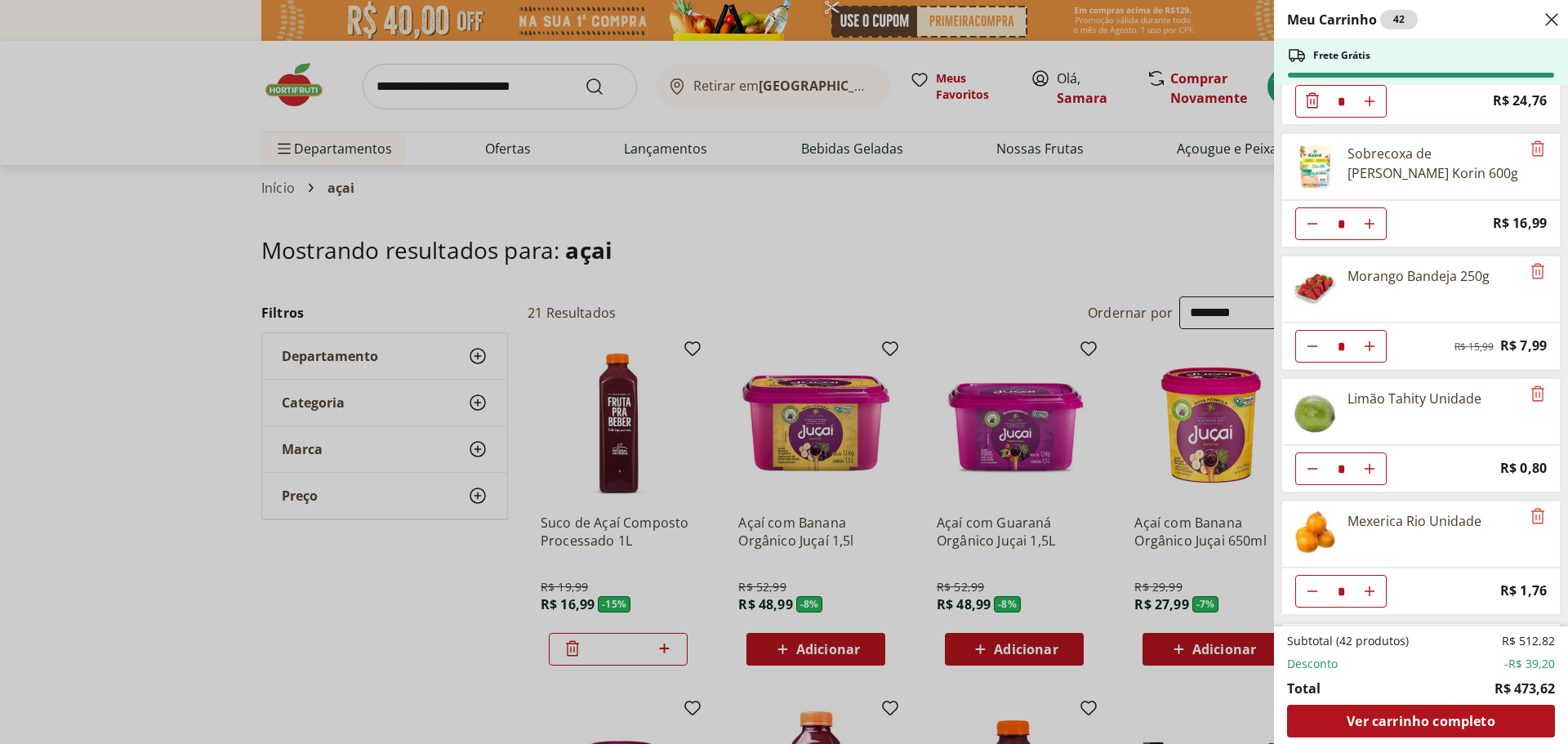
click at [1311, 230] on use "Diminuir Quantidade" at bounding box center [1313, 224] width 13 height 13
type input "*"
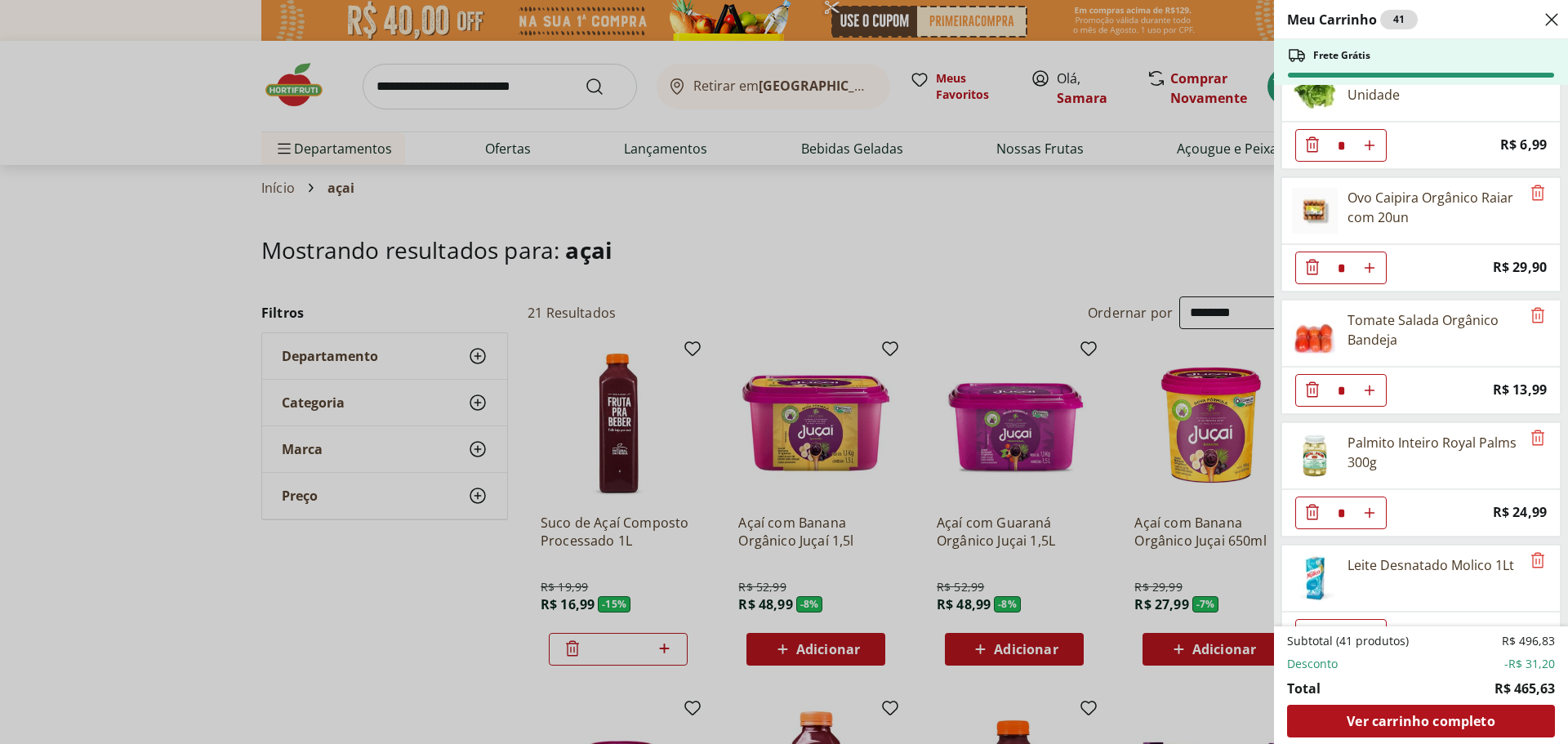
scroll to position [1389, 0]
click at [1529, 429] on icon "Remove" at bounding box center [1537, 434] width 20 height 20
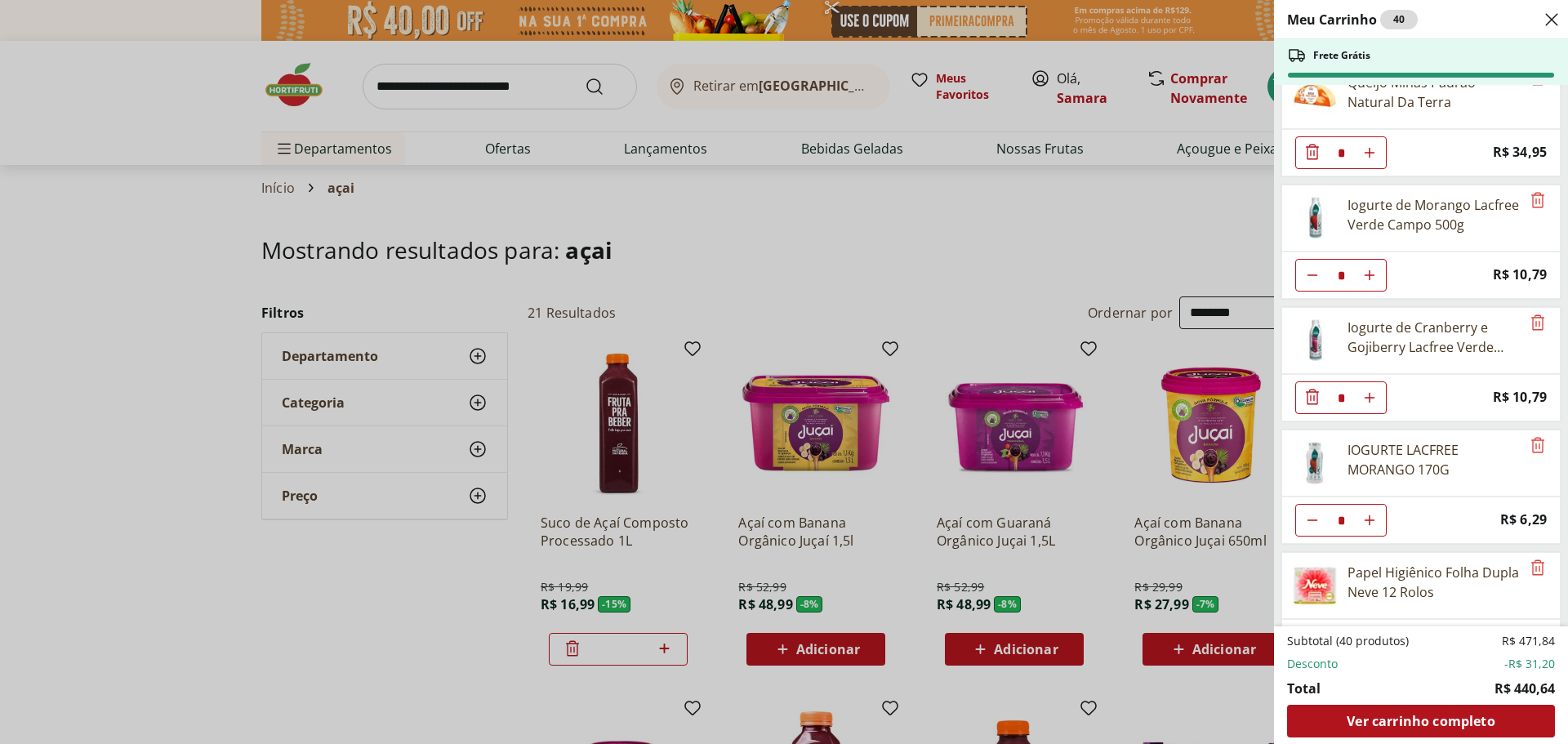
scroll to position [2287, 0]
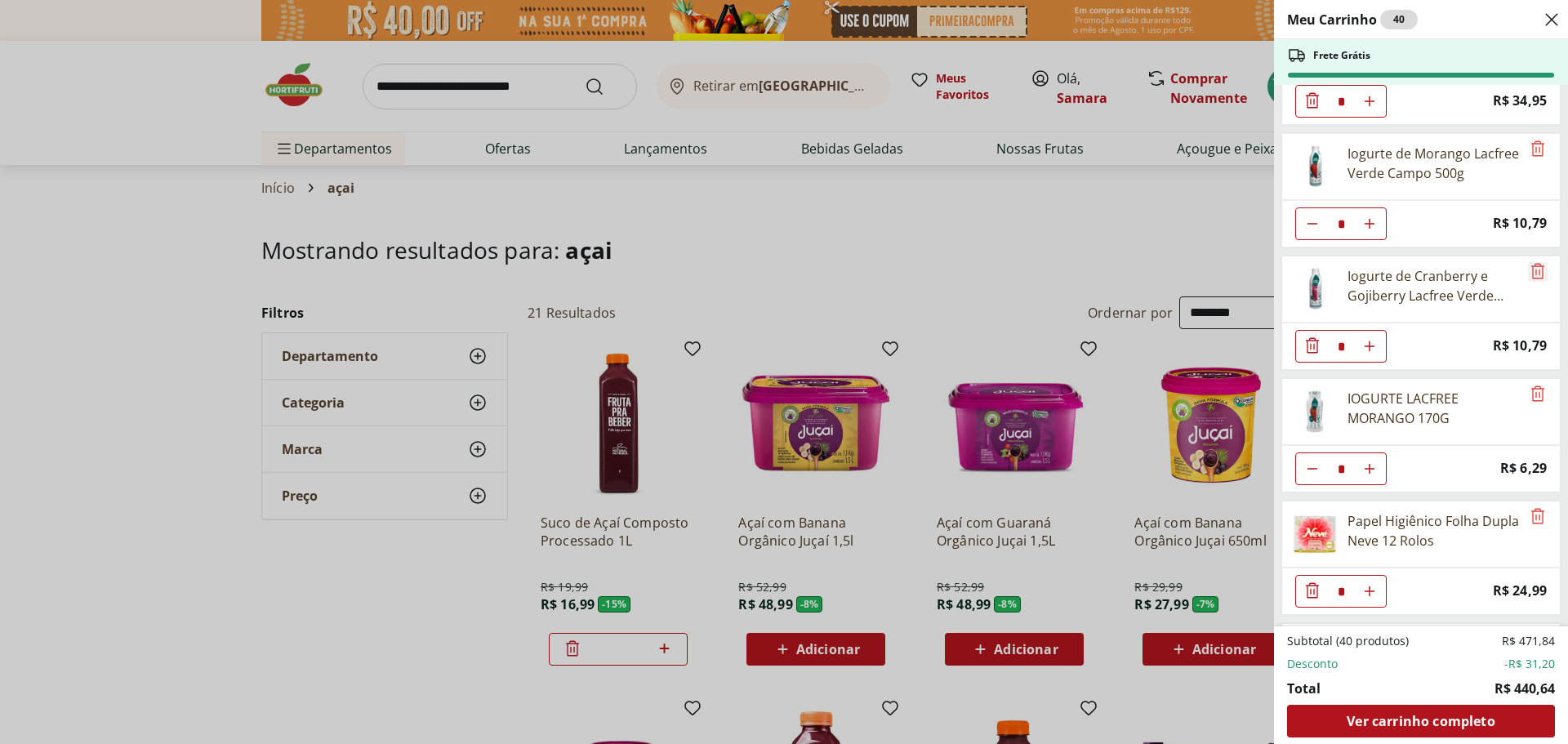
click at [1530, 268] on icon "Remove" at bounding box center [1537, 271] width 20 height 20
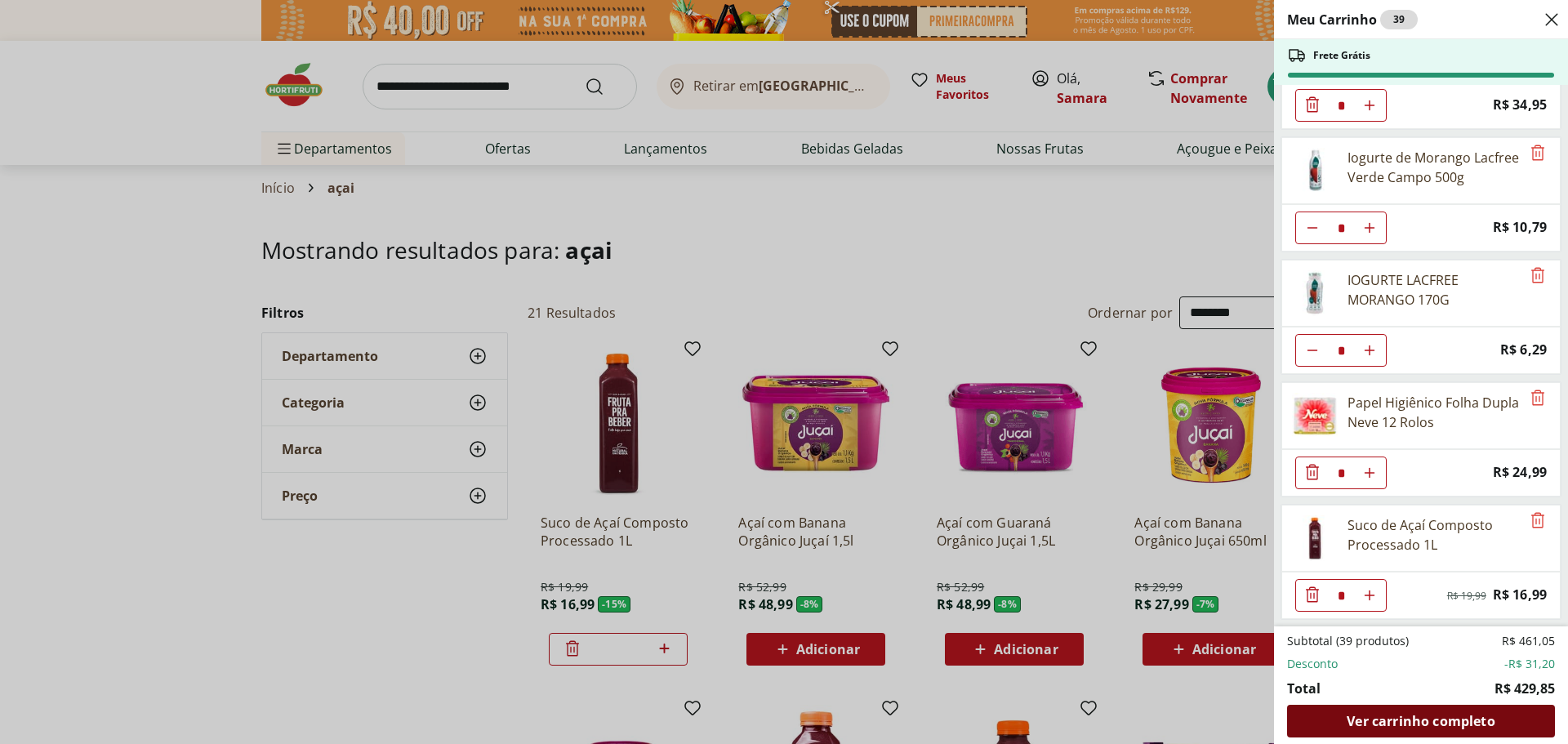
click at [1402, 730] on div "Ver carrinho completo" at bounding box center [1420, 721] width 268 height 33
